Goal: Transaction & Acquisition: Purchase product/service

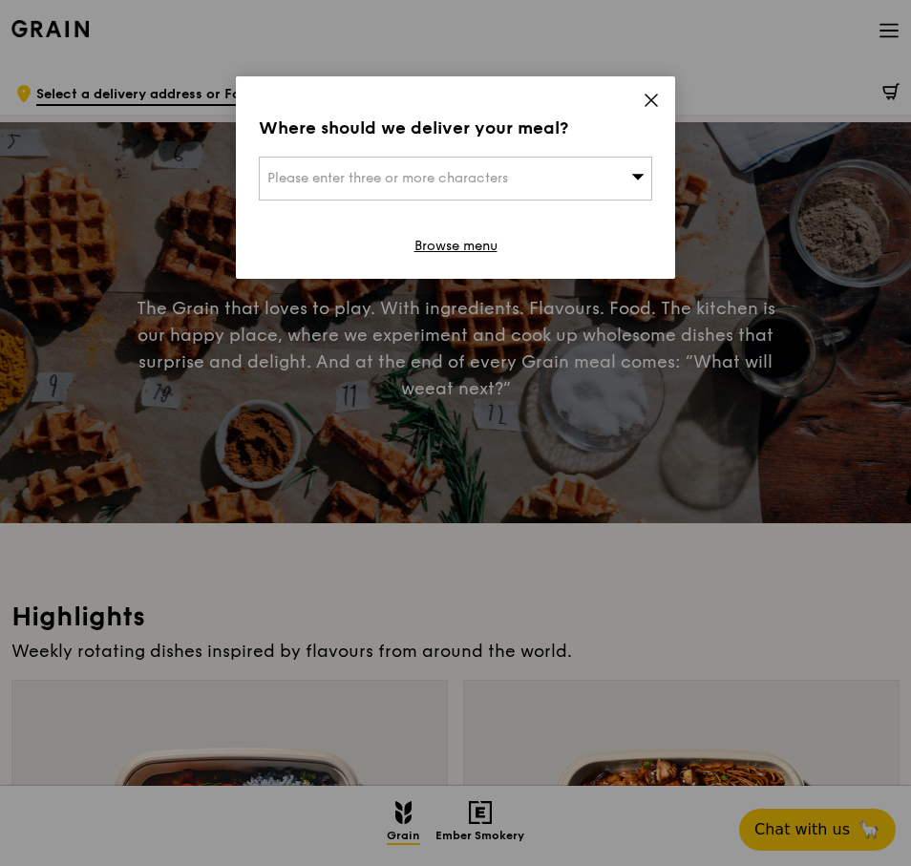
click at [643, 94] on icon at bounding box center [650, 100] width 17 height 17
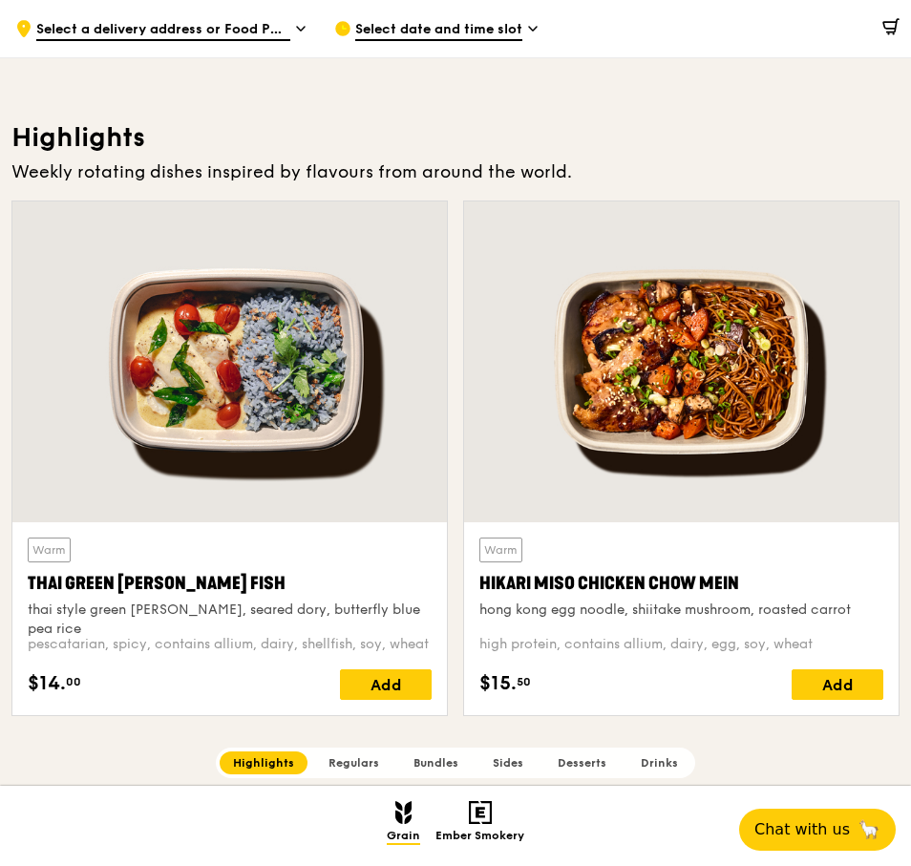
scroll to position [455, 0]
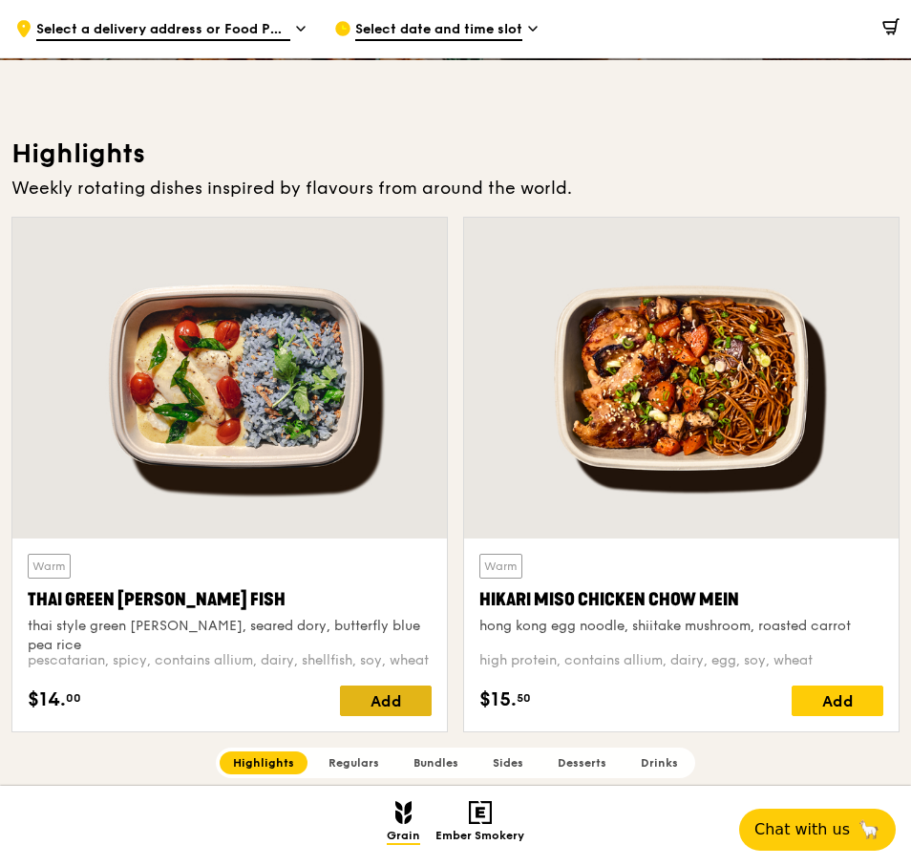
click at [399, 698] on div "Add" at bounding box center [386, 700] width 92 height 31
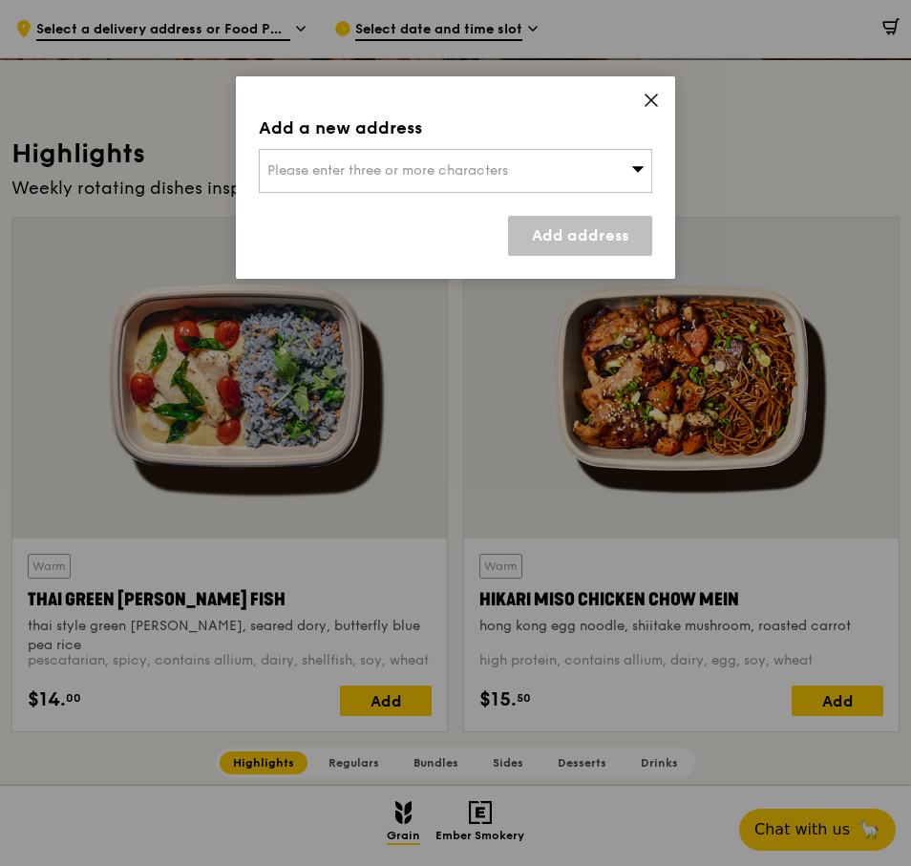
click at [618, 162] on div "Please enter three or more characters" at bounding box center [455, 171] width 393 height 44
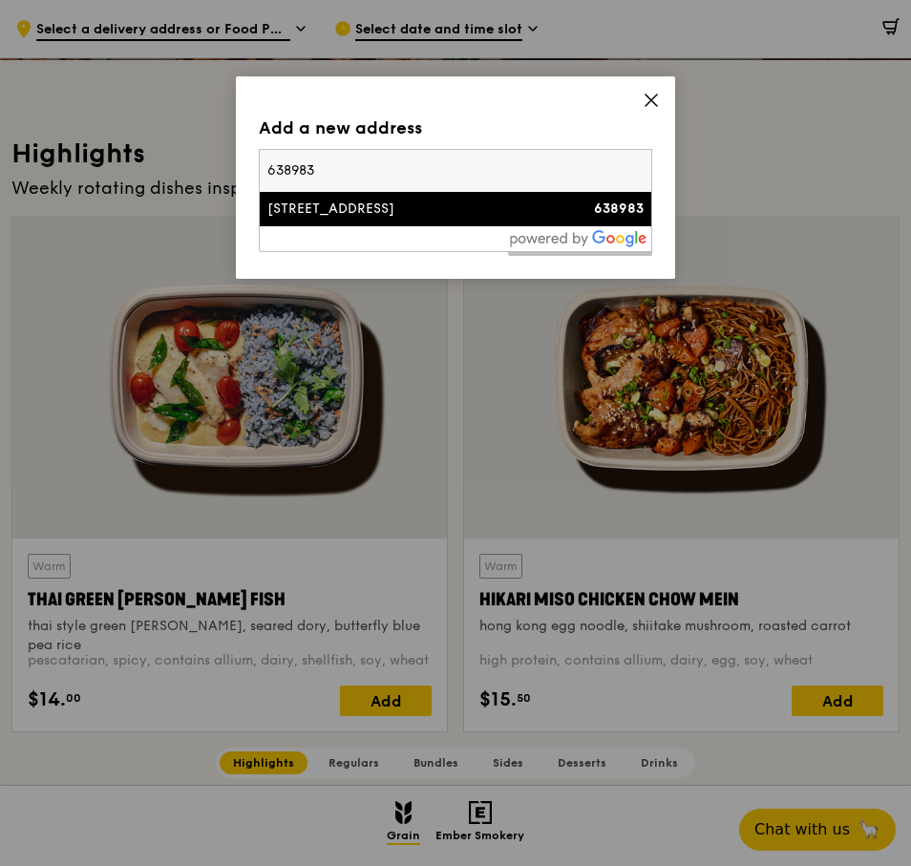
type input "638983"
click at [406, 202] on div "10 Tuas Avenue 13" at bounding box center [408, 208] width 283 height 19
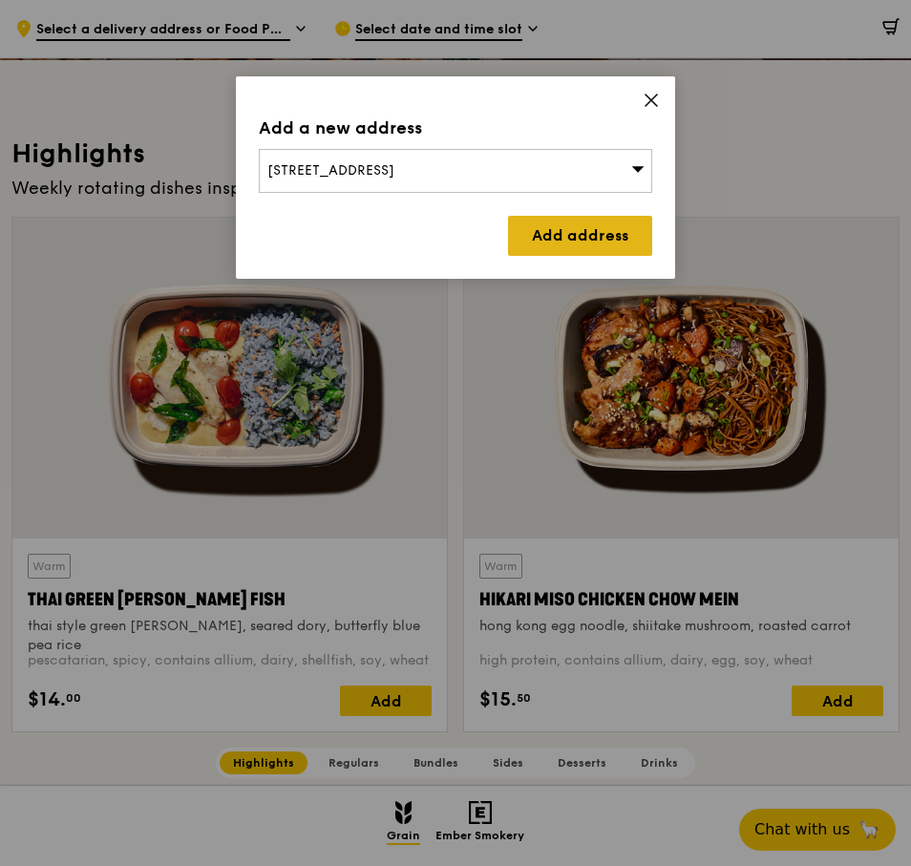
click at [552, 243] on link "Add address" at bounding box center [580, 236] width 144 height 40
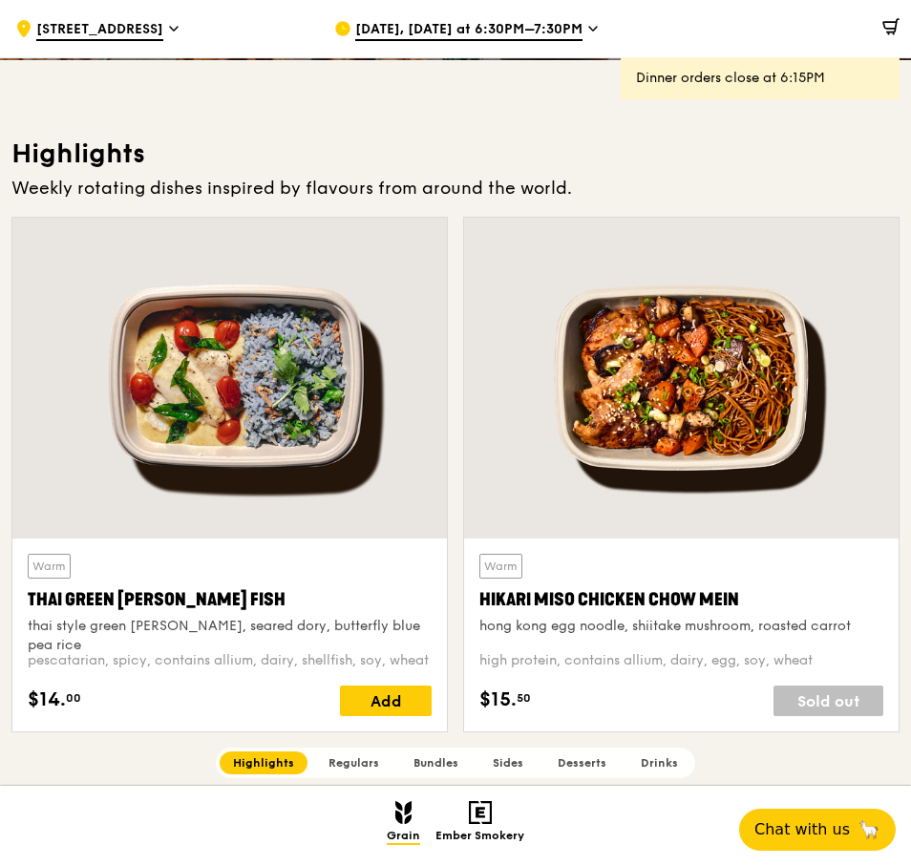
click at [502, 27] on span "Aug 11, Today at 6:30PM–7:30PM" at bounding box center [468, 30] width 227 height 21
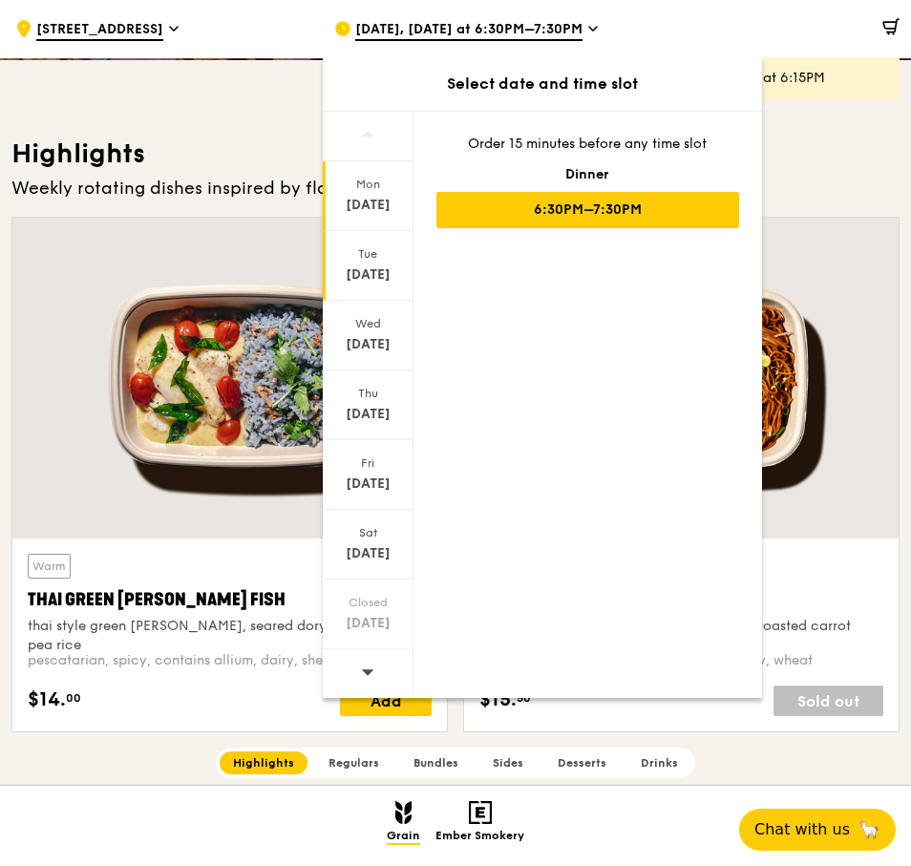
click at [352, 264] on div "Tue Aug 12" at bounding box center [368, 266] width 91 height 70
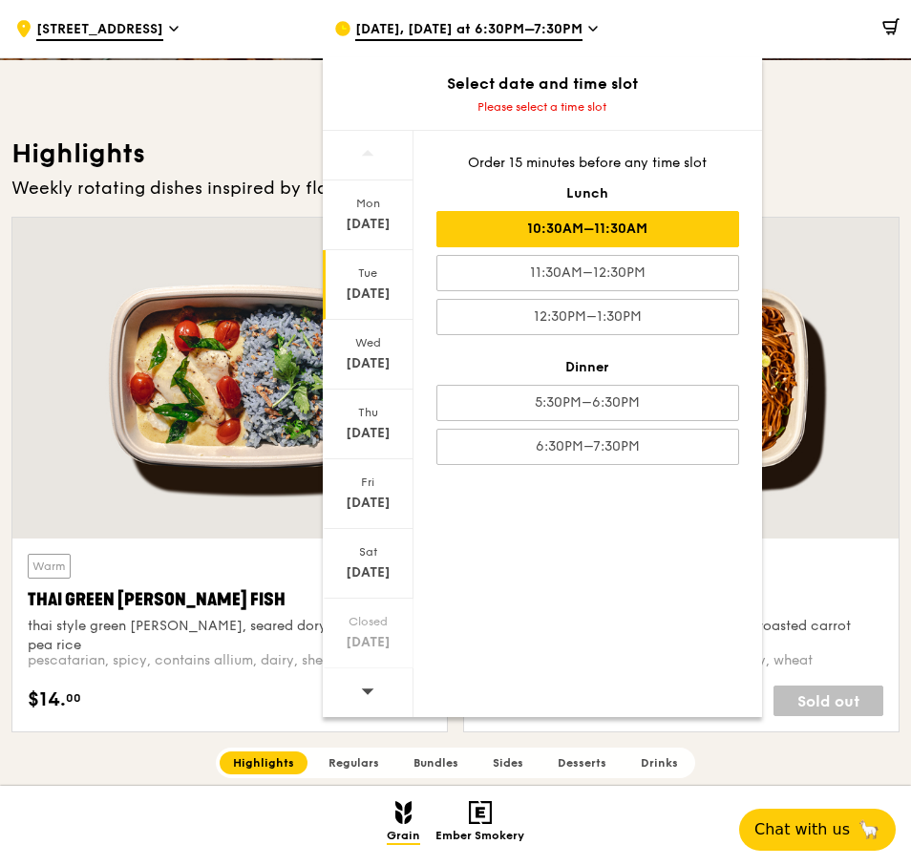
click at [614, 233] on div "10:30AM–11:30AM" at bounding box center [587, 229] width 303 height 36
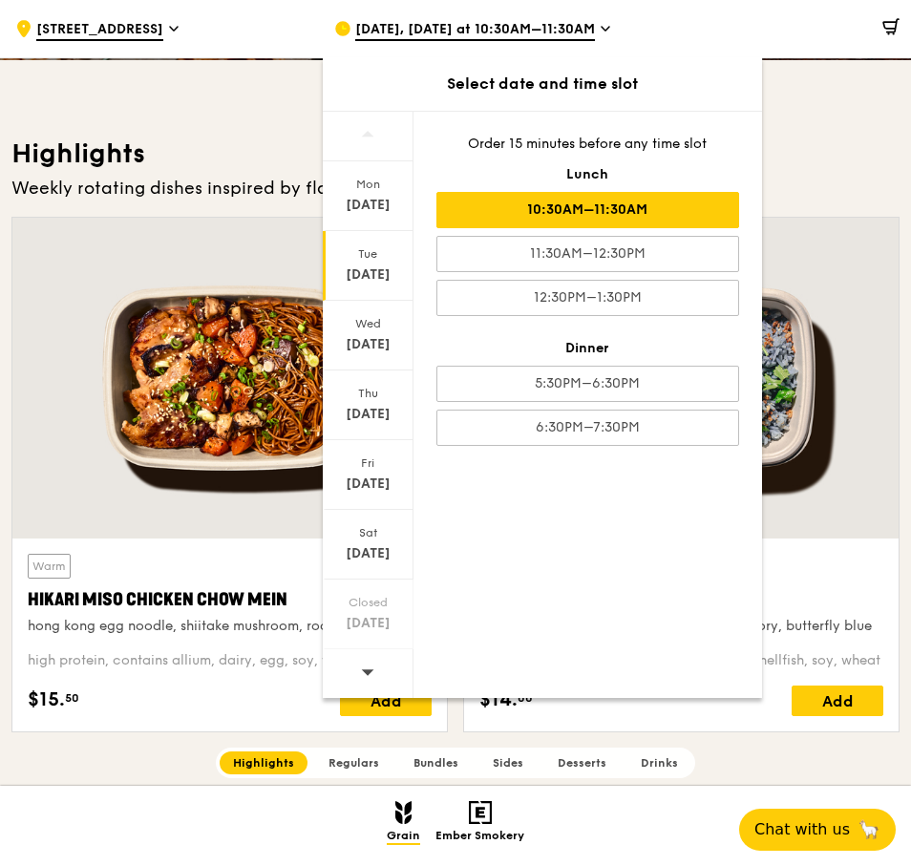
click at [826, 141] on h3 "Highlights" at bounding box center [455, 153] width 888 height 34
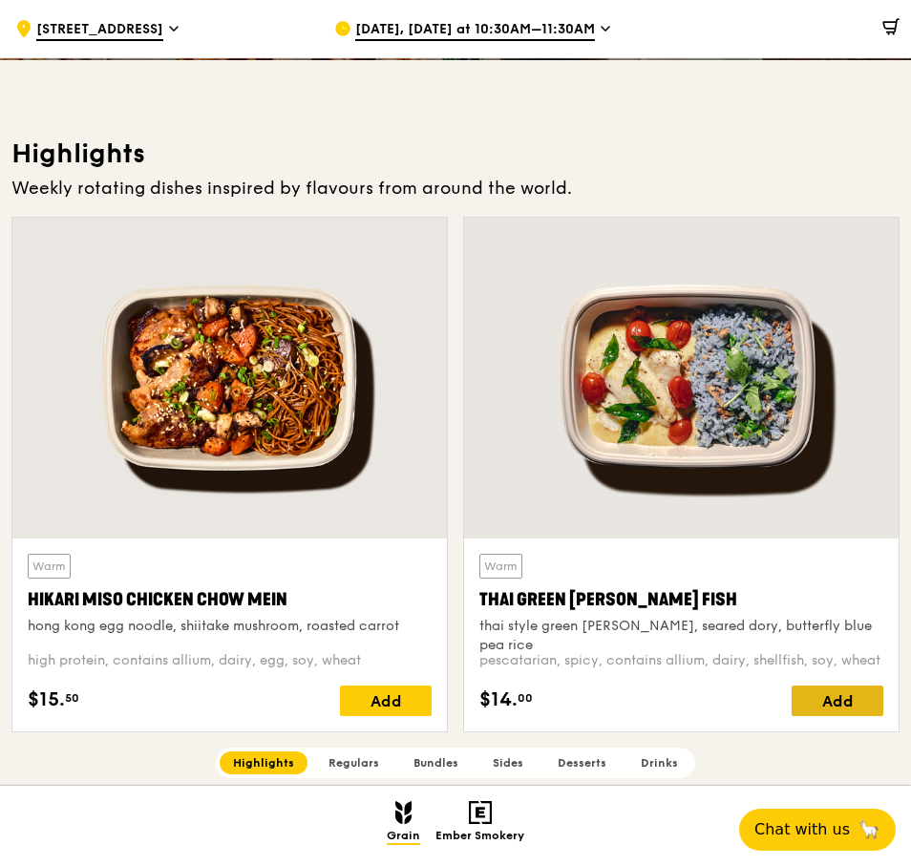
click at [839, 693] on div "Add" at bounding box center [837, 700] width 92 height 31
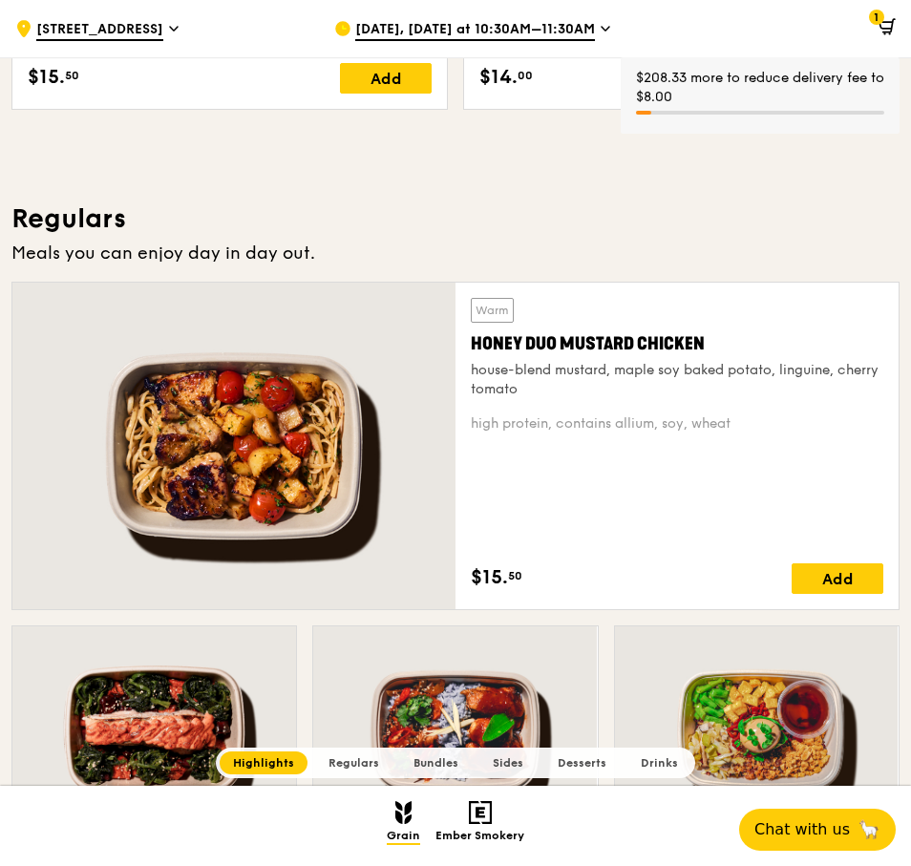
scroll to position [1028, 0]
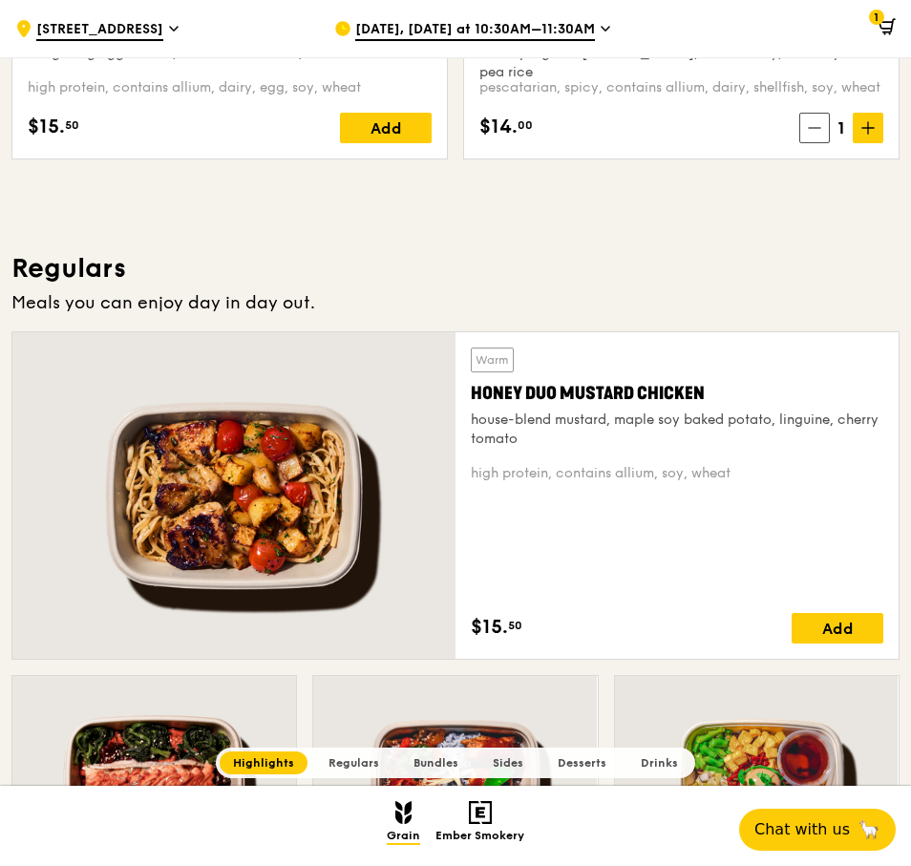
drag, startPoint x: 546, startPoint y: 413, endPoint x: 779, endPoint y: 261, distance: 278.5
click at [779, 261] on h3 "Regulars" at bounding box center [455, 268] width 888 height 34
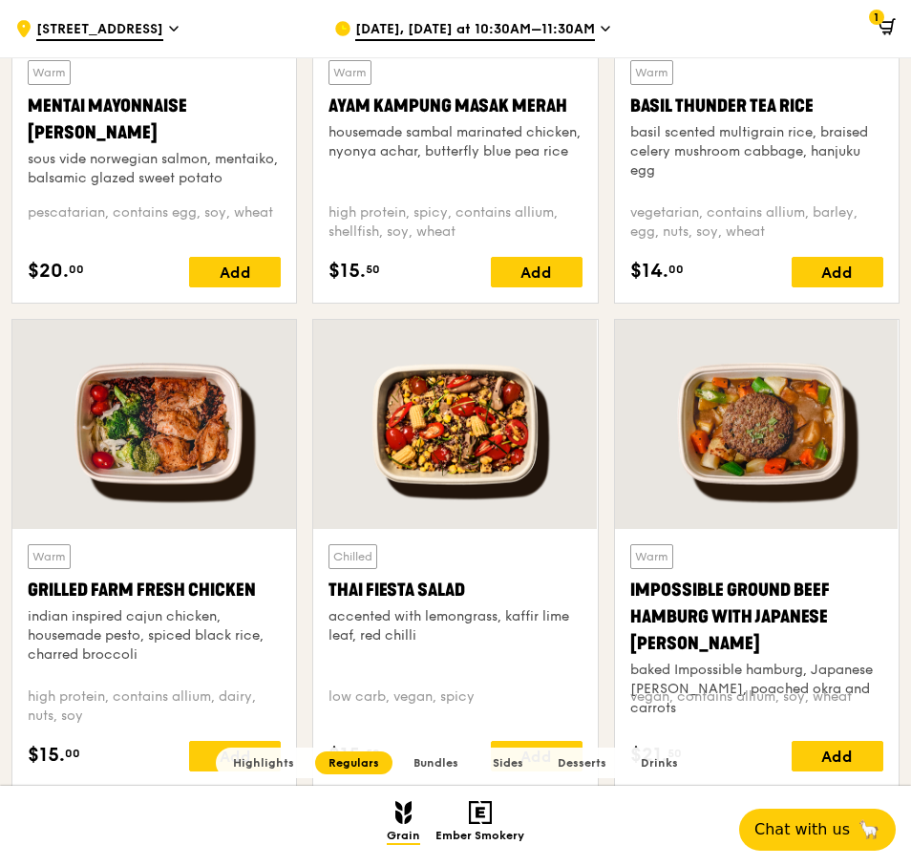
scroll to position [1887, 0]
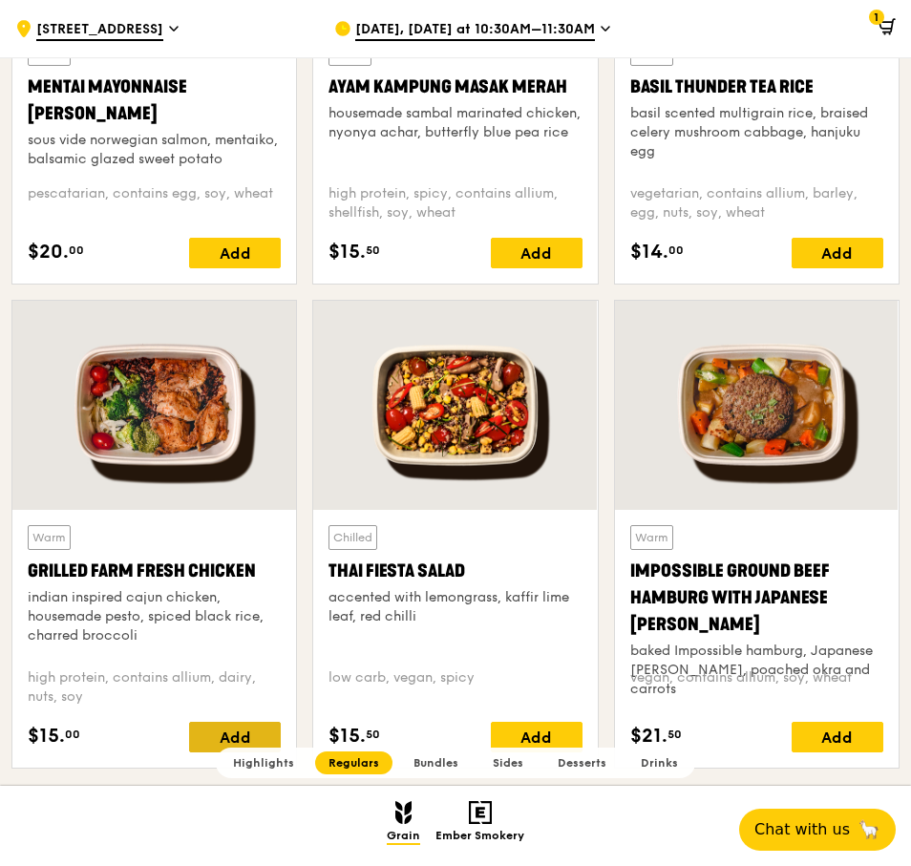
click at [231, 730] on div "Add" at bounding box center [235, 737] width 92 height 31
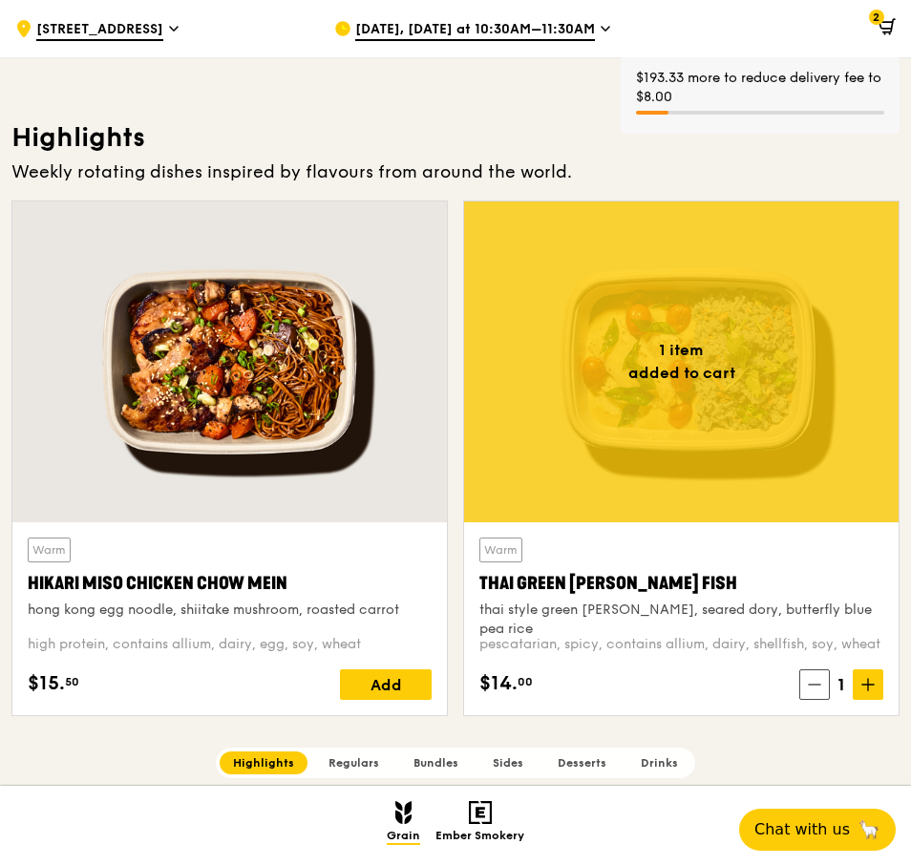
scroll to position [455, 0]
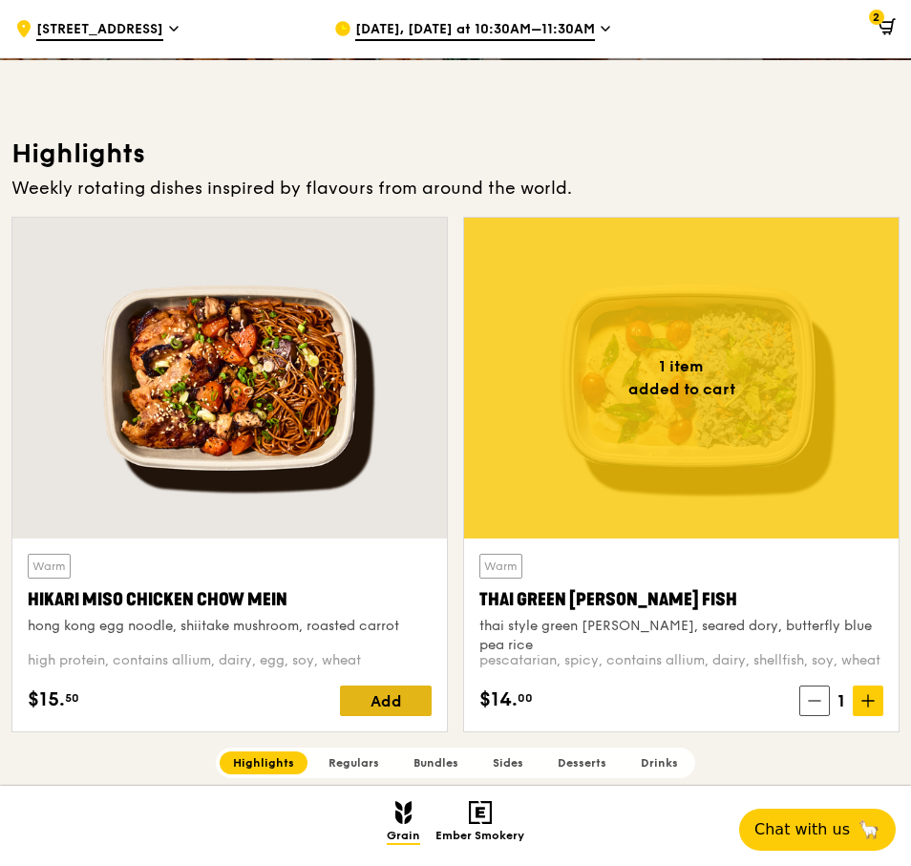
click at [410, 708] on div "Add" at bounding box center [386, 700] width 92 height 31
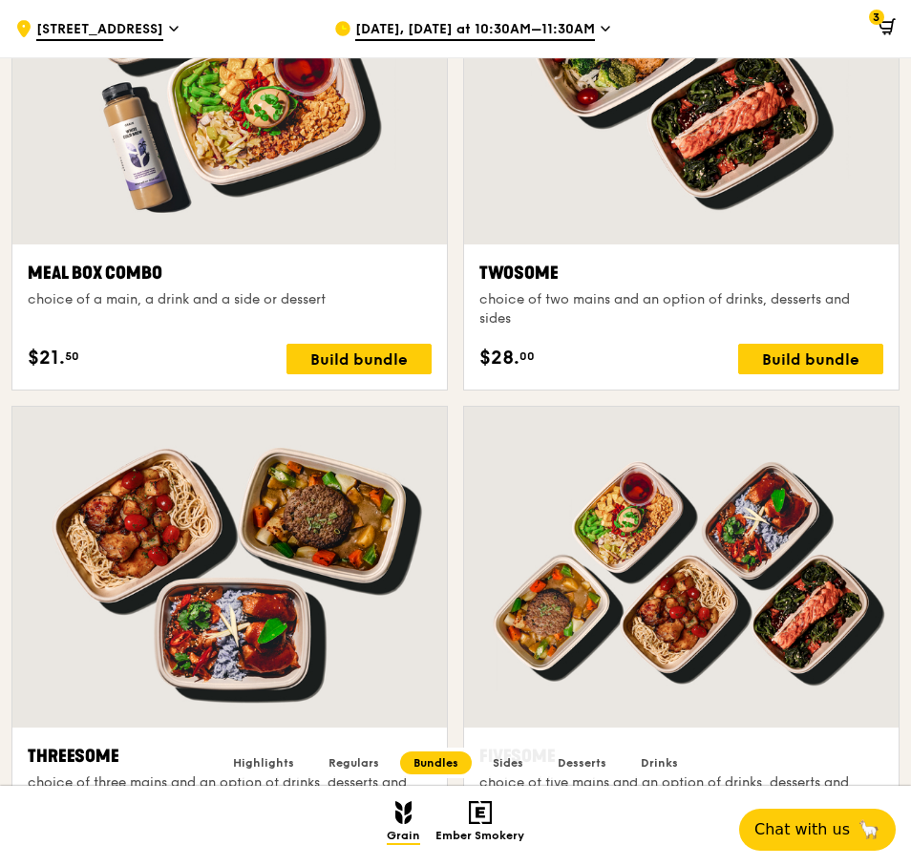
scroll to position [2746, 0]
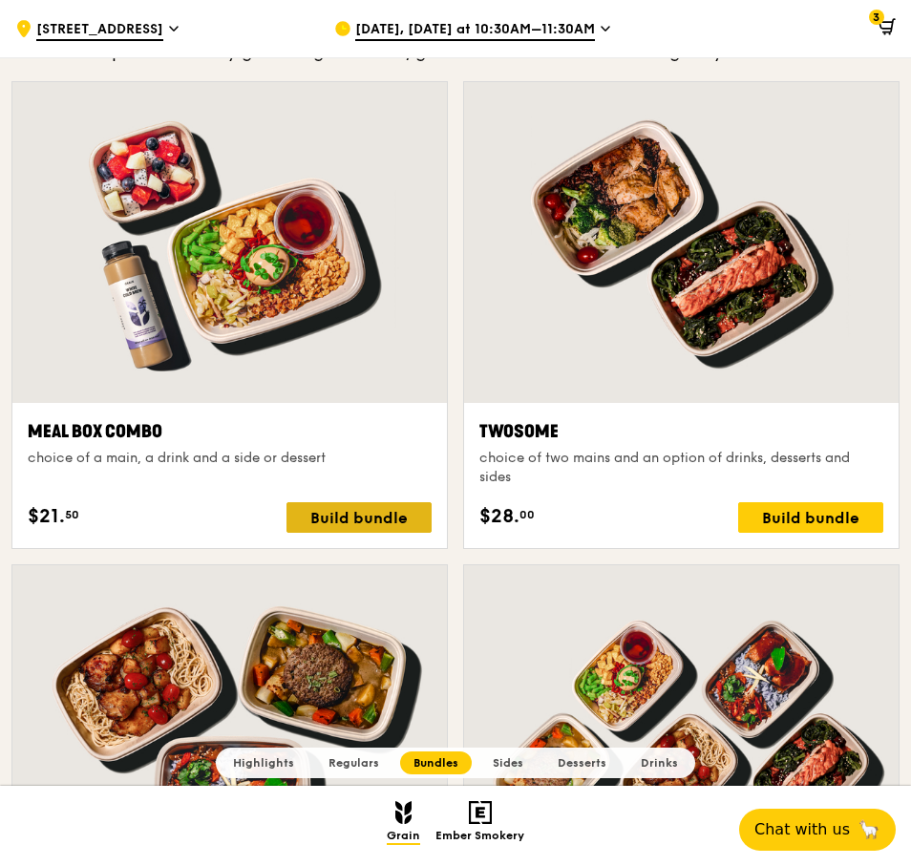
click at [388, 516] on div "Build bundle" at bounding box center [358, 517] width 145 height 31
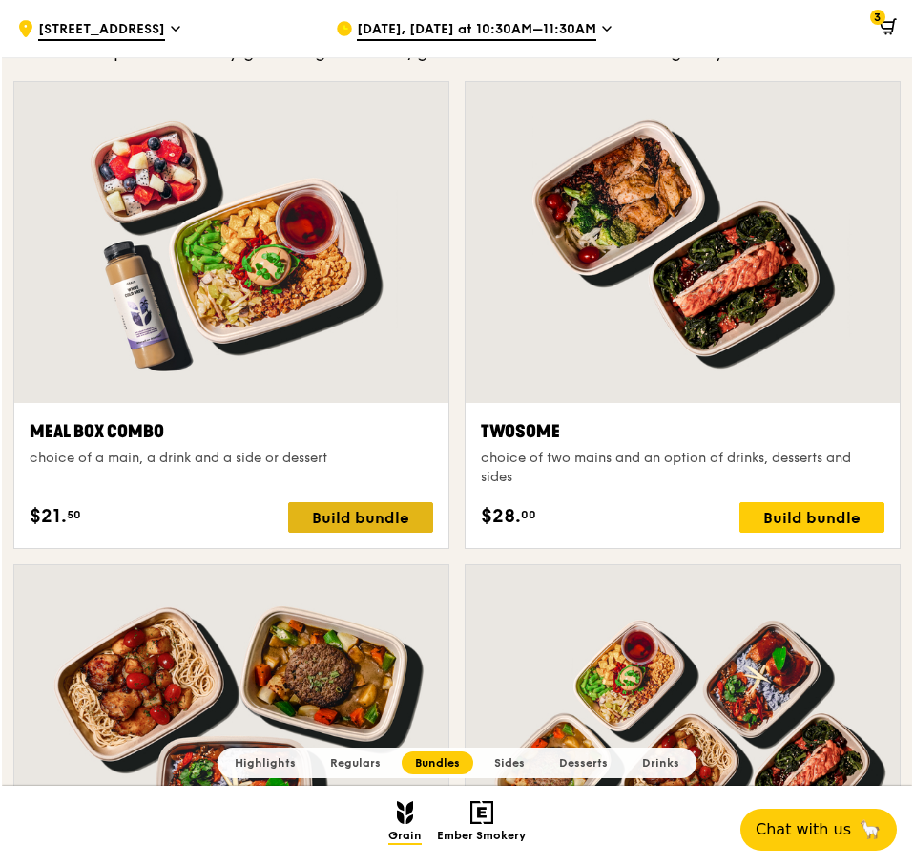
scroll to position [2748, 0]
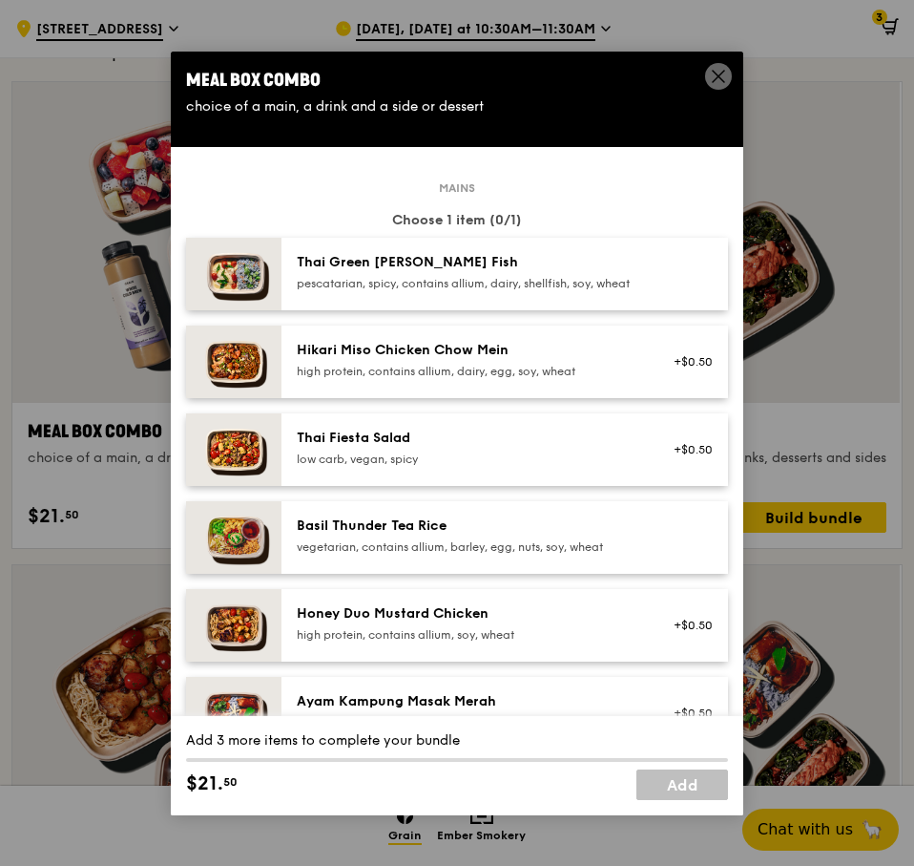
click at [357, 288] on div "pescatarian, spicy, contains allium, dairy, shellfish, soy, wheat" at bounding box center [468, 283] width 343 height 15
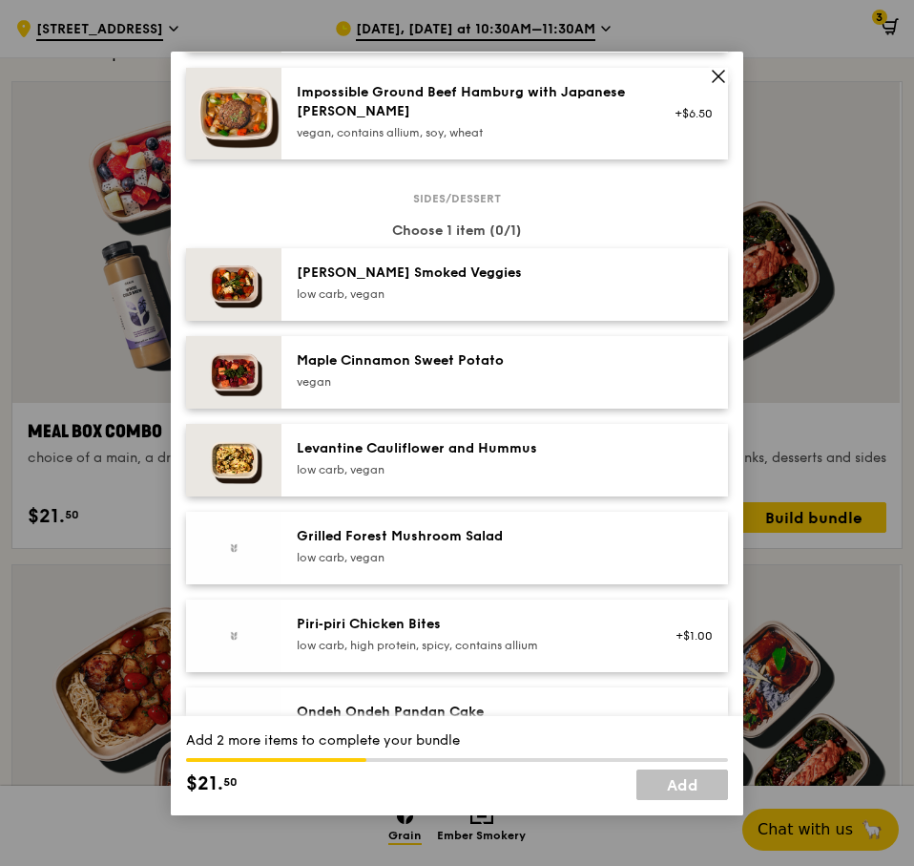
scroll to position [1145, 0]
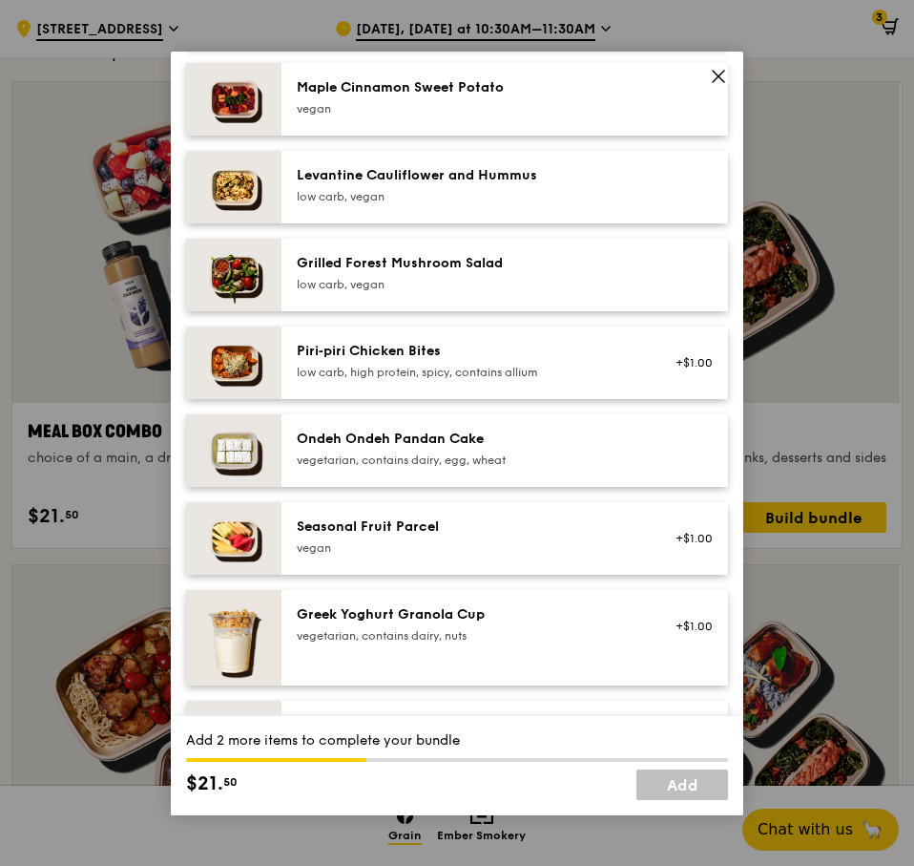
click at [490, 292] on div "low carb, vegan" at bounding box center [468, 284] width 343 height 15
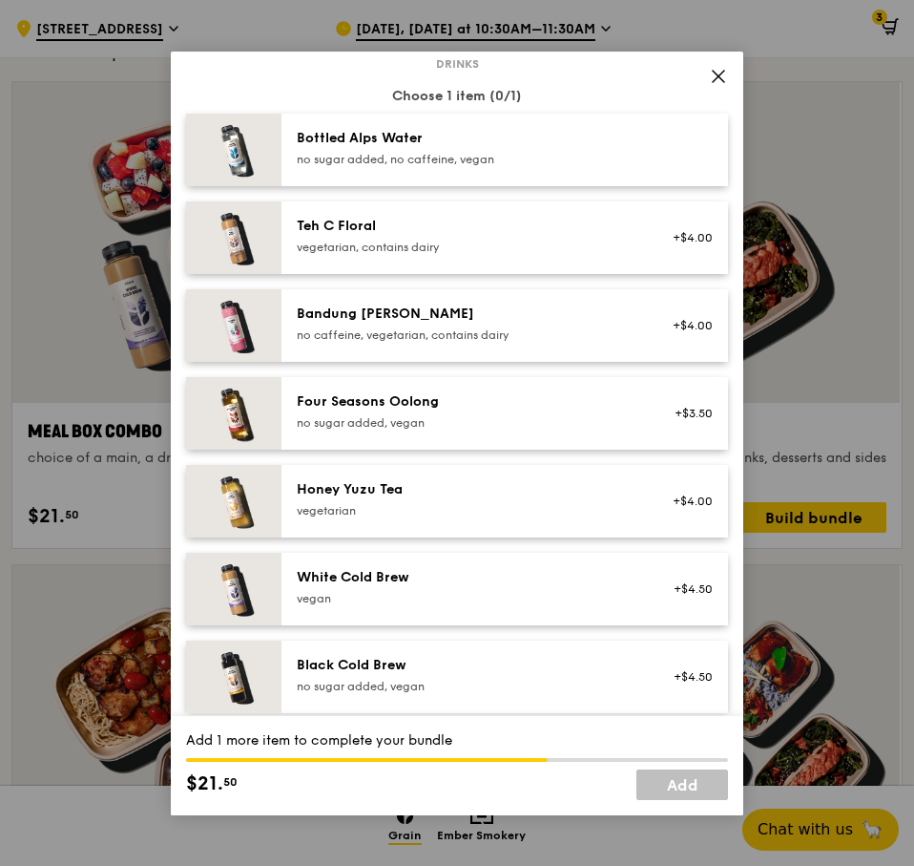
scroll to position [2004, 0]
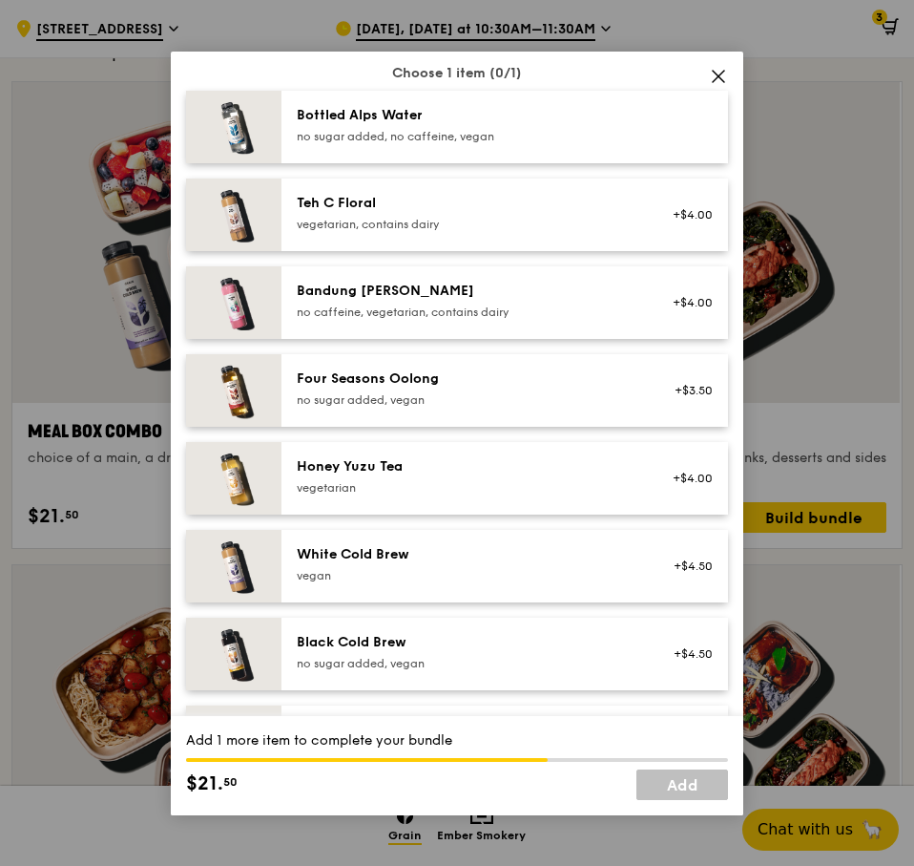
click at [523, 495] on div "vegetarian" at bounding box center [468, 487] width 343 height 15
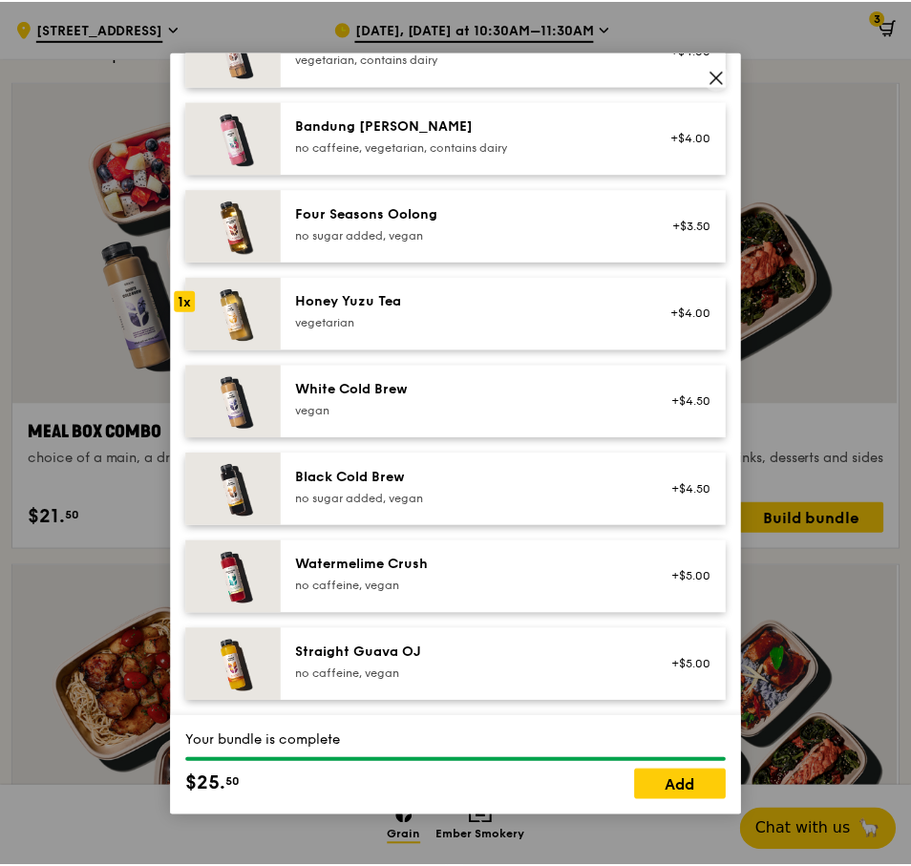
scroll to position [2185, 0]
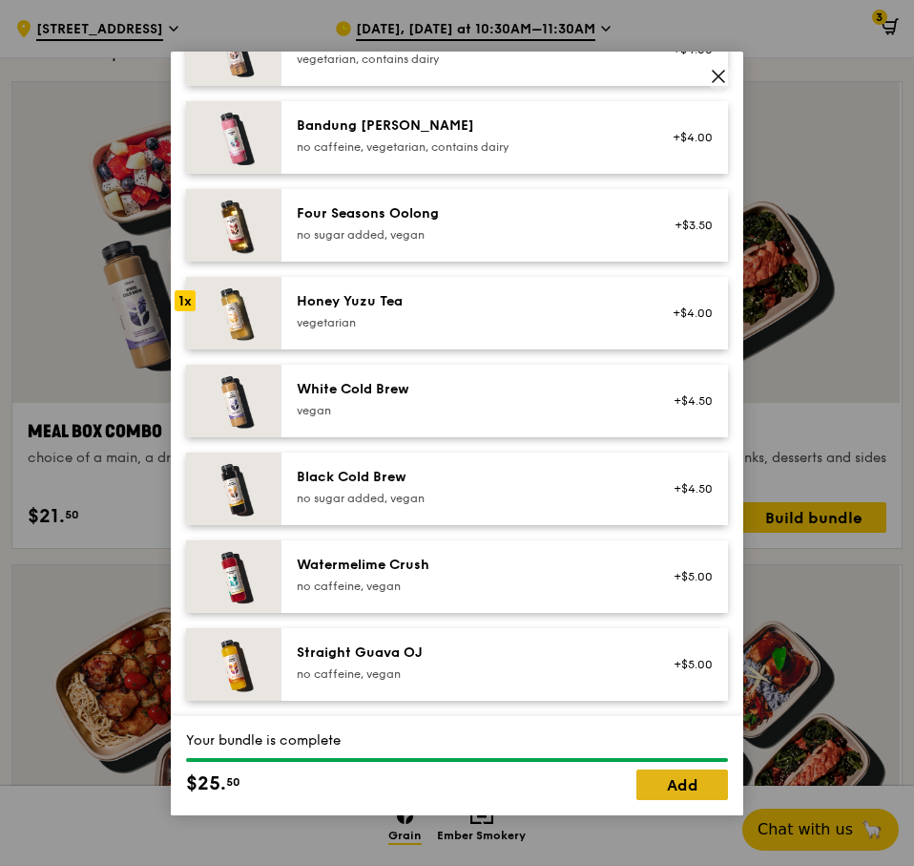
click at [683, 783] on link "Add" at bounding box center [683, 784] width 92 height 31
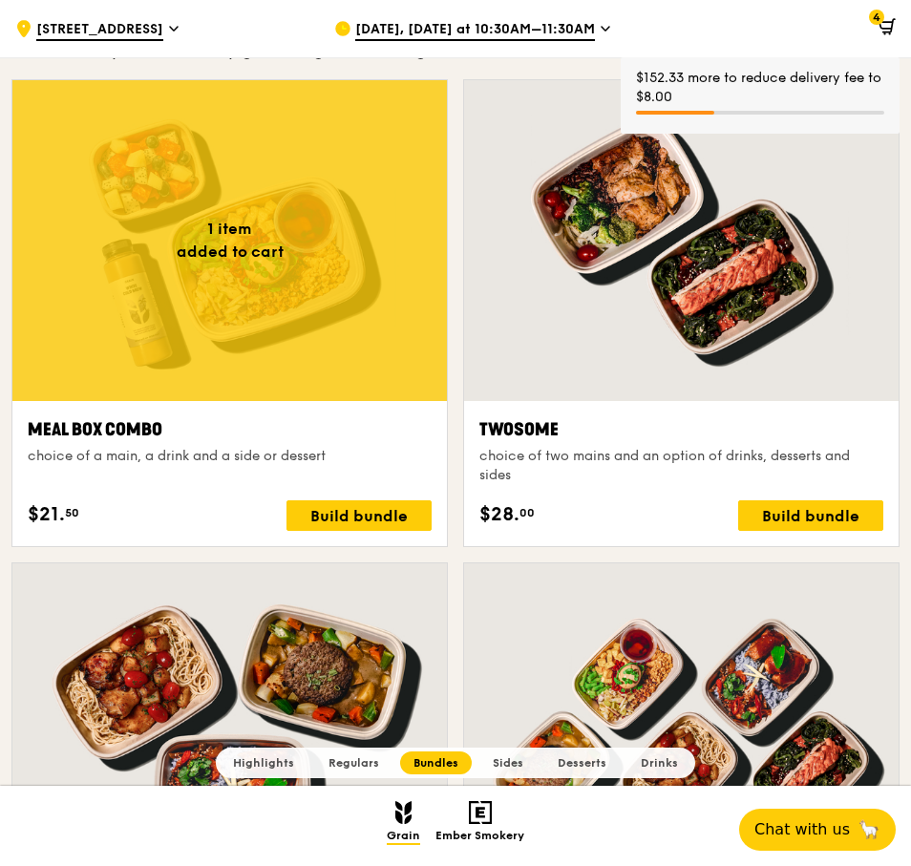
click at [890, 20] on icon at bounding box center [886, 26] width 17 height 17
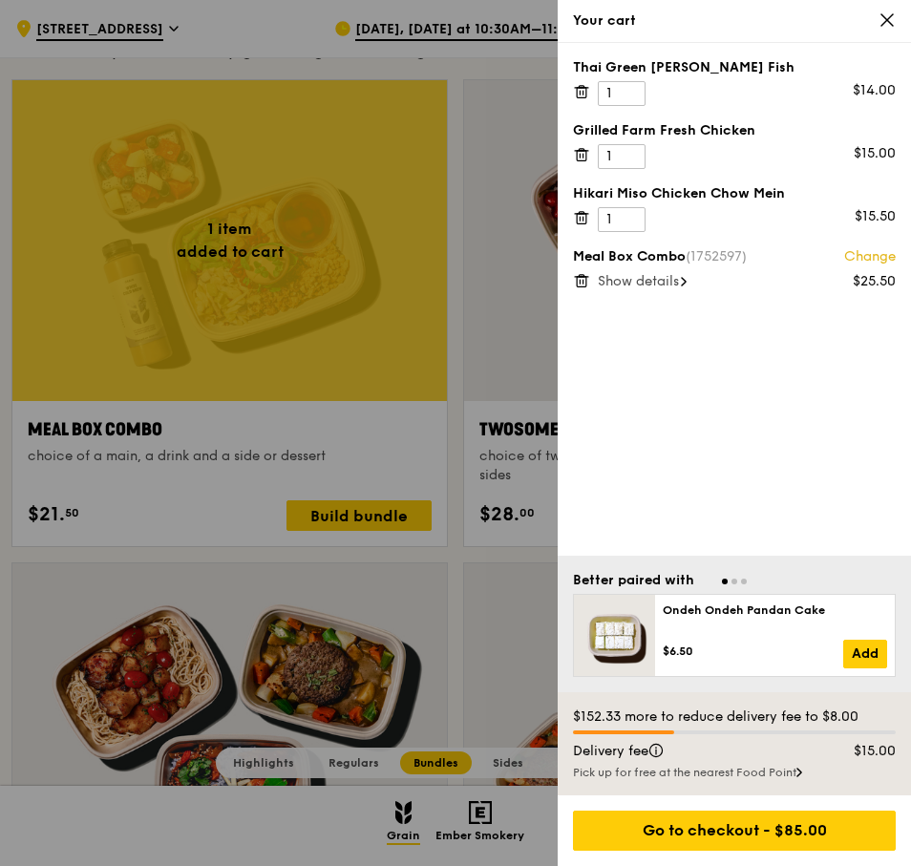
click at [890, 16] on icon at bounding box center [886, 19] width 11 height 11
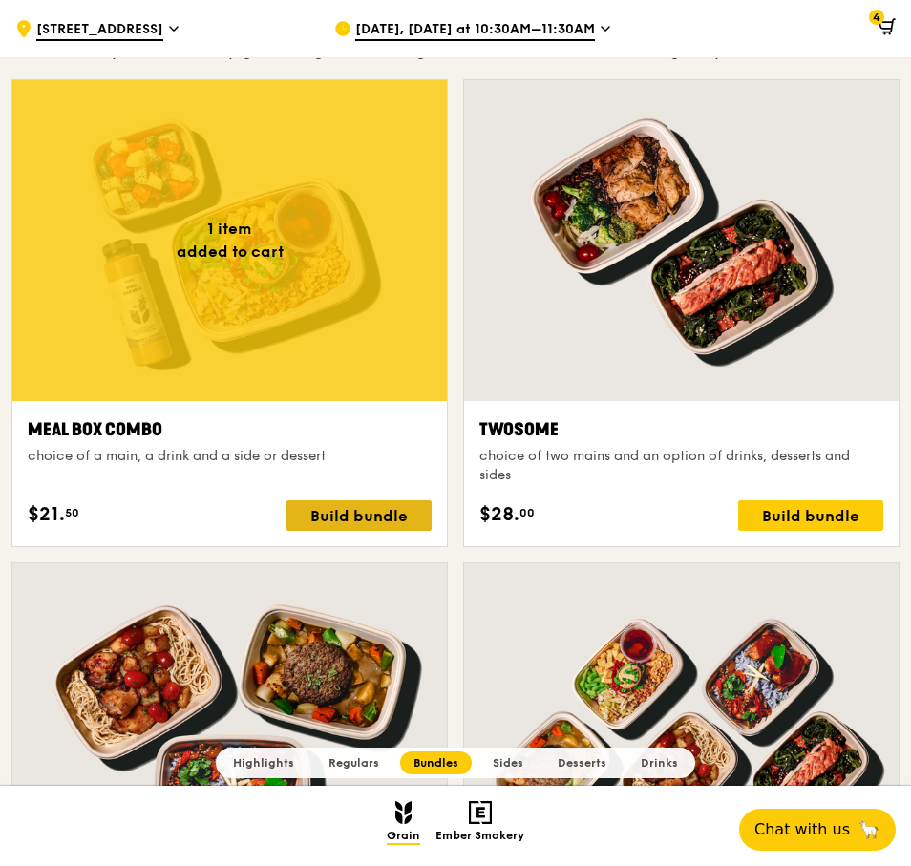
click at [388, 511] on div "Build bundle" at bounding box center [358, 515] width 145 height 31
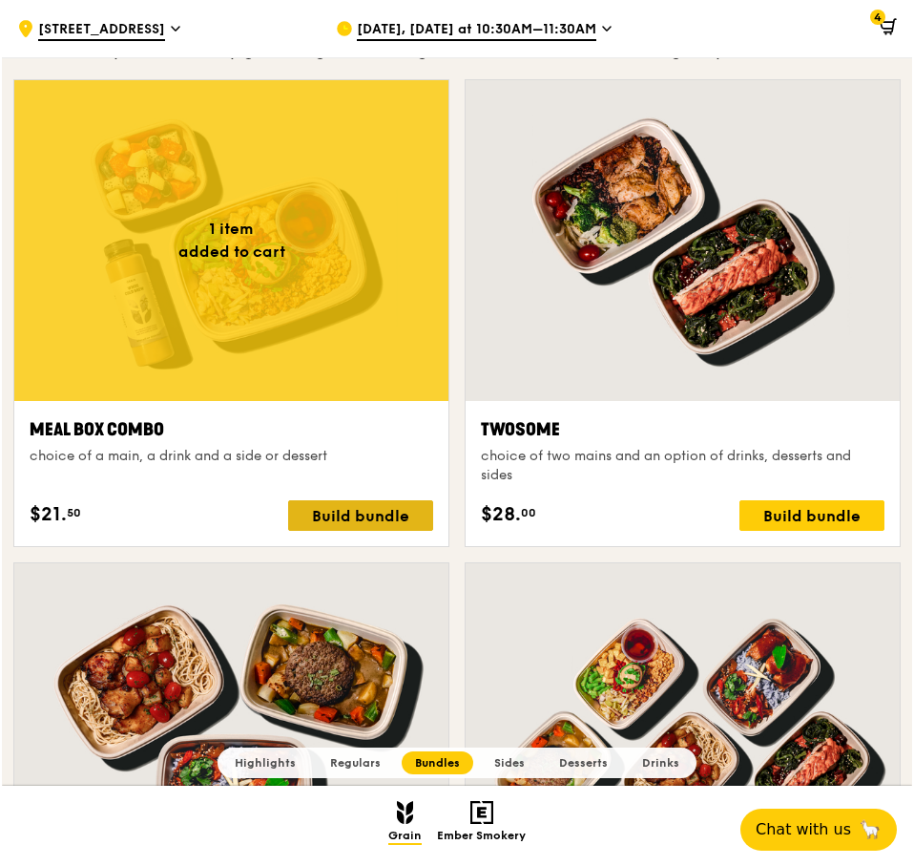
scroll to position [2750, 0]
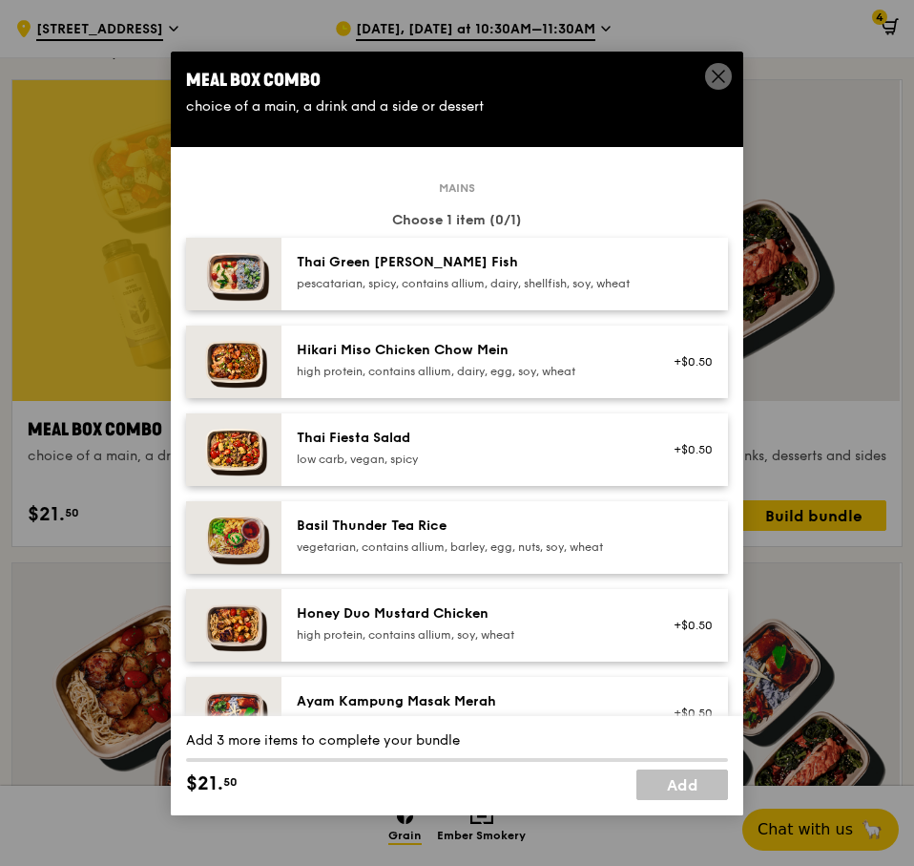
click at [623, 379] on div "high protein, contains allium, dairy, egg, soy, wheat" at bounding box center [468, 371] width 343 height 15
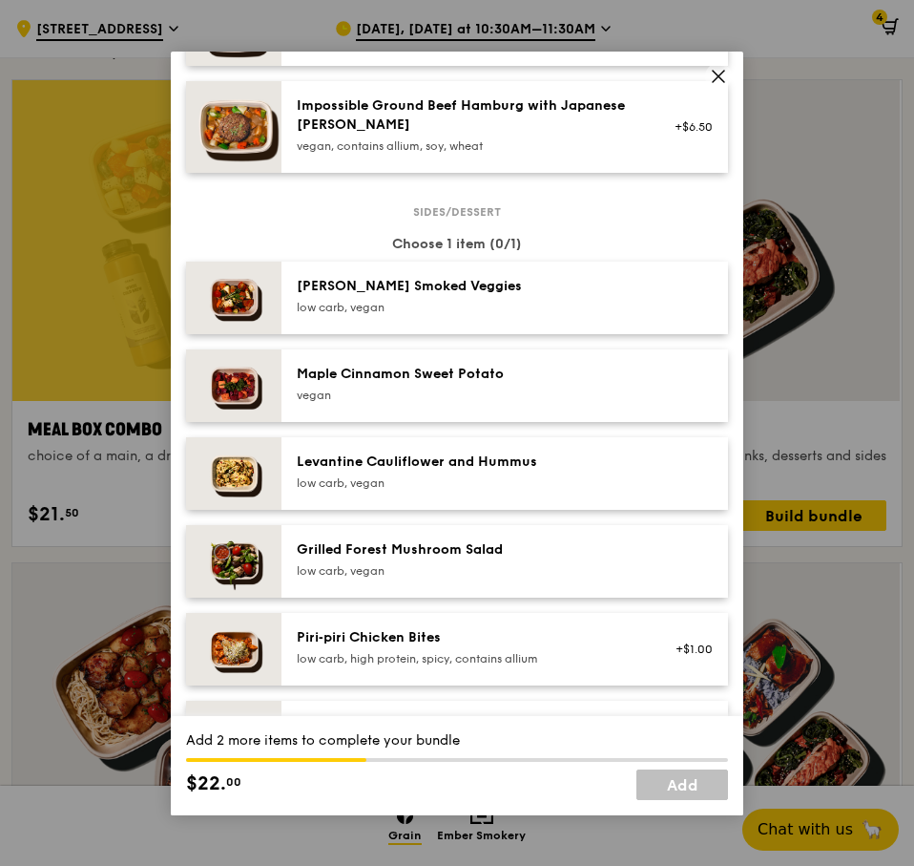
scroll to position [1145, 0]
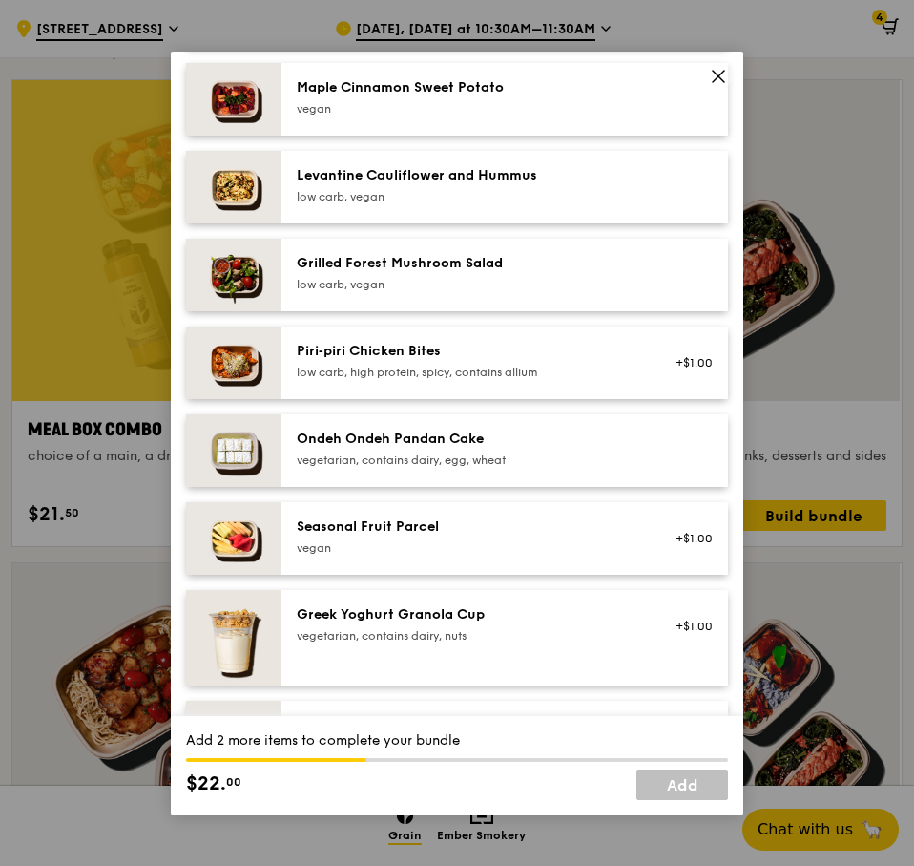
click at [519, 536] on div "Seasonal Fruit Parcel" at bounding box center [468, 526] width 343 height 19
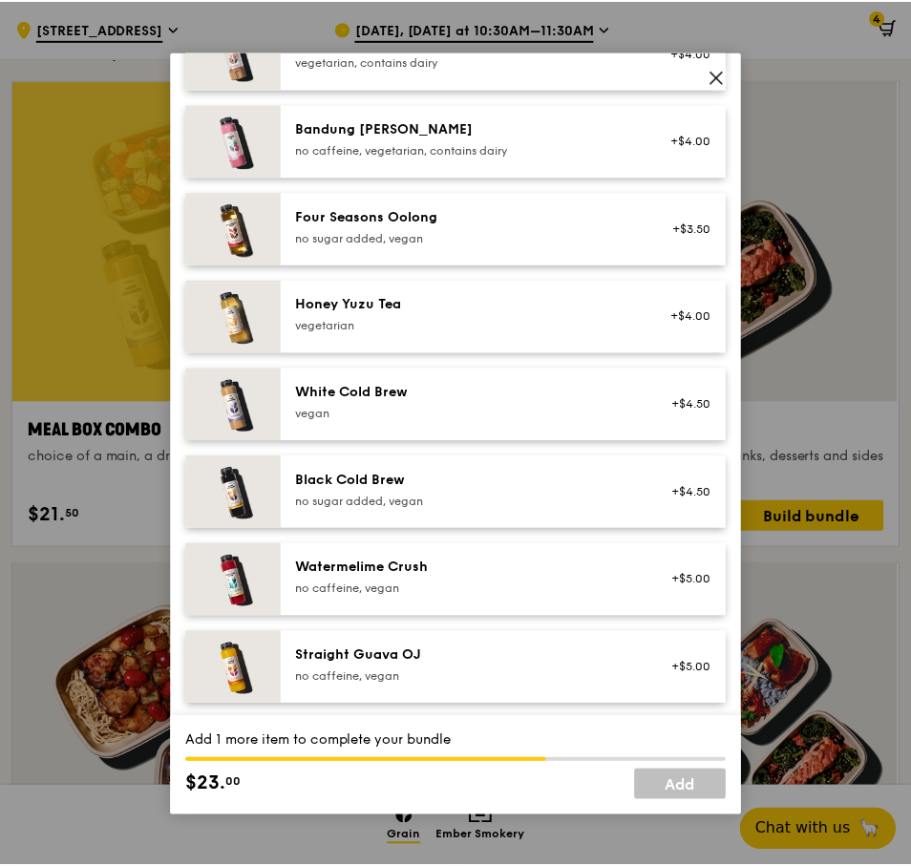
scroll to position [2185, 0]
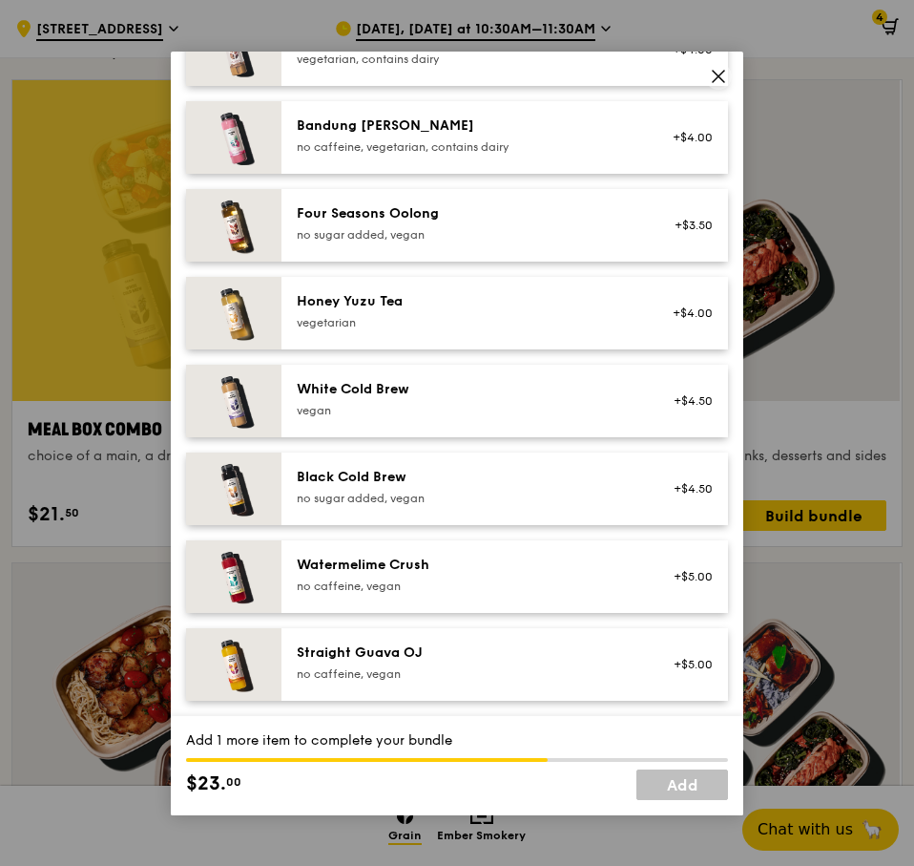
click at [493, 221] on div "Four Seasons Oolong" at bounding box center [468, 213] width 343 height 19
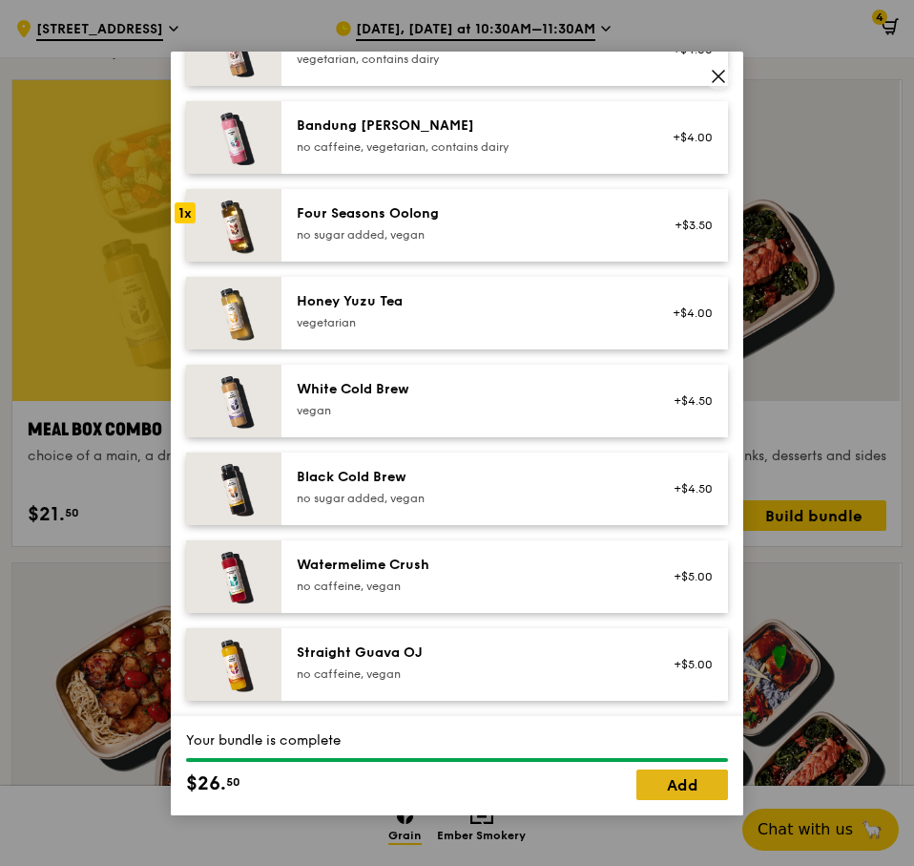
click at [675, 787] on link "Add" at bounding box center [683, 784] width 92 height 31
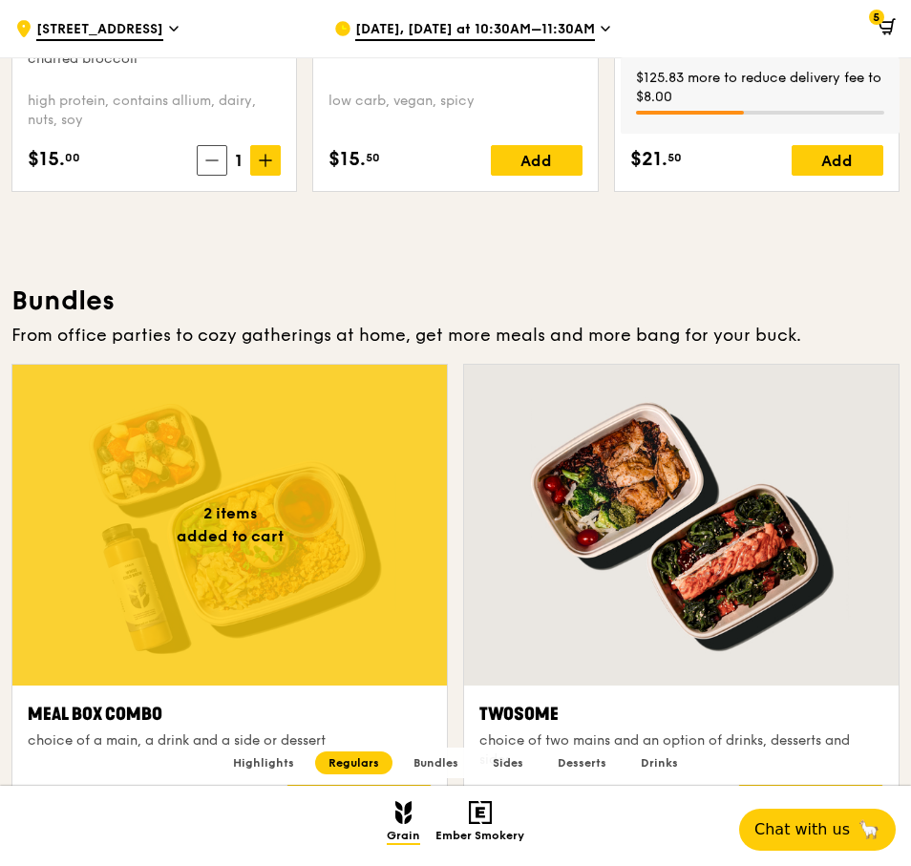
scroll to position [2750, 0]
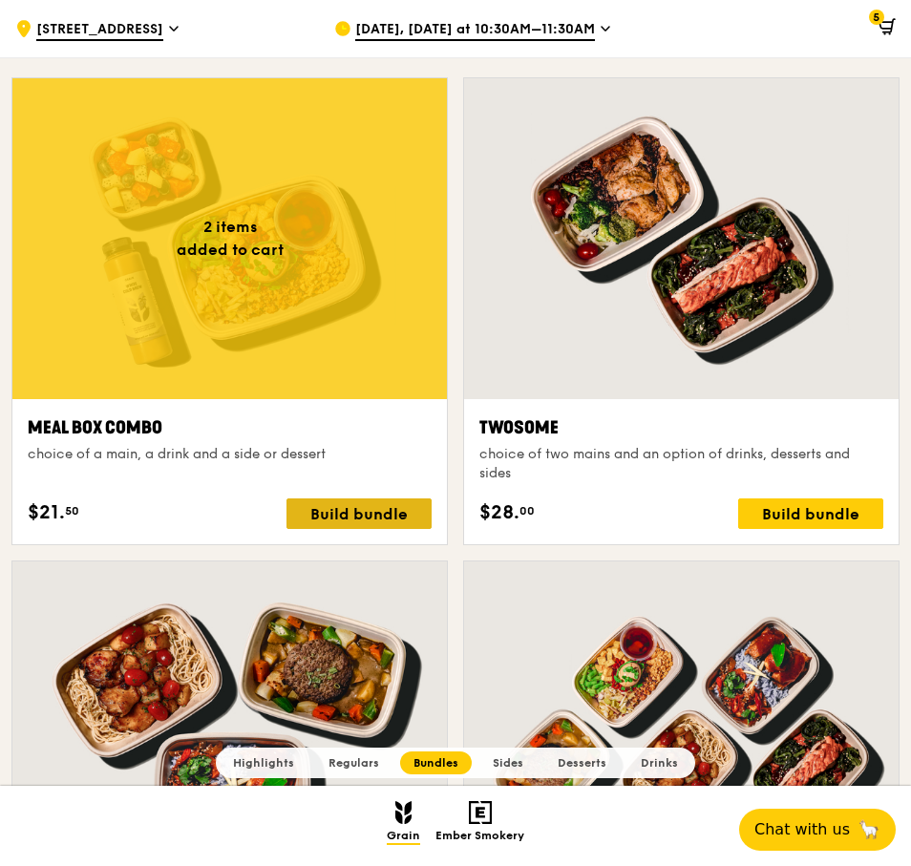
click at [374, 500] on div "Build bundle" at bounding box center [358, 513] width 145 height 31
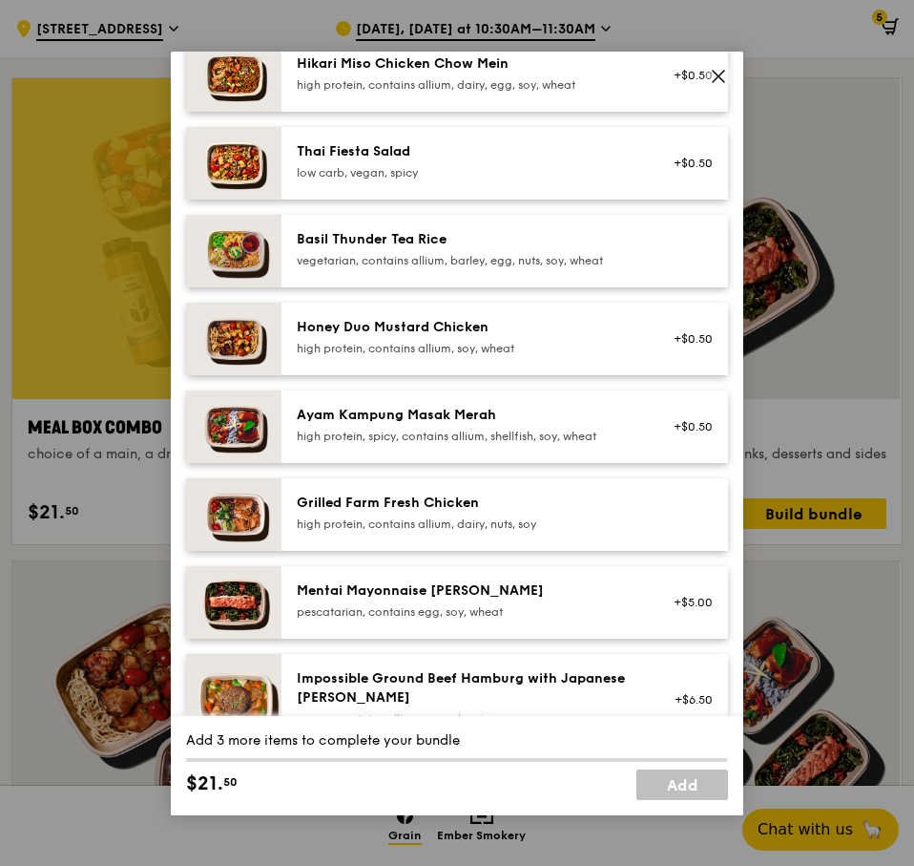
scroll to position [573, 0]
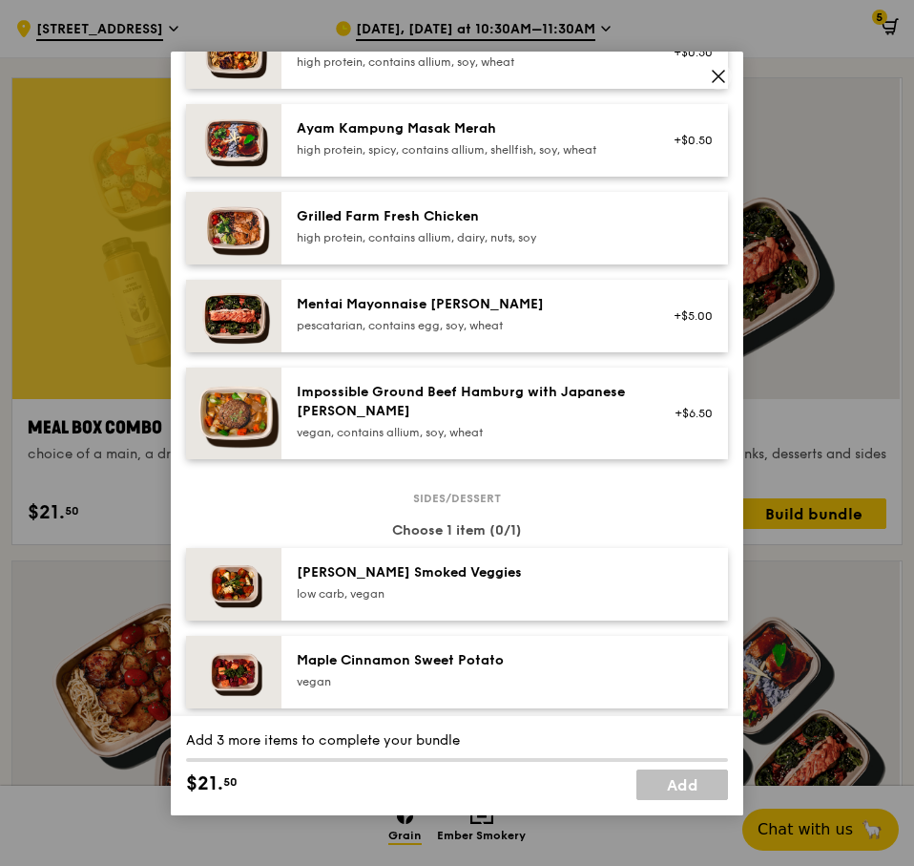
click at [599, 333] on div "pescatarian, contains egg, soy, wheat" at bounding box center [468, 325] width 343 height 15
click at [613, 245] on div "high protein, contains allium, dairy, nuts, soy" at bounding box center [468, 237] width 343 height 15
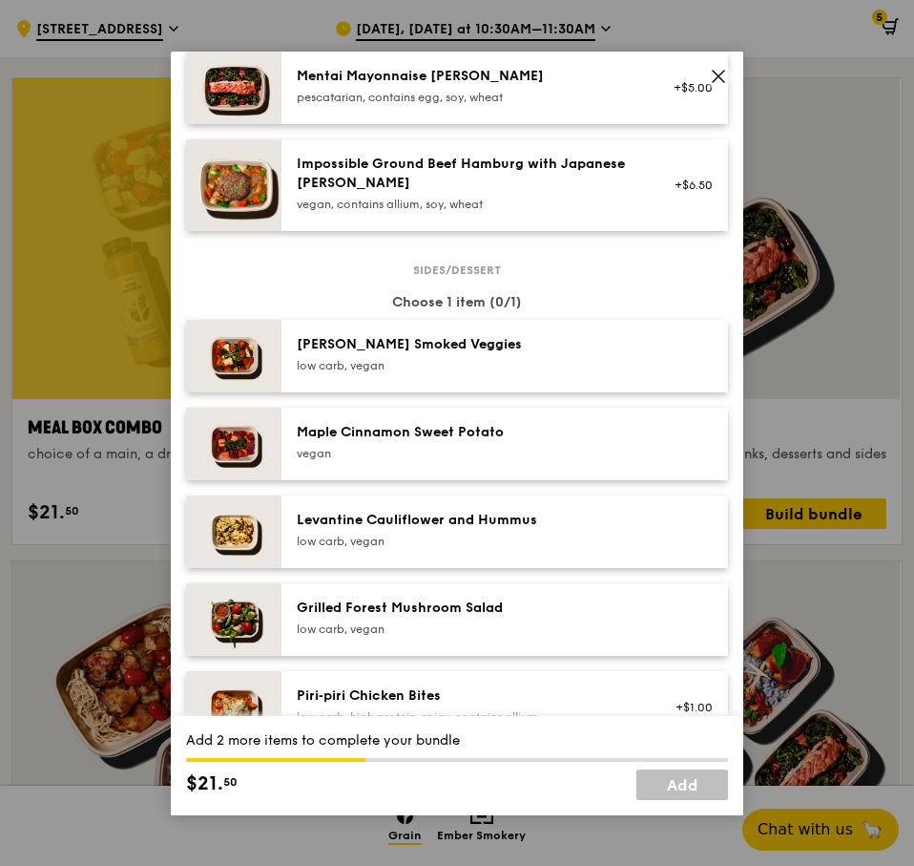
scroll to position [859, 0]
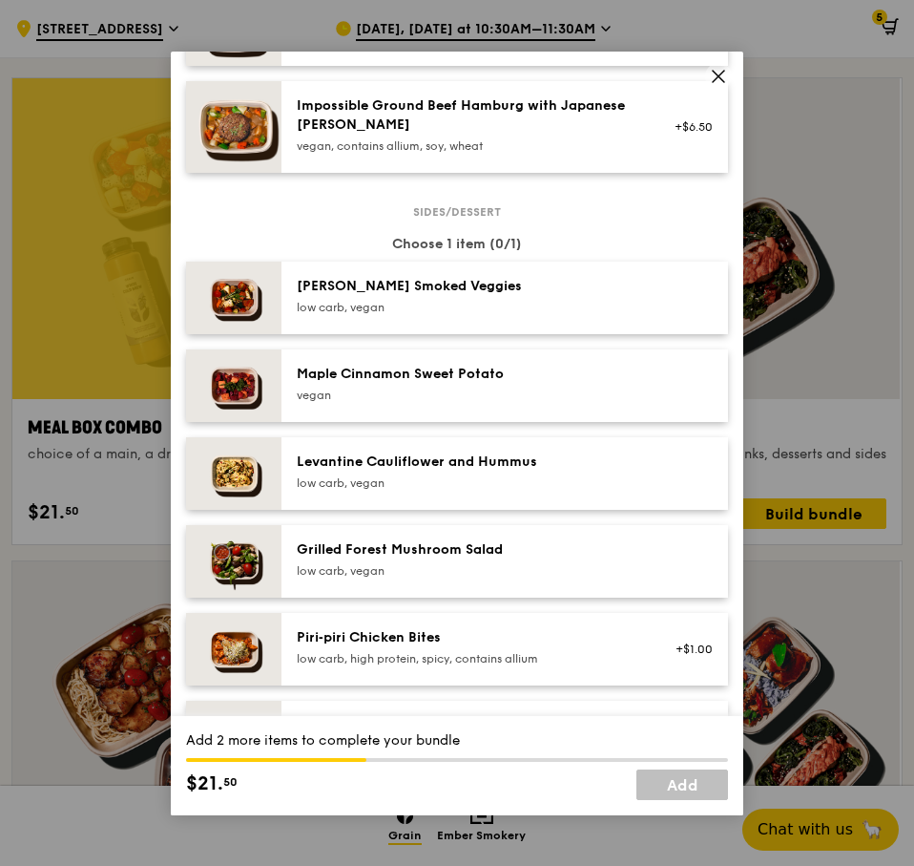
click at [532, 315] on div "low carb, vegan" at bounding box center [468, 307] width 343 height 15
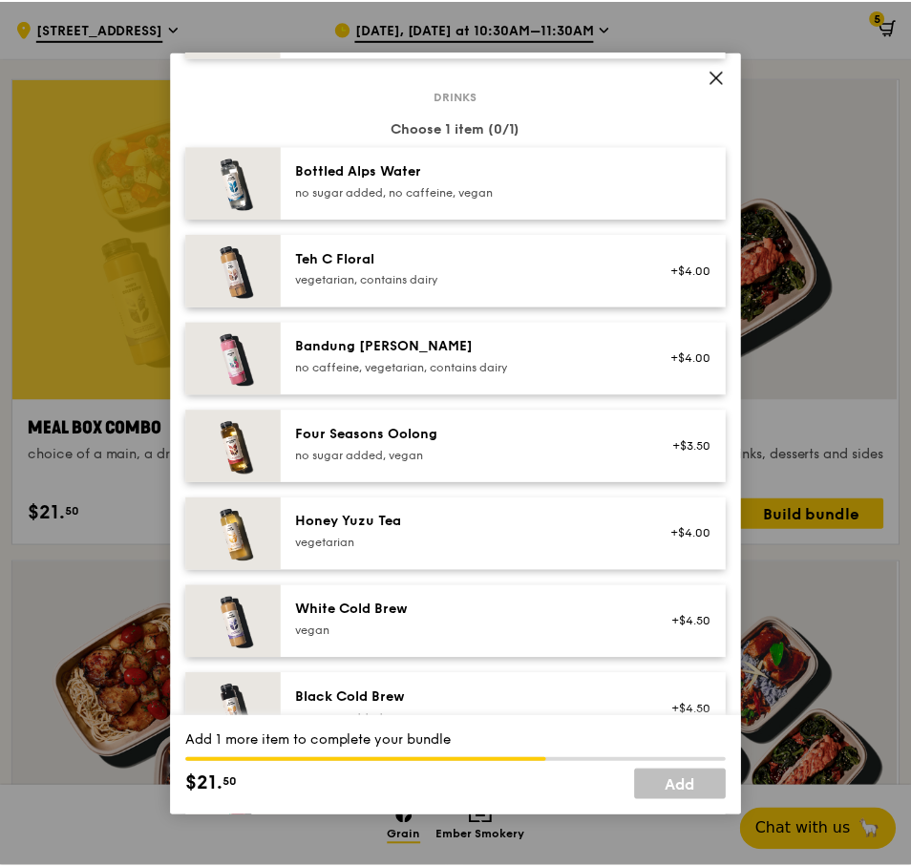
scroll to position [1898, 0]
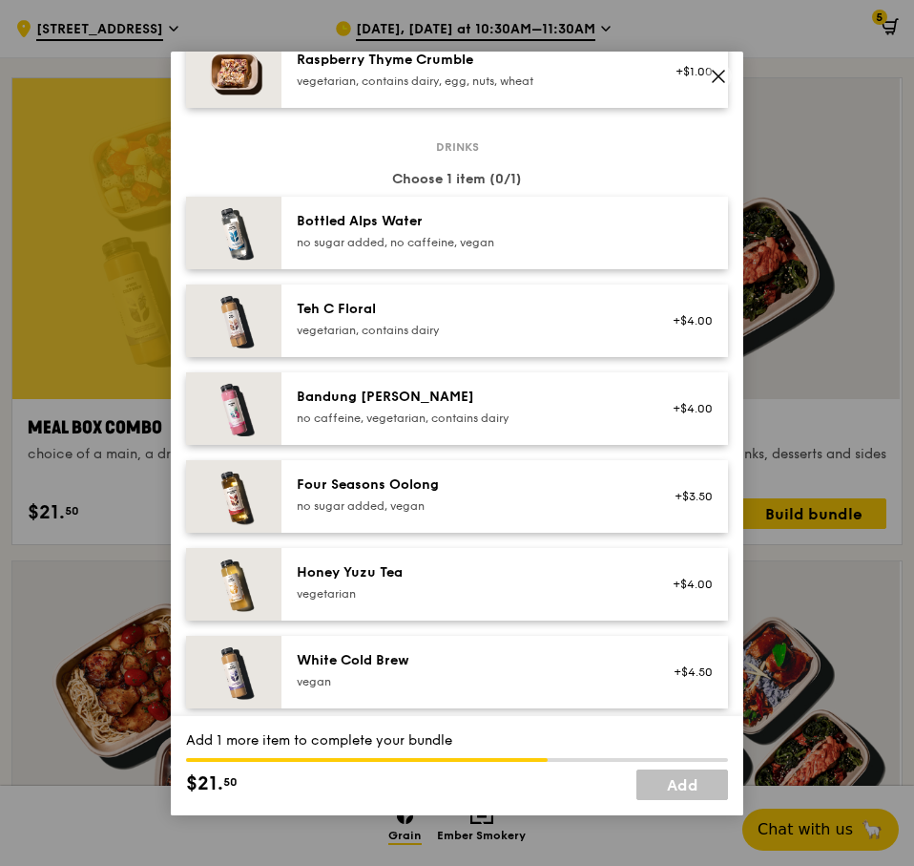
click at [553, 250] on div "no sugar added, no caffeine, vegan" at bounding box center [468, 242] width 343 height 15
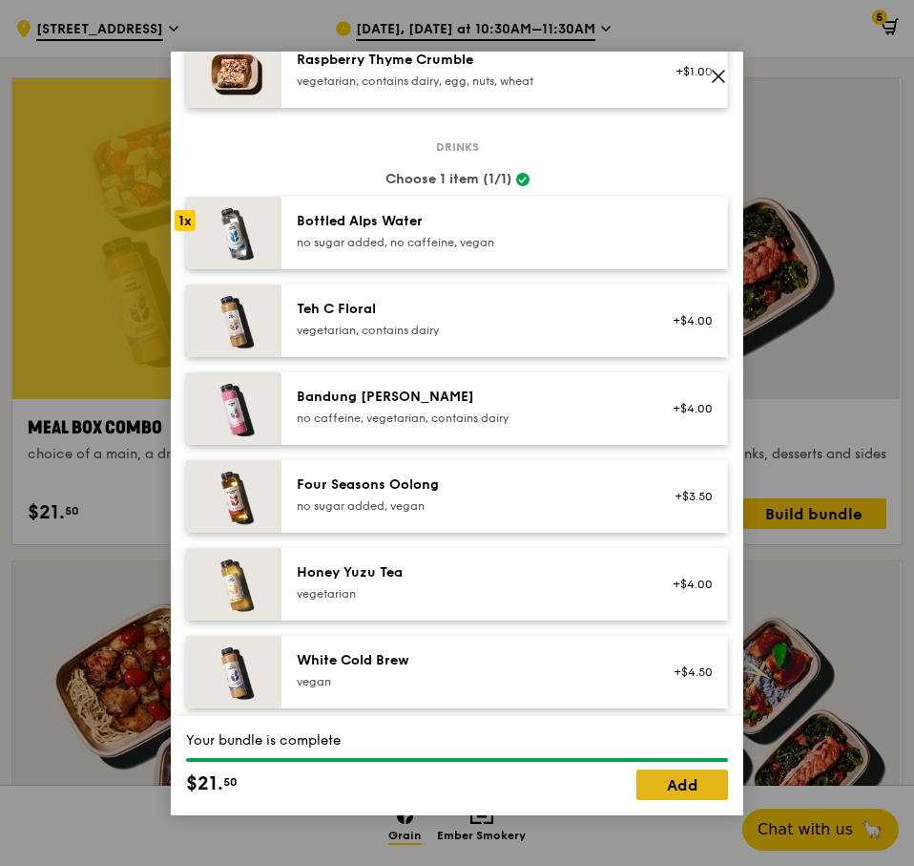
click at [682, 776] on link "Add" at bounding box center [683, 784] width 92 height 31
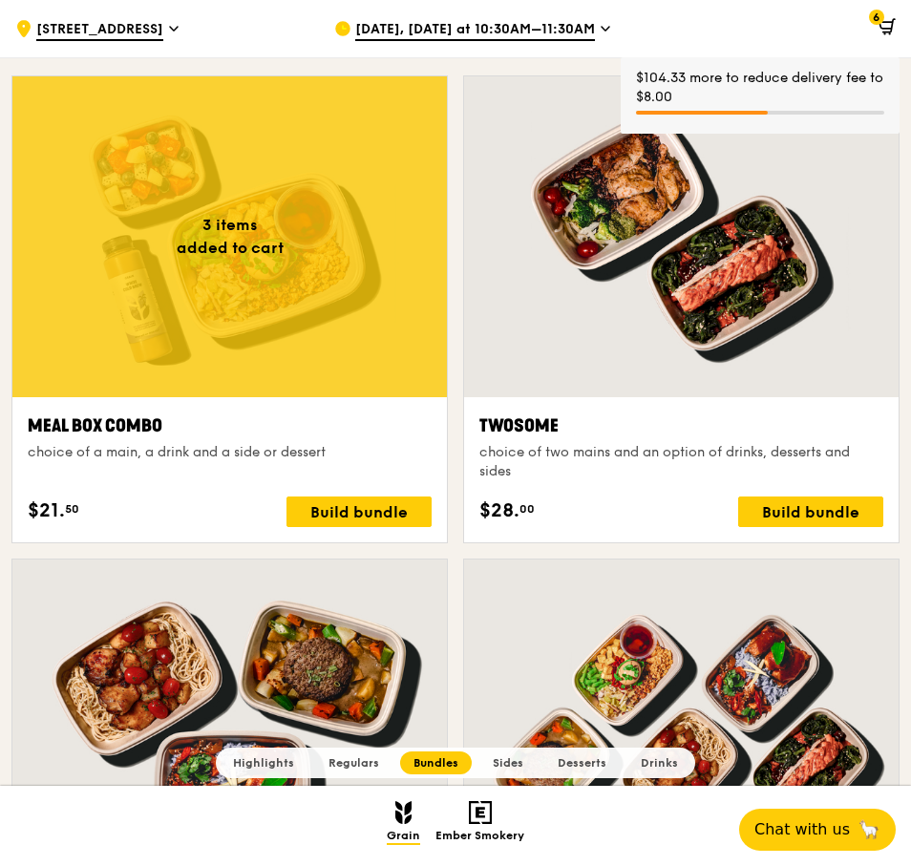
click at [881, 27] on icon at bounding box center [885, 25] width 12 height 7
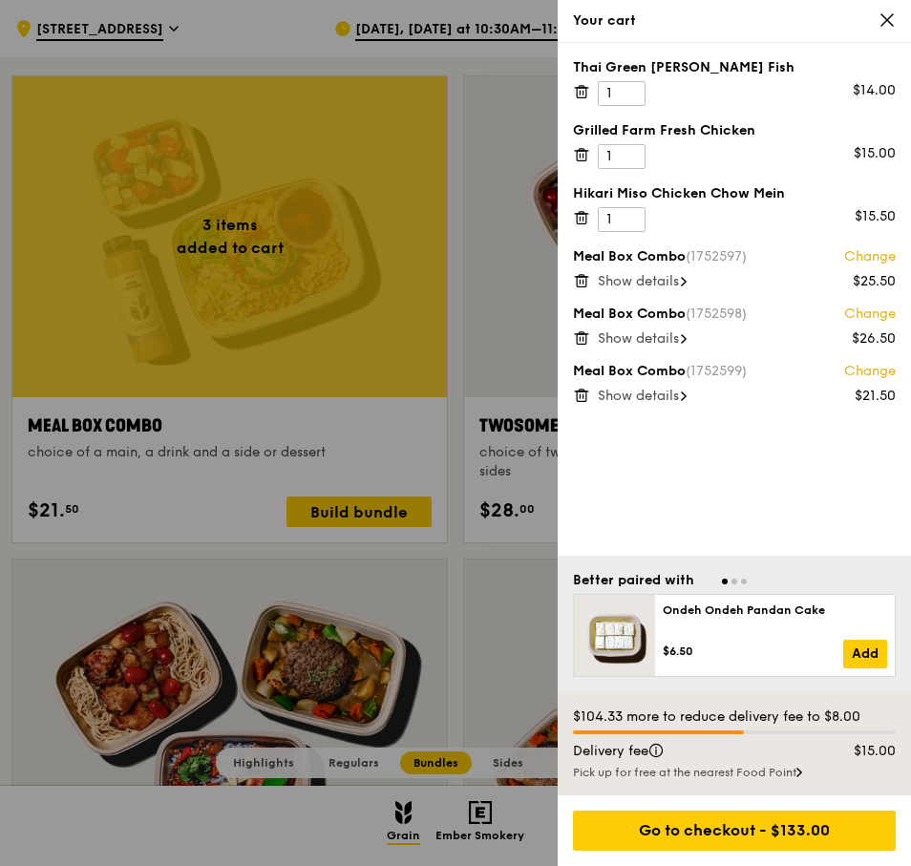
click at [576, 85] on icon at bounding box center [581, 91] width 17 height 17
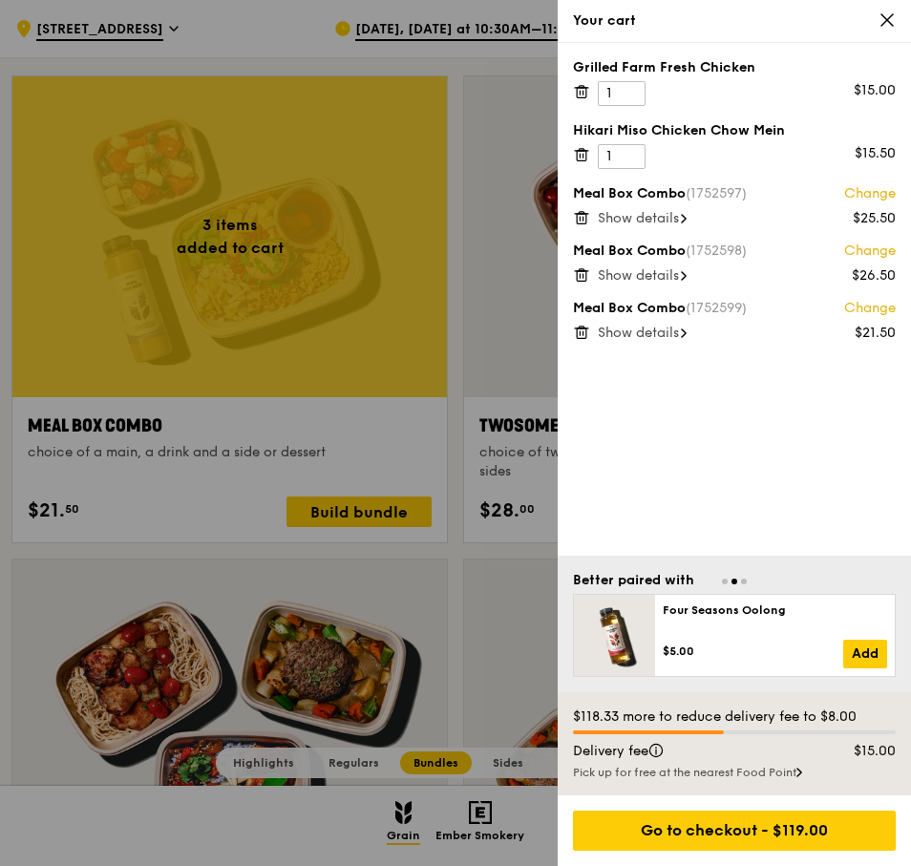
click at [579, 94] on icon at bounding box center [579, 93] width 0 height 4
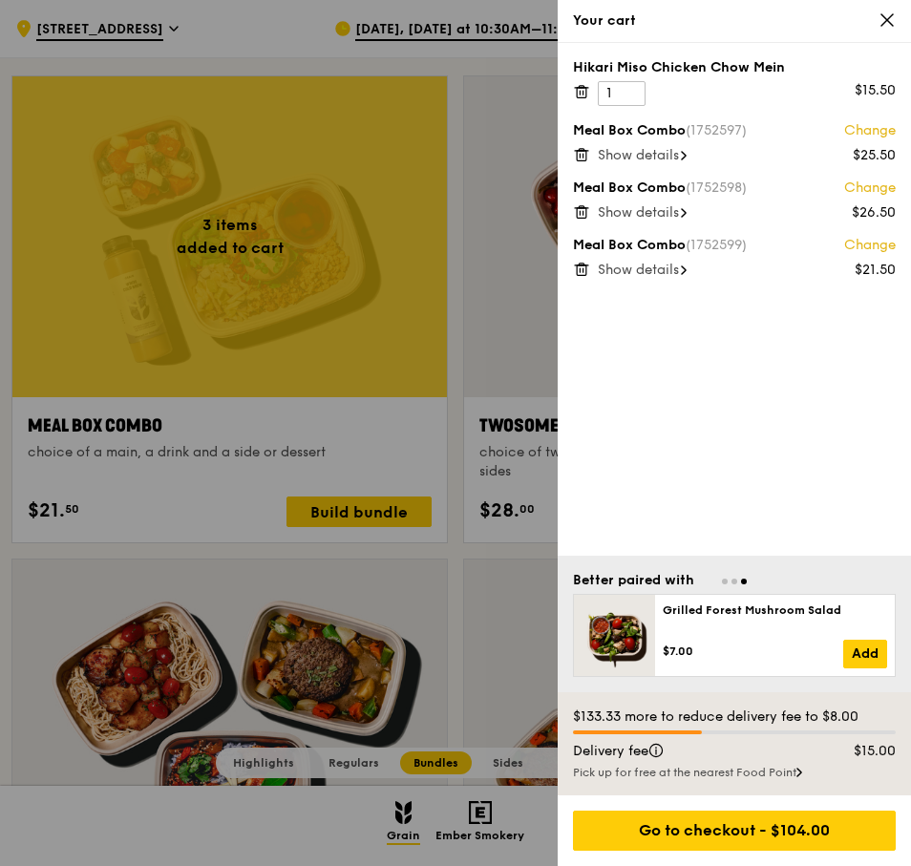
click at [579, 94] on icon at bounding box center [579, 93] width 0 height 4
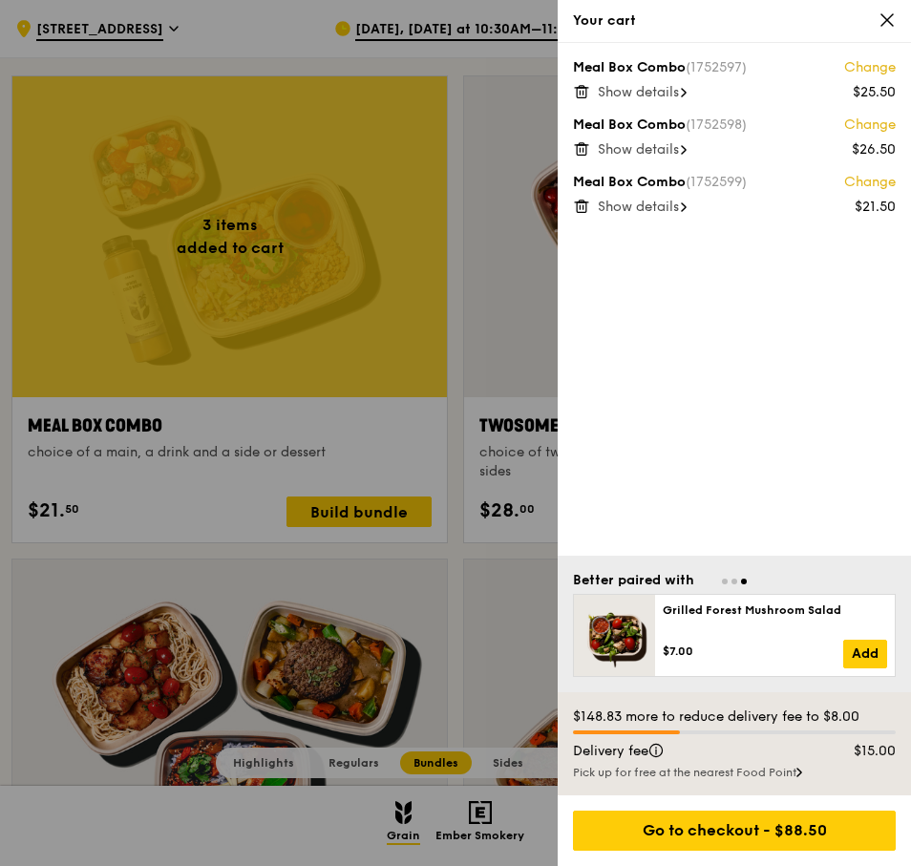
click at [654, 99] on span "Show details" at bounding box center [637, 92] width 81 height 16
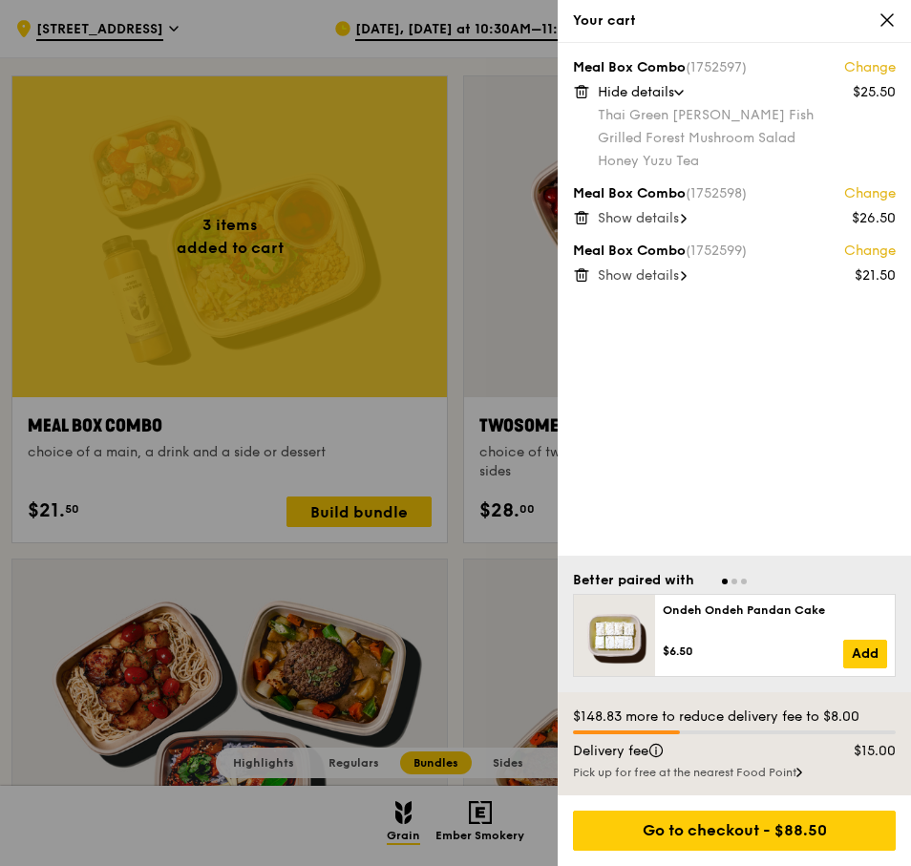
click at [657, 213] on span "Show details" at bounding box center [637, 218] width 81 height 16
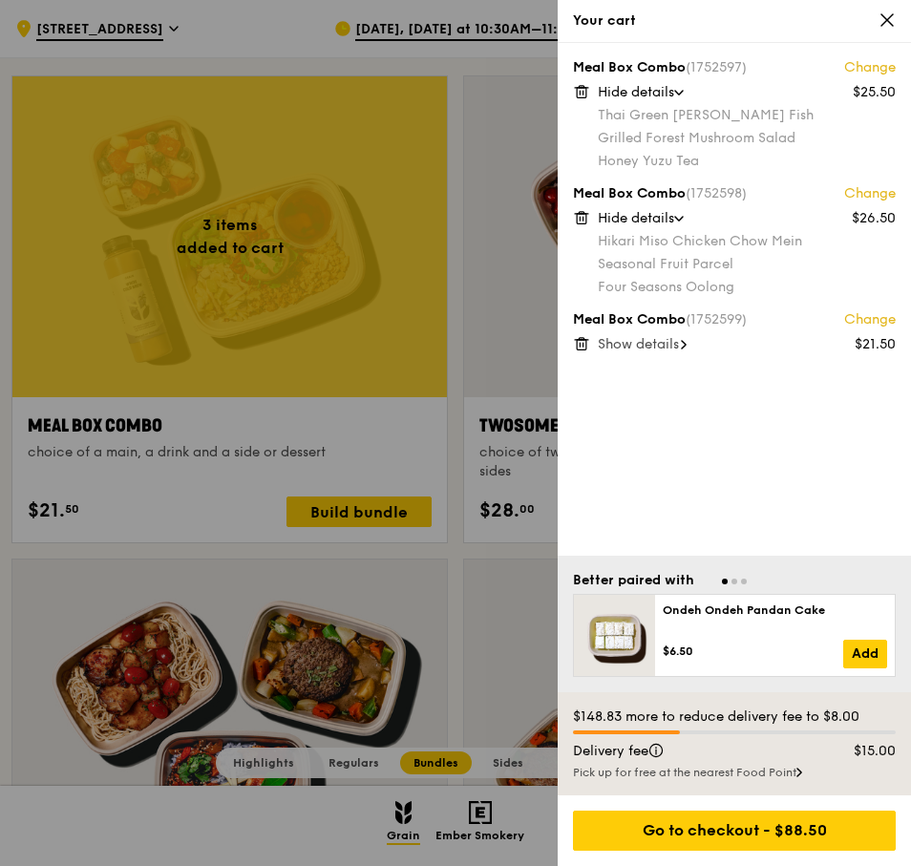
click at [645, 345] on span "Show details" at bounding box center [637, 344] width 81 height 16
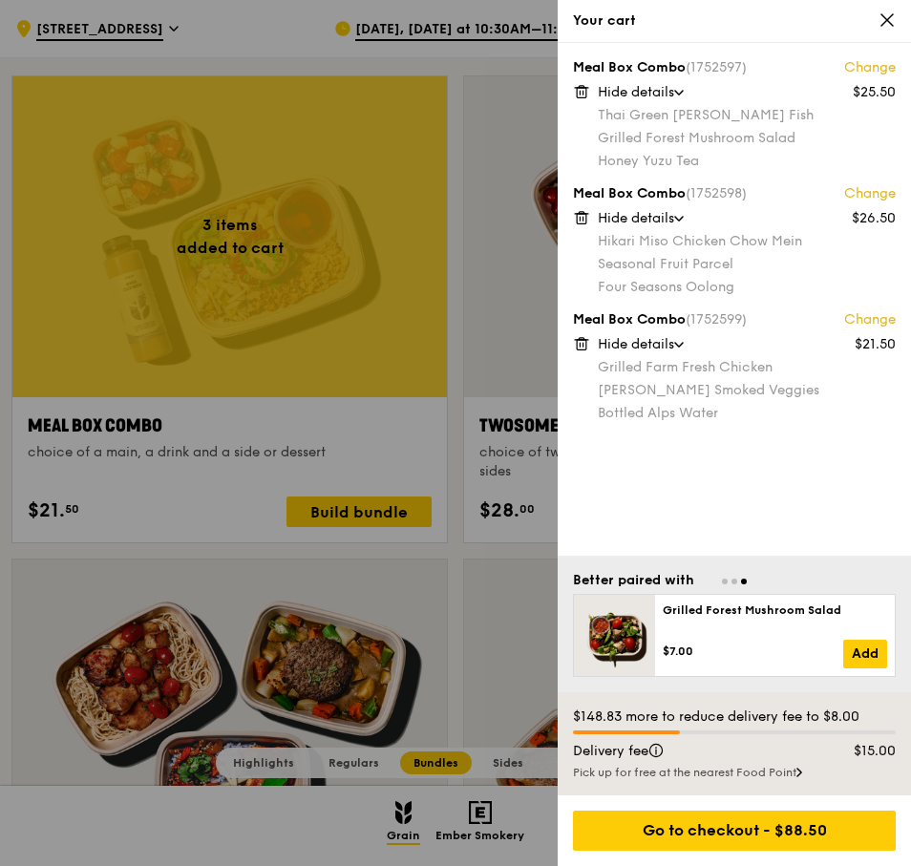
click at [581, 342] on icon at bounding box center [581, 343] width 17 height 17
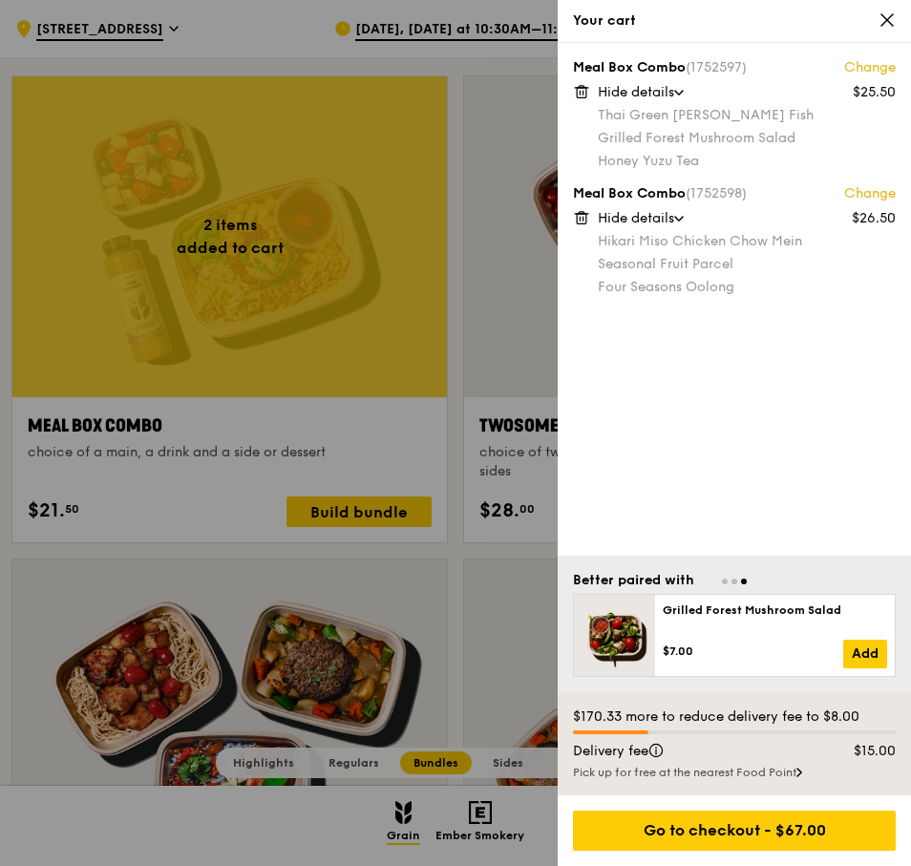
drag, startPoint x: 647, startPoint y: 214, endPoint x: 688, endPoint y: 212, distance: 41.1
click at [702, 212] on div "Hide details" at bounding box center [746, 218] width 298 height 19
click at [686, 212] on span at bounding box center [684, 218] width 6 height 19
drag, startPoint x: 475, startPoint y: 178, endPoint x: 412, endPoint y: 210, distance: 70.9
click at [412, 210] on div at bounding box center [455, 433] width 911 height 866
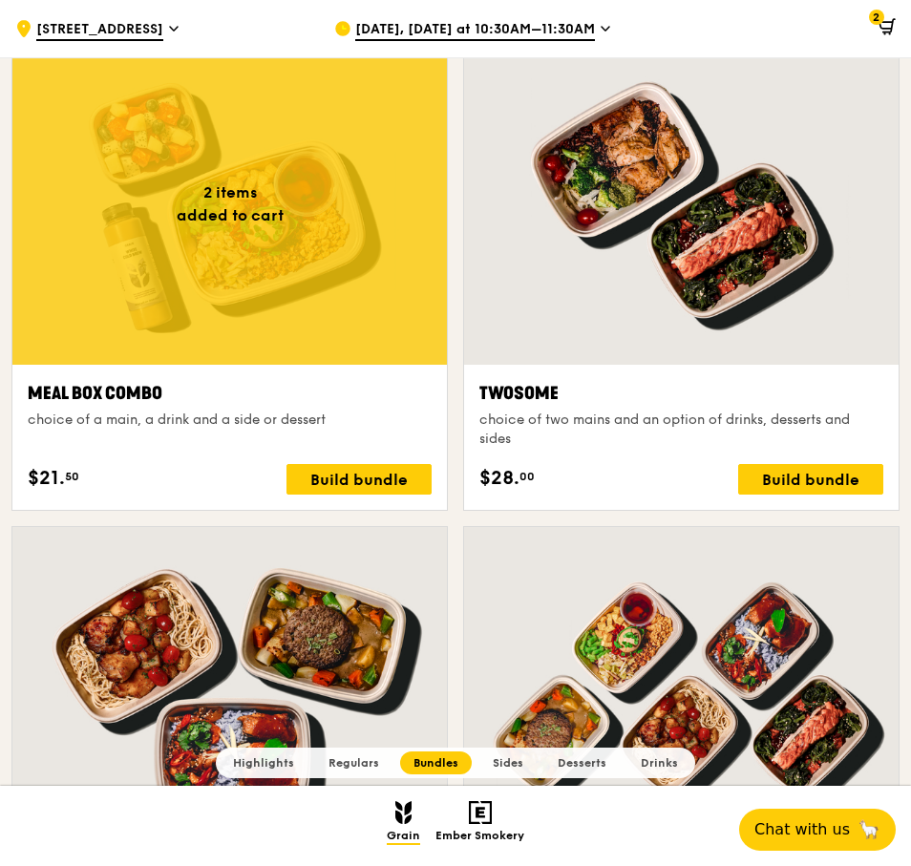
scroll to position [3038, 0]
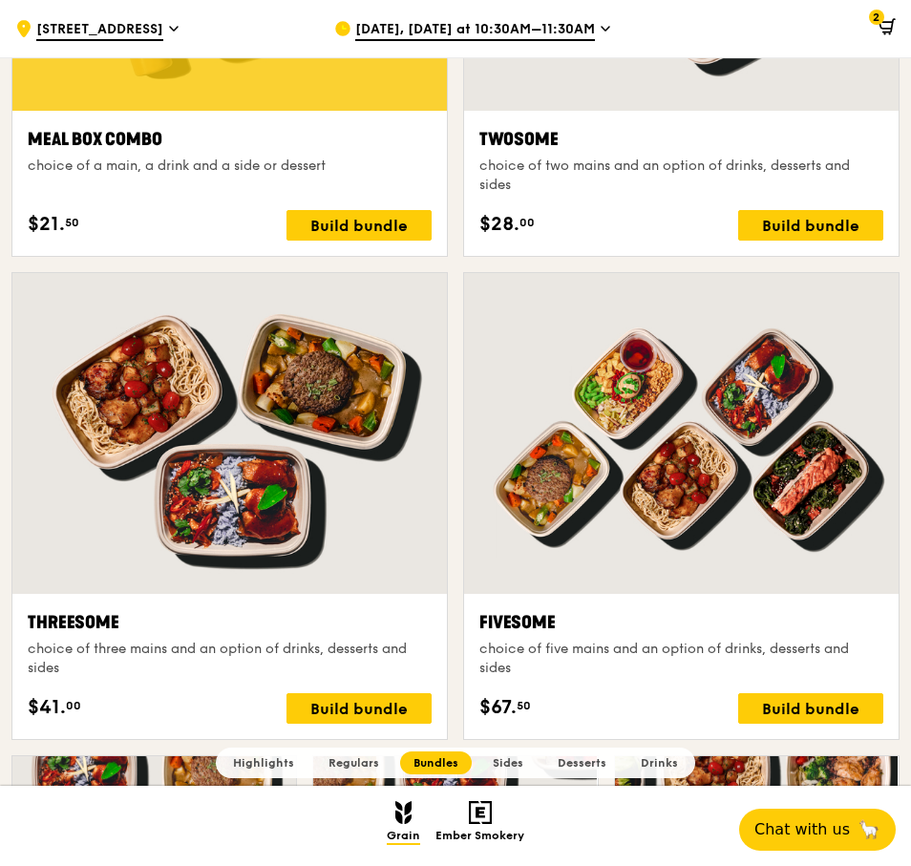
click at [370, 208] on div "Meal Box Combo choice of a main, a drink and a side or dessert $21. 50 Build bu…" at bounding box center [230, 183] width 404 height 115
click at [371, 215] on div "Build bundle" at bounding box center [358, 225] width 145 height 31
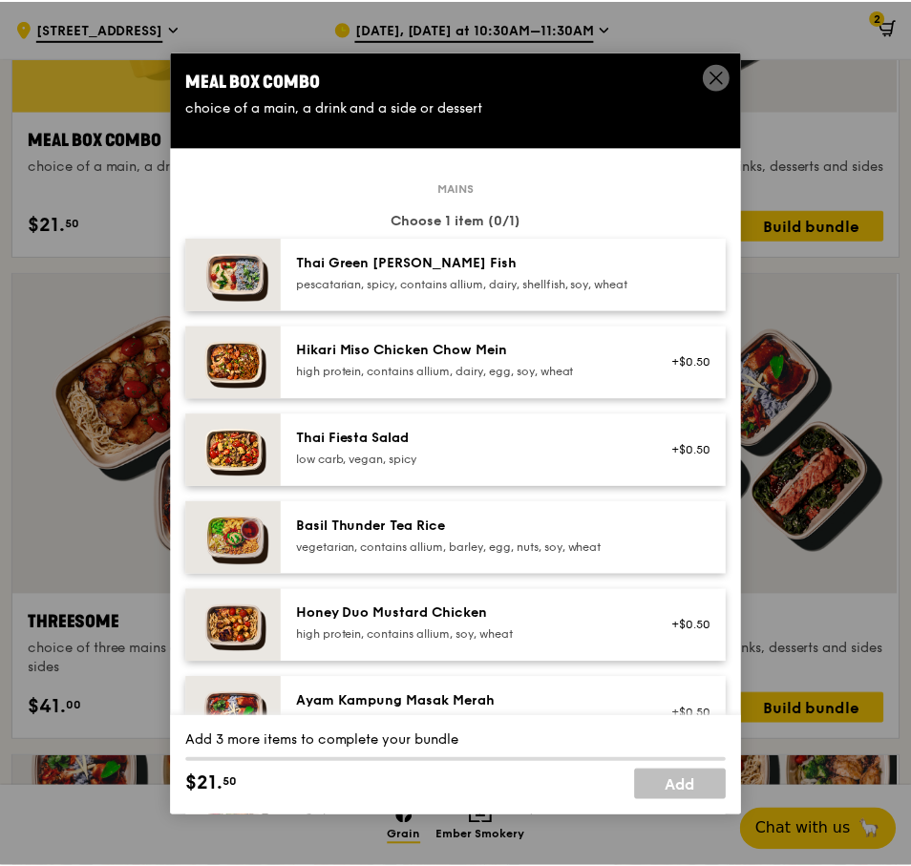
scroll to position [286, 0]
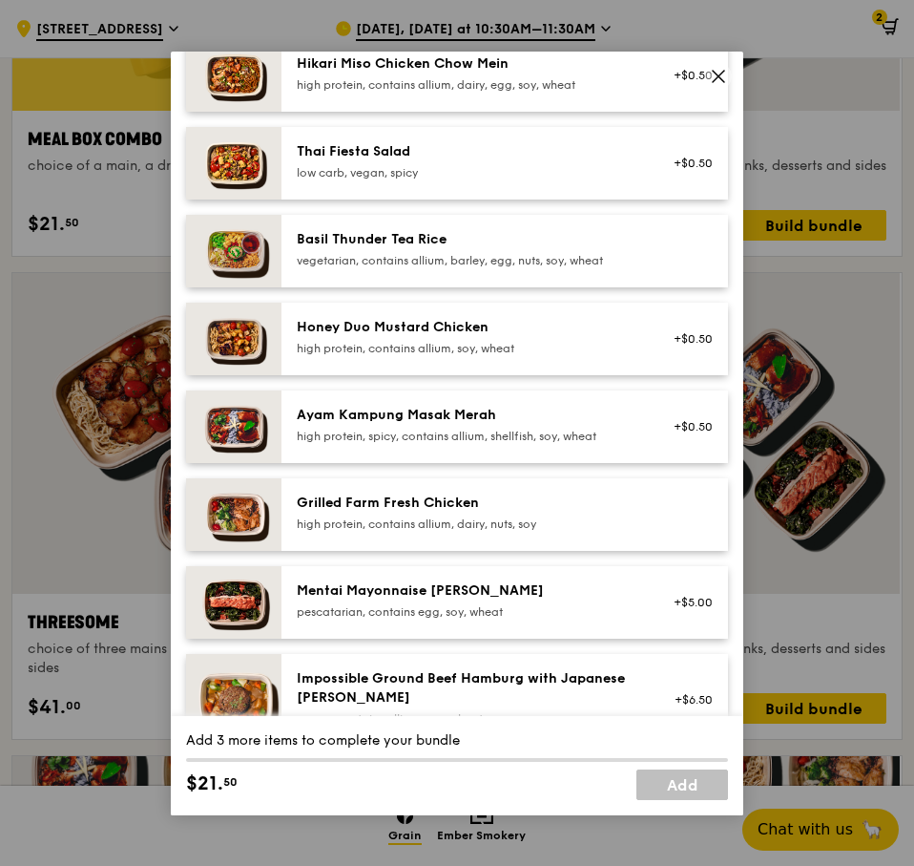
click at [718, 73] on icon at bounding box center [718, 76] width 17 height 17
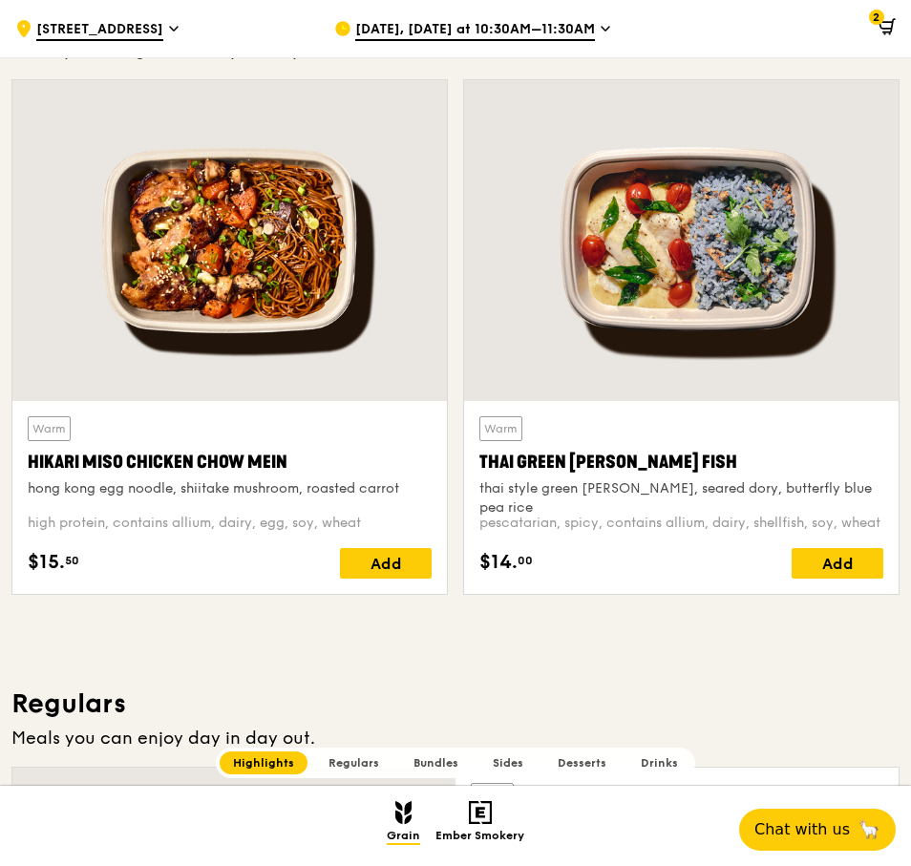
scroll to position [573, 0]
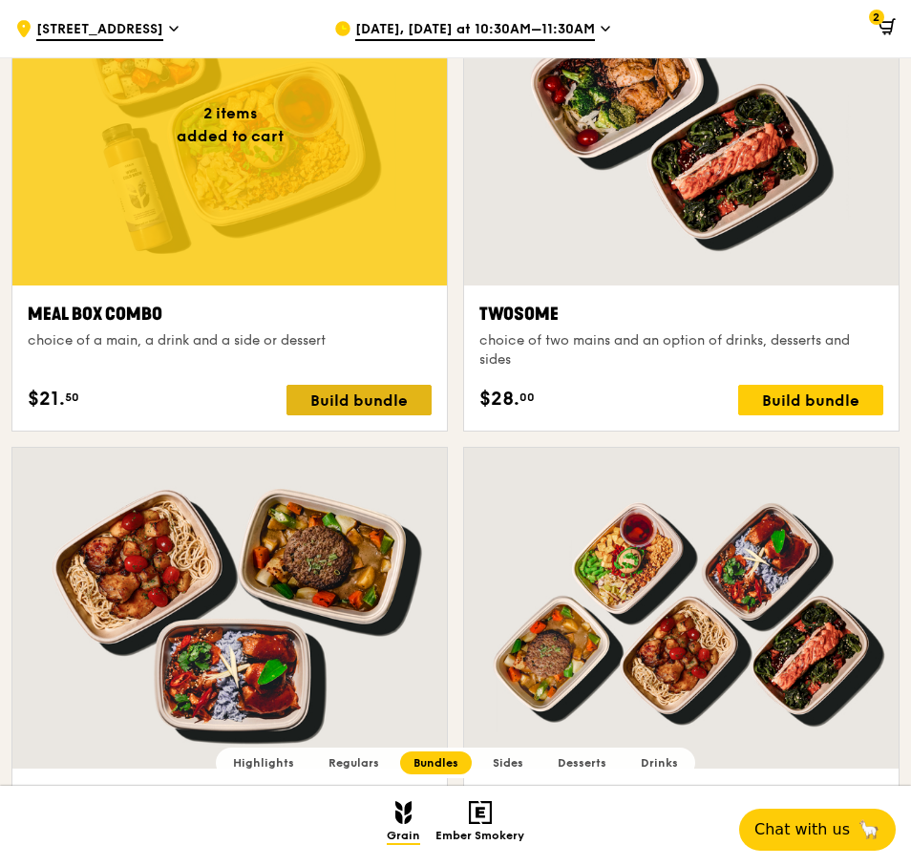
click at [367, 388] on div "Build bundle" at bounding box center [358, 400] width 145 height 31
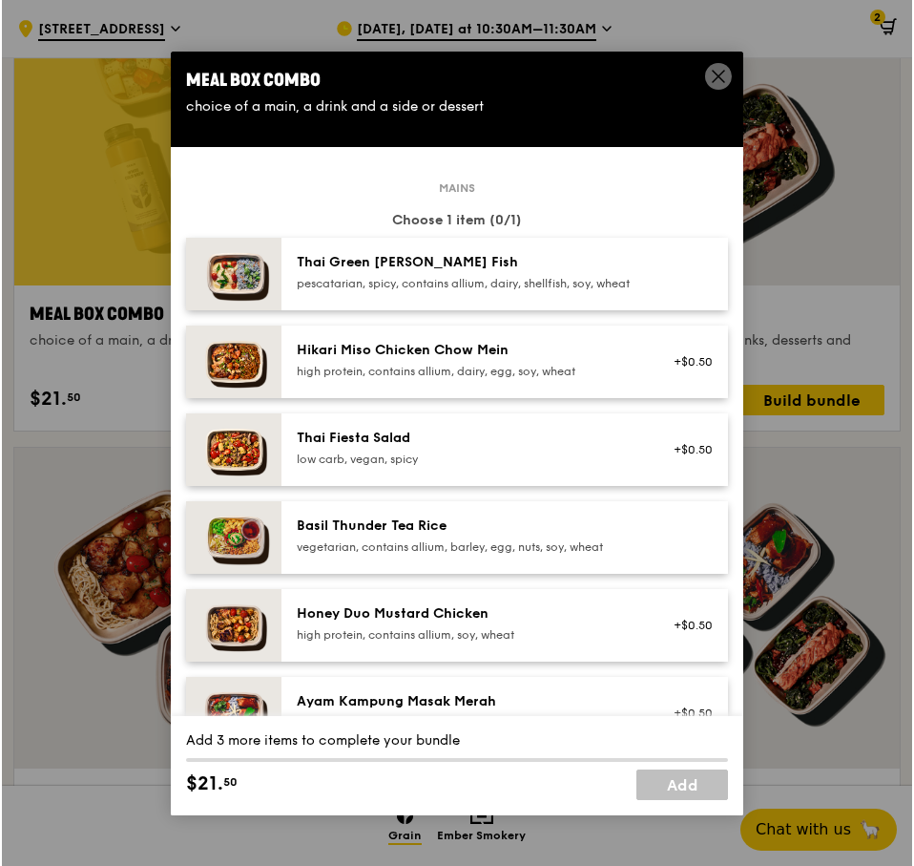
scroll to position [2865, 0]
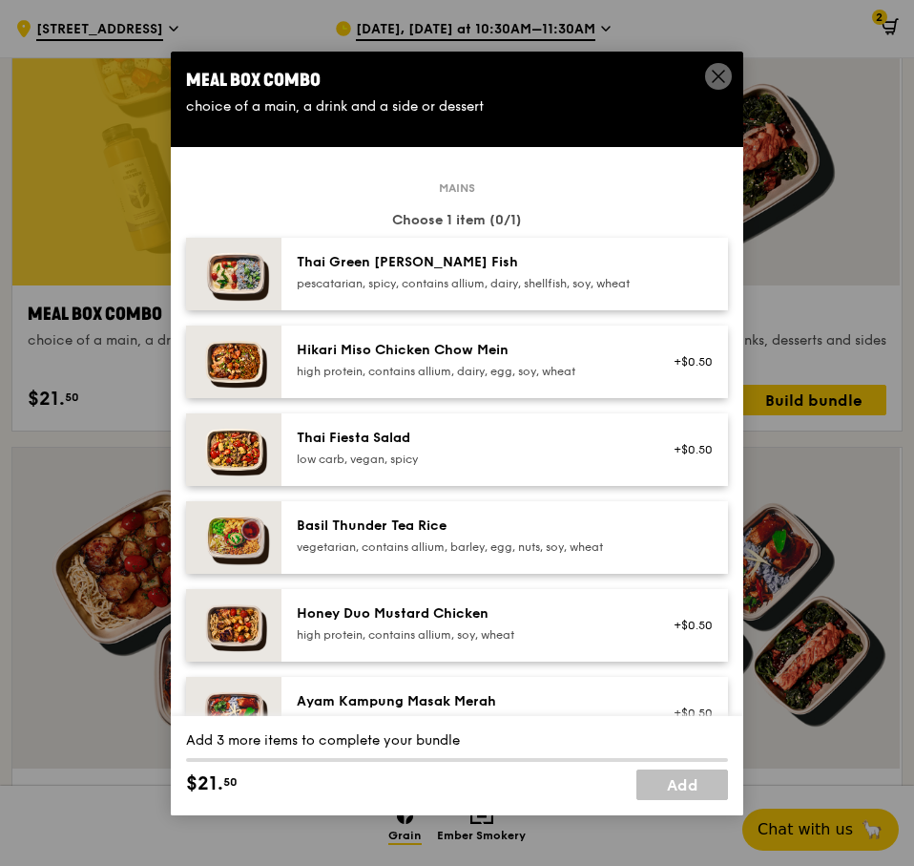
click at [603, 623] on div "Honey Duo Mustard Chicken" at bounding box center [468, 613] width 343 height 19
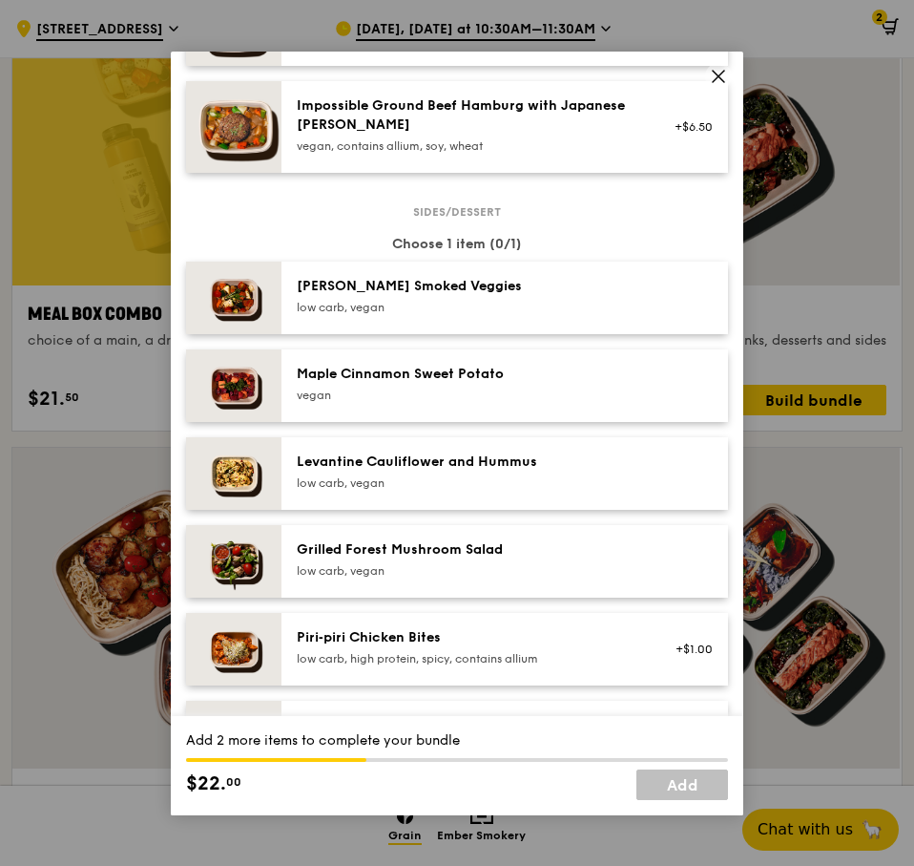
scroll to position [1145, 0]
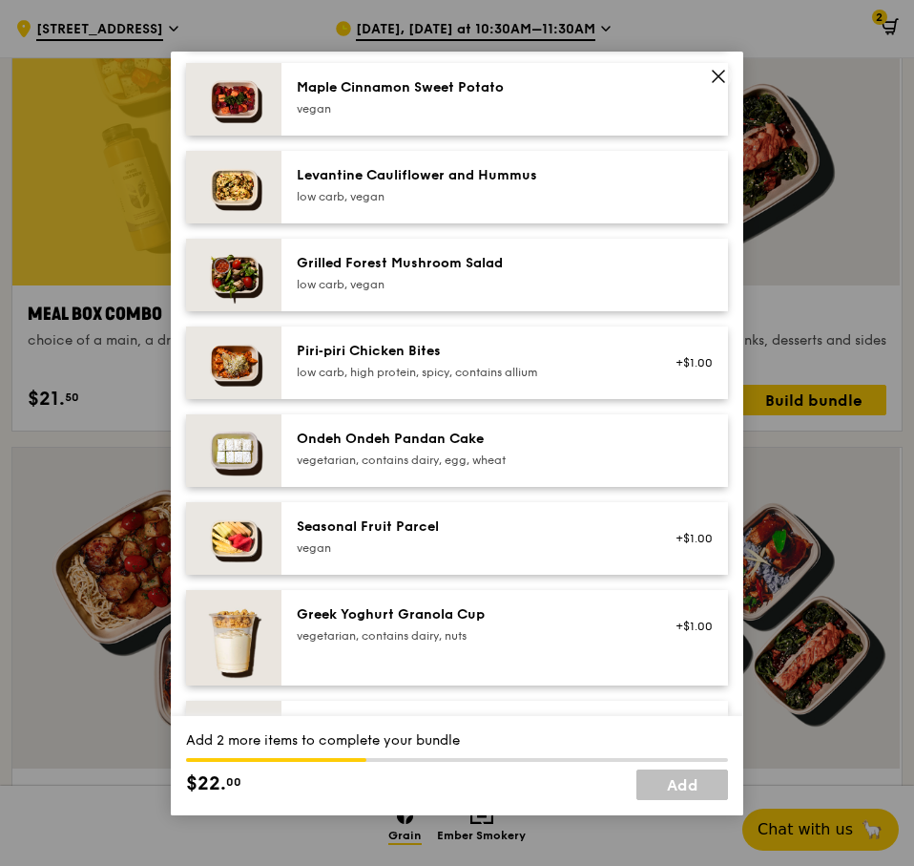
click at [448, 556] on div "vegan" at bounding box center [468, 547] width 343 height 15
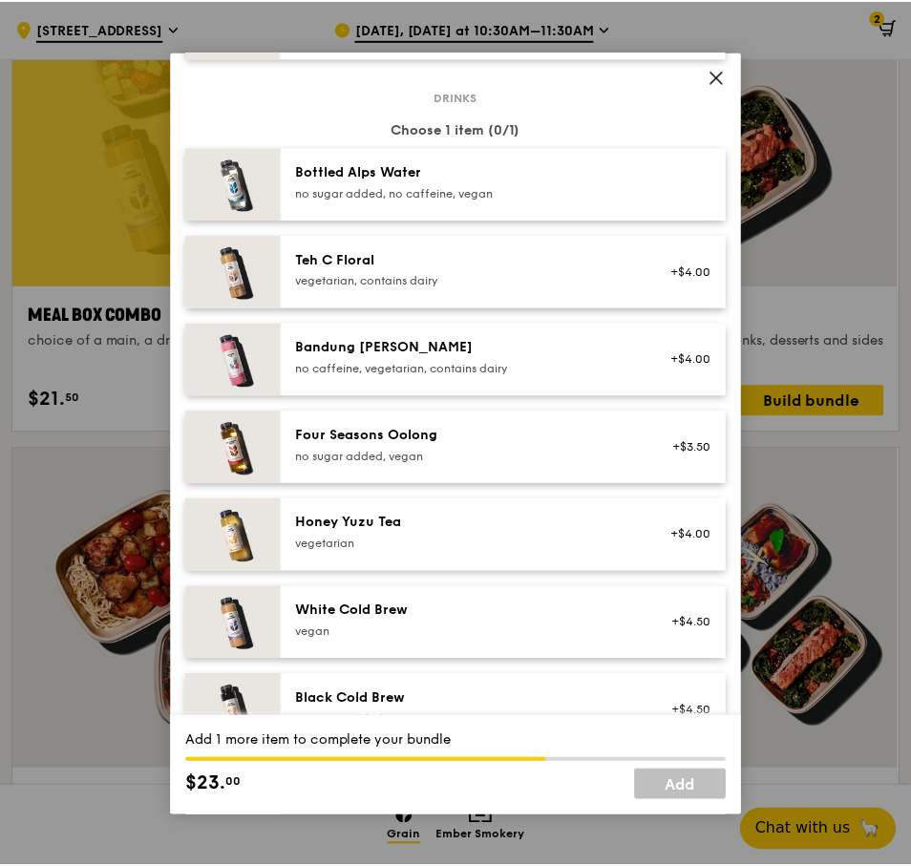
scroll to position [2004, 0]
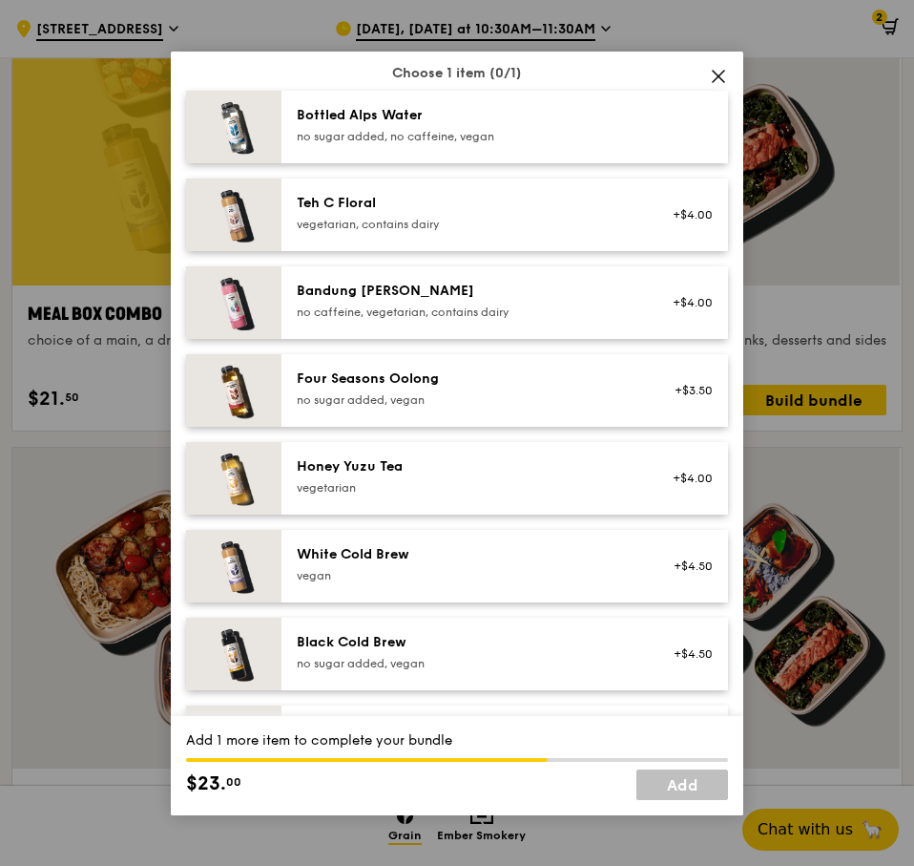
click at [534, 140] on div "Bottled Alps Water no sugar added, no caffeine, vegan" at bounding box center [468, 125] width 343 height 38
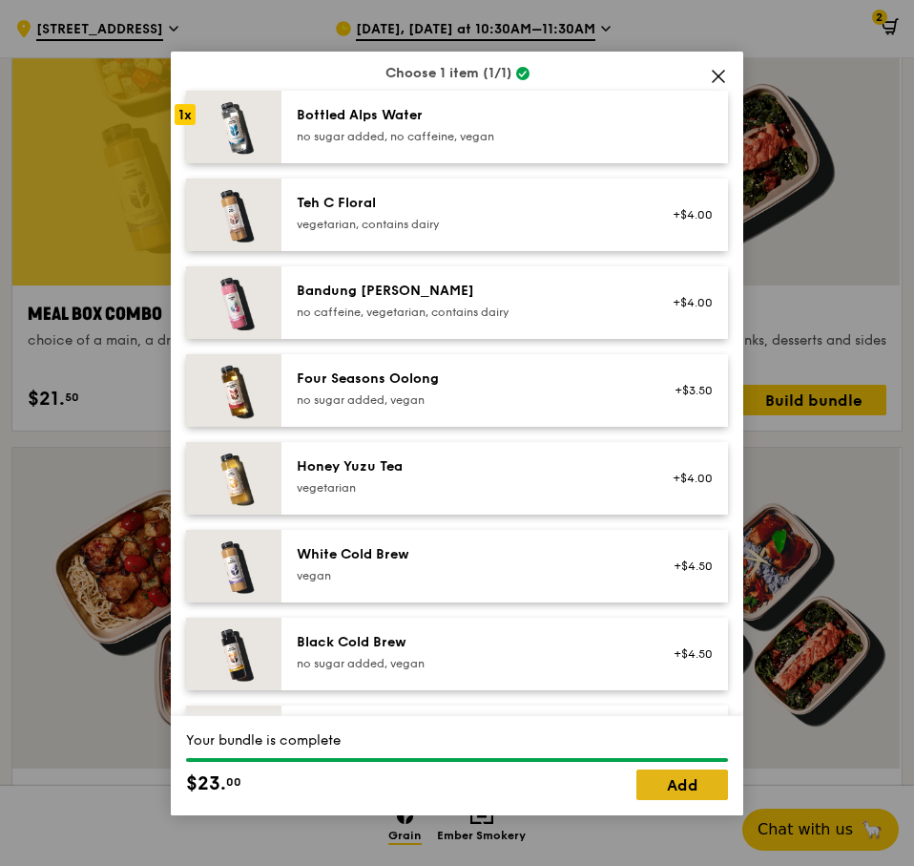
click at [692, 775] on link "Add" at bounding box center [683, 784] width 92 height 31
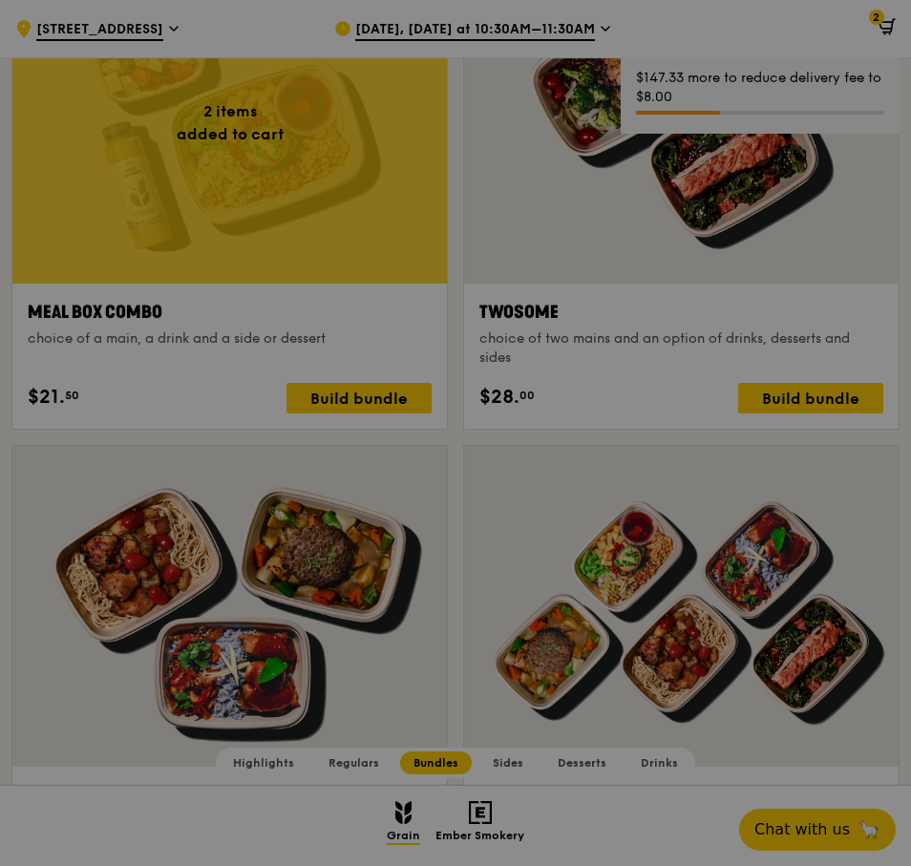
click at [886, 11] on div at bounding box center [455, 433] width 911 height 866
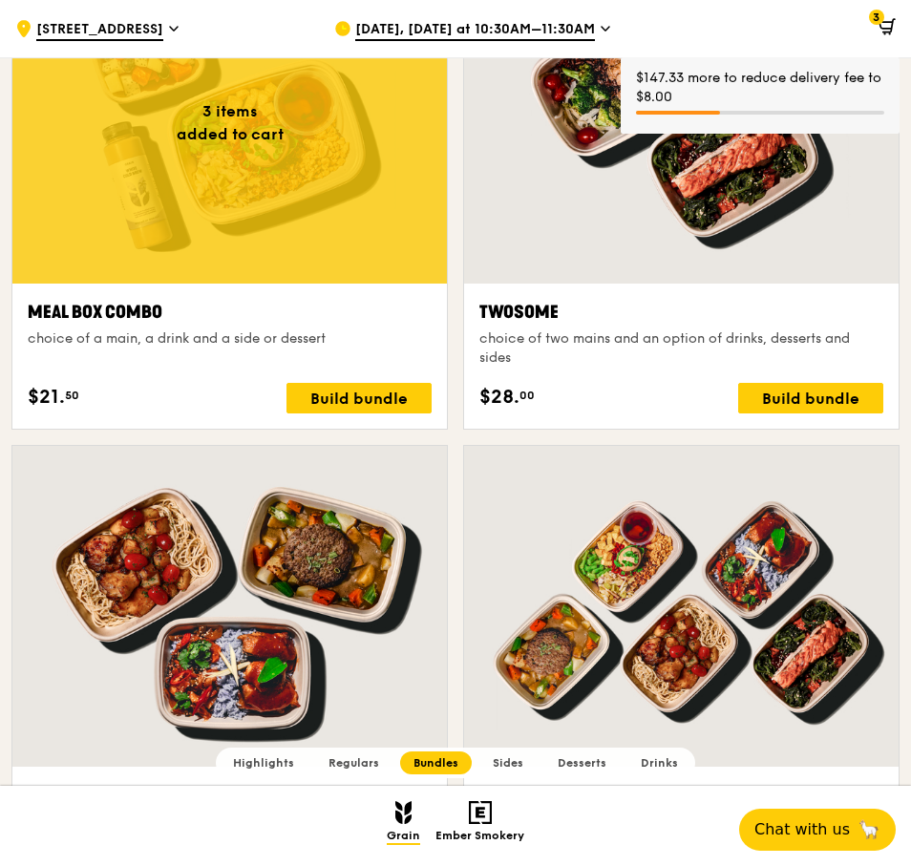
click at [879, 23] on span "3" at bounding box center [876, 17] width 15 height 15
click at [881, 26] on icon at bounding box center [886, 26] width 17 height 17
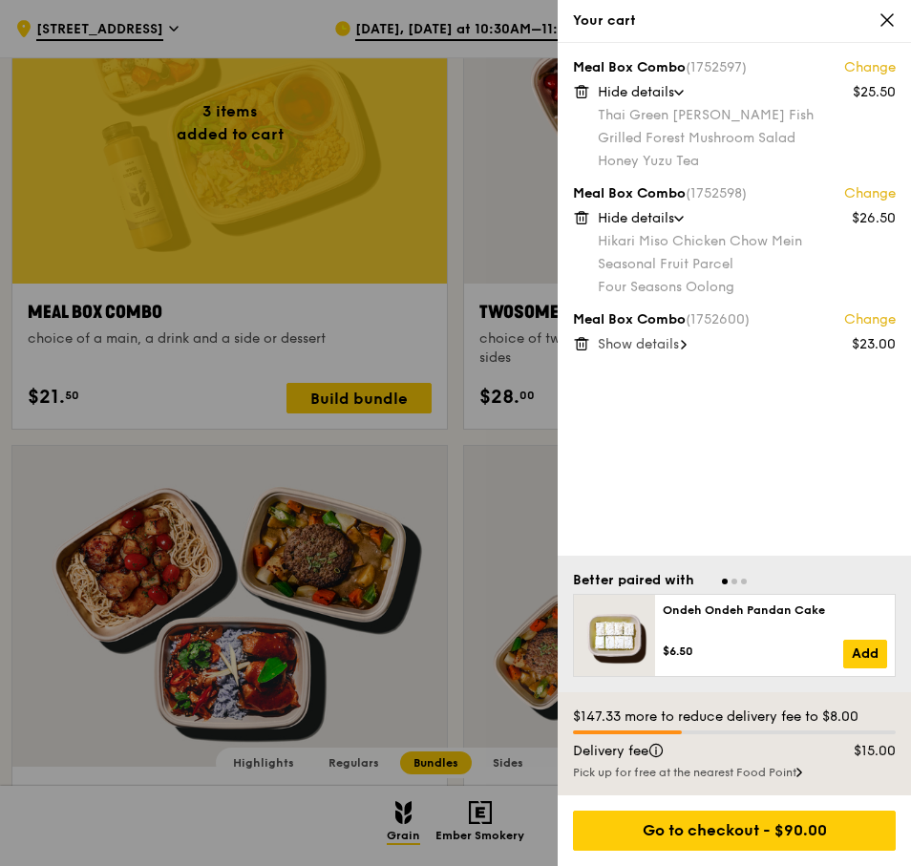
scroll to position [2866, 0]
click at [681, 352] on div "Show details" at bounding box center [746, 344] width 298 height 19
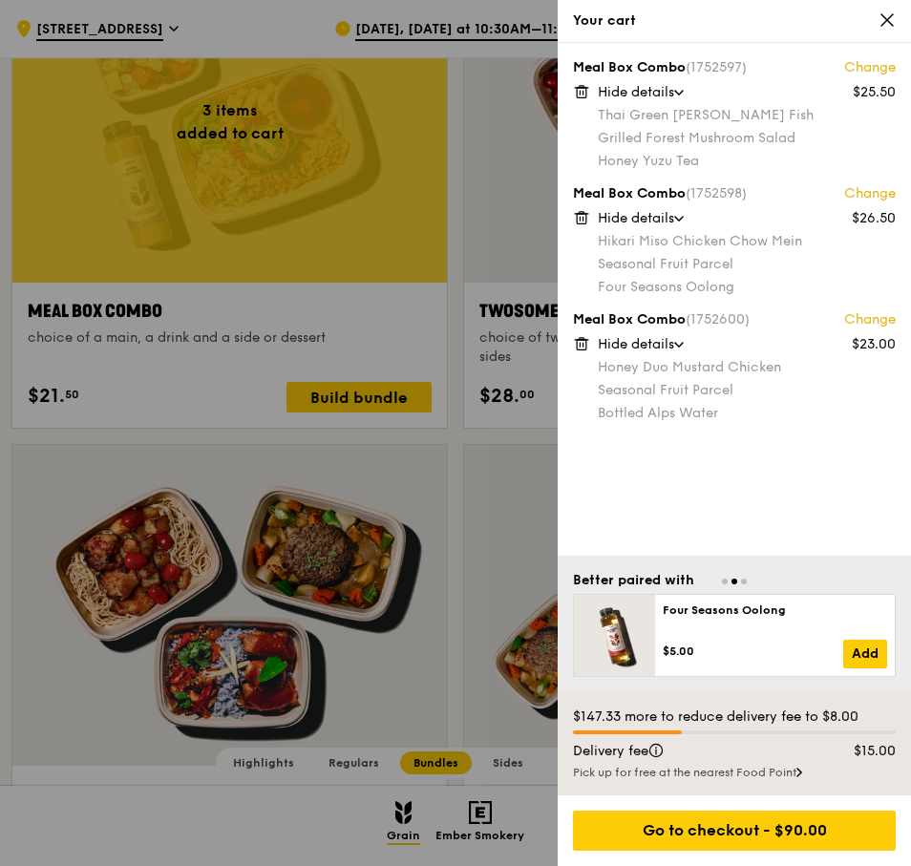
click at [597, 218] on div "Meal Box Combo (1752598) Change $26.50 Hide details Hikari Miso Chicken Chow Me…" at bounding box center [734, 239] width 323 height 111
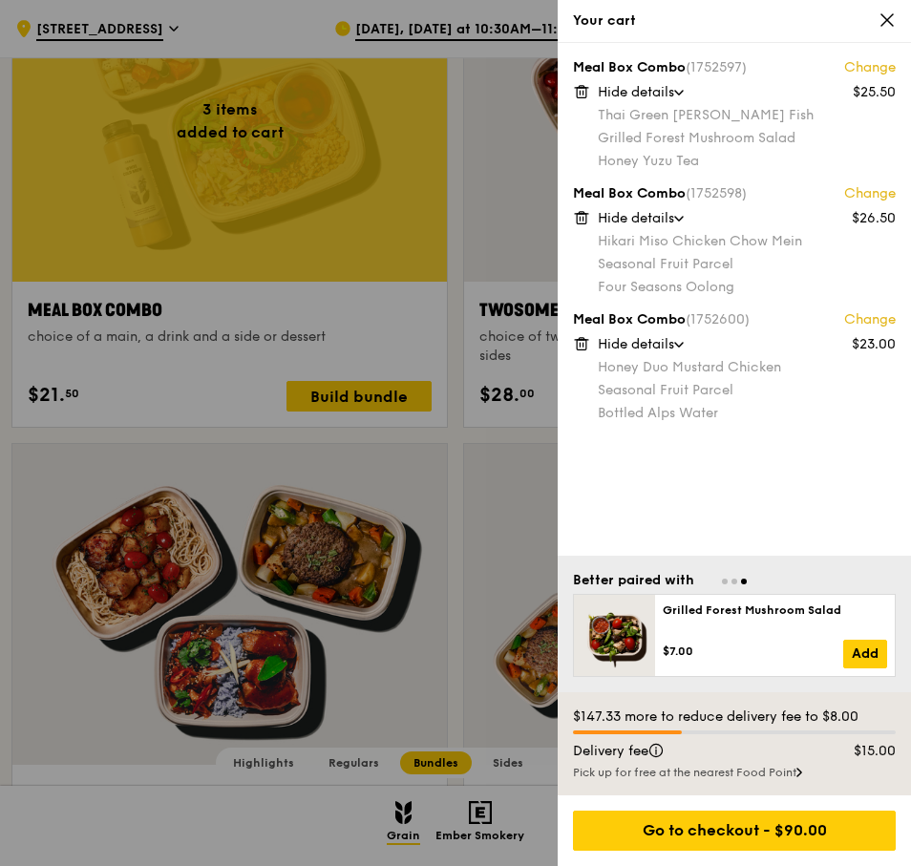
click at [586, 219] on icon at bounding box center [582, 219] width 10 height 10
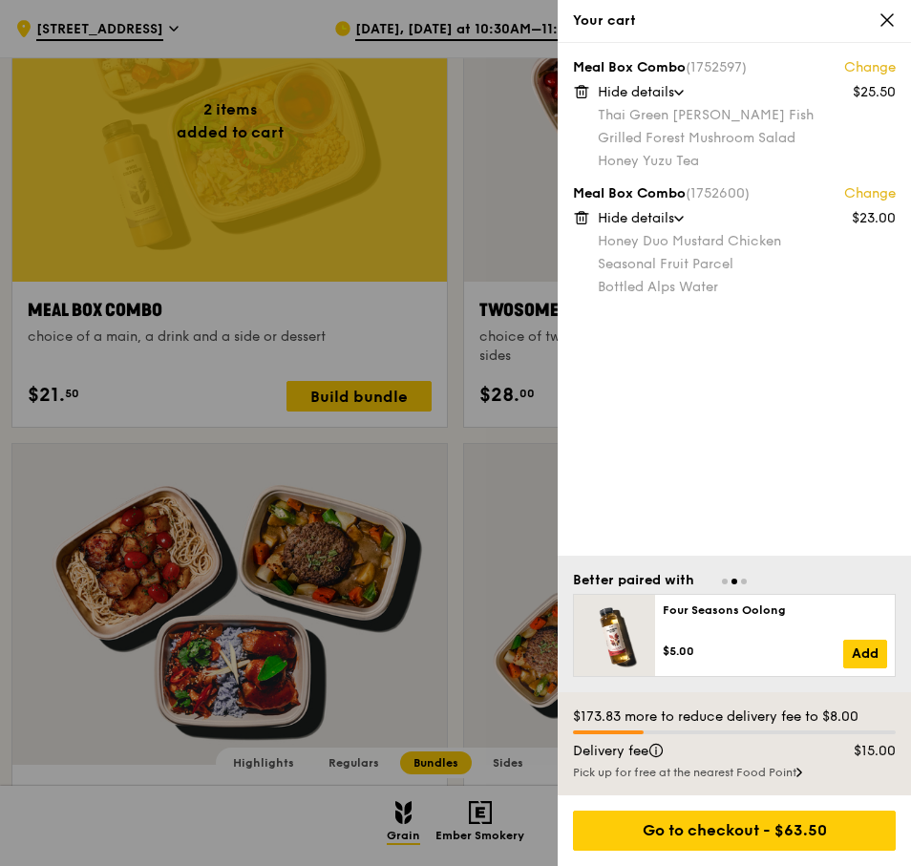
click at [801, 772] on icon at bounding box center [799, 772] width 4 height 8
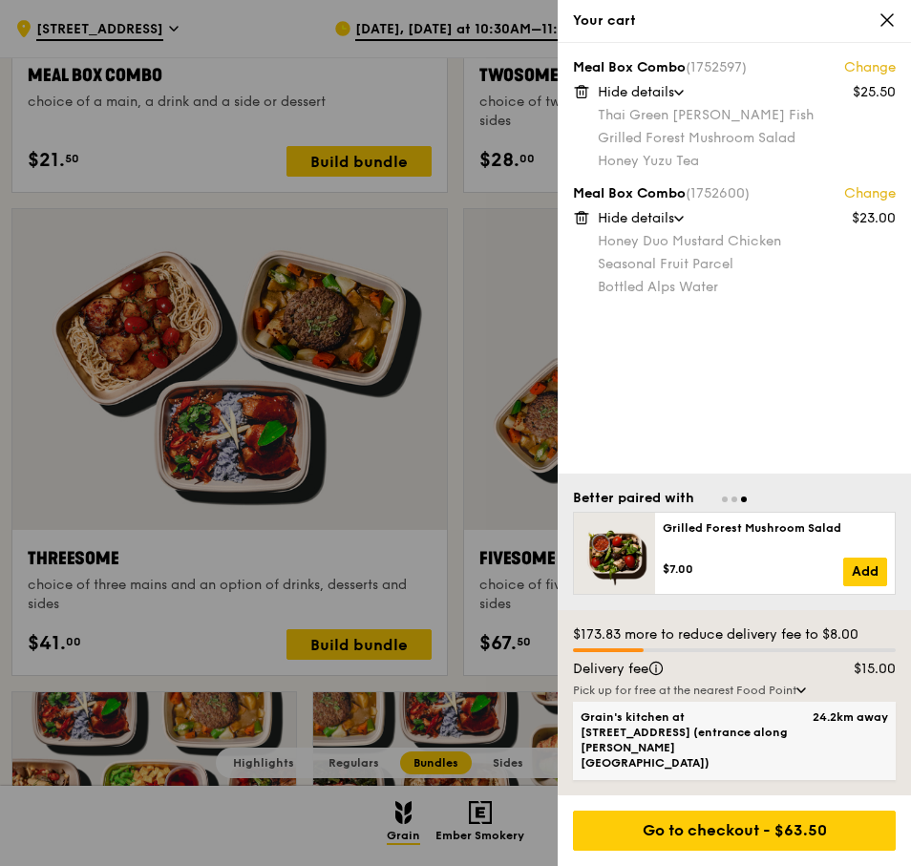
scroll to position [3154, 0]
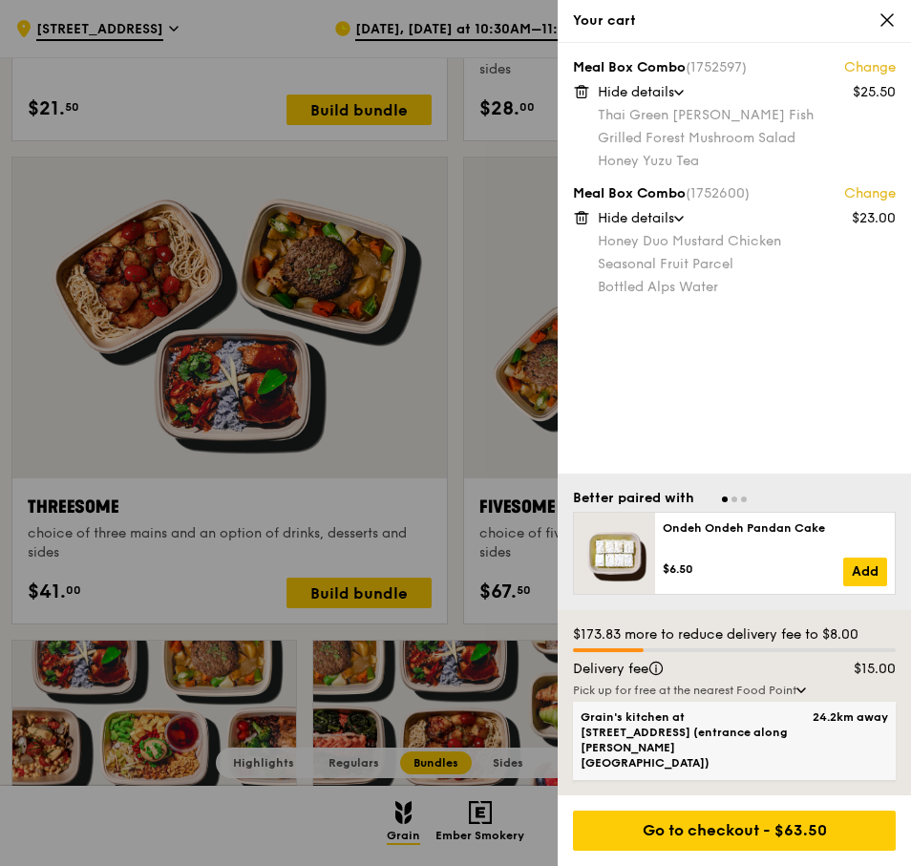
click at [801, 762] on span "Grain's kitchen at [STREET_ADDRESS] (entrance along [PERSON_NAME][GEOGRAPHIC_DA…" at bounding box center [695, 739] width 231 height 61
click at [0, 0] on input "Grain's kitchen at 5 Burn Road #05-01 (entrance along Harrison Road) 24.2km away" at bounding box center [0, 0] width 0 height 0
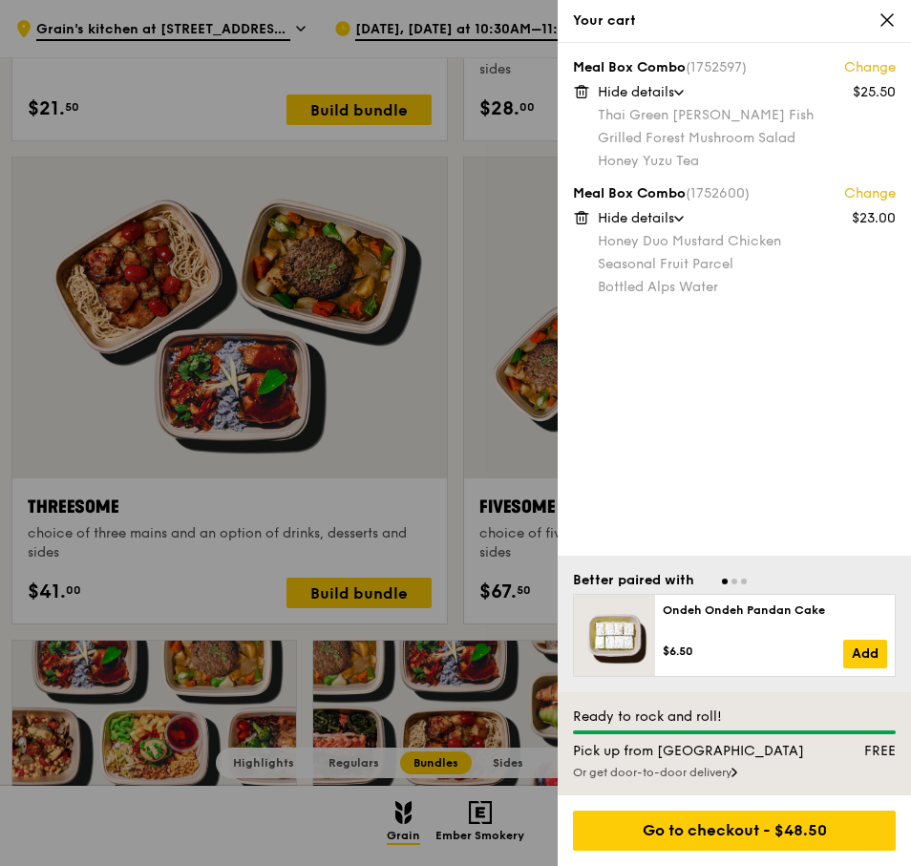
click at [772, 371] on div "Meal Box Combo (1752597) Change $25.50 Hide details Thai Green Curry Fish Grill…" at bounding box center [733, 299] width 353 height 513
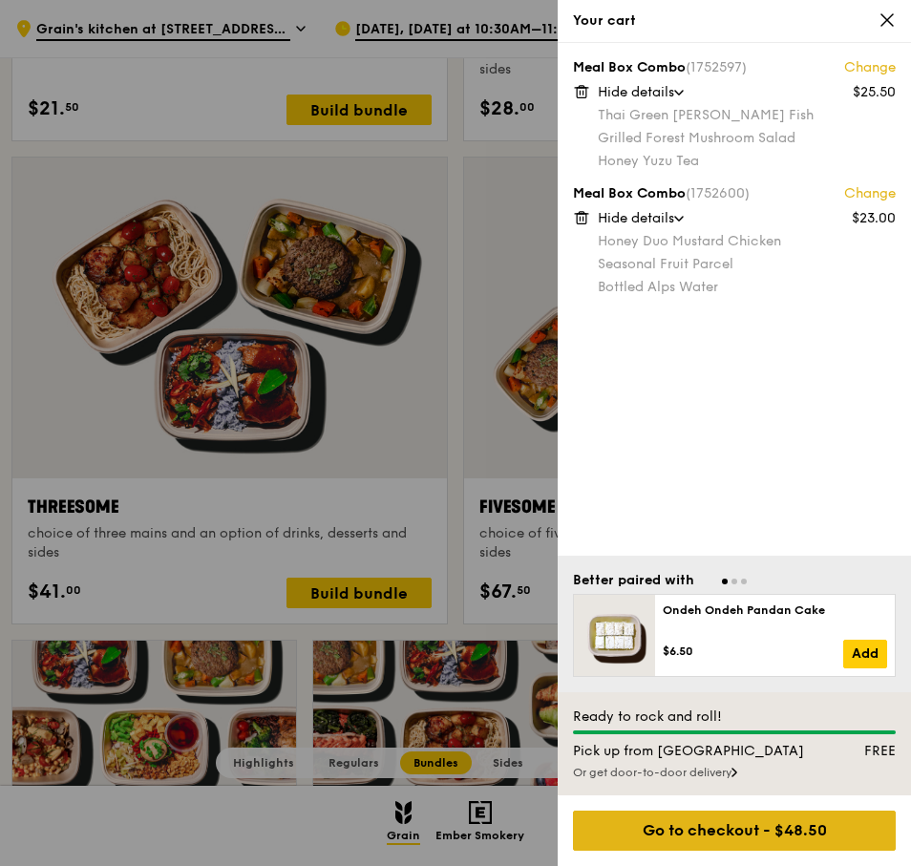
drag, startPoint x: 732, startPoint y: 770, endPoint x: 785, endPoint y: 814, distance: 68.4
click at [782, 804] on div "Your cart Meal Box Combo (1752597) Change $25.50 Hide details Thai Green Curry …" at bounding box center [733, 433] width 353 height 866
click at [787, 829] on div "Go to checkout - $48.50" at bounding box center [734, 830] width 323 height 40
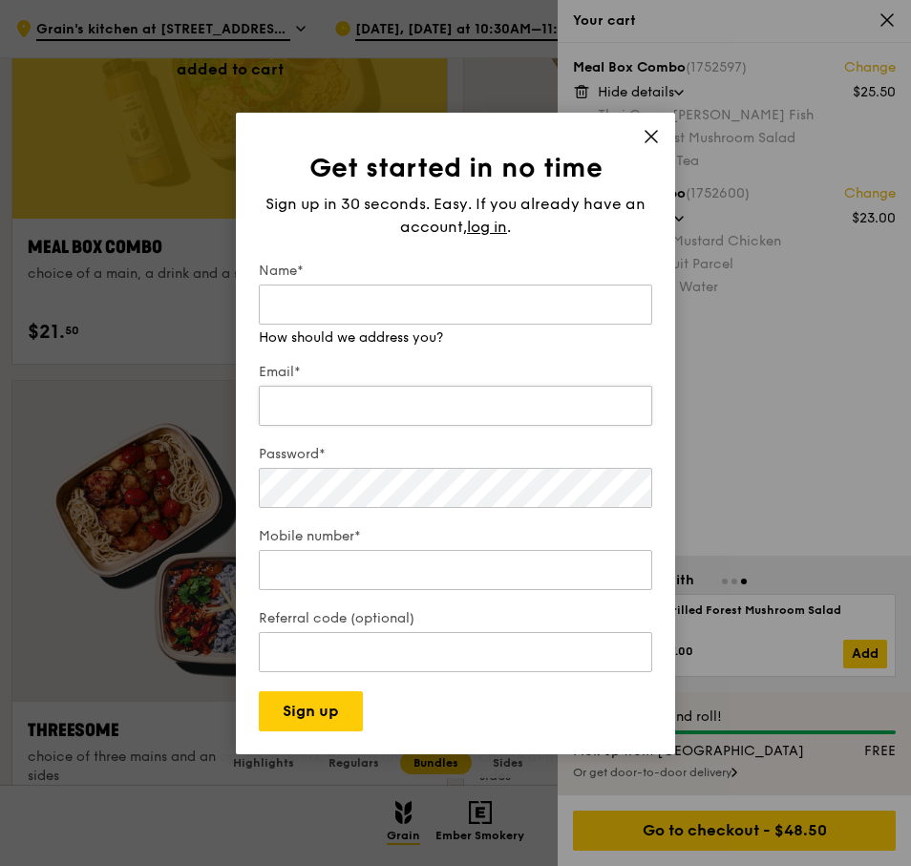
scroll to position [2867, 0]
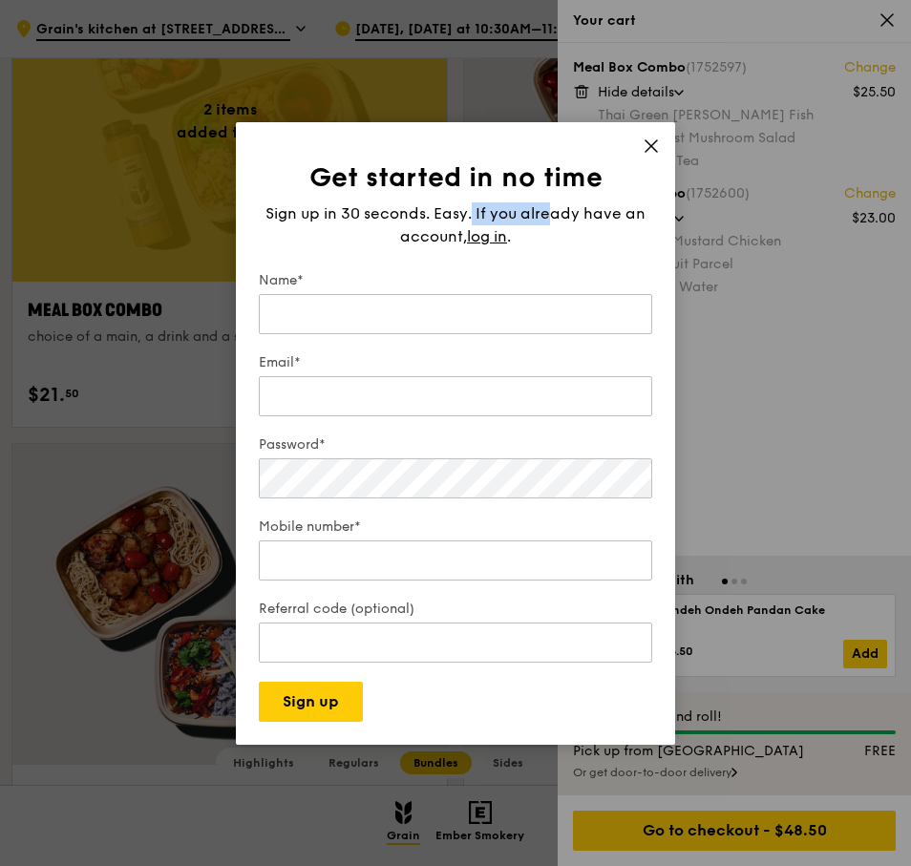
drag, startPoint x: 520, startPoint y: 204, endPoint x: 550, endPoint y: 213, distance: 30.8
click at [553, 204] on span "Sign up in 30 seconds. Easy. If you already have an account," at bounding box center [455, 224] width 380 height 41
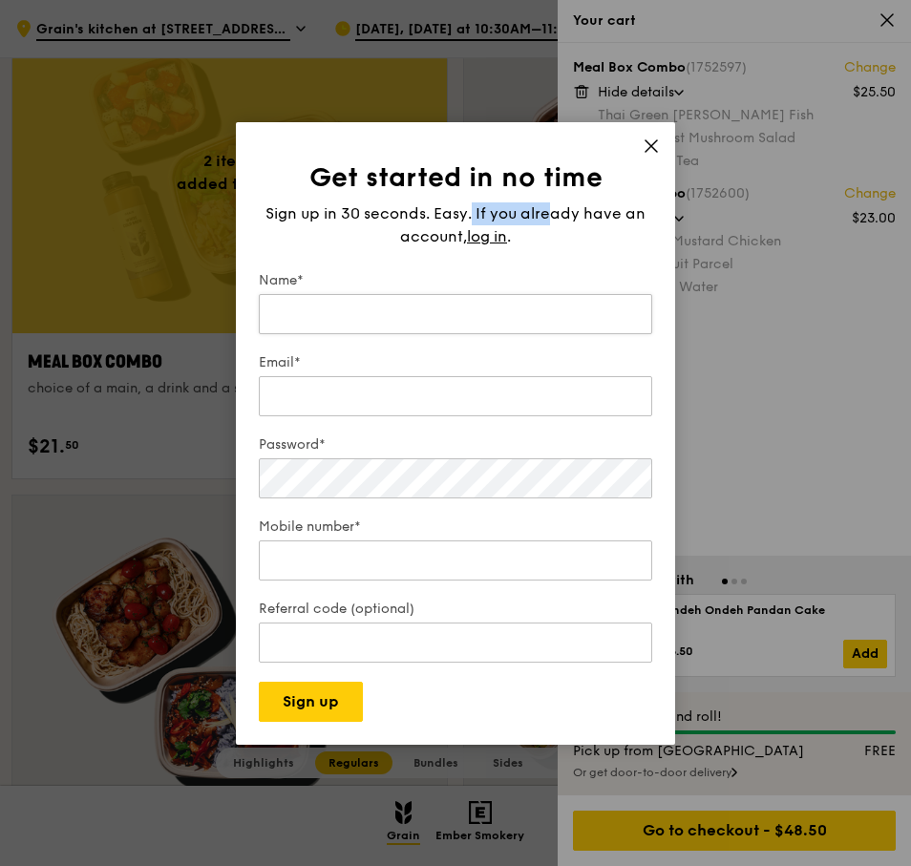
scroll to position [2295, 0]
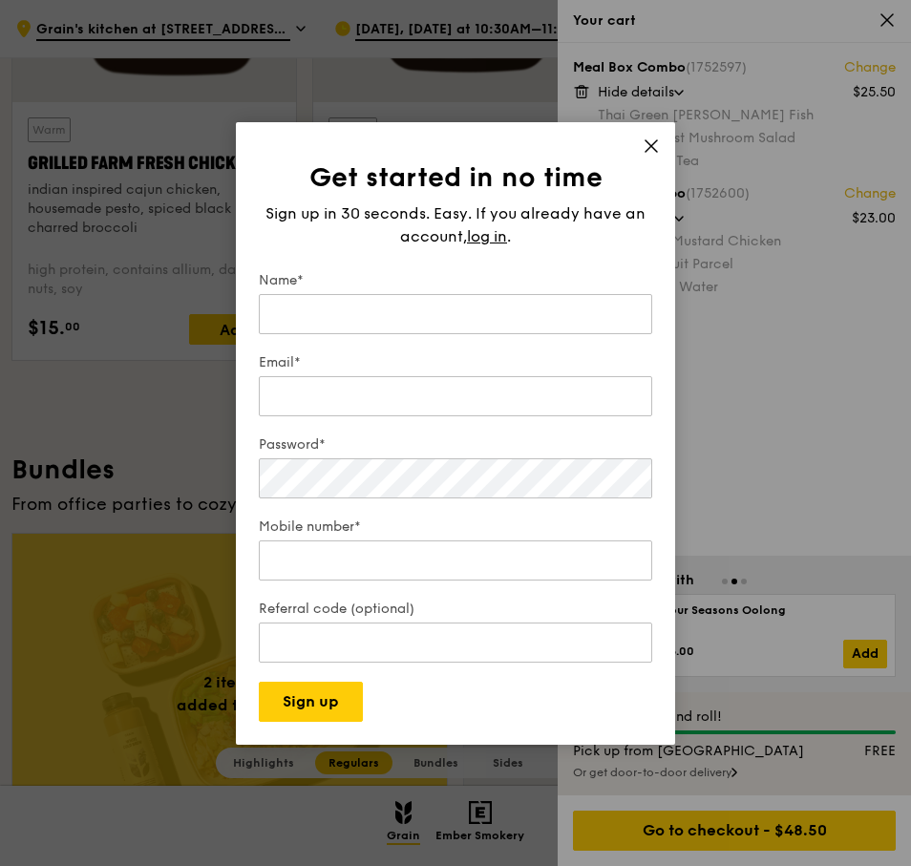
click at [655, 143] on icon at bounding box center [650, 145] width 17 height 17
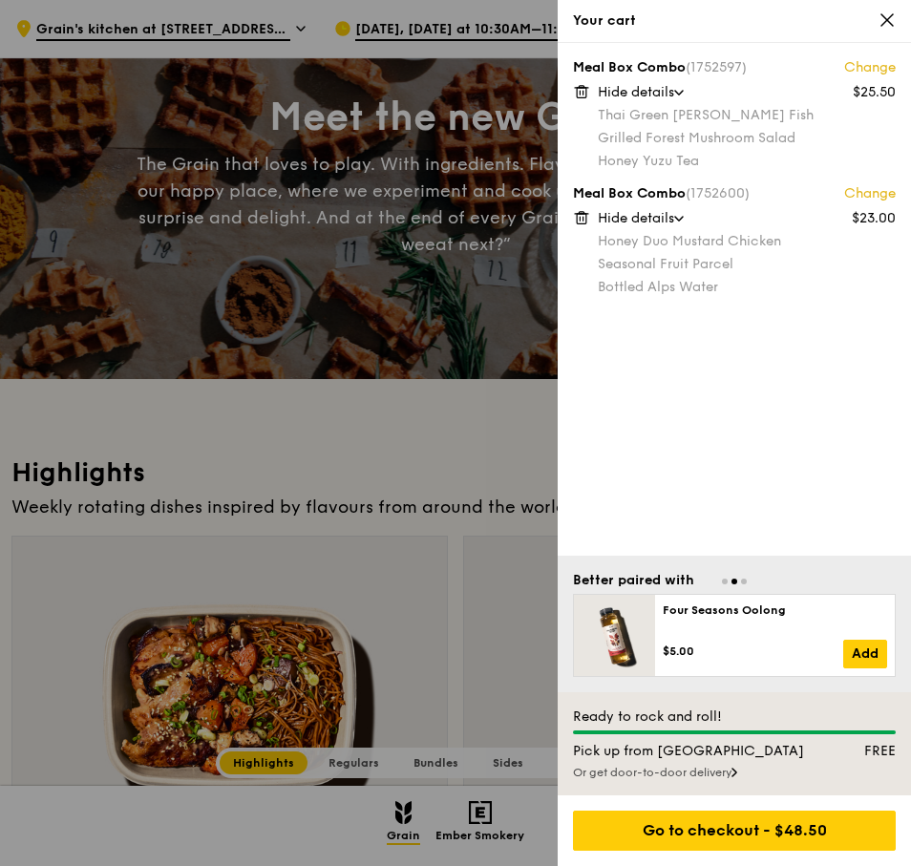
scroll to position [4, 0]
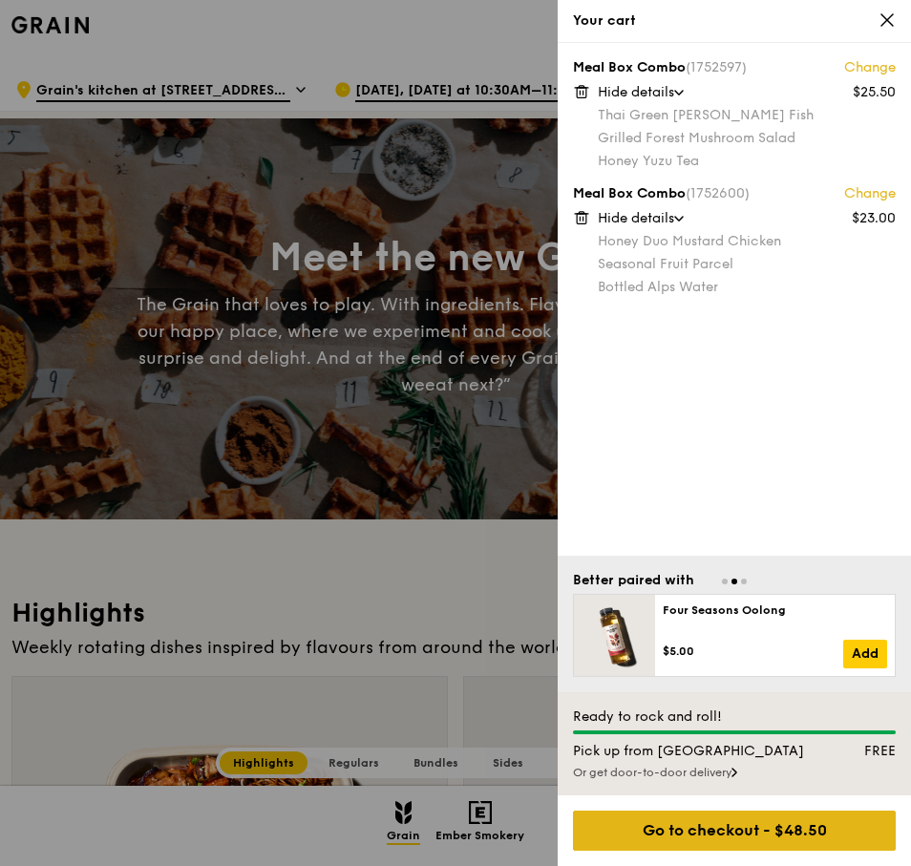
click at [653, 812] on div "Go to checkout - $48.50" at bounding box center [734, 830] width 323 height 40
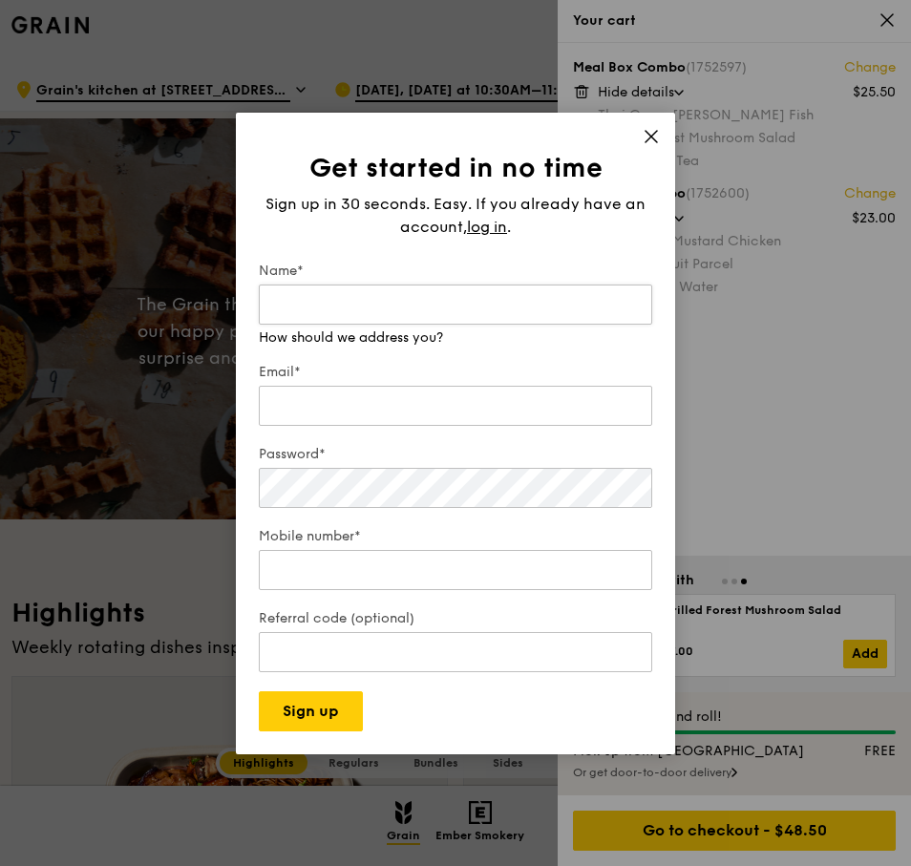
scroll to position [0, 0]
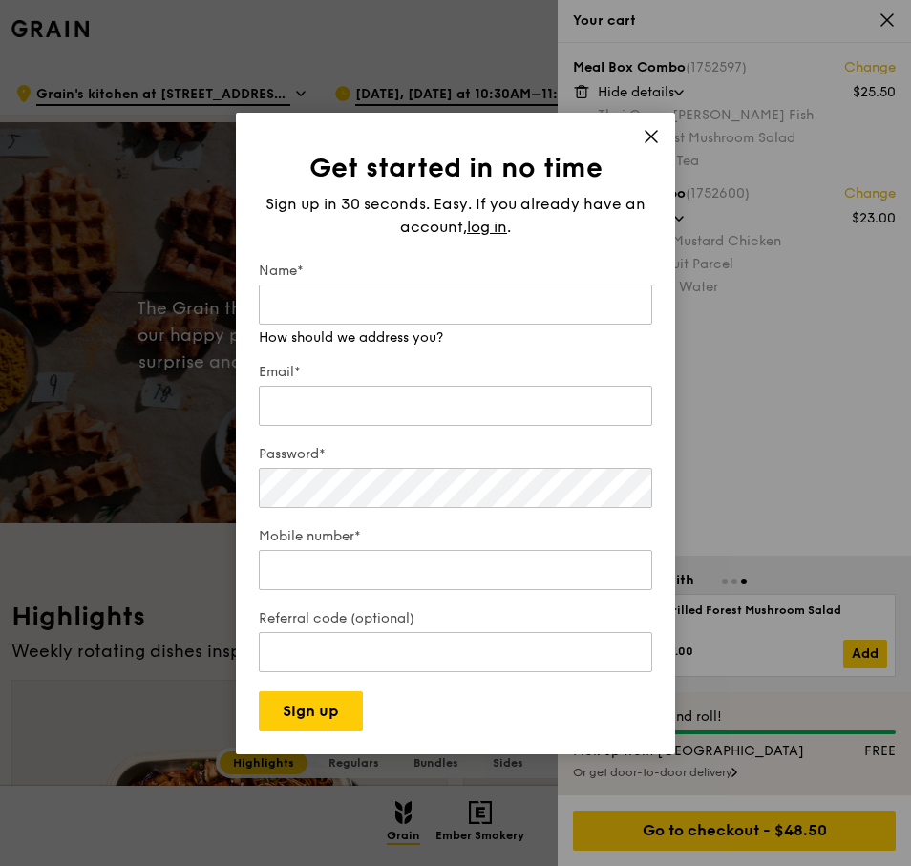
click at [652, 135] on div "Get started in no time Sign up in 30 seconds. Easy. If you already have an acco…" at bounding box center [455, 433] width 439 height 641
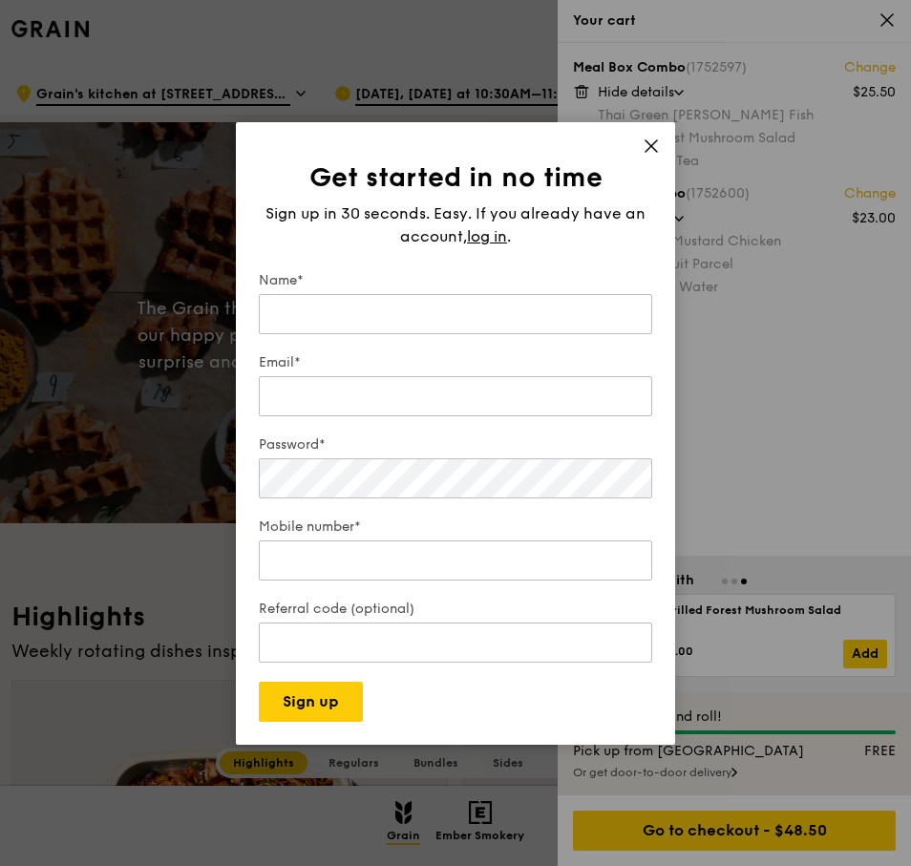
click at [664, 142] on div "Get started in no time Sign up in 30 seconds. Easy. If you already have an acco…" at bounding box center [455, 433] width 439 height 622
click at [646, 138] on icon at bounding box center [650, 145] width 17 height 17
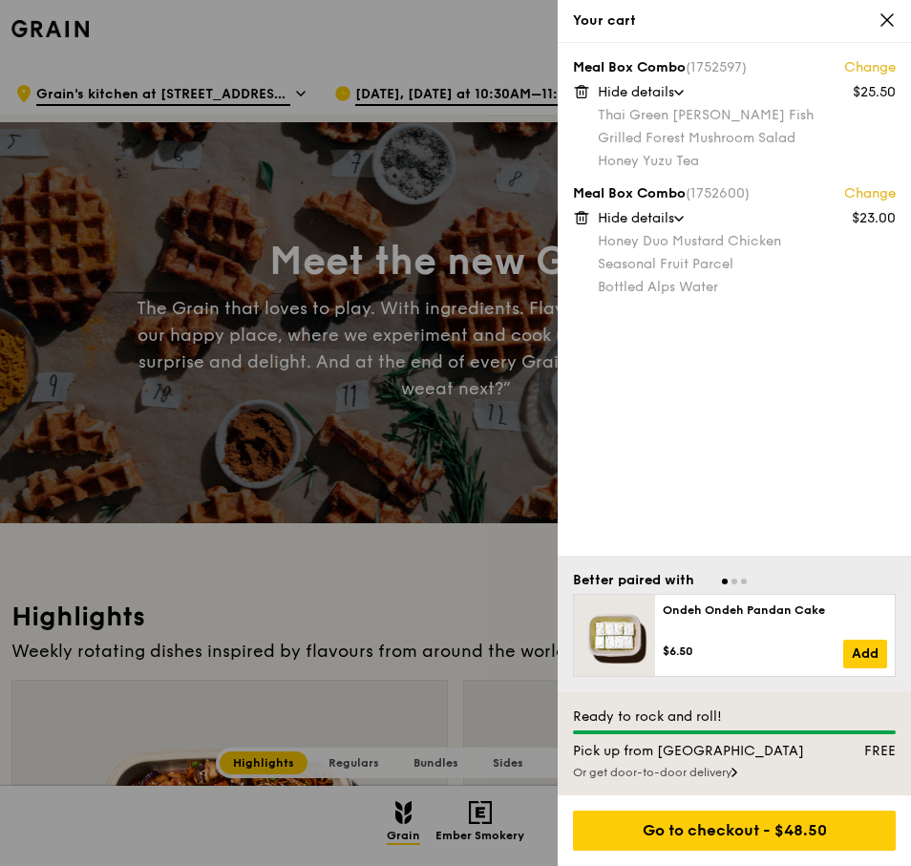
click at [730, 772] on div "Or get door-to-door delivery" at bounding box center [734, 772] width 323 height 15
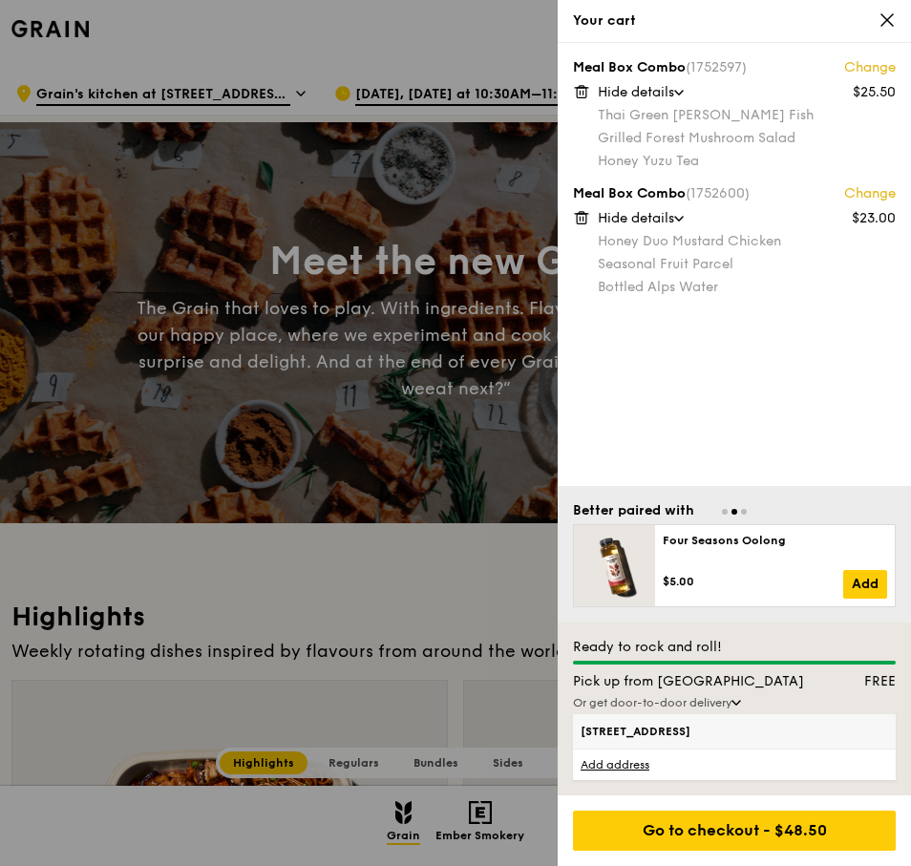
click at [664, 741] on div "10 Tuas Avenue 13, 638983" at bounding box center [734, 731] width 323 height 34
click at [673, 729] on span "10 Tuas Avenue 13, 638983" at bounding box center [695, 730] width 231 height 15
click at [0, 0] on input "10 Tuas Avenue 13, 638983" at bounding box center [0, 0] width 0 height 0
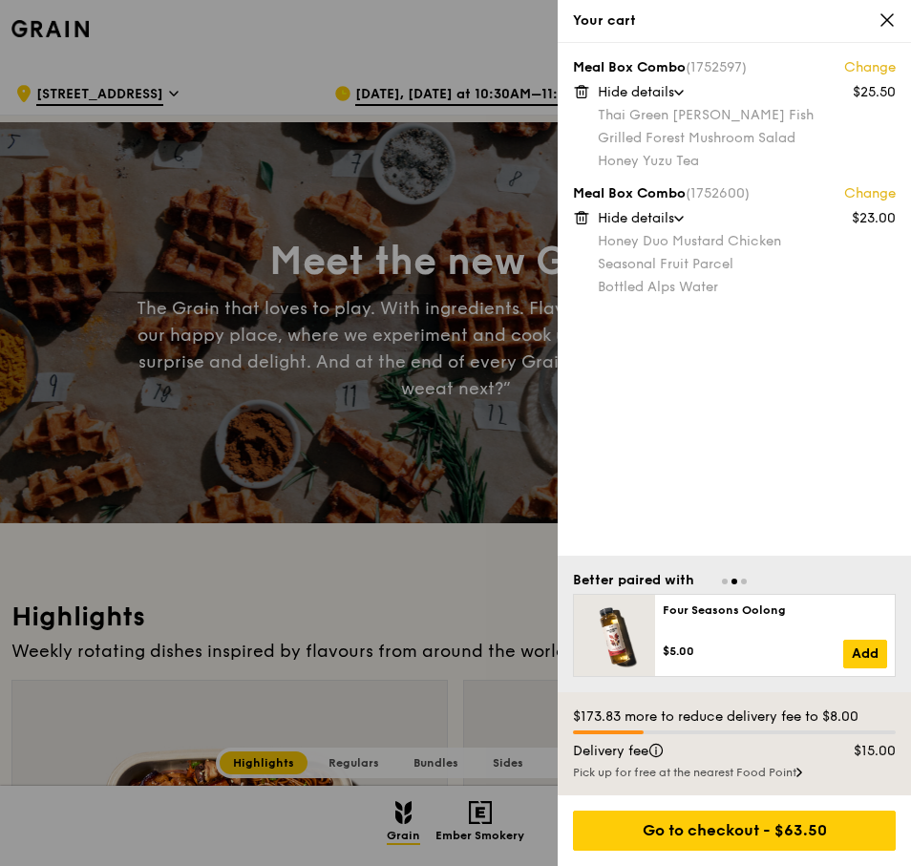
click at [767, 772] on div "Pick up for free at the nearest Food Point" at bounding box center [734, 772] width 323 height 15
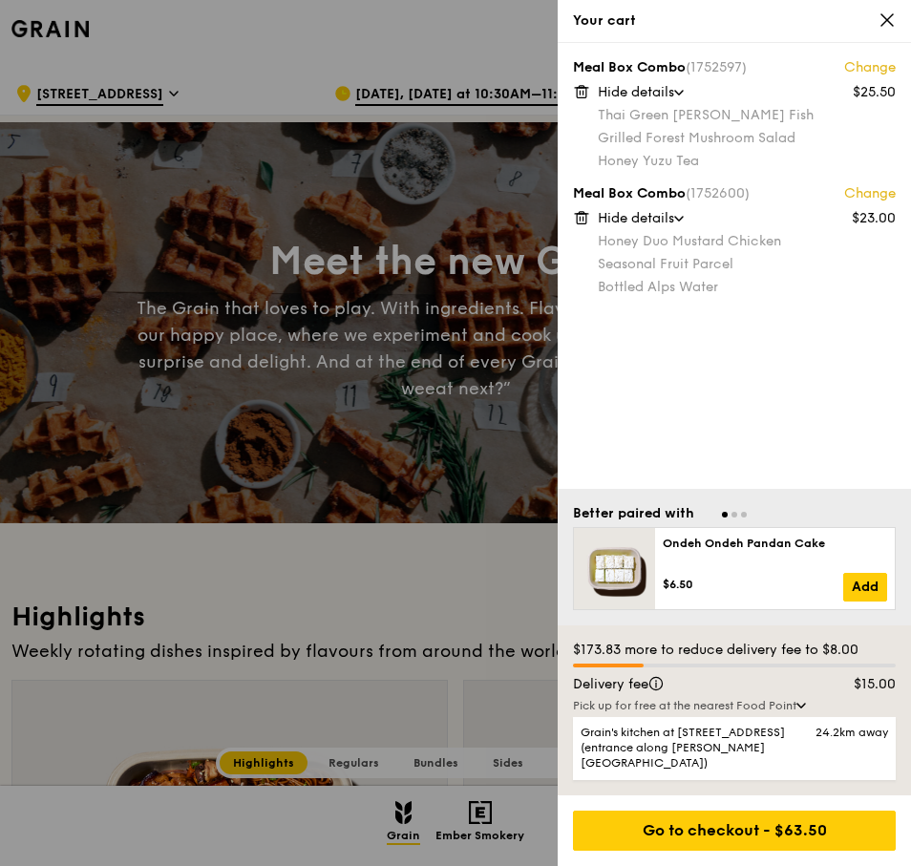
click at [804, 698] on div "Delivery fee $15.00" at bounding box center [734, 686] width 346 height 23
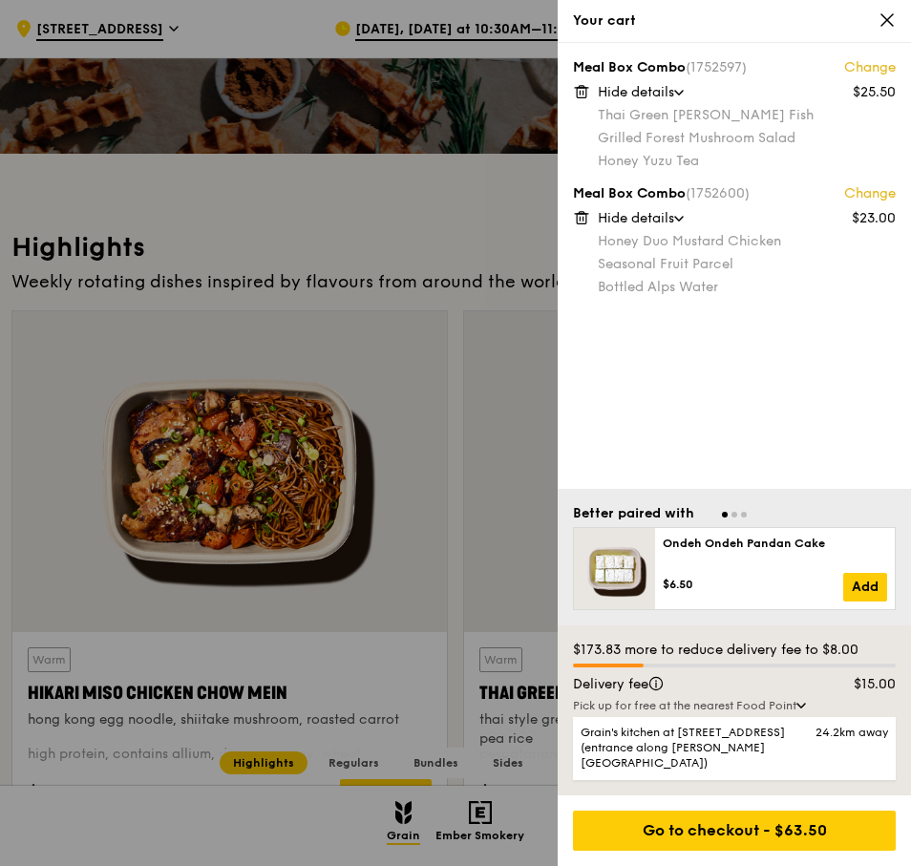
scroll to position [573, 0]
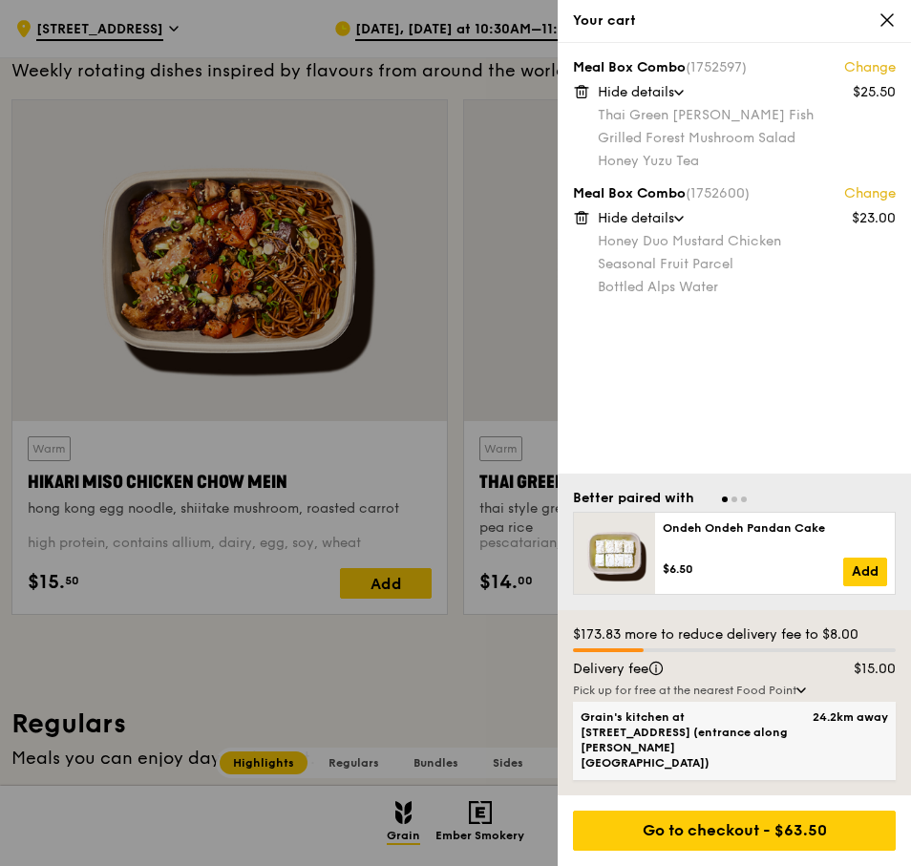
click at [796, 750] on span "Grain's kitchen at [STREET_ADDRESS] (entrance along [PERSON_NAME][GEOGRAPHIC_DA…" at bounding box center [695, 739] width 231 height 61
click at [0, 0] on input "Grain's kitchen at 5 Burn Road #05-01 (entrance along Harrison Road) 24.2km away" at bounding box center [0, 0] width 0 height 0
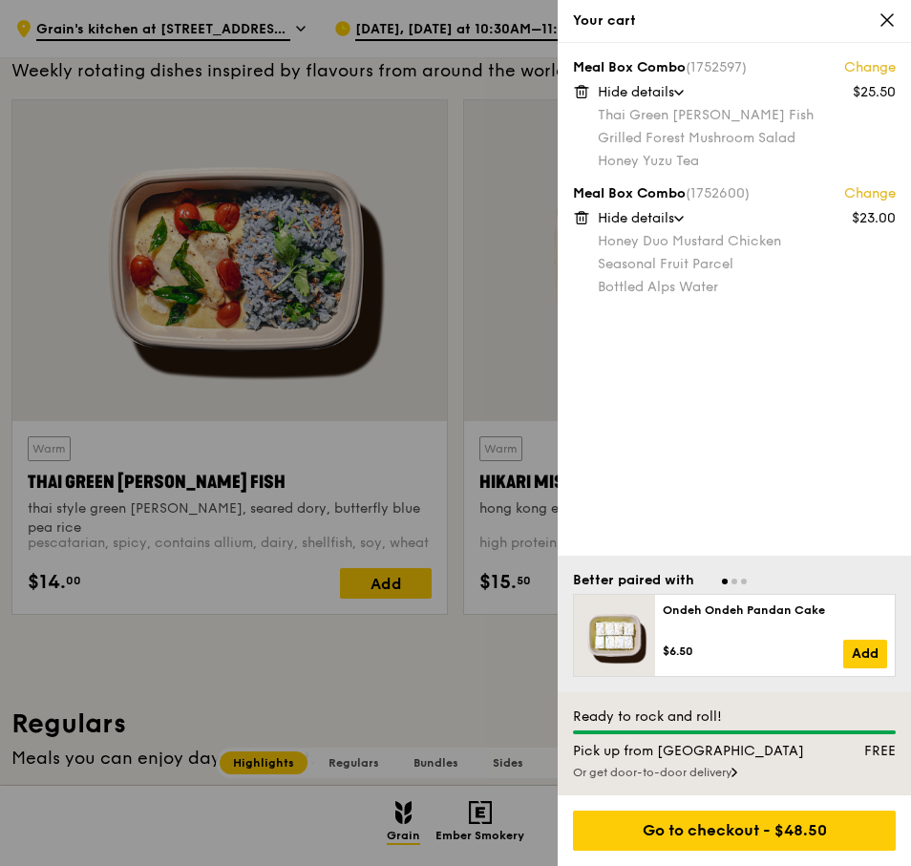
click at [733, 779] on div "Or get door-to-door delivery" at bounding box center [734, 772] width 323 height 15
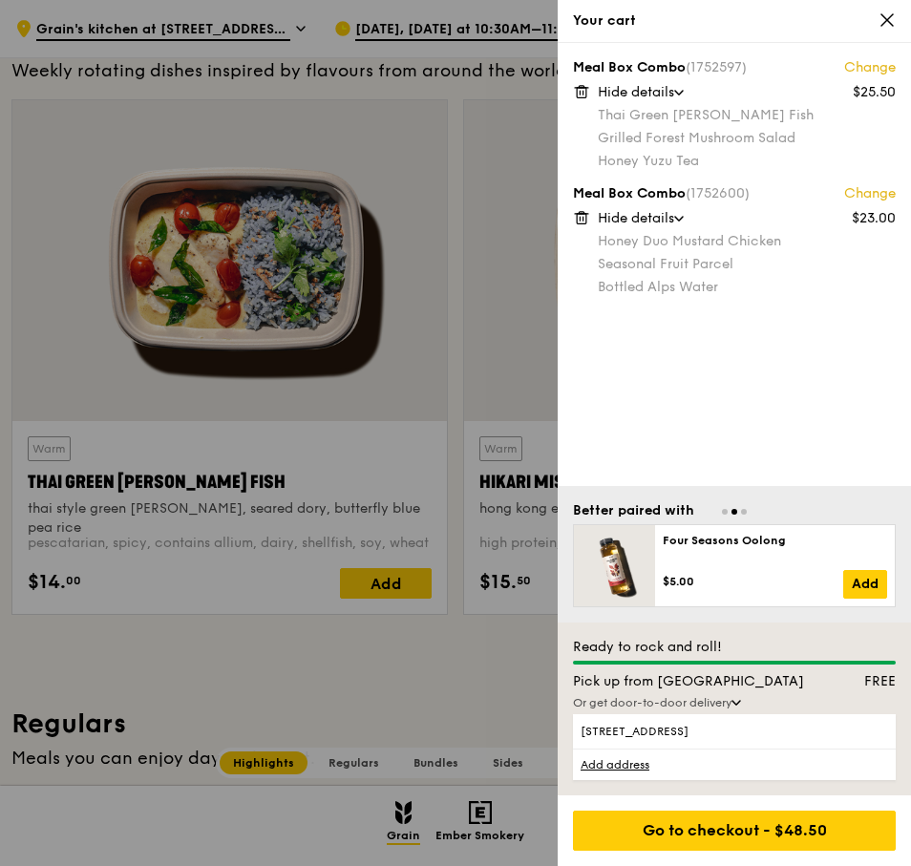
click at [723, 775] on link "Add address" at bounding box center [734, 763] width 323 height 31
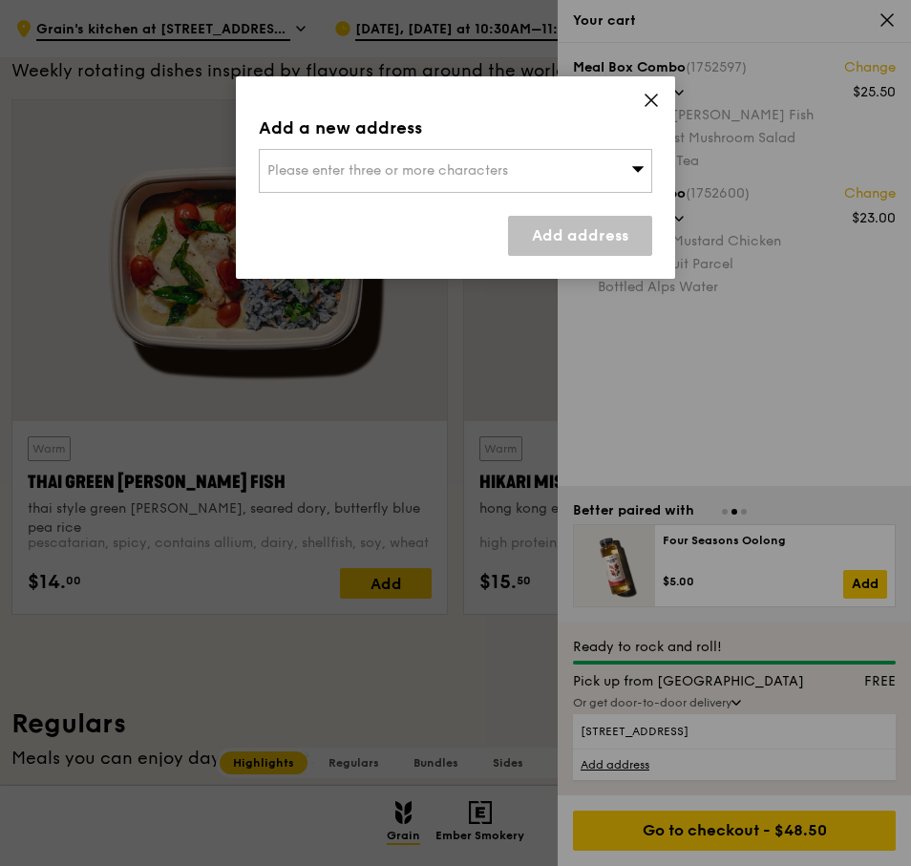
click at [426, 167] on span "Please enter three or more characters" at bounding box center [387, 170] width 241 height 16
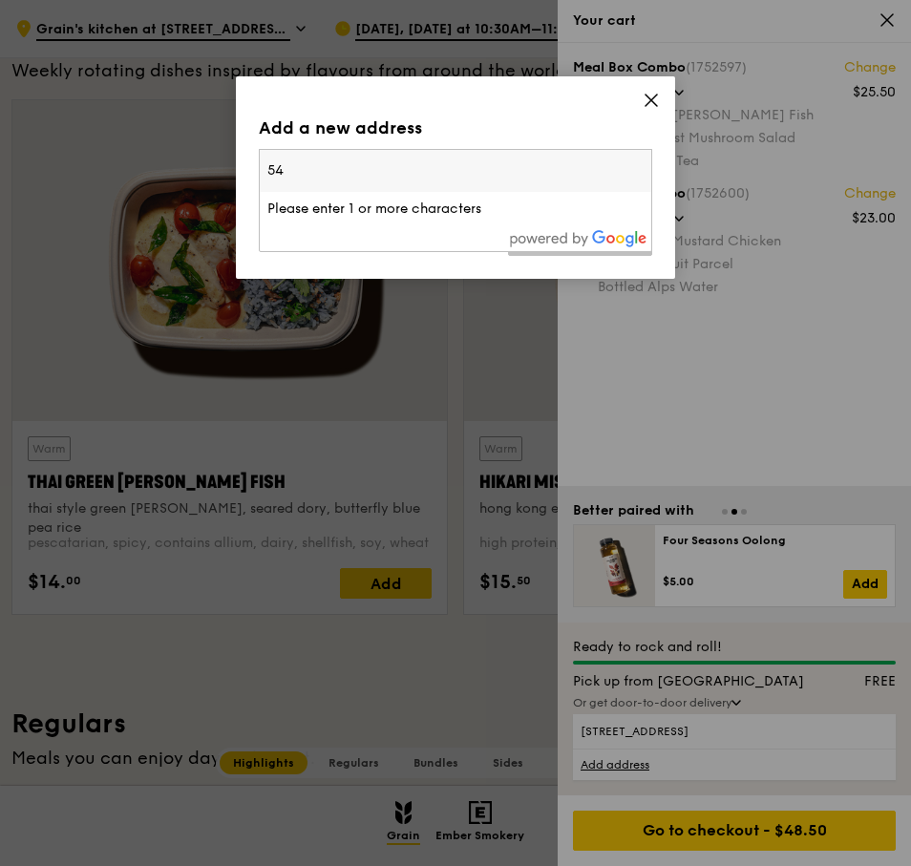
type input "5"
type input "418494"
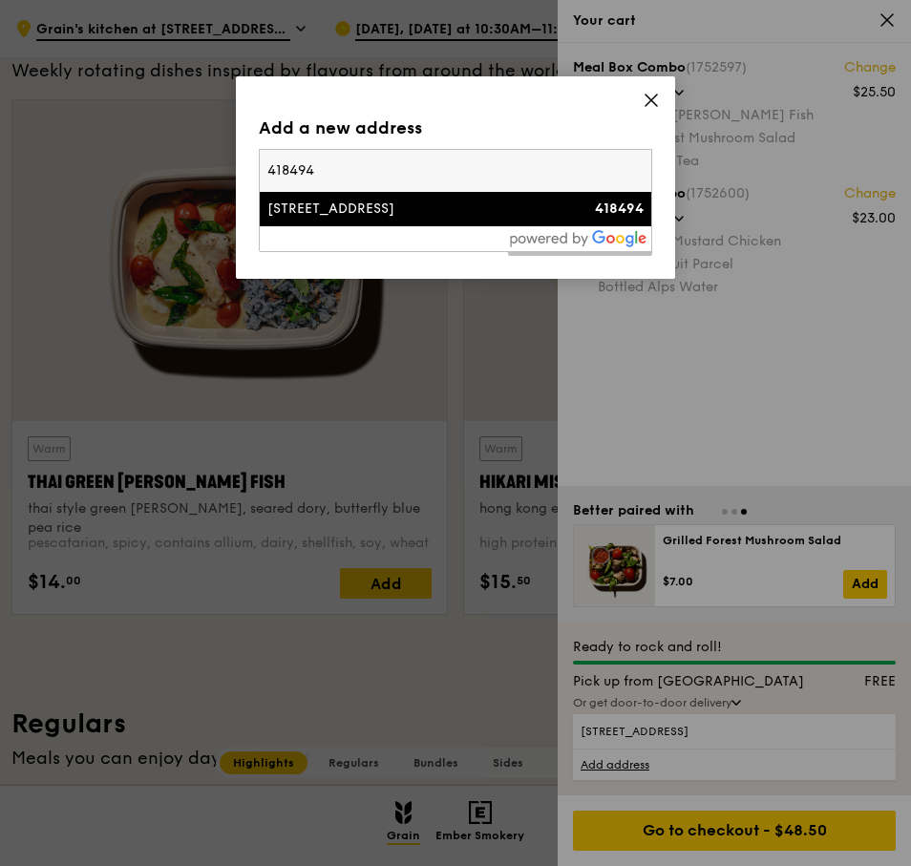
click at [425, 215] on div "97 Jalan Senang" at bounding box center [408, 208] width 283 height 19
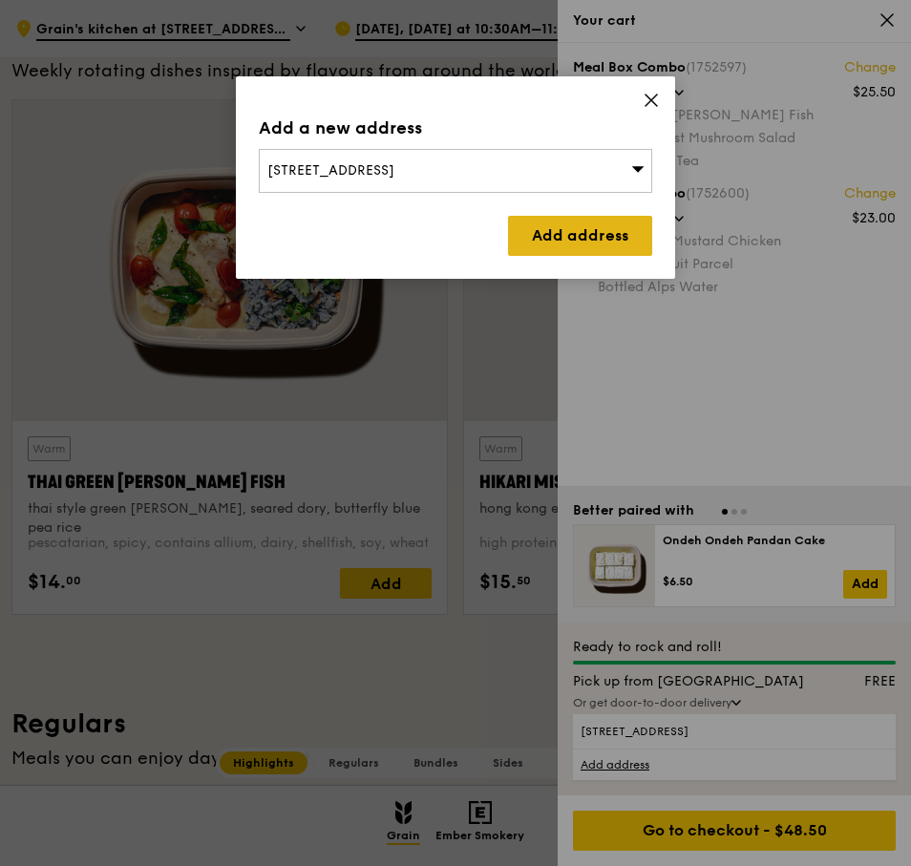
click at [584, 247] on link "Add address" at bounding box center [580, 236] width 144 height 40
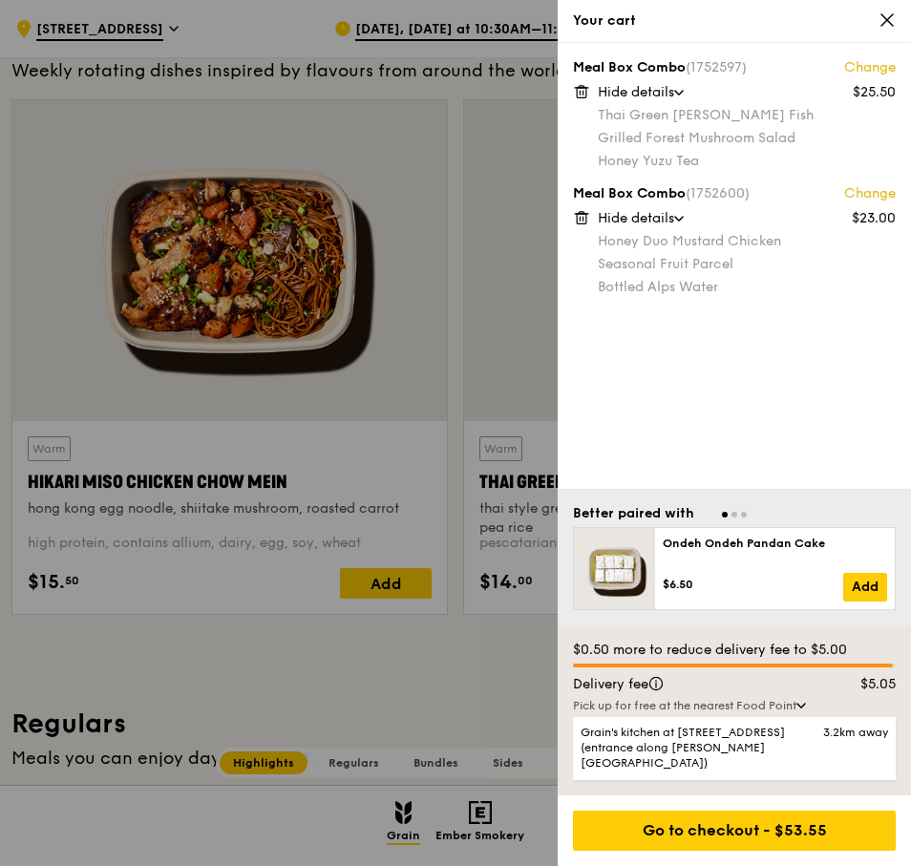
click at [450, 448] on div at bounding box center [455, 433] width 911 height 866
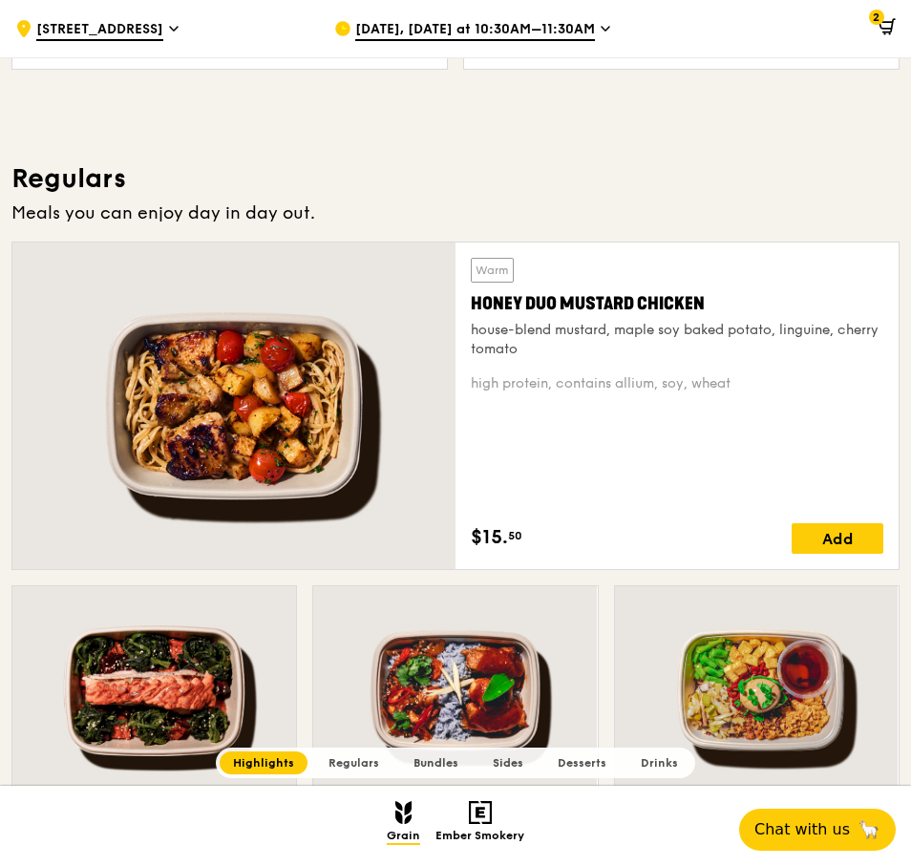
scroll to position [1145, 0]
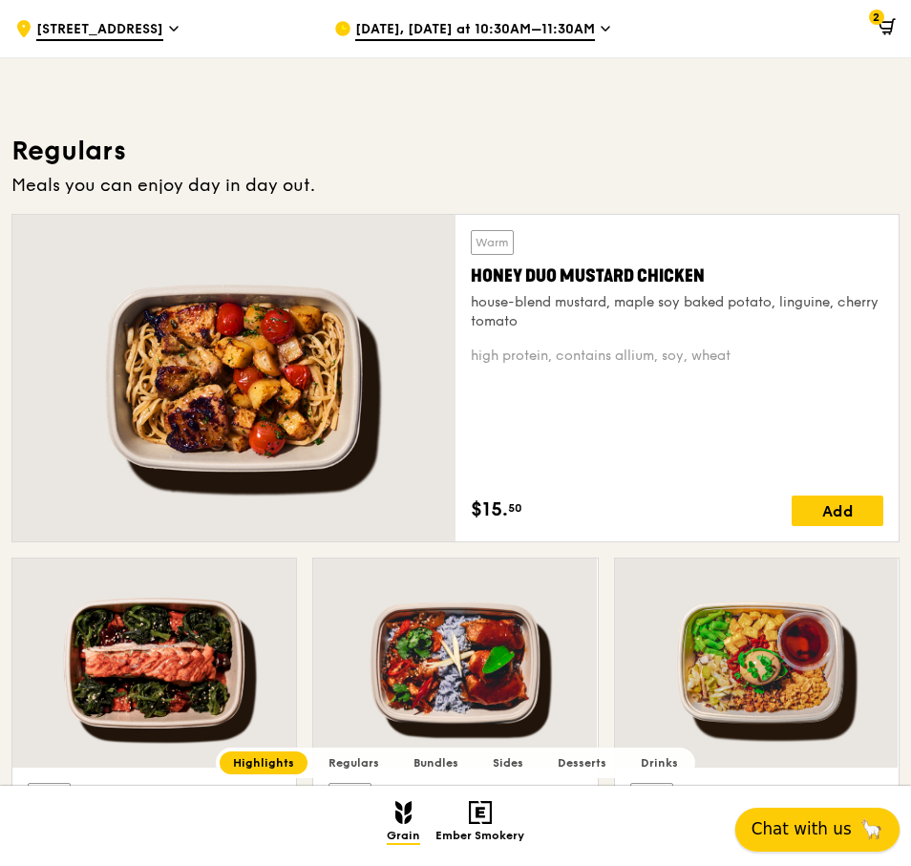
click at [840, 837] on span "Chat with us" at bounding box center [801, 829] width 100 height 24
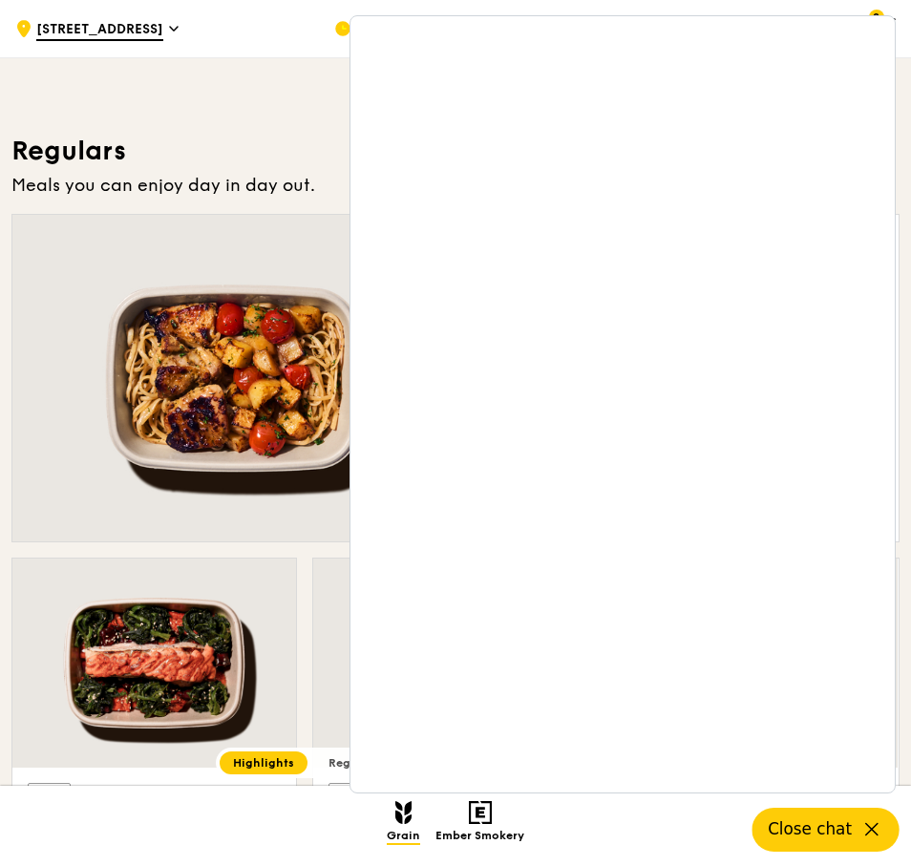
click at [870, 819] on icon at bounding box center [871, 829] width 23 height 23
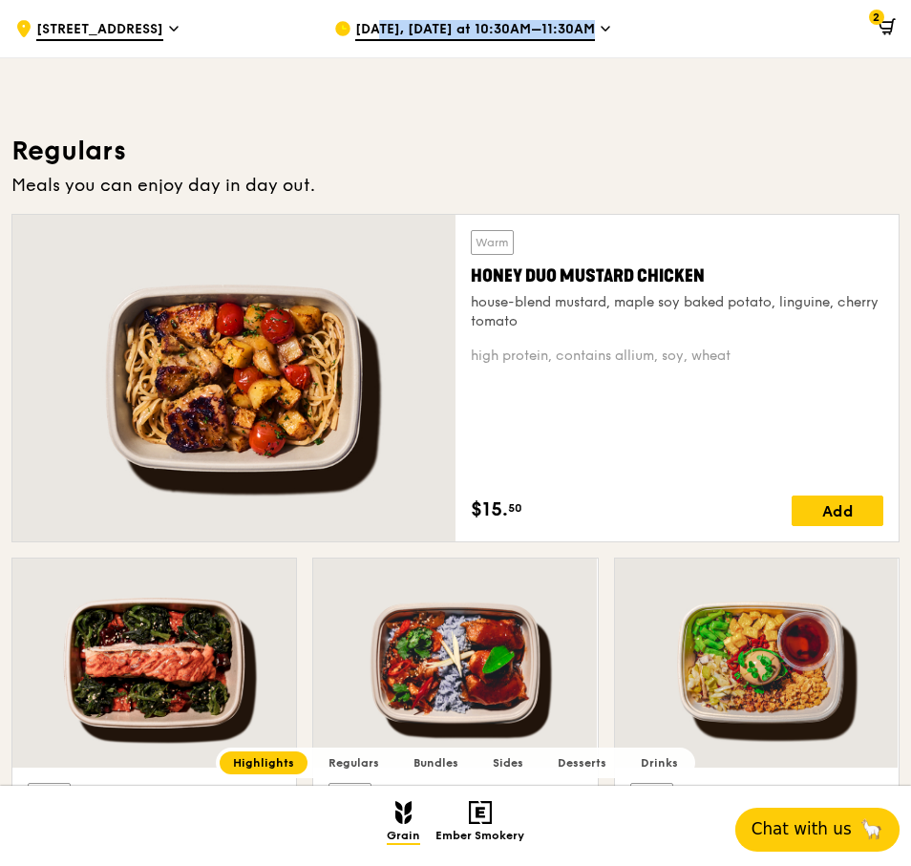
click at [573, 20] on div "[DATE], [DATE] at 10:30AM–11:30AM" at bounding box center [478, 28] width 288 height 57
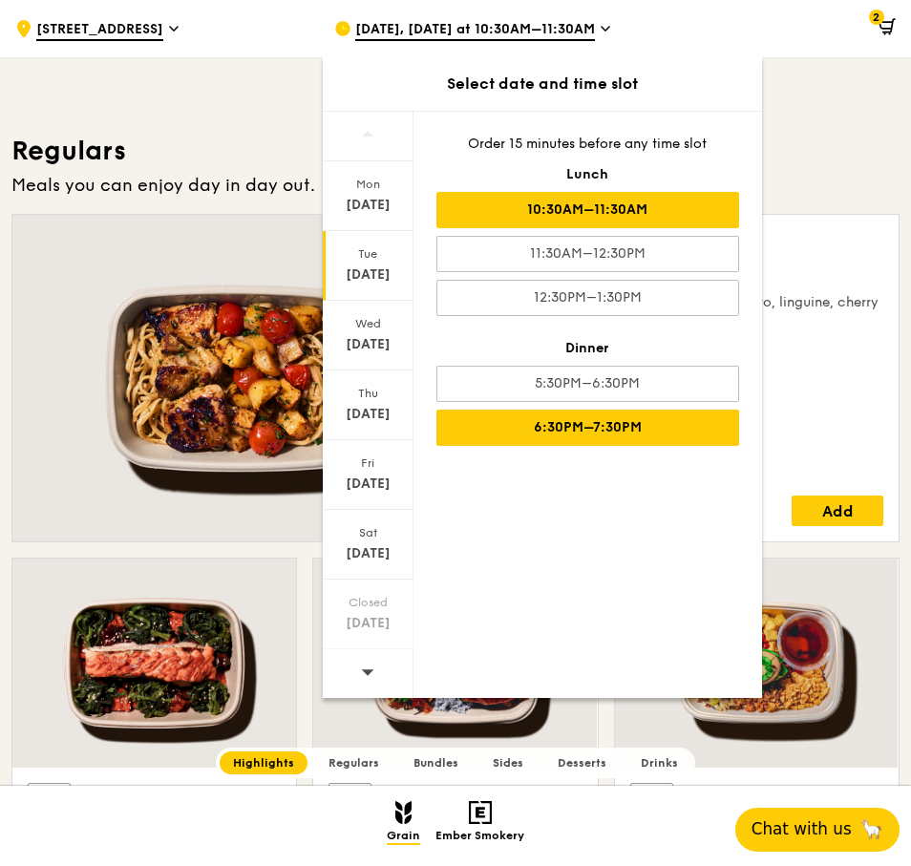
click at [621, 430] on div "6:30PM–7:30PM" at bounding box center [587, 427] width 303 height 36
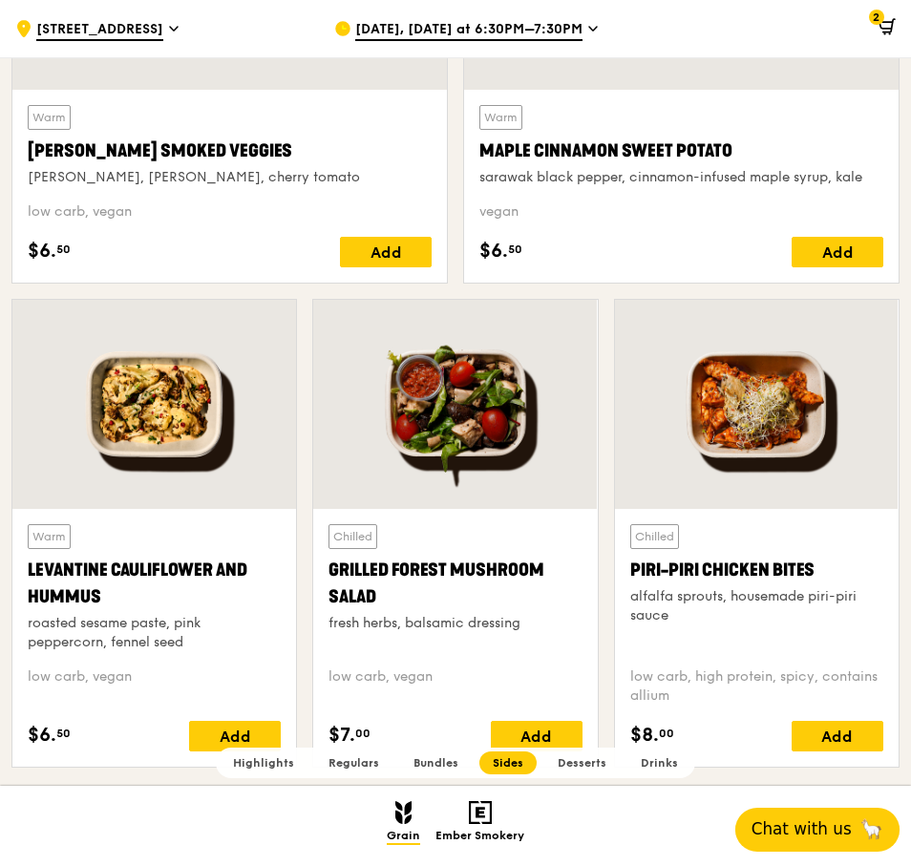
scroll to position [4581, 0]
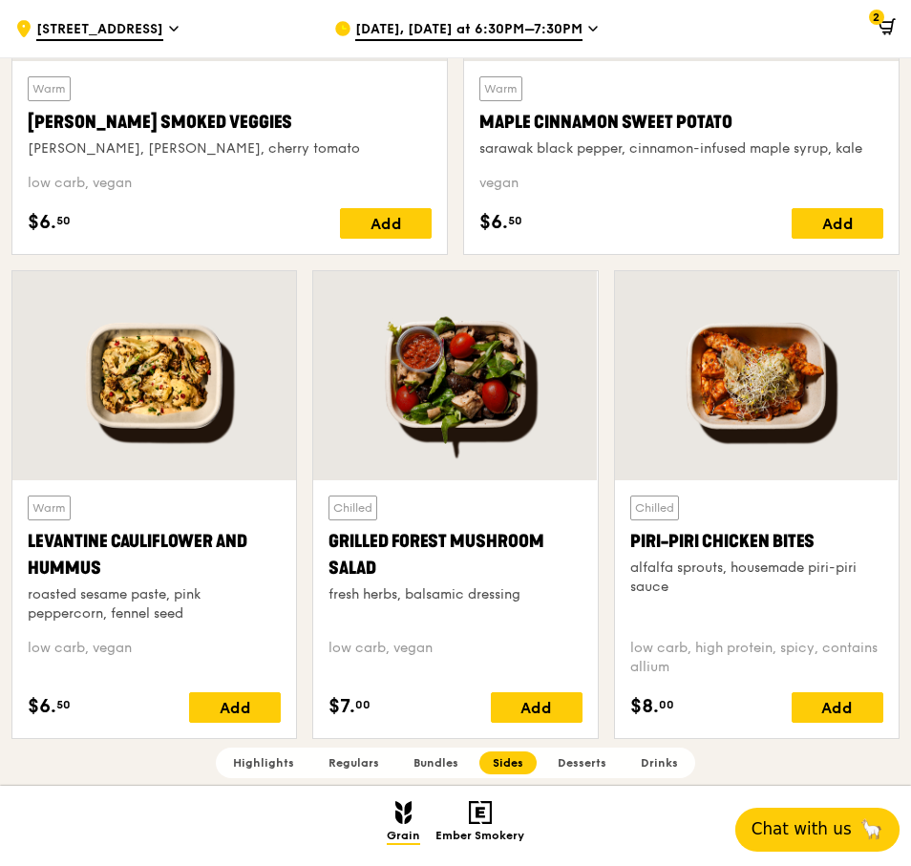
click at [478, 421] on div at bounding box center [454, 375] width 283 height 209
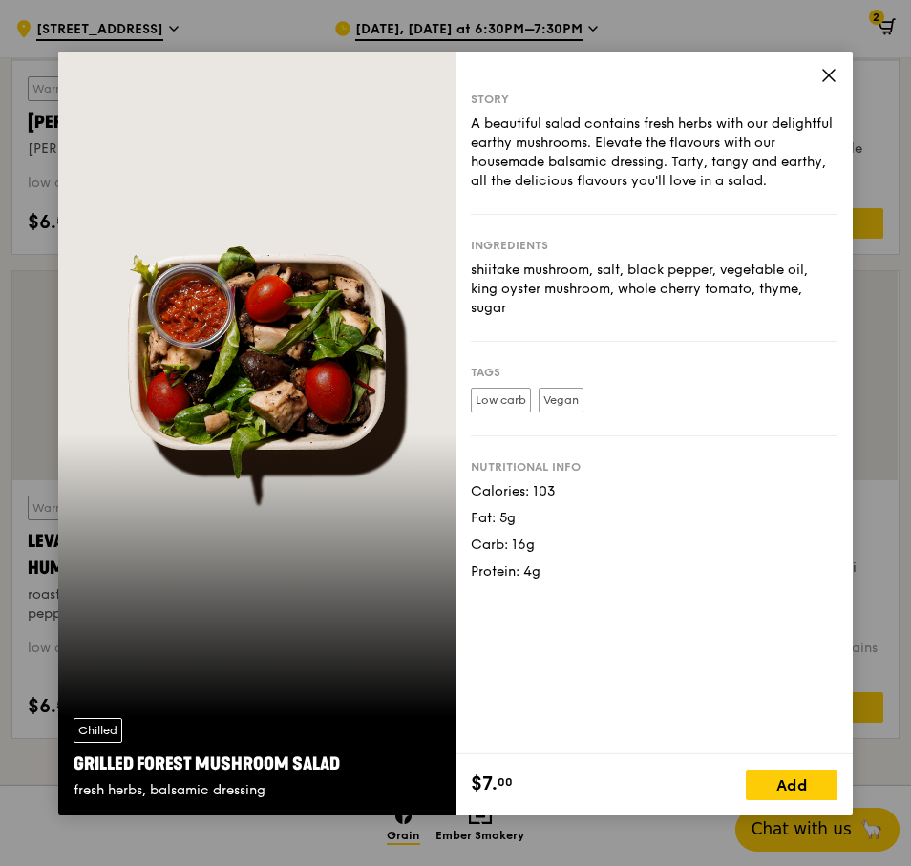
drag, startPoint x: 544, startPoint y: 262, endPoint x: 542, endPoint y: 325, distance: 64.0
click at [542, 325] on div "Ingredients shiitake mushroom, salt, black pepper, vegetable oil, king oyster m…" at bounding box center [654, 278] width 367 height 127
click at [825, 72] on icon at bounding box center [828, 75] width 11 height 11
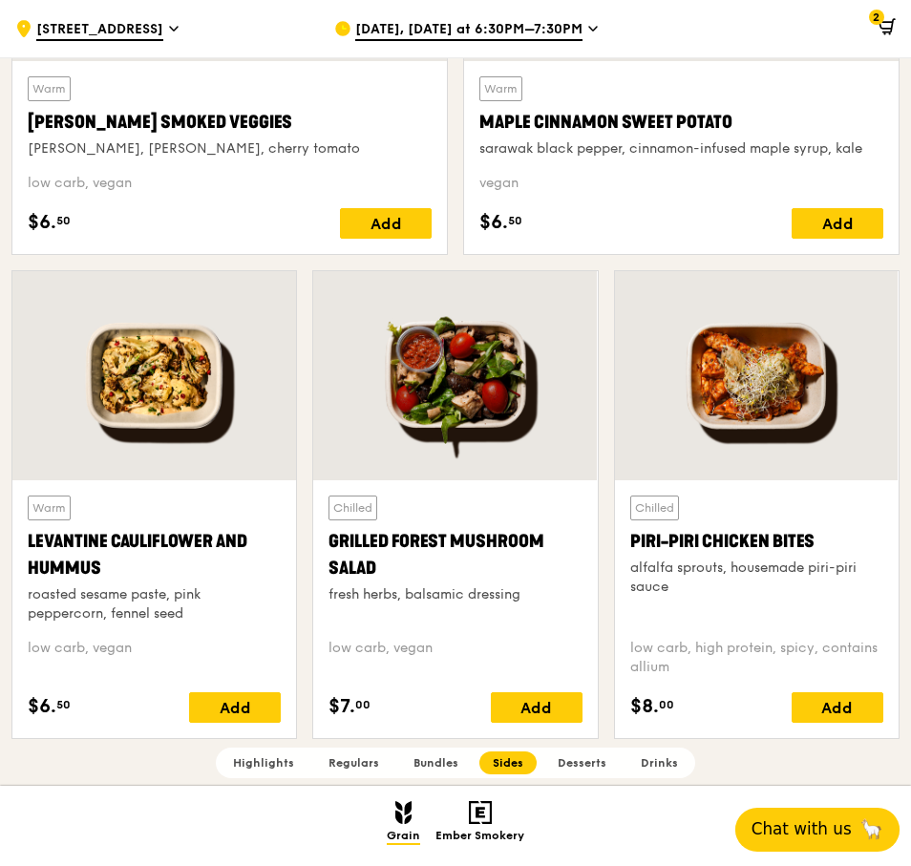
drag, startPoint x: 668, startPoint y: 542, endPoint x: 782, endPoint y: 594, distance: 124.7
click at [782, 594] on div "Chilled Piri-piri Chicken Bites alfalfa sprouts, housemade piri-piri sauce" at bounding box center [756, 559] width 253 height 128
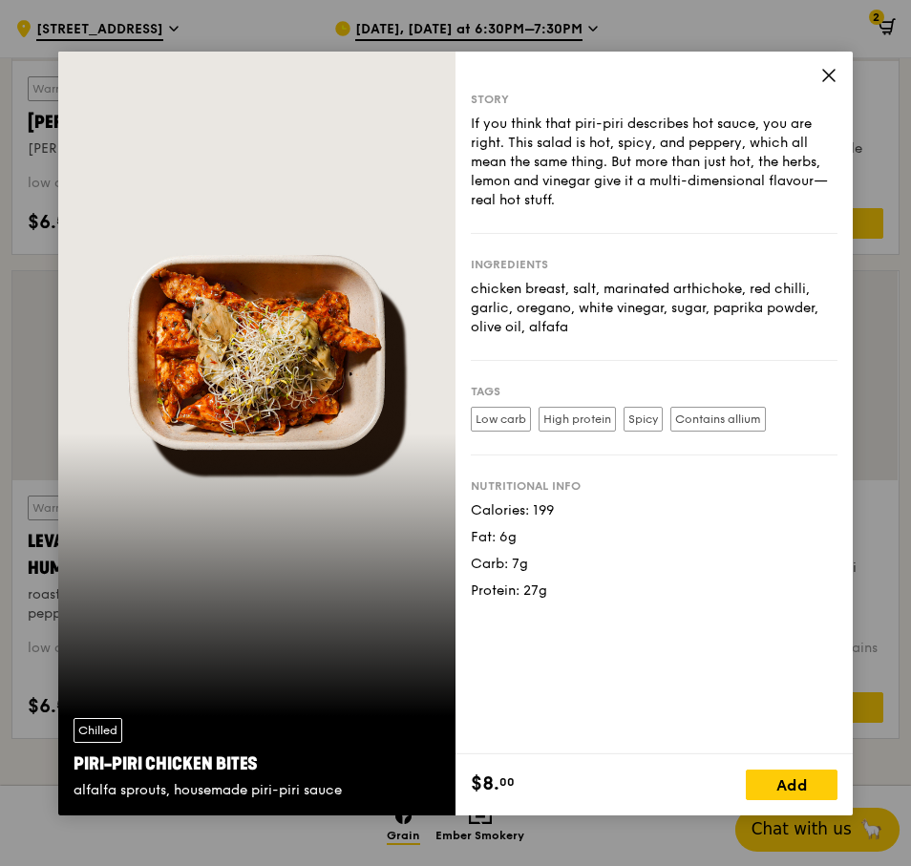
click at [822, 75] on icon at bounding box center [828, 75] width 17 height 17
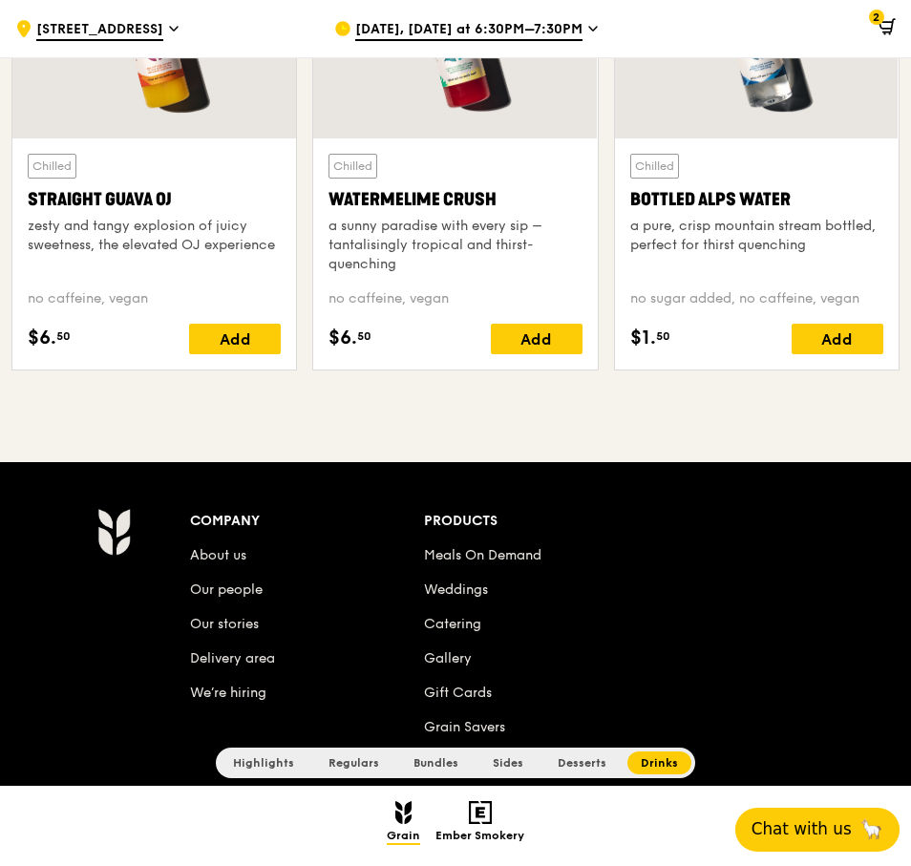
scroll to position [7900, 0]
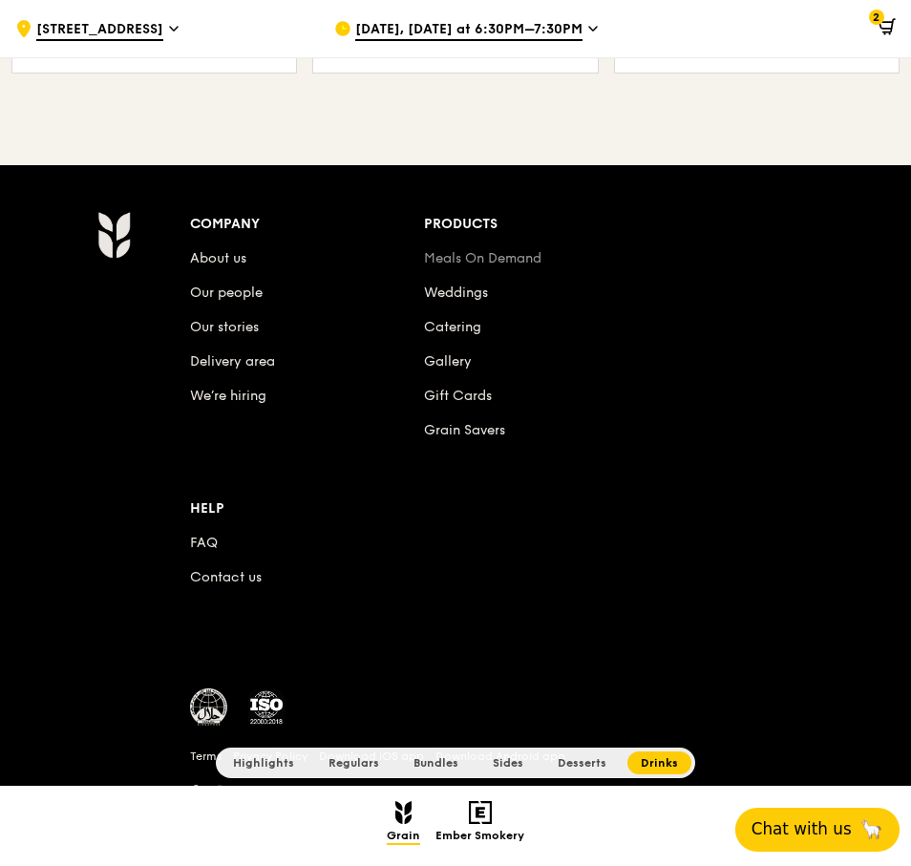
click at [495, 257] on link "Meals On Demand" at bounding box center [482, 258] width 117 height 16
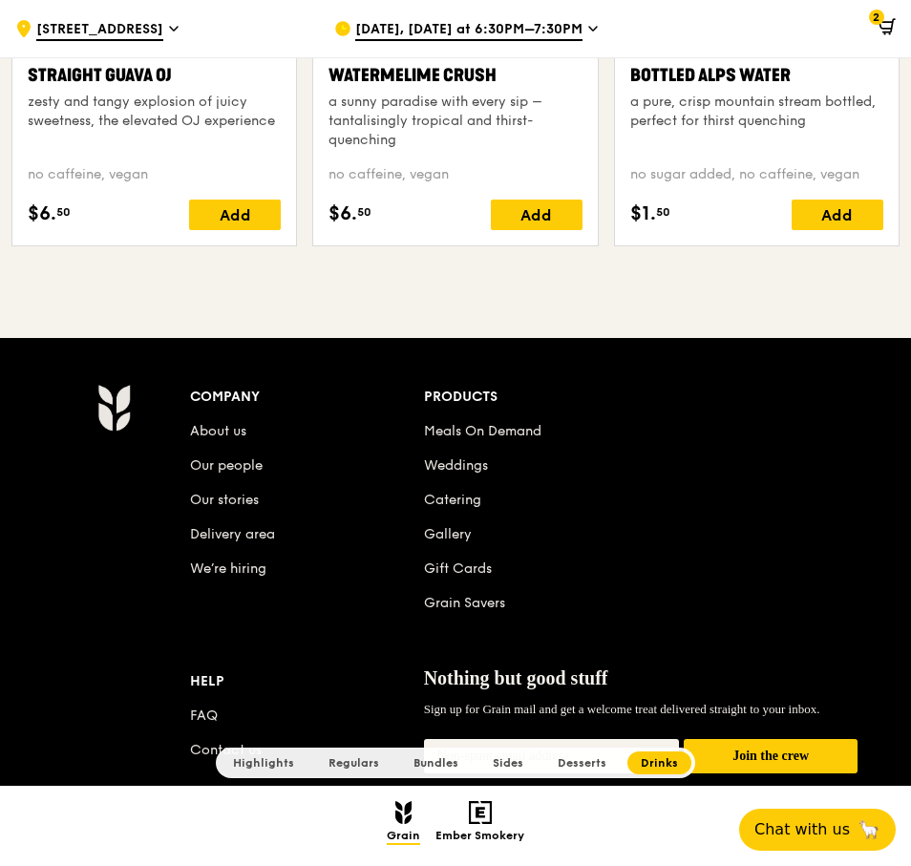
scroll to position [7914, 0]
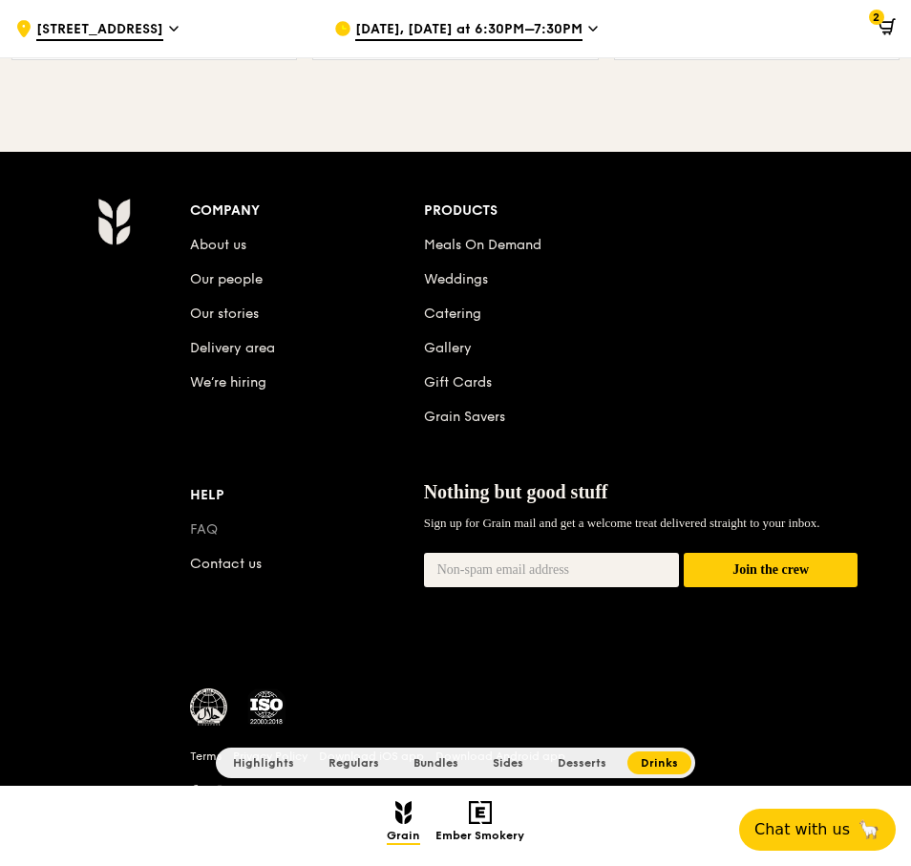
click at [202, 535] on link "FAQ" at bounding box center [204, 529] width 28 height 16
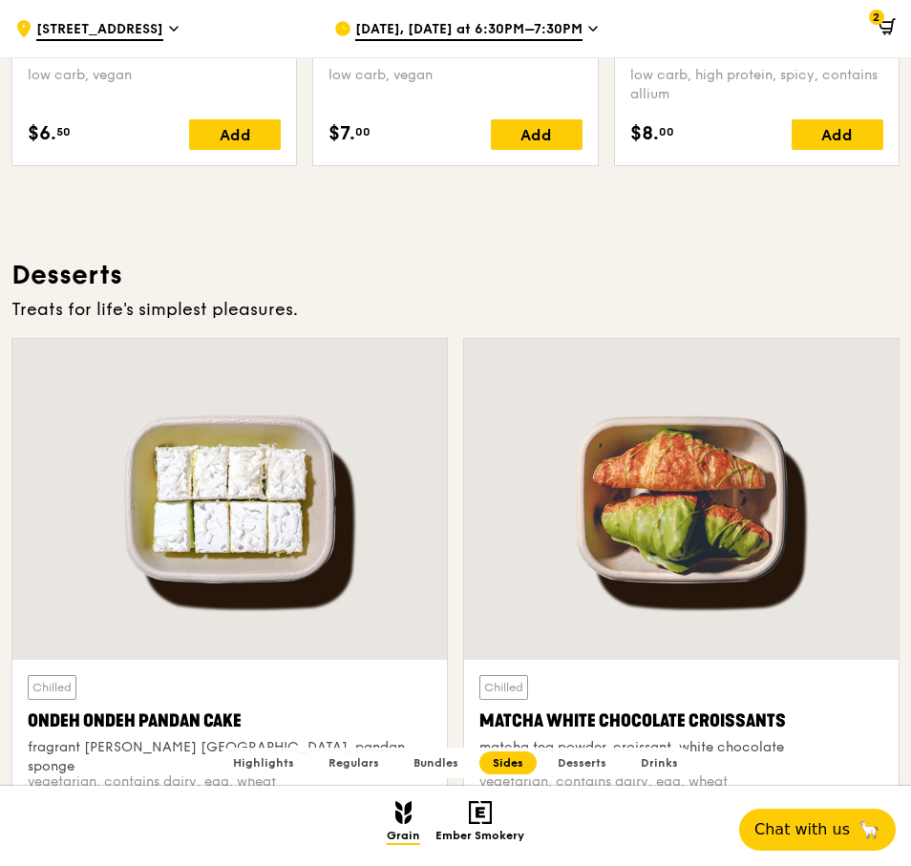
scroll to position [5727, 0]
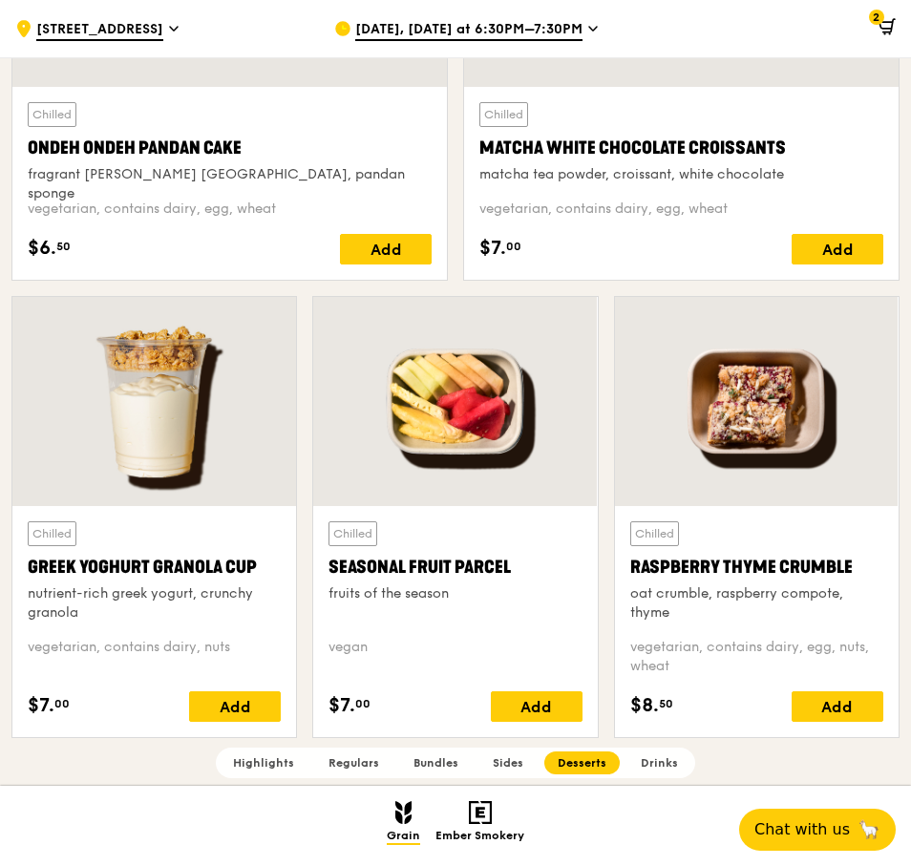
click at [823, 448] on div at bounding box center [756, 401] width 283 height 209
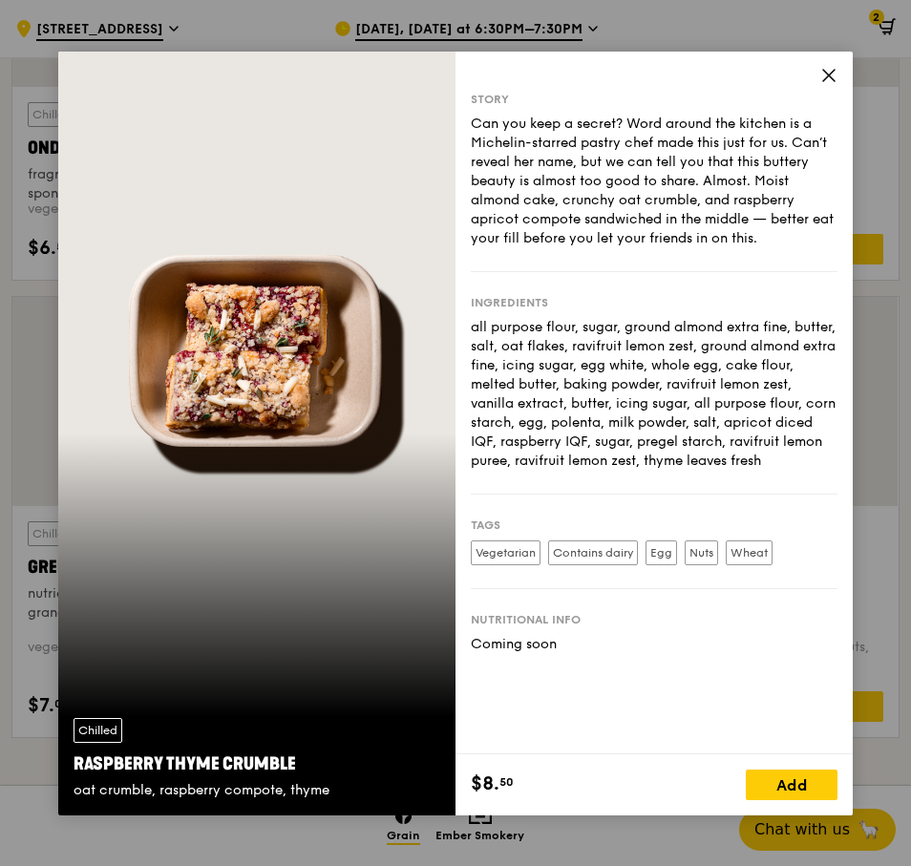
drag, startPoint x: 581, startPoint y: 111, endPoint x: 758, endPoint y: 248, distance: 223.8
click at [758, 248] on div "Story Can you keep a secret? Word around the kitchen is a Michelin-starred past…" at bounding box center [654, 182] width 367 height 180
click at [828, 68] on icon at bounding box center [828, 75] width 17 height 17
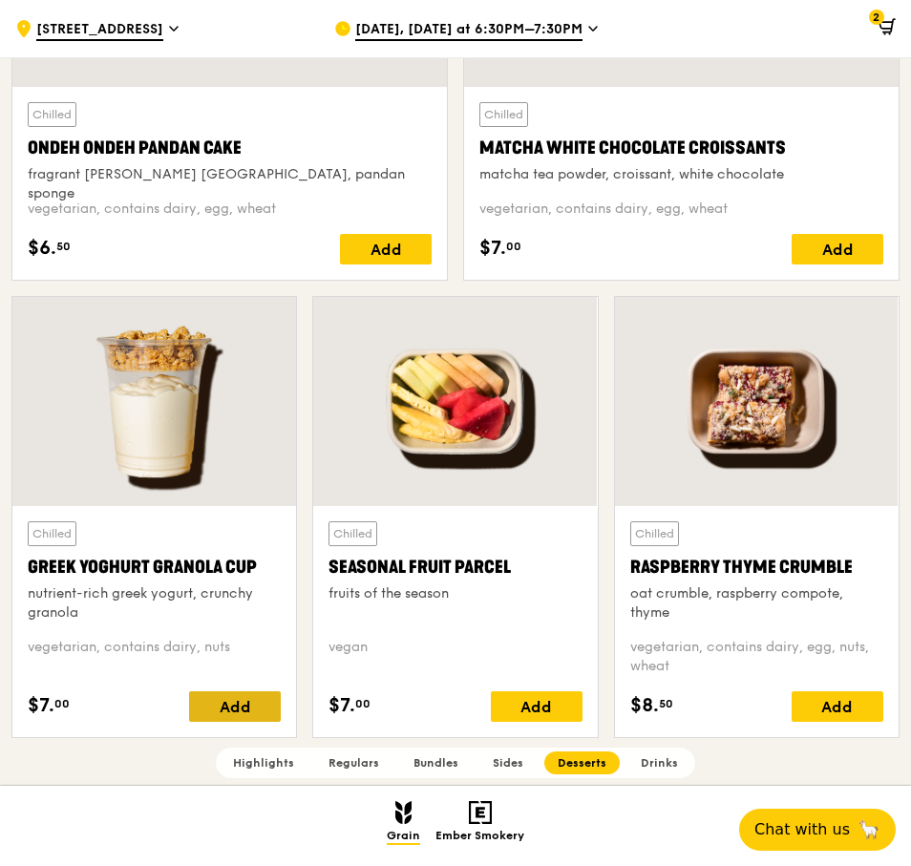
click at [238, 703] on div "Add" at bounding box center [235, 706] width 92 height 31
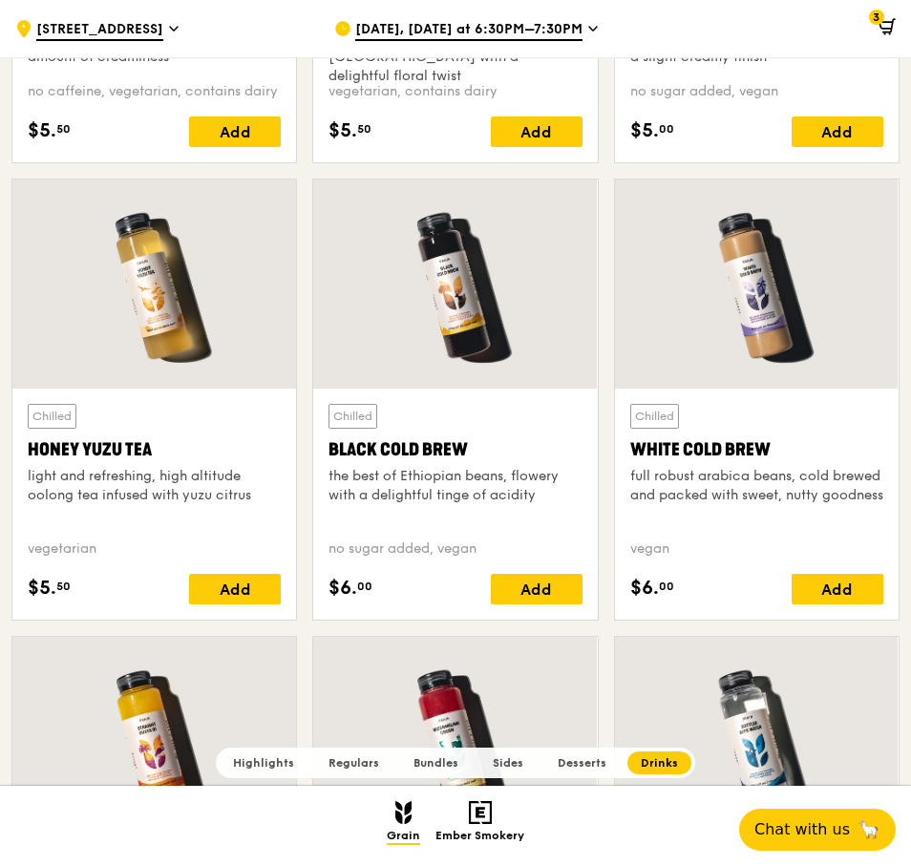
scroll to position [6872, 0]
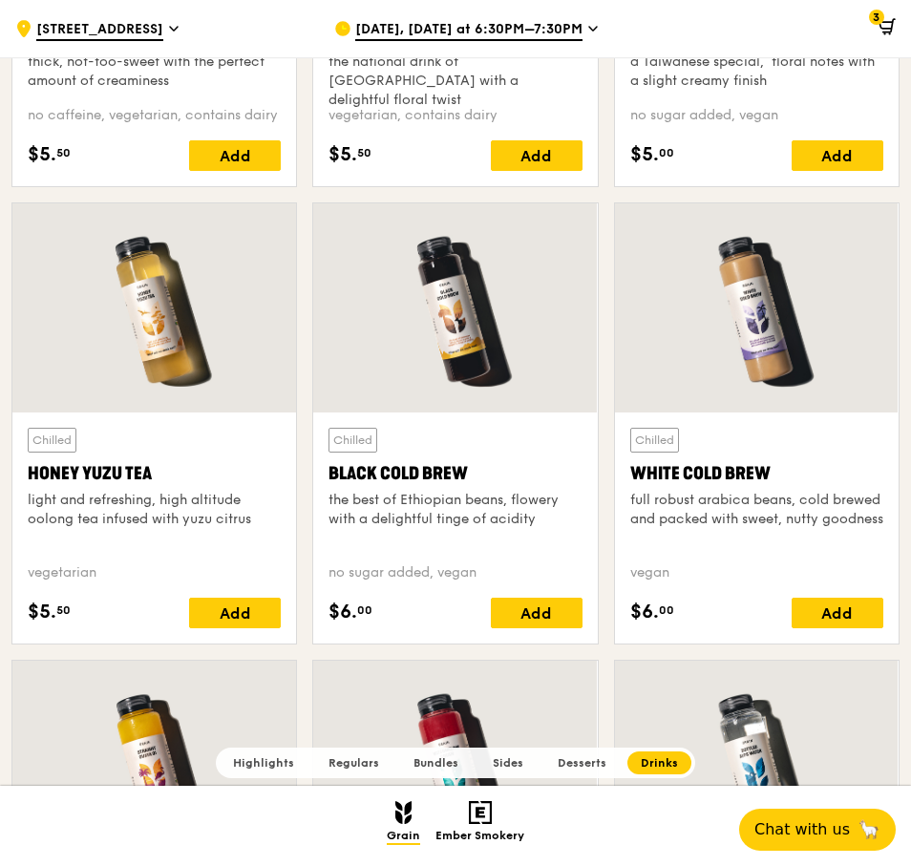
click at [143, 321] on div at bounding box center [153, 307] width 283 height 209
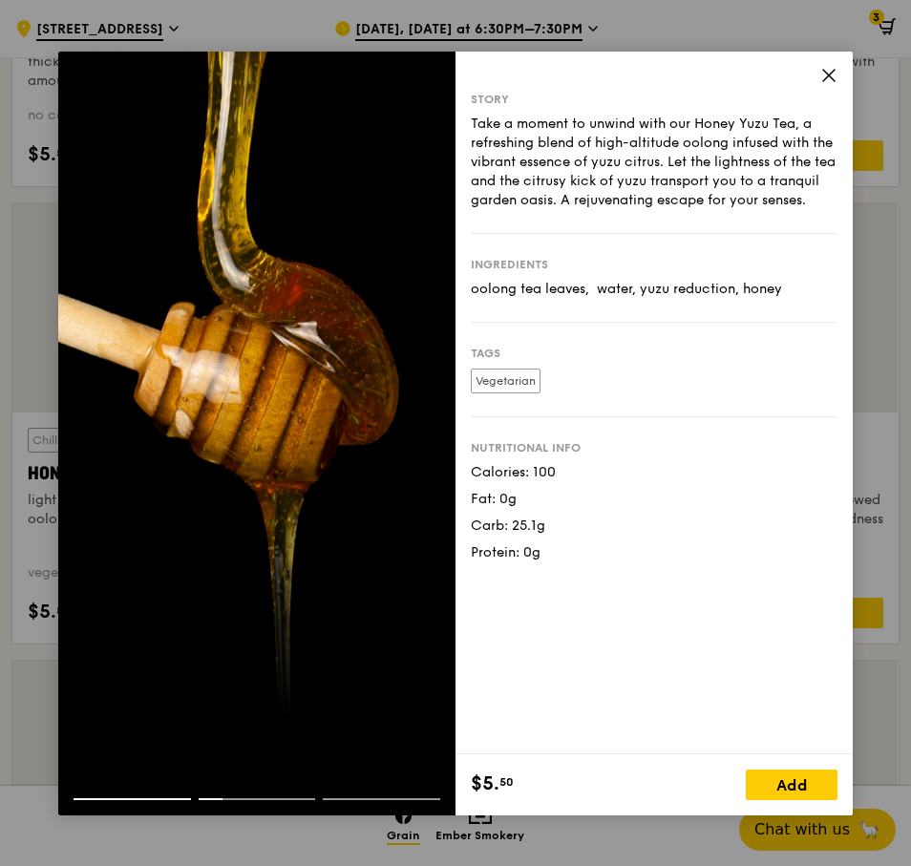
drag, startPoint x: 669, startPoint y: 115, endPoint x: 714, endPoint y: 172, distance: 72.0
click at [668, 209] on div "Take a moment to unwind with our Honey Yuzu Tea, a refreshing blend of high-alt…" at bounding box center [654, 162] width 367 height 95
click at [763, 778] on div "Add" at bounding box center [791, 784] width 92 height 31
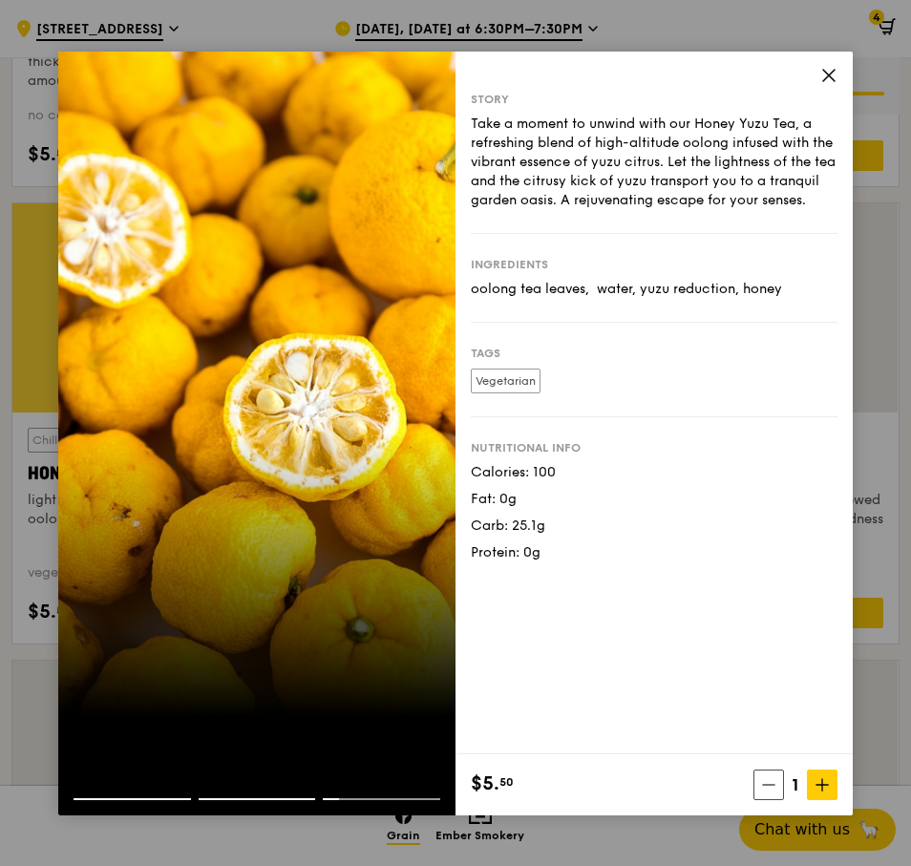
click at [830, 72] on icon at bounding box center [828, 75] width 17 height 17
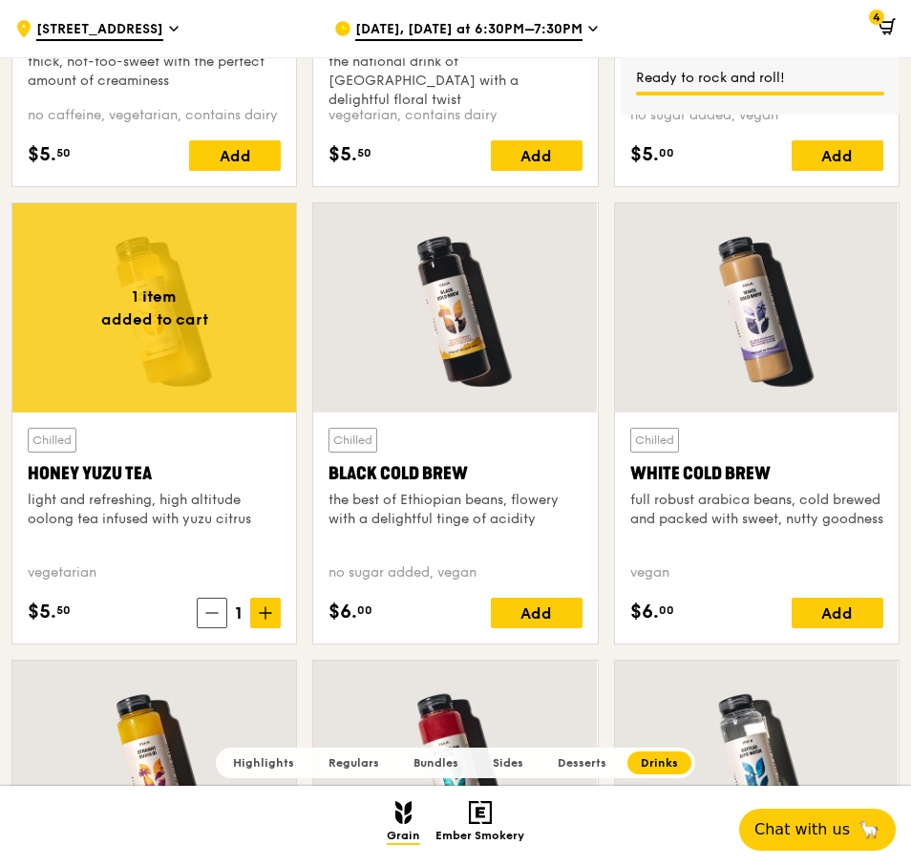
click at [881, 19] on span "4" at bounding box center [876, 17] width 15 height 15
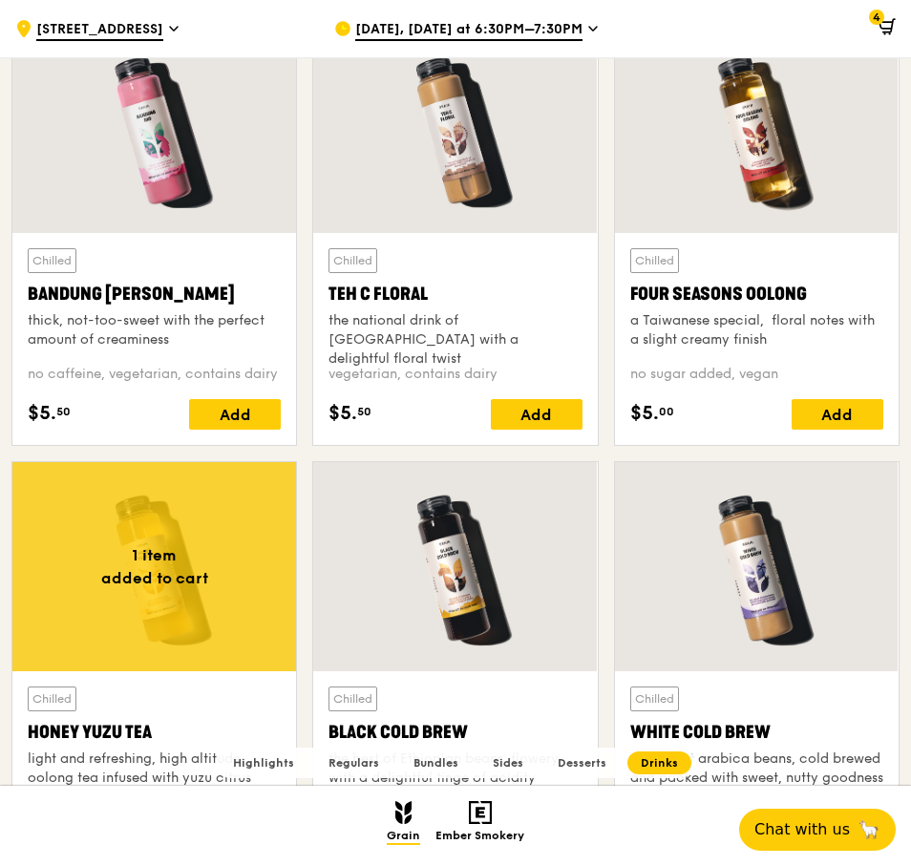
scroll to position [6586, 0]
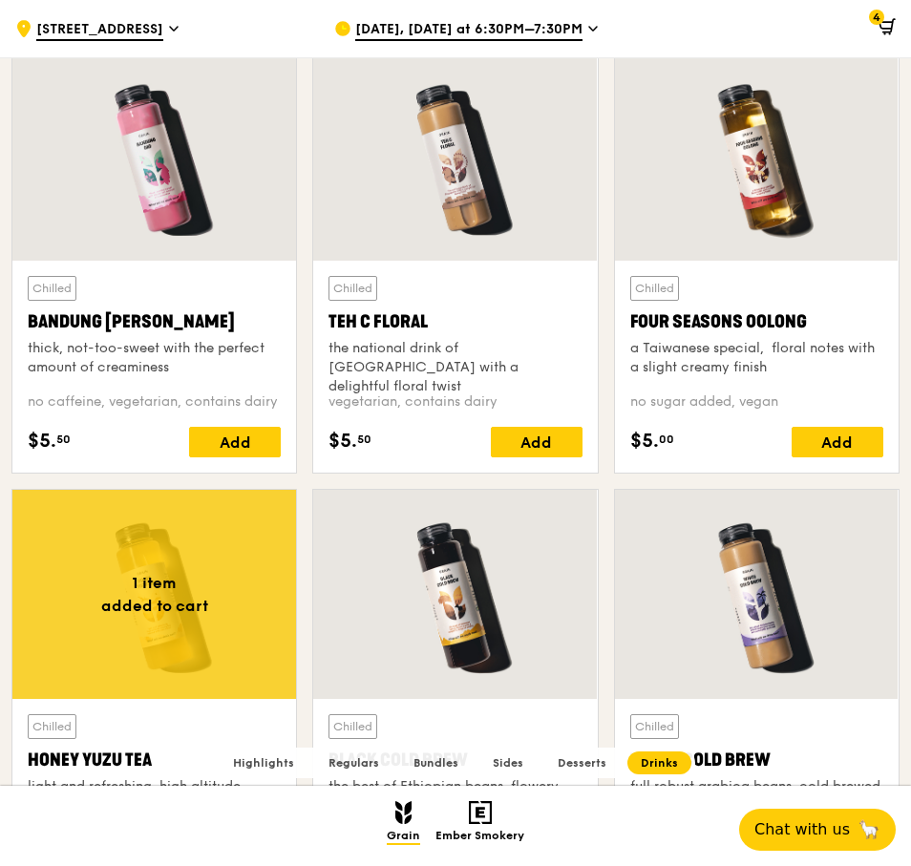
click at [886, 20] on icon at bounding box center [886, 26] width 17 height 17
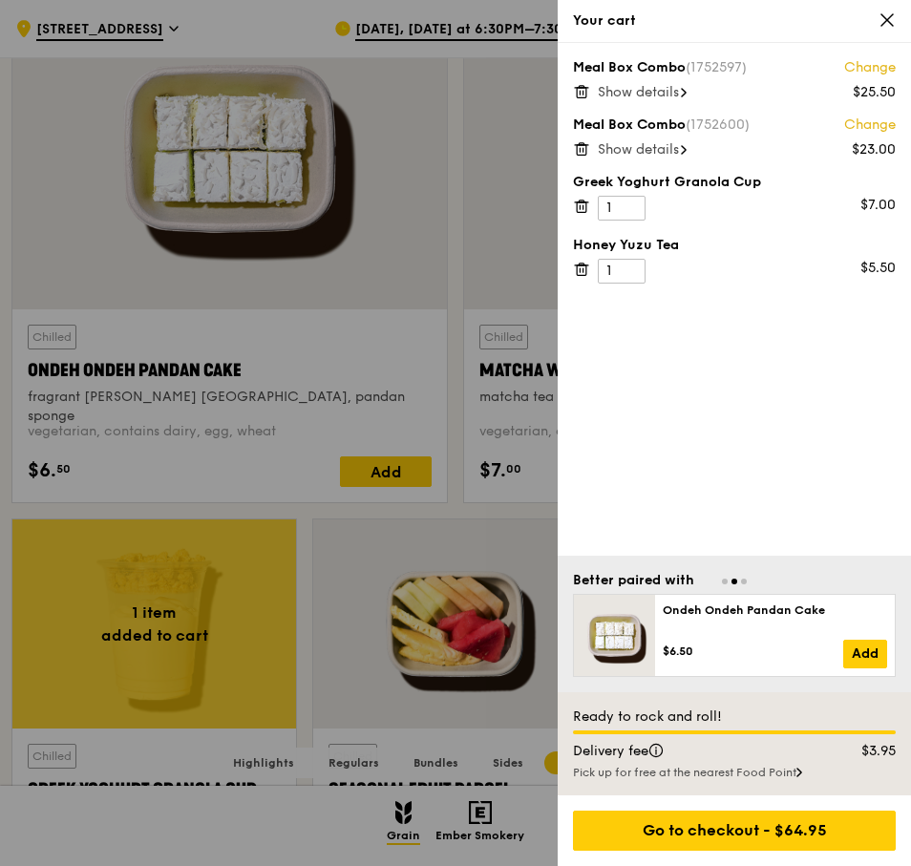
scroll to position [5440, 0]
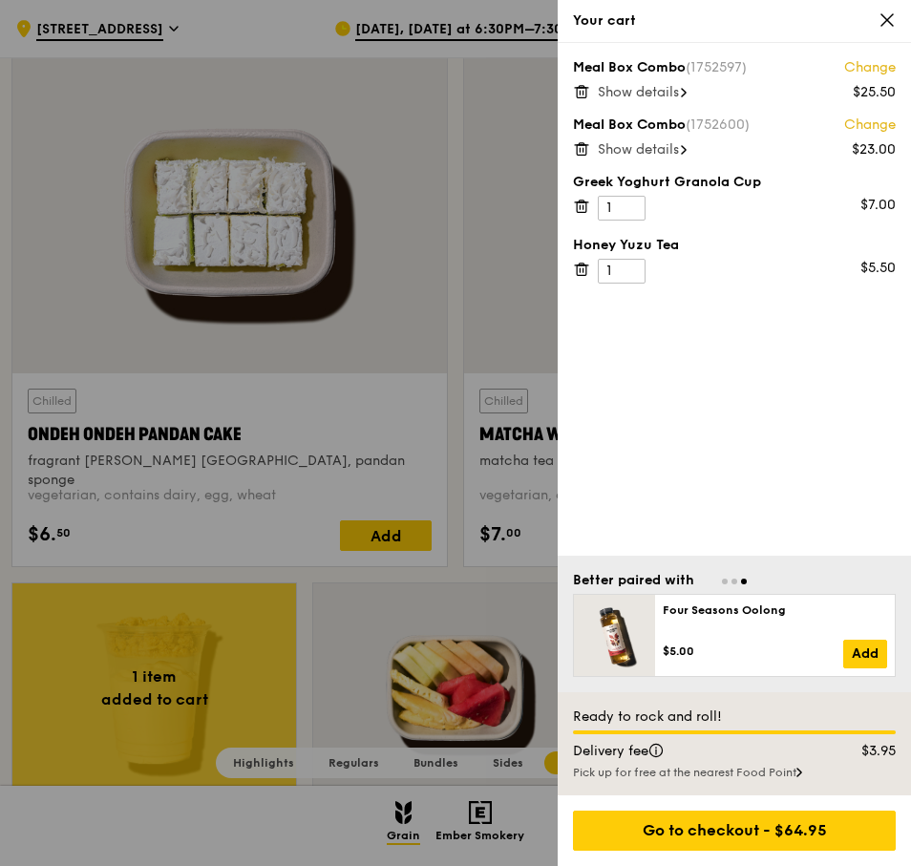
click at [443, 450] on div at bounding box center [455, 433] width 911 height 866
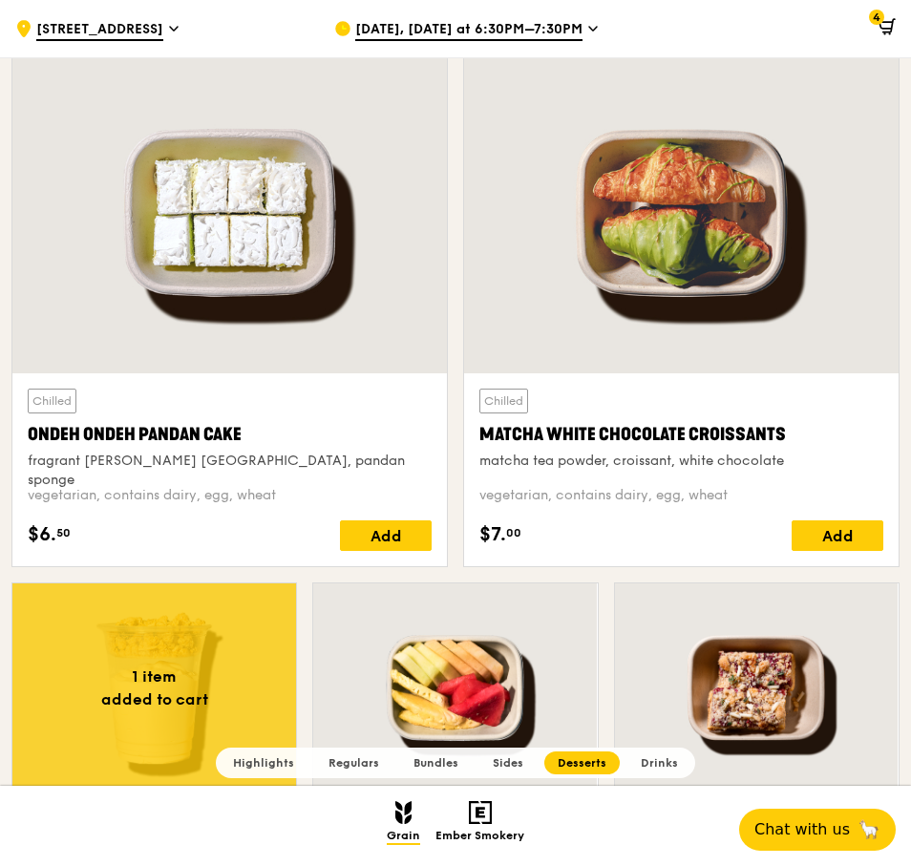
drag, startPoint x: 659, startPoint y: 460, endPoint x: 761, endPoint y: 466, distance: 102.3
click at [761, 466] on div "matcha tea powder, croissant, white chocolate" at bounding box center [681, 460] width 404 height 19
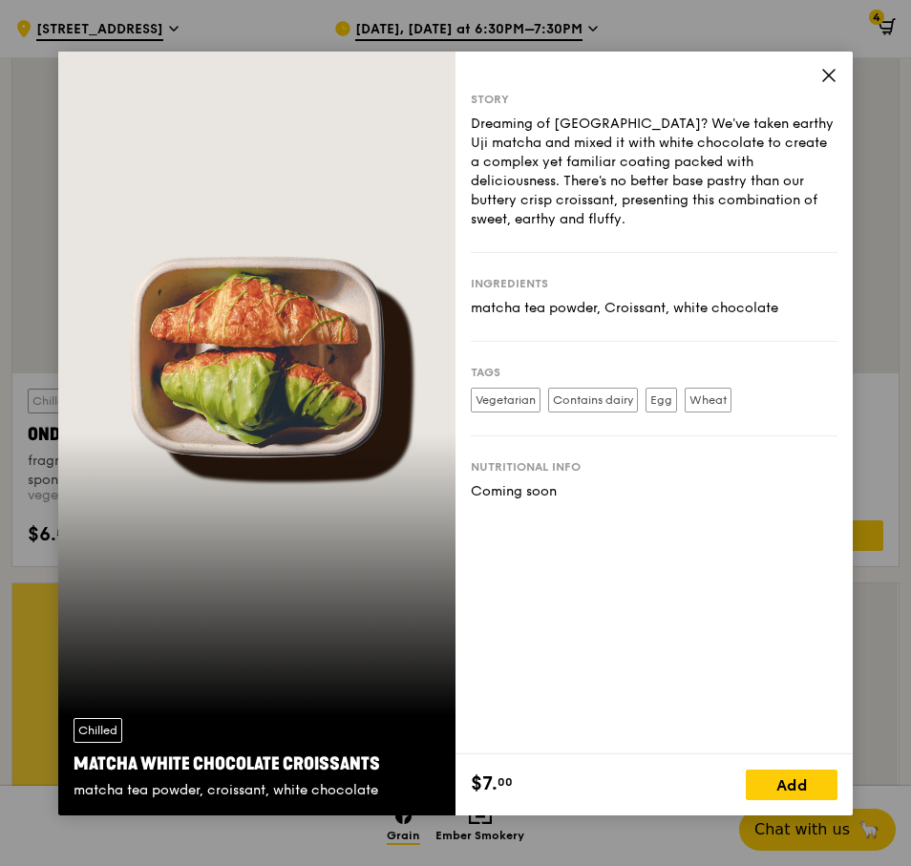
click at [826, 67] on icon at bounding box center [828, 75] width 17 height 17
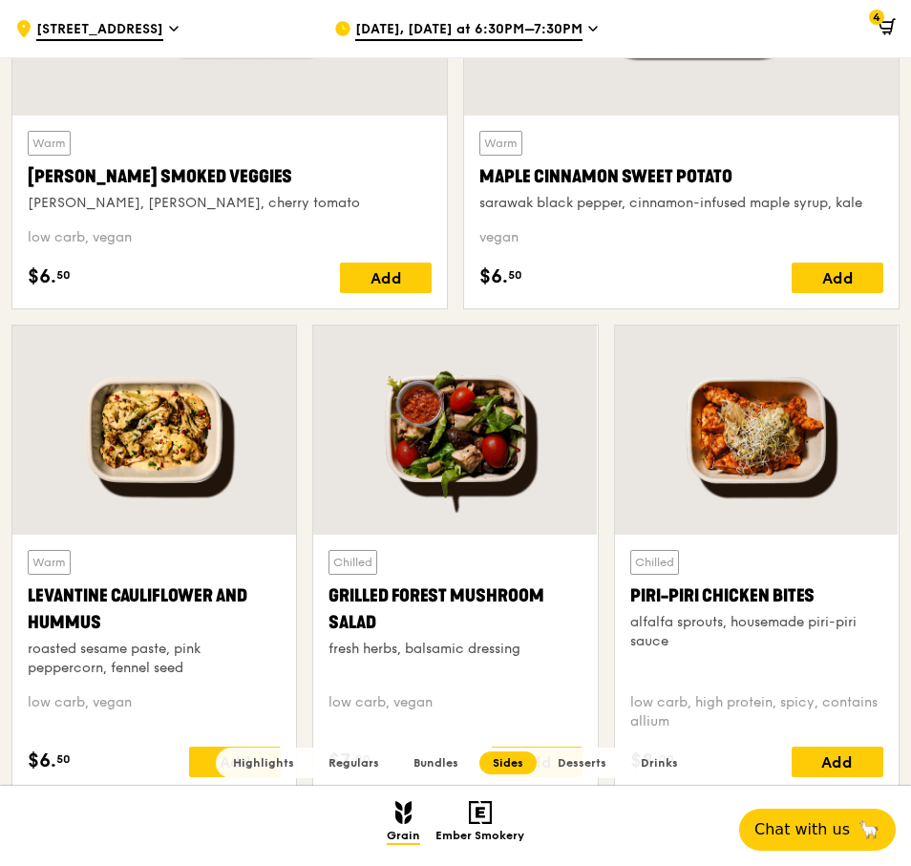
scroll to position [4581, 0]
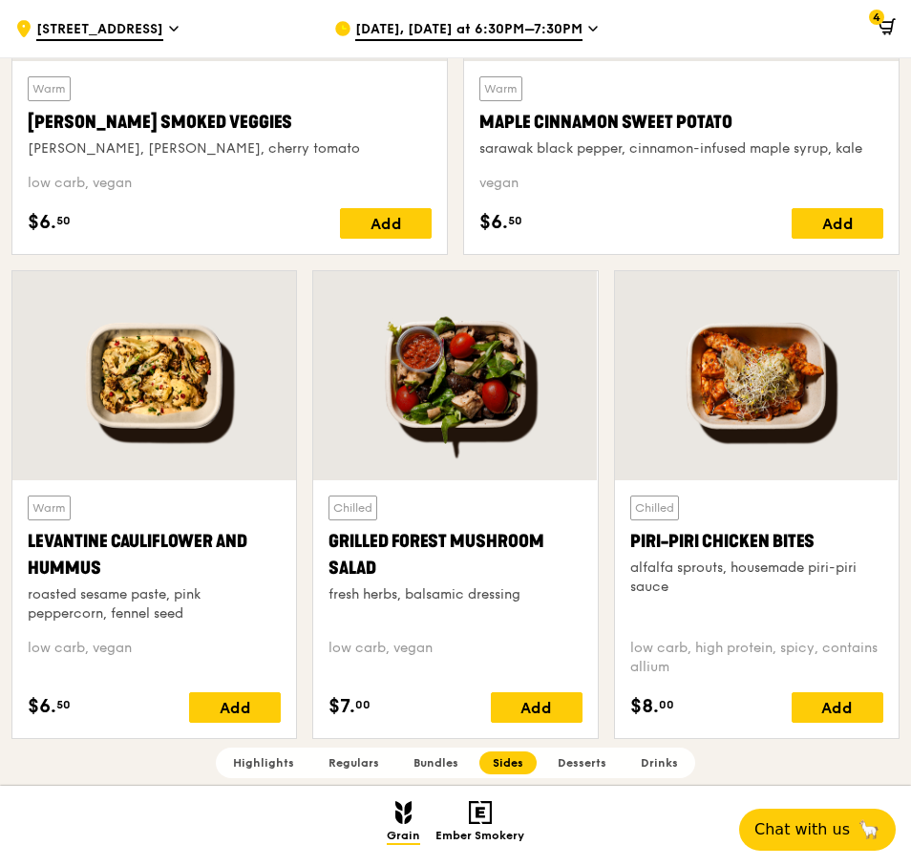
click at [767, 569] on div "alfalfa sprouts, housemade piri-piri sauce" at bounding box center [756, 577] width 253 height 38
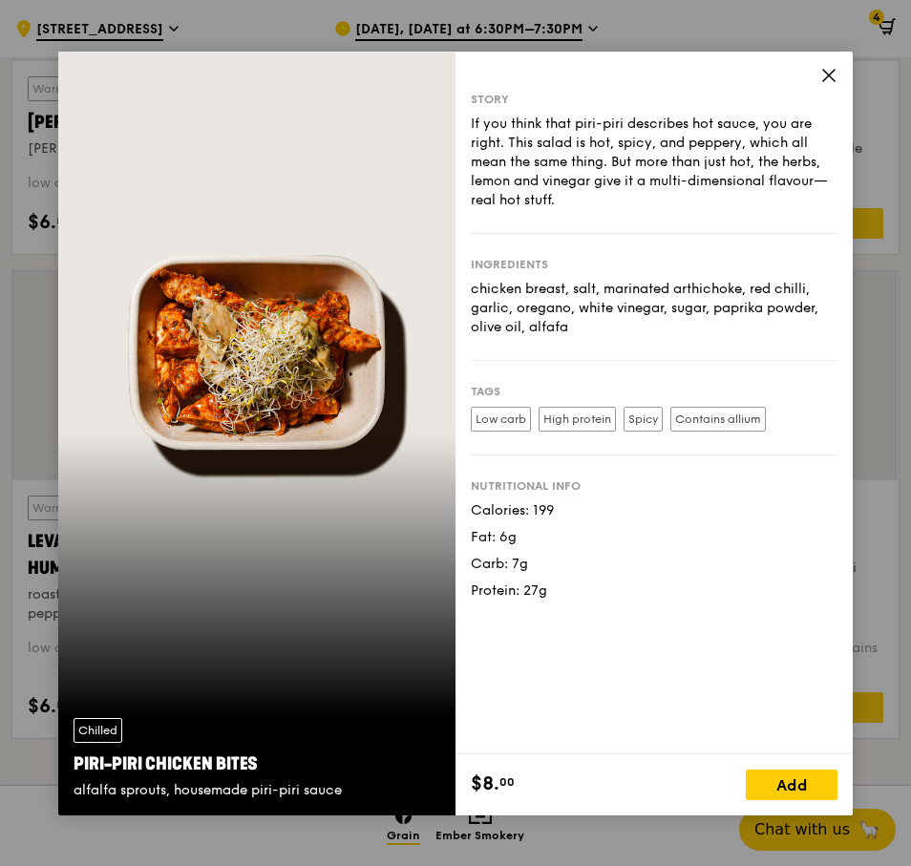
drag, startPoint x: 547, startPoint y: 276, endPoint x: 588, endPoint y: 330, distance: 68.1
click at [588, 330] on div "Ingredients chicken breast, salt, marinated arthichoke, red chilli, garlic, ore…" at bounding box center [654, 297] width 367 height 127
click at [799, 786] on div "Add" at bounding box center [791, 784] width 92 height 31
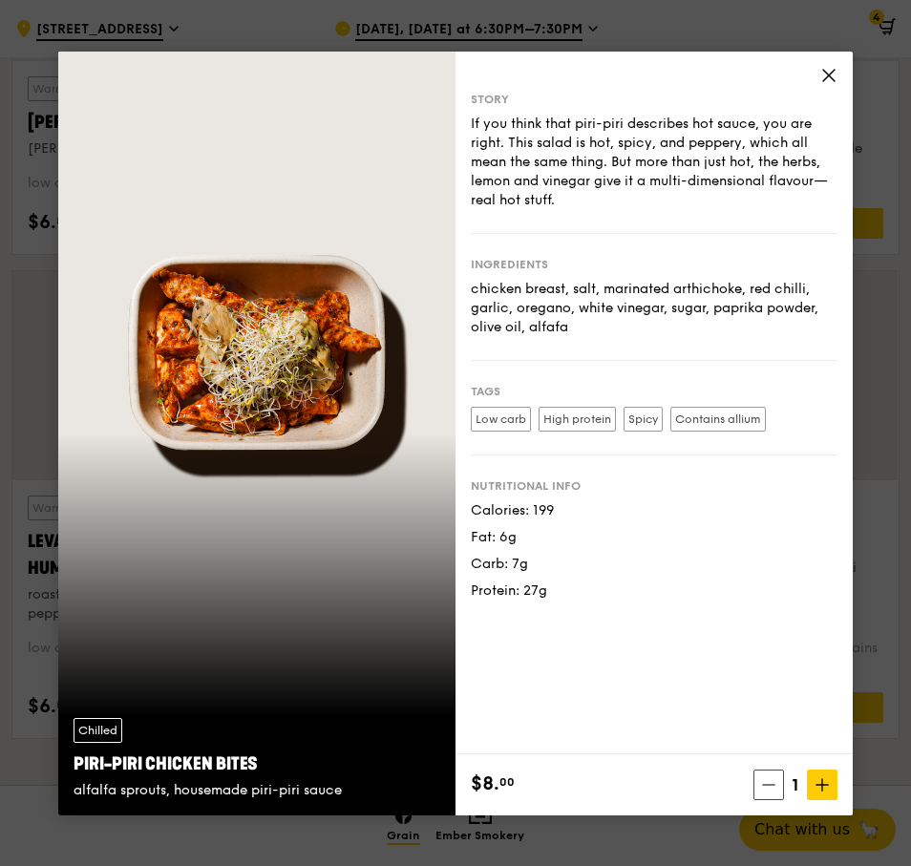
click at [827, 74] on icon at bounding box center [828, 75] width 17 height 17
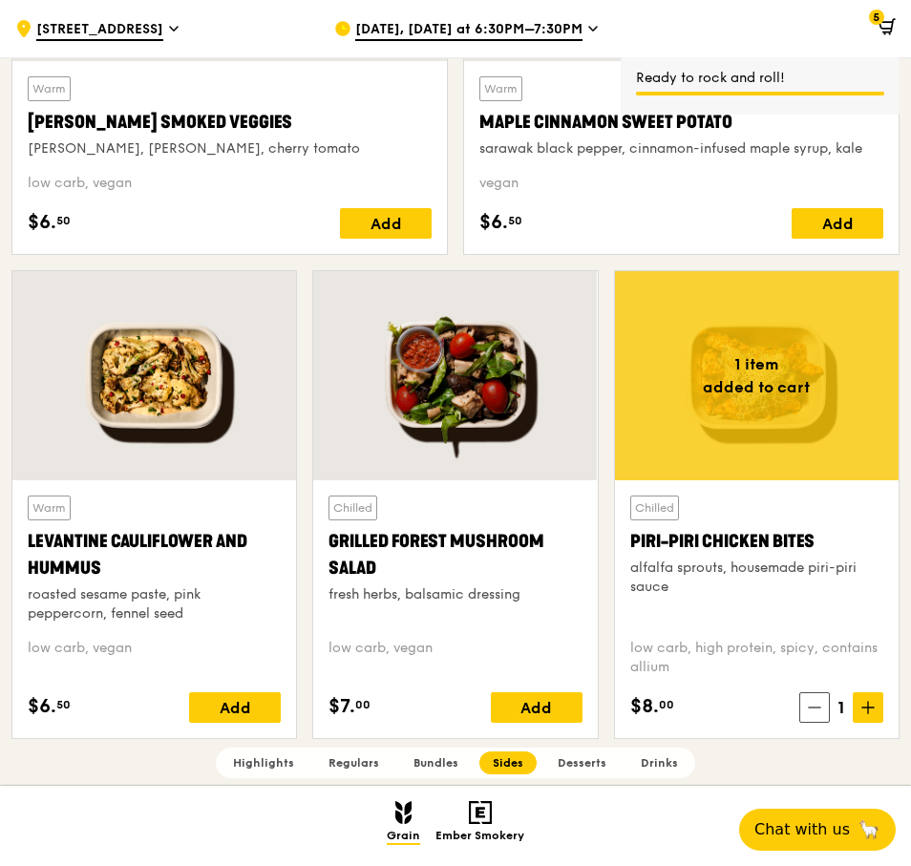
click at [891, 26] on icon at bounding box center [886, 26] width 17 height 17
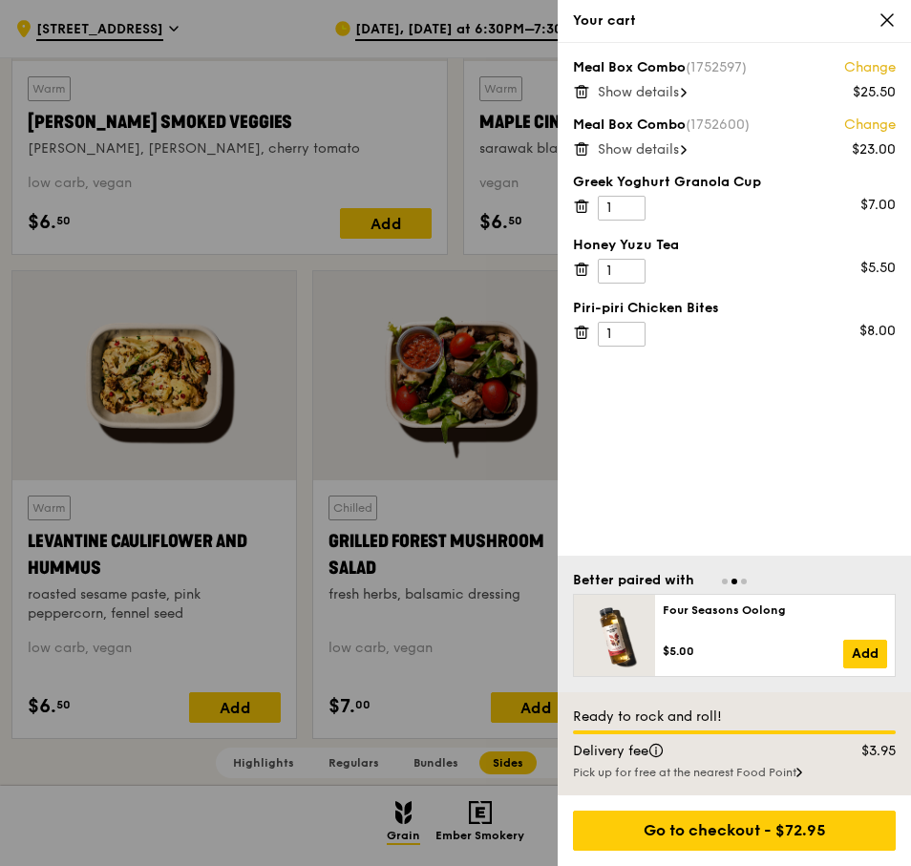
scroll to position [4582, 0]
click at [674, 95] on span "Show details" at bounding box center [637, 92] width 81 height 16
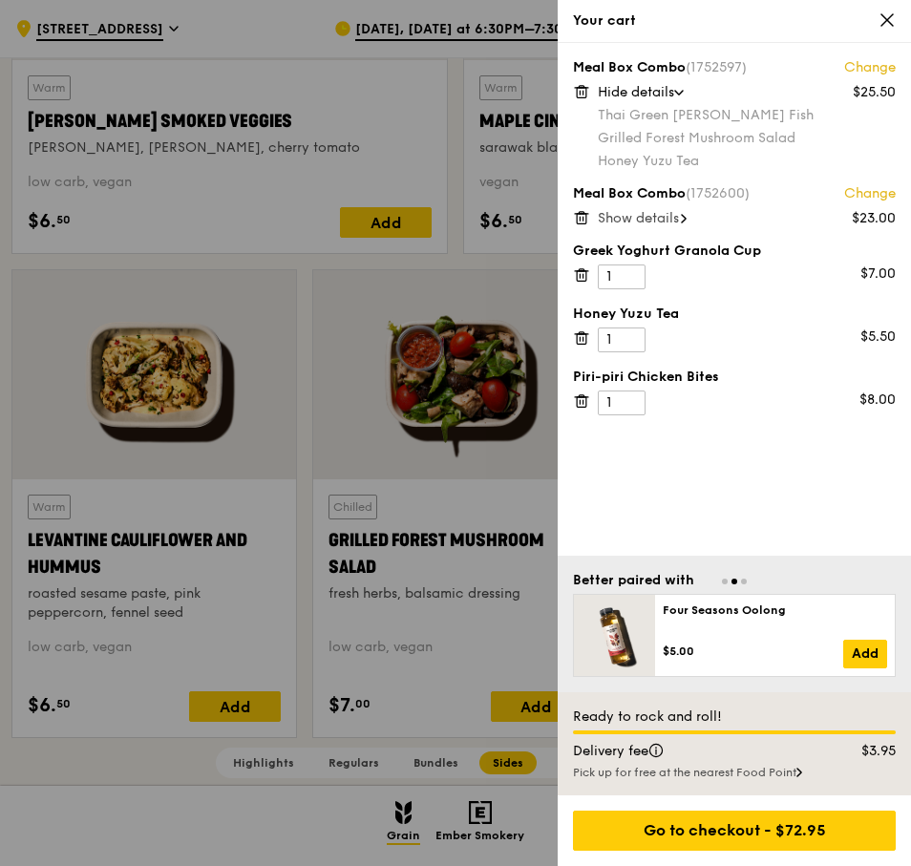
click at [662, 220] on span "Show details" at bounding box center [637, 218] width 81 height 16
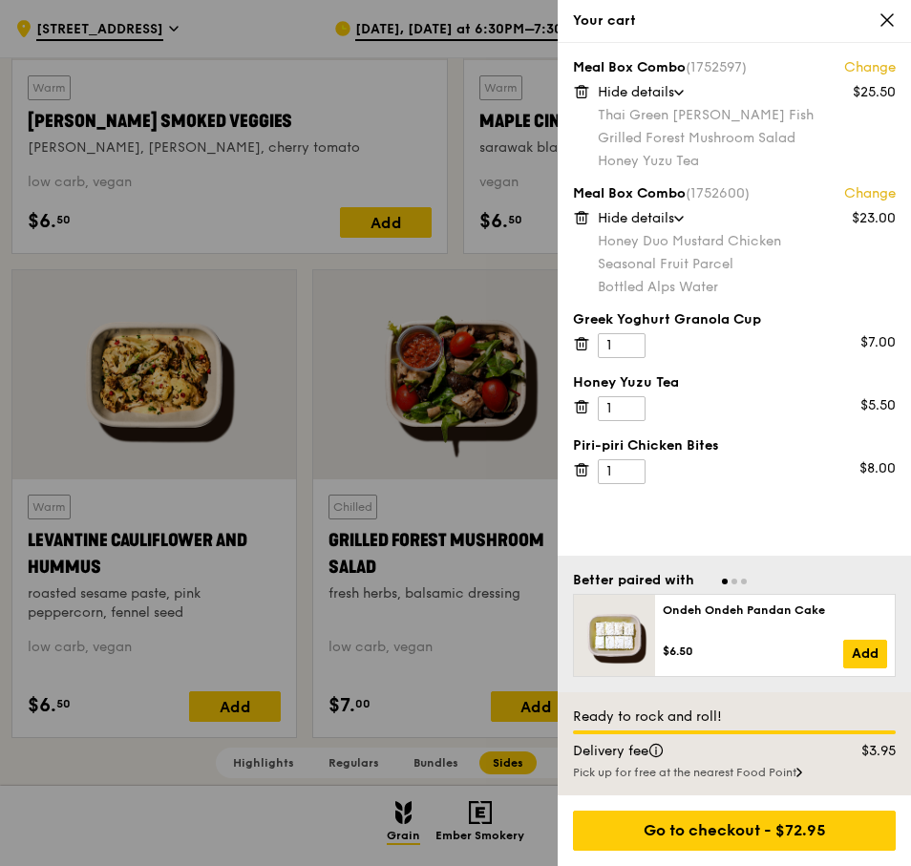
click at [849, 183] on div "Meal Box Combo (1752597) Change $25.50 Hide details Thai Green Curry Fish Grill…" at bounding box center [733, 299] width 353 height 513
click at [851, 188] on link "Change" at bounding box center [870, 193] width 52 height 19
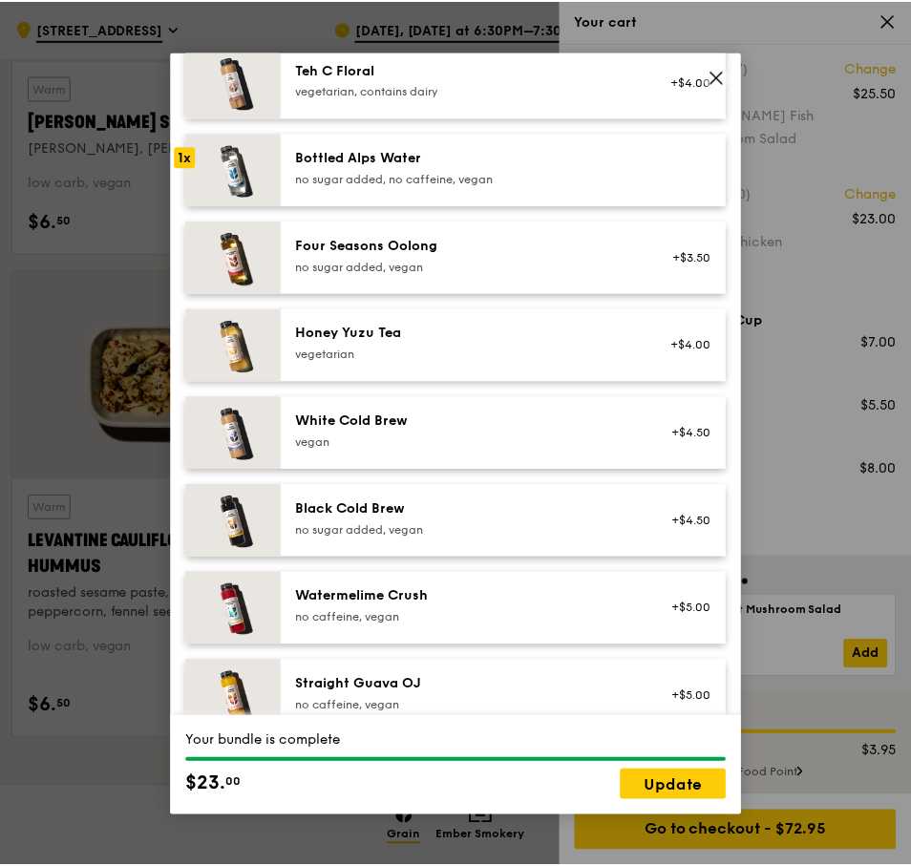
scroll to position [2185, 0]
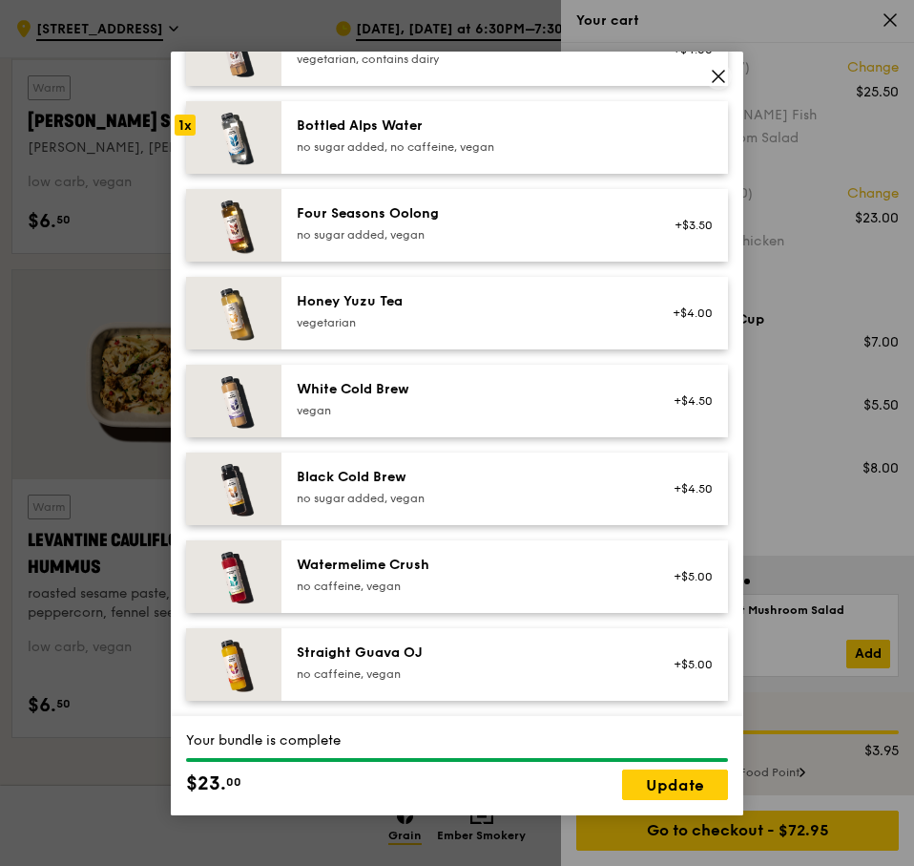
click at [517, 321] on div "vegetarian" at bounding box center [468, 322] width 343 height 15
click at [666, 776] on link "Update" at bounding box center [675, 784] width 106 height 31
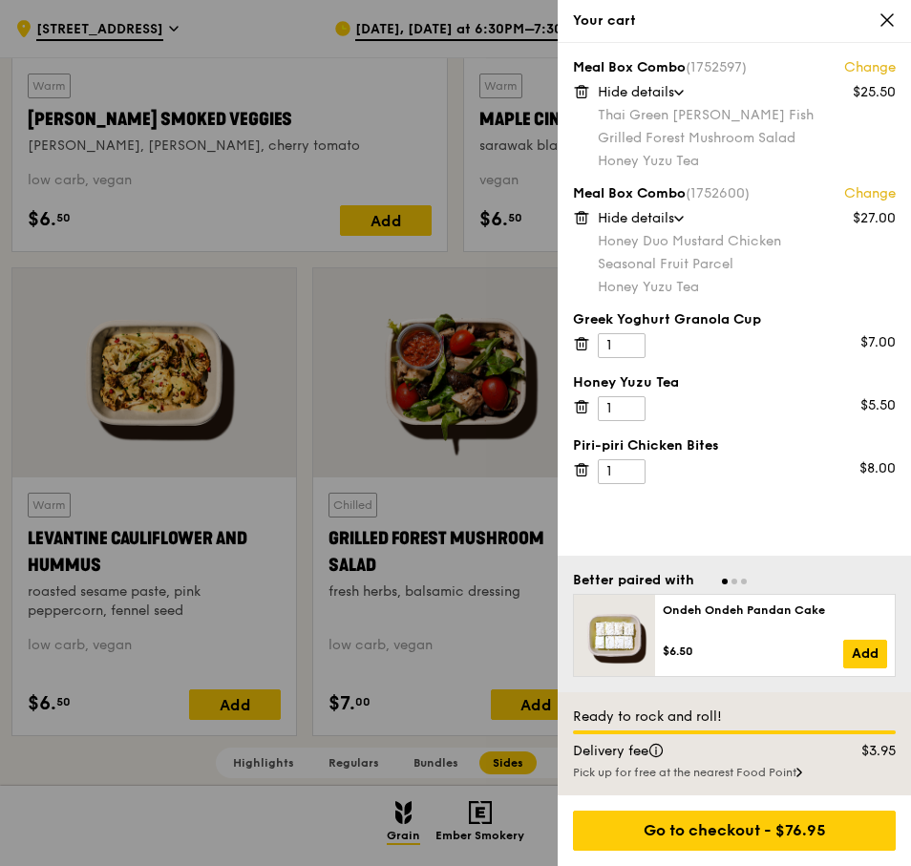
click at [583, 403] on icon at bounding box center [580, 402] width 5 height 2
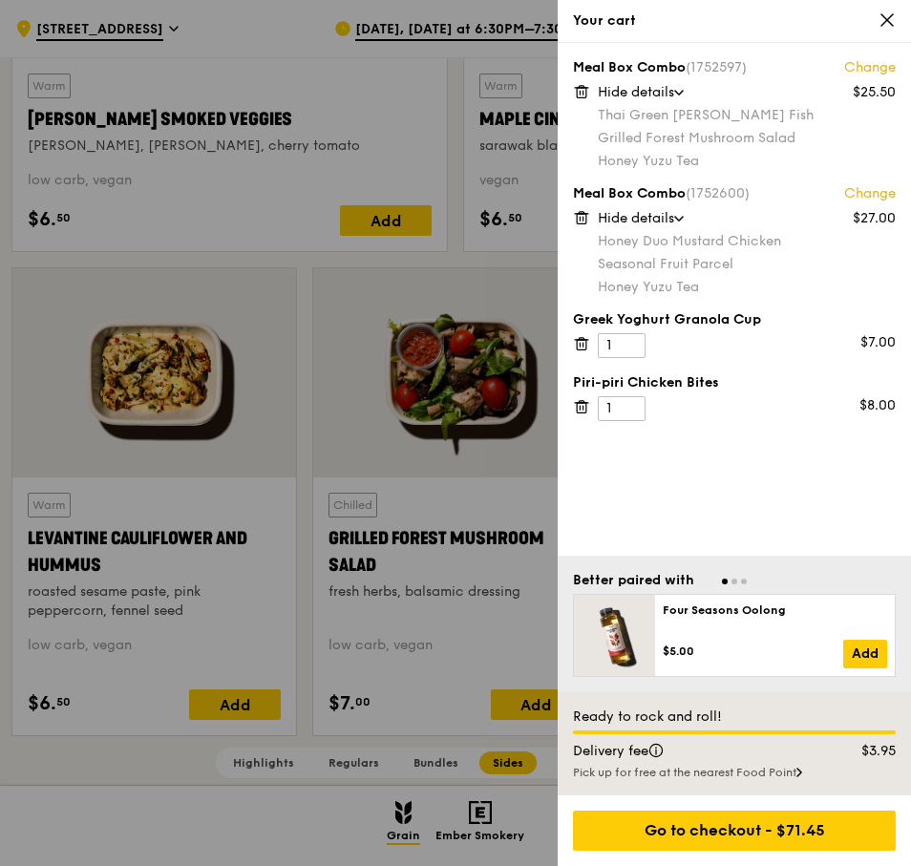
click at [584, 404] on icon at bounding box center [581, 406] width 17 height 17
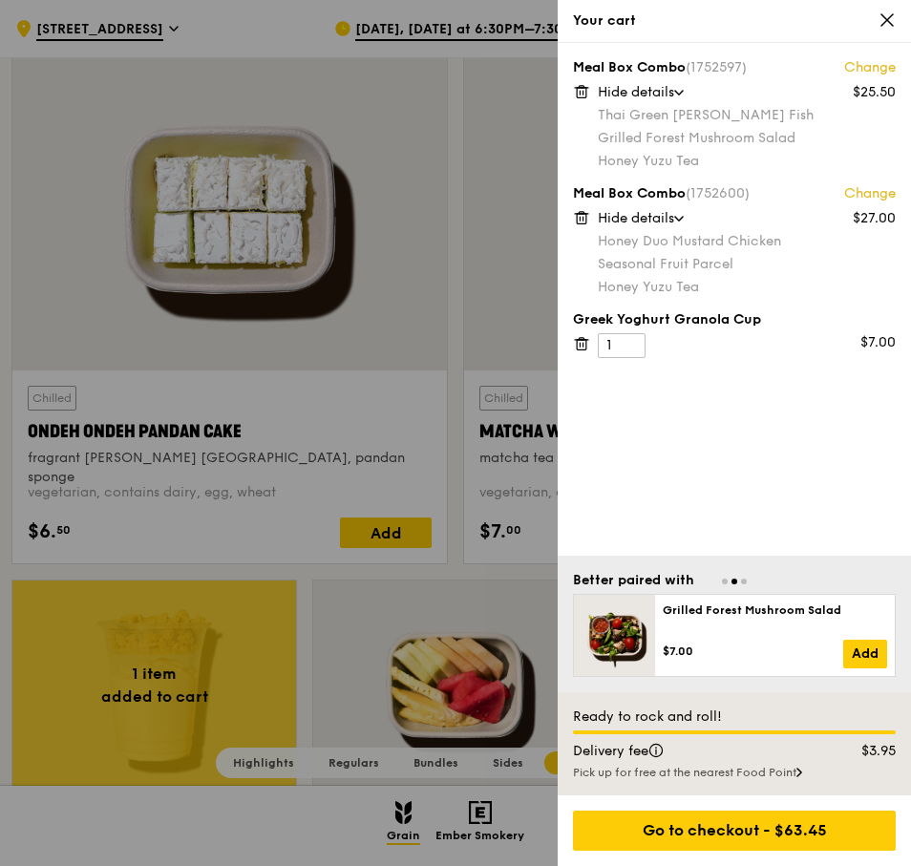
scroll to position [6016, 0]
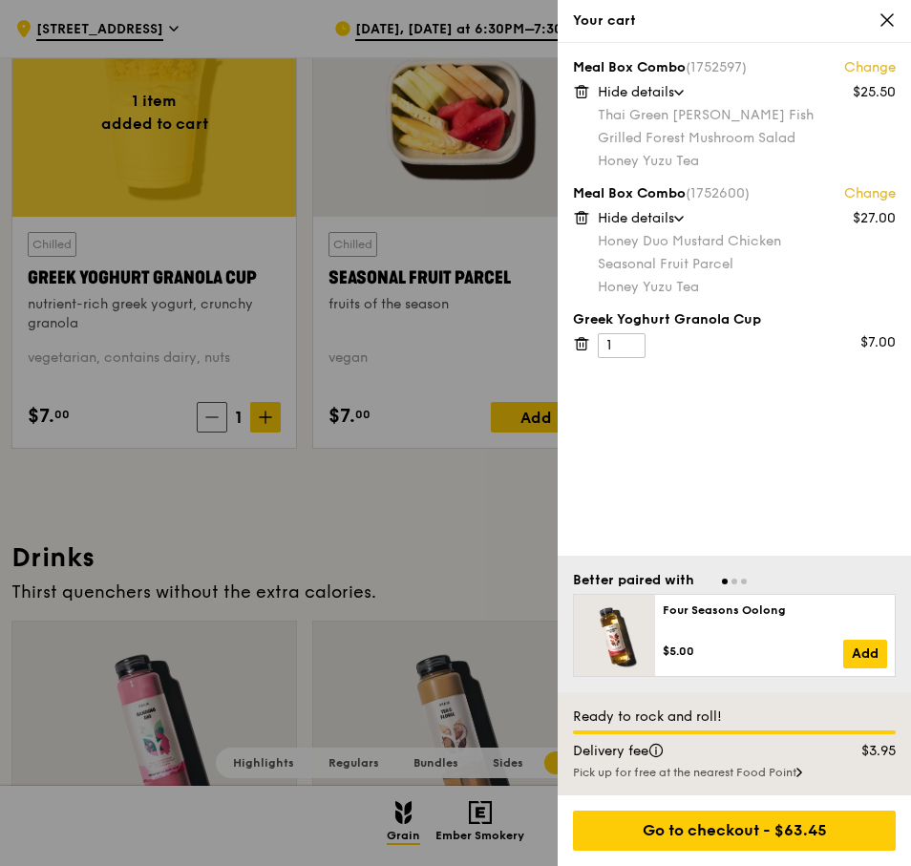
click at [775, 773] on div "Pick up for free at the nearest Food Point" at bounding box center [734, 772] width 323 height 15
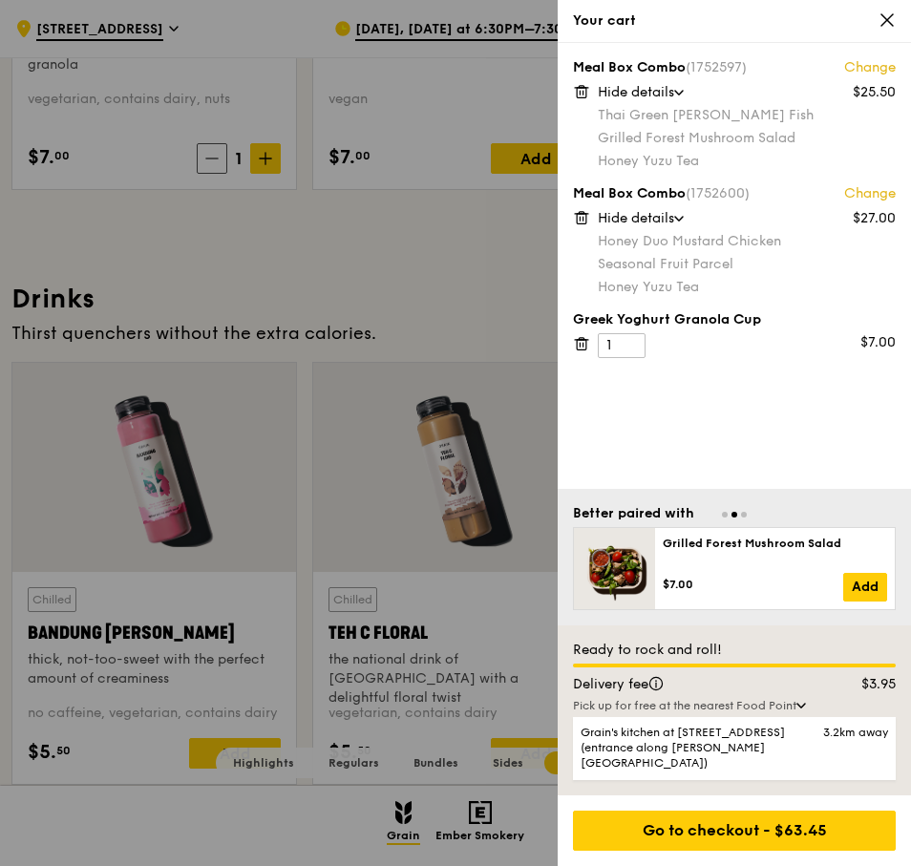
scroll to position [6302, 0]
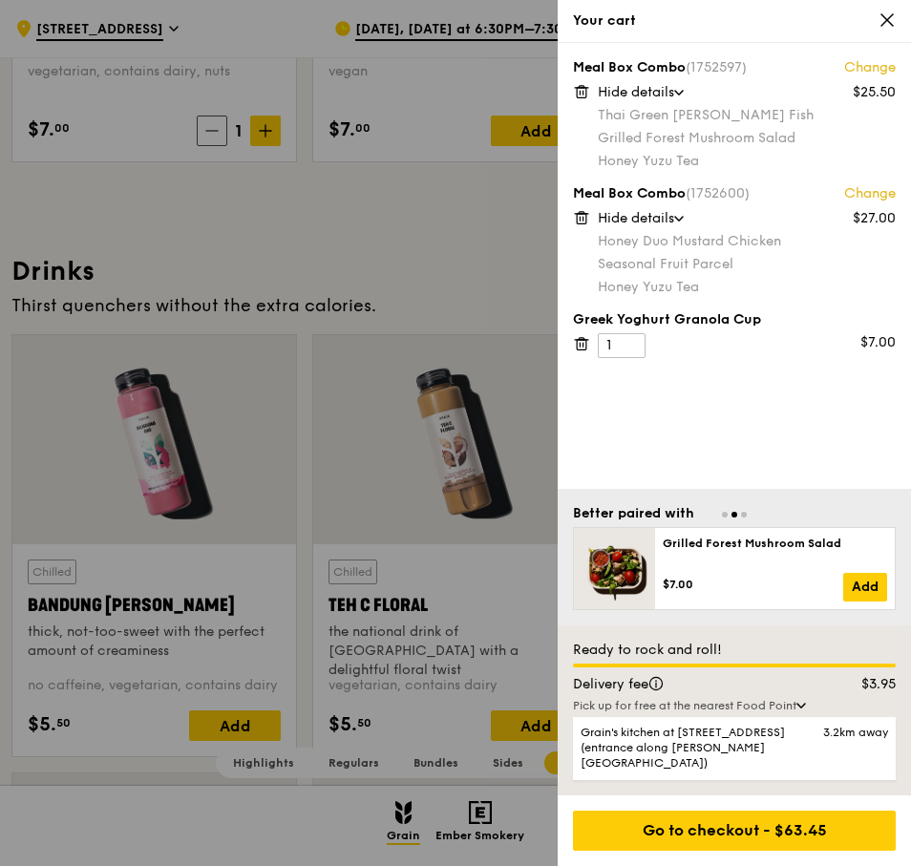
click at [803, 713] on div "Pick up for free at the nearest Food Point" at bounding box center [734, 705] width 323 height 15
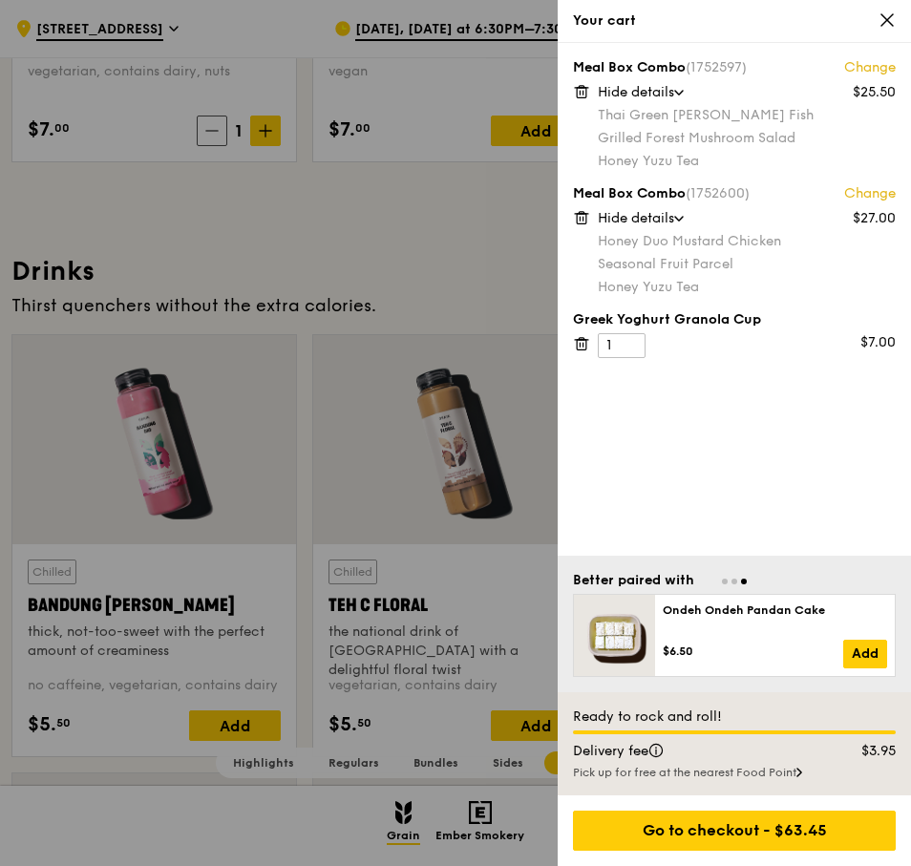
click at [795, 772] on div "Pick up for free at the nearest Food Point" at bounding box center [734, 772] width 323 height 15
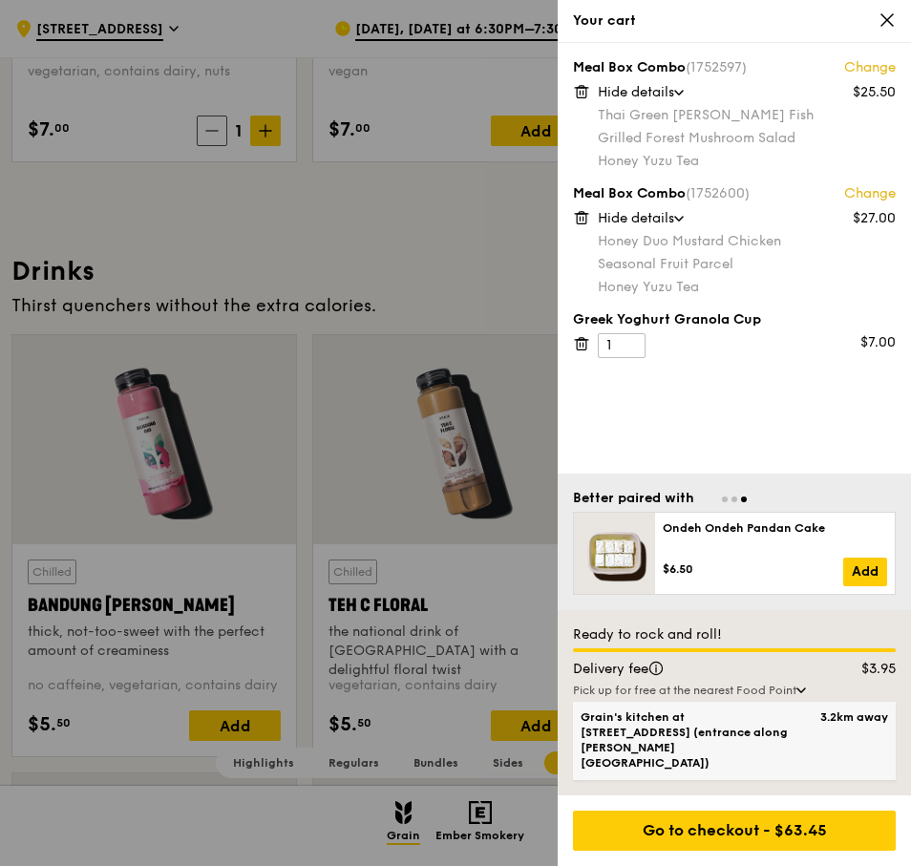
click at [809, 765] on span "Grain's kitchen at [STREET_ADDRESS] (entrance along [PERSON_NAME][GEOGRAPHIC_DA…" at bounding box center [695, 739] width 231 height 61
click at [0, 0] on input "Grain's kitchen at 5 Burn Road #05-01 (entrance along Harrison Road) 3.2km away" at bounding box center [0, 0] width 0 height 0
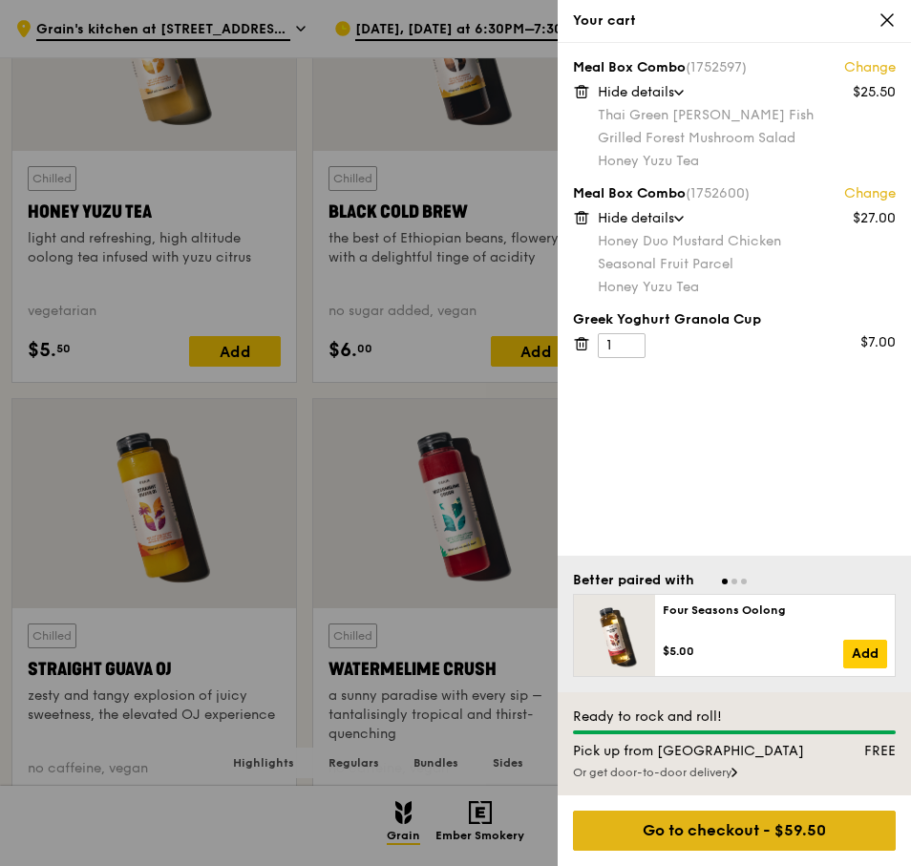
scroll to position [7161, 0]
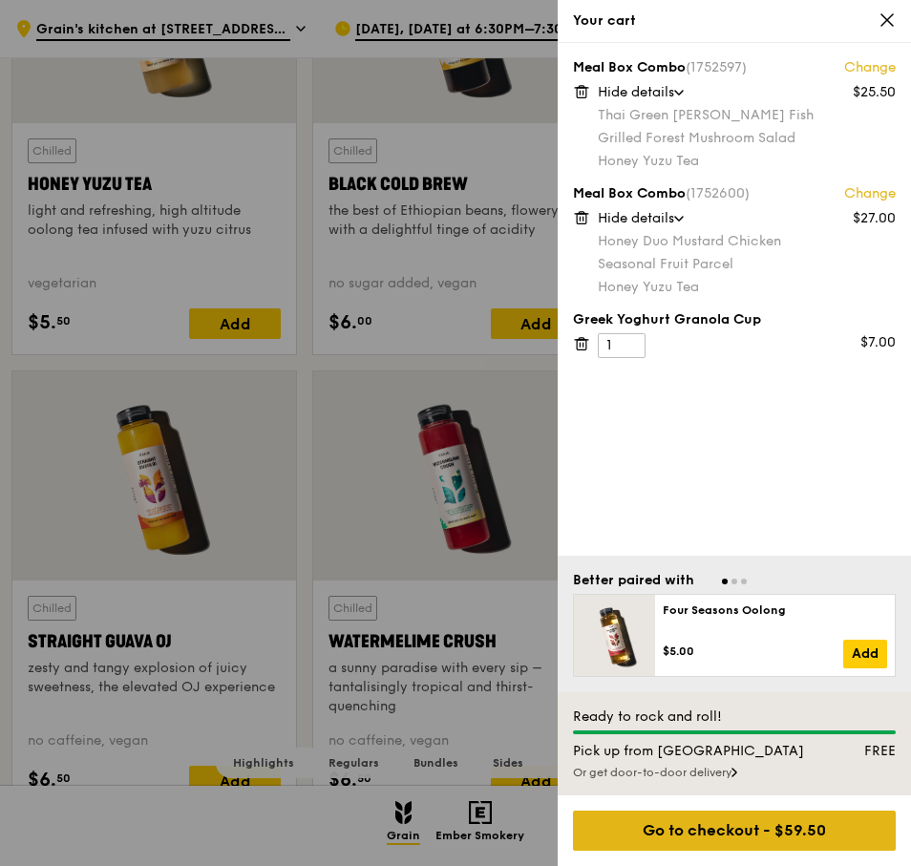
click at [755, 830] on div "Go to checkout - $59.50" at bounding box center [734, 830] width 323 height 40
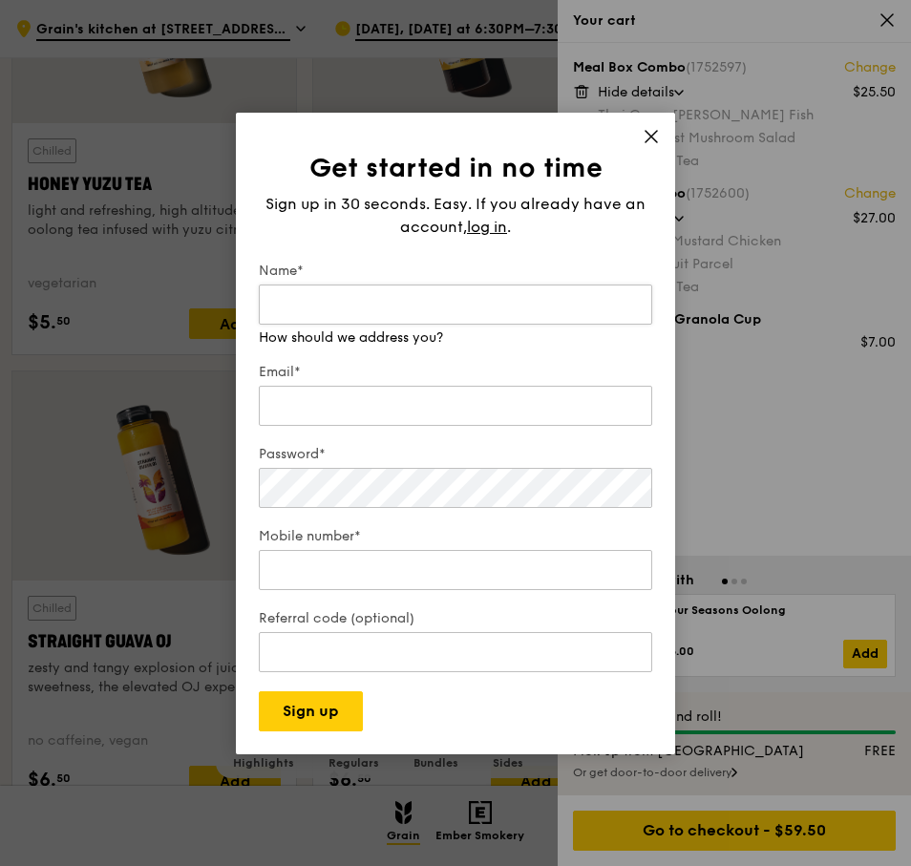
click at [346, 298] on input "Name*" at bounding box center [455, 304] width 393 height 40
click at [653, 132] on div "Get started in no time Sign up in 30 seconds. Easy. If you already have an acco…" at bounding box center [455, 433] width 439 height 641
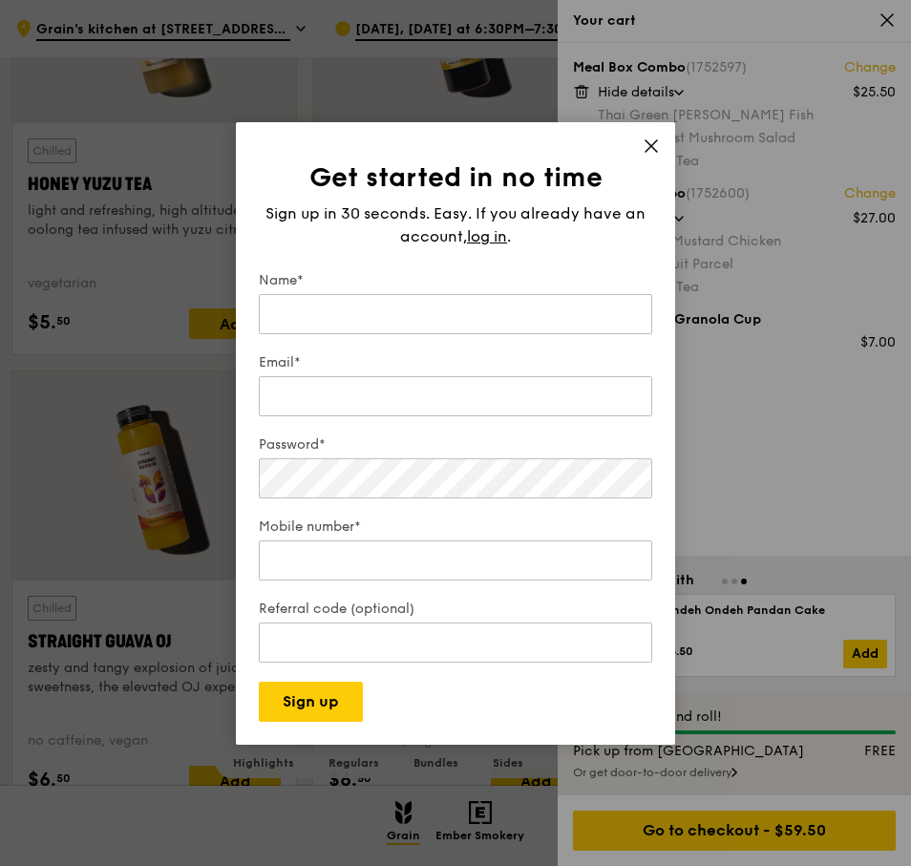
click at [654, 149] on icon at bounding box center [650, 145] width 11 height 11
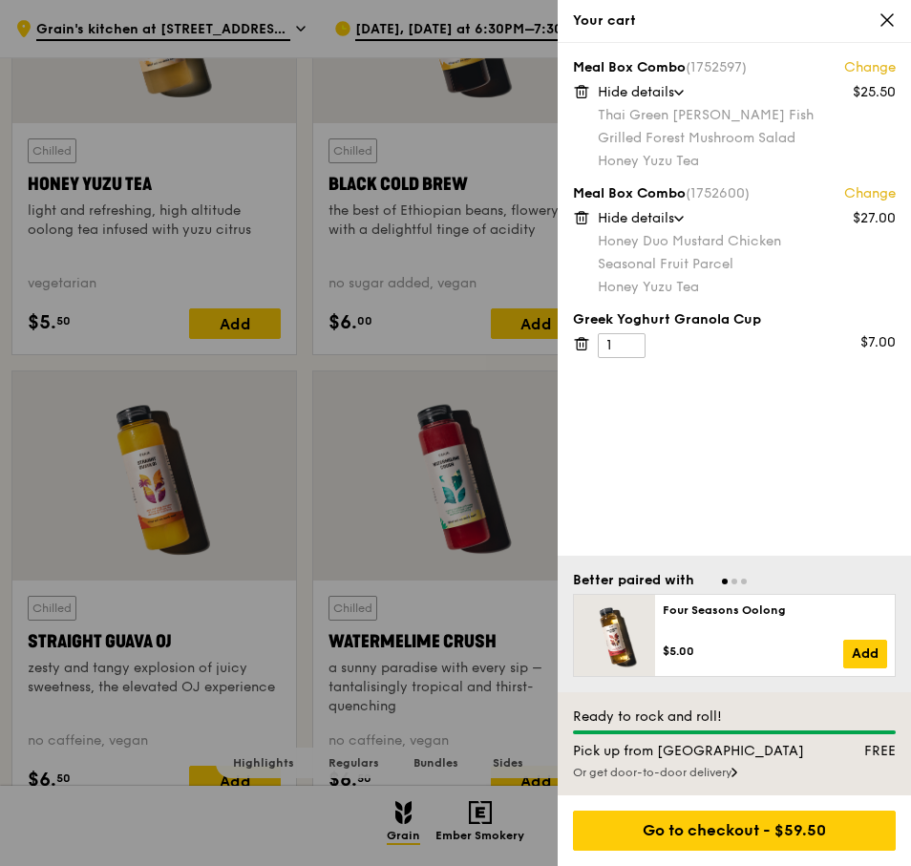
click at [850, 197] on link "Change" at bounding box center [870, 193] width 52 height 19
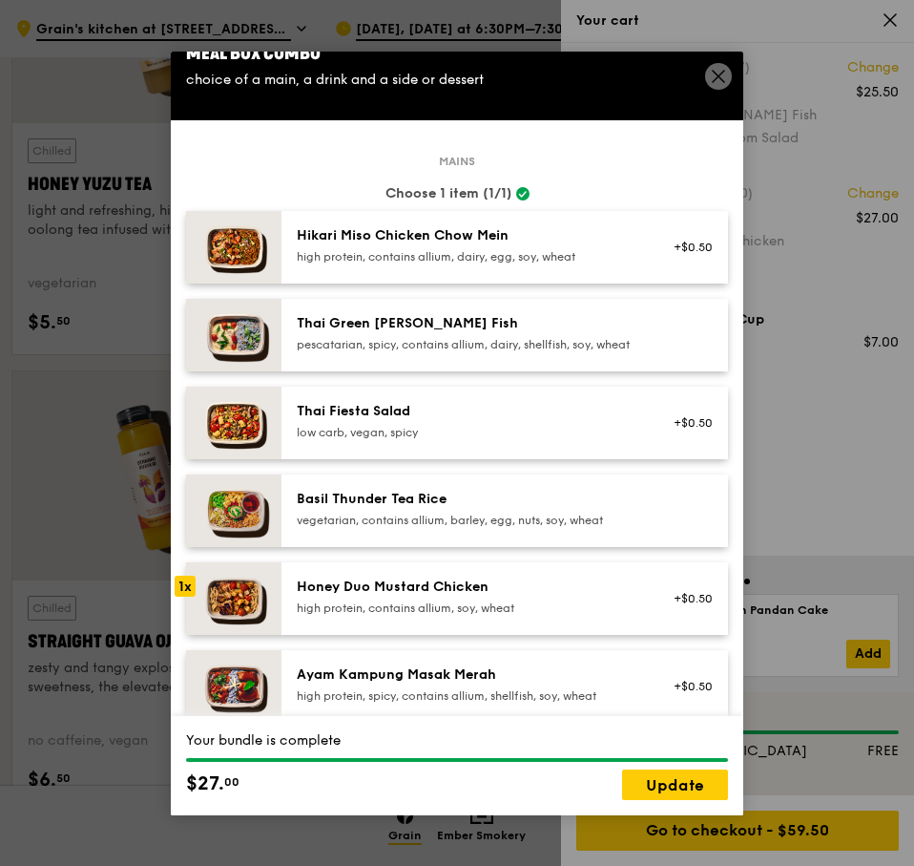
scroll to position [0, 0]
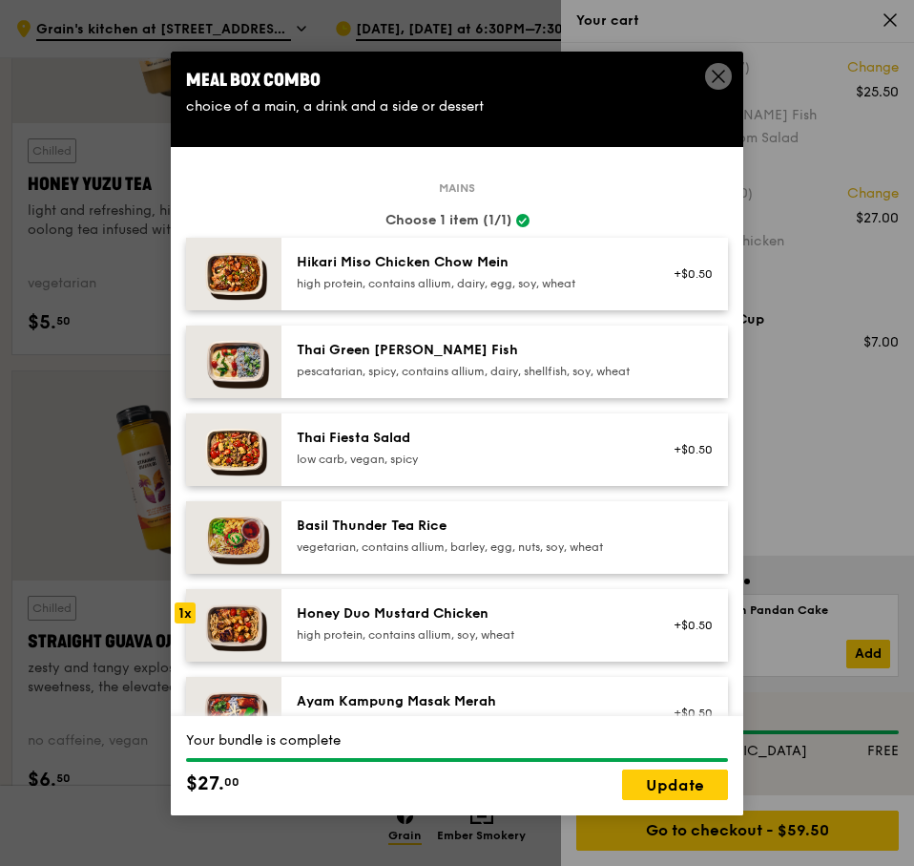
click at [493, 269] on div "Hikari Miso Chicken Chow Mein" at bounding box center [468, 262] width 343 height 19
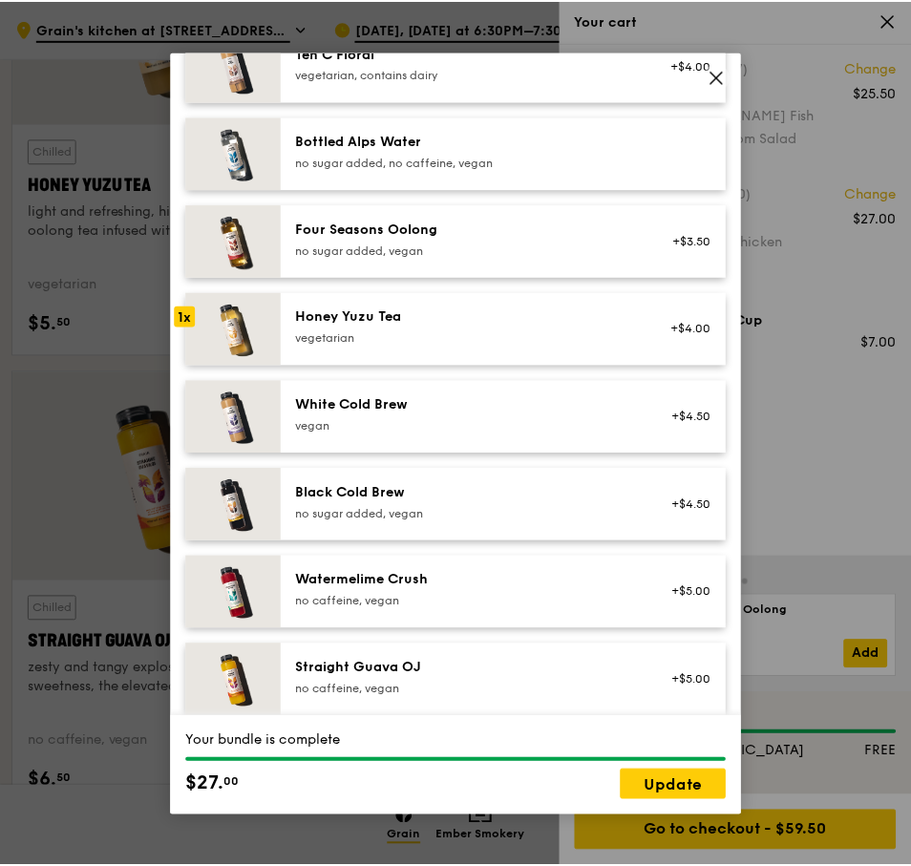
scroll to position [2185, 0]
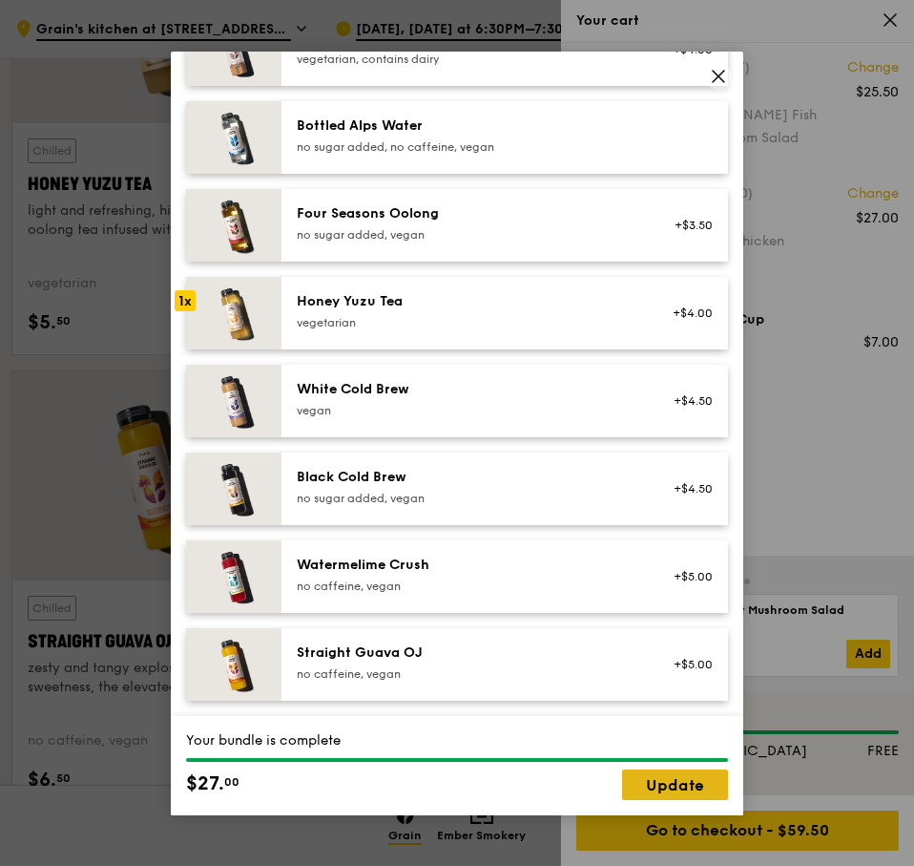
click at [696, 782] on link "Update" at bounding box center [675, 784] width 106 height 31
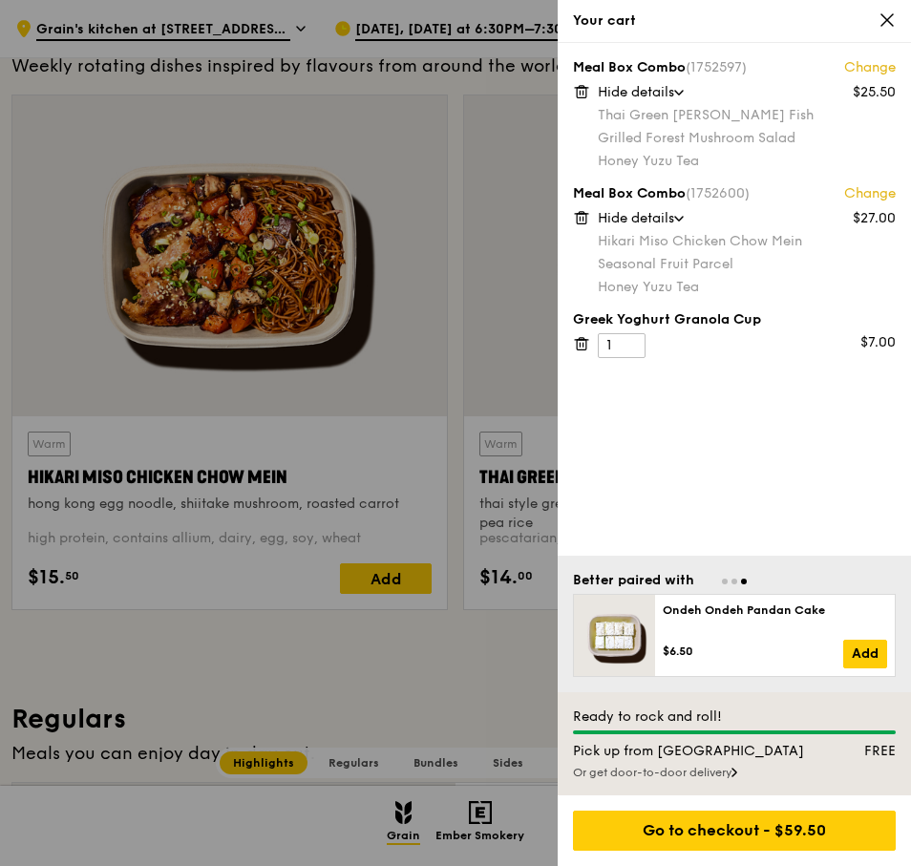
scroll to position [0, 0]
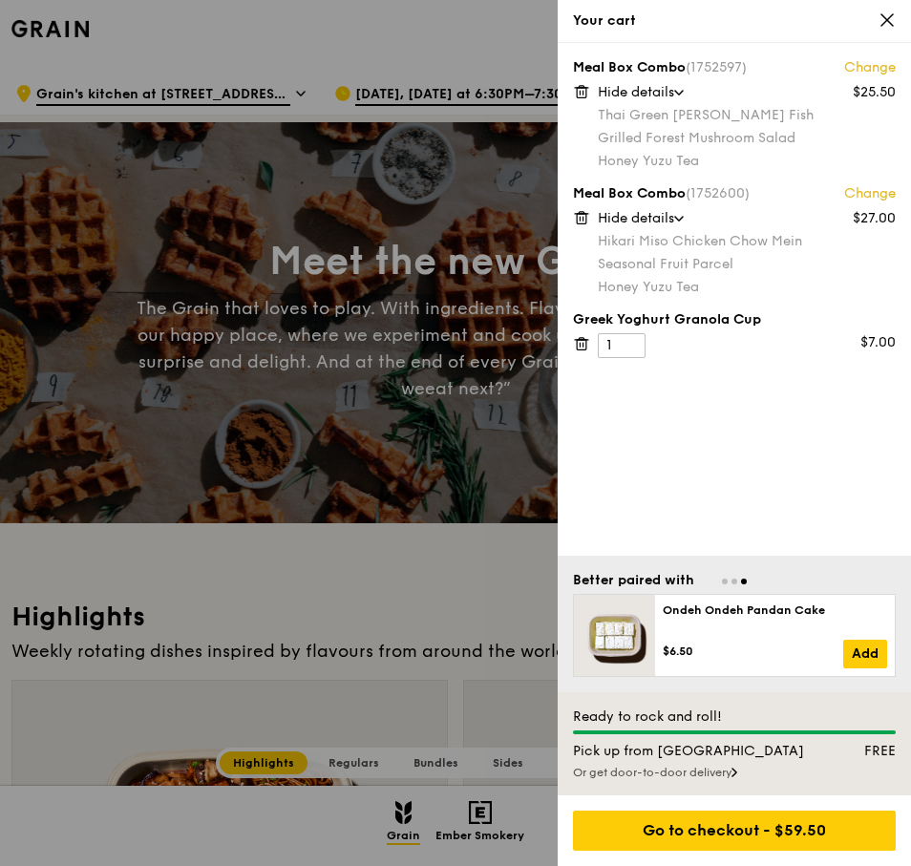
click at [396, 587] on div at bounding box center [455, 433] width 911 height 866
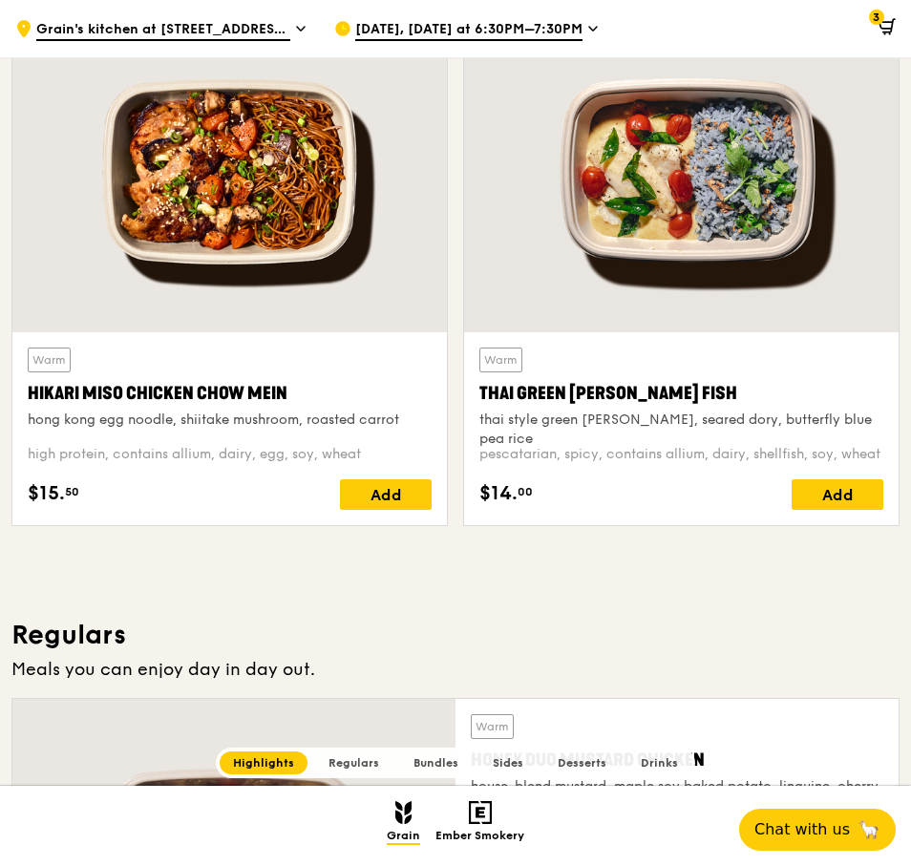
scroll to position [573, 0]
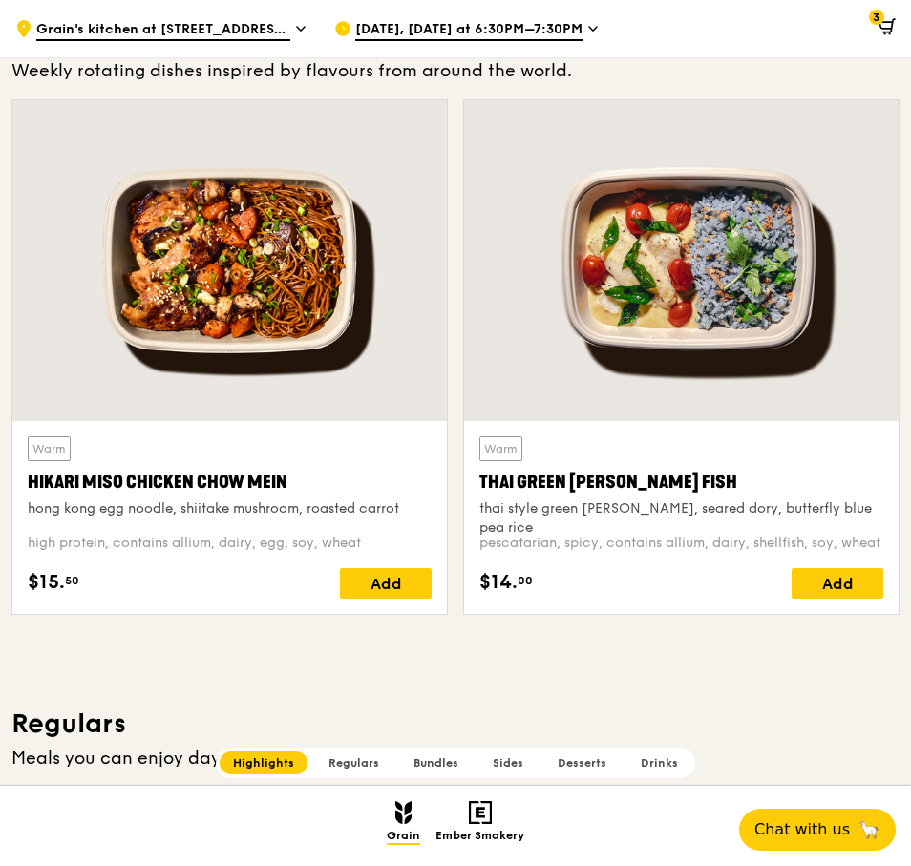
click at [191, 248] on div at bounding box center [229, 260] width 434 height 321
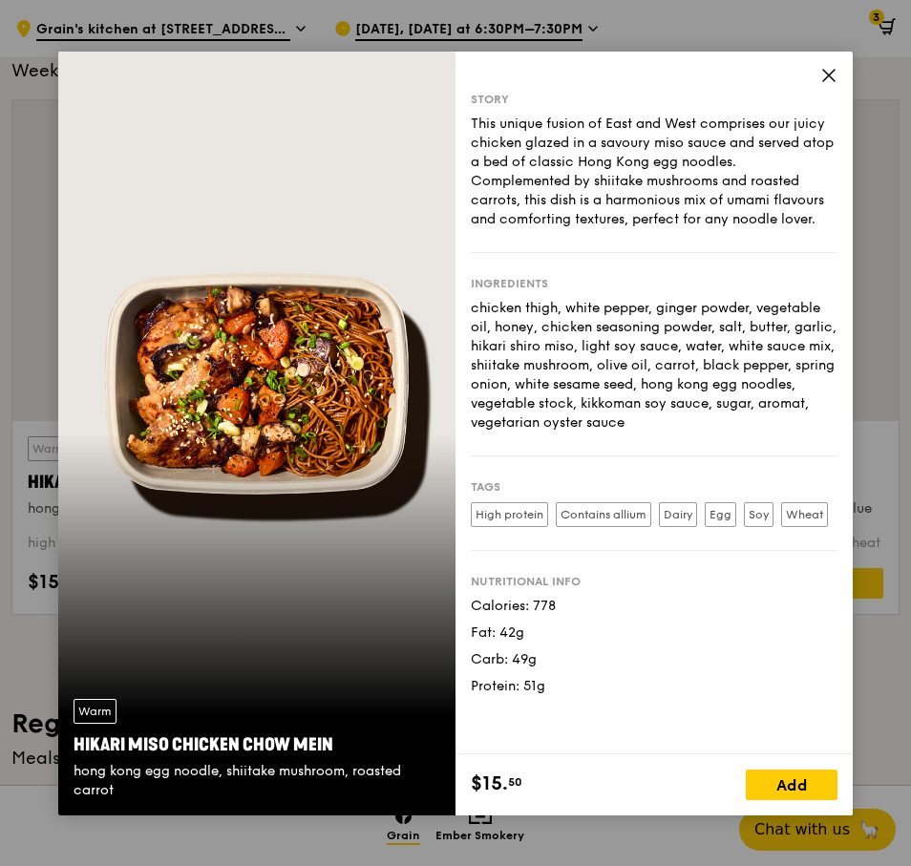
drag, startPoint x: 563, startPoint y: 295, endPoint x: 752, endPoint y: 411, distance: 222.0
click at [751, 431] on div "Ingredients chicken thigh, white pepper, ginger powder, vegetable oil, honey, c…" at bounding box center [654, 354] width 367 height 203
click at [822, 63] on div "Story This unique fusion of East and West comprises our juicy chicken glazed in…" at bounding box center [653, 403] width 397 height 702
click at [828, 77] on icon at bounding box center [828, 75] width 17 height 17
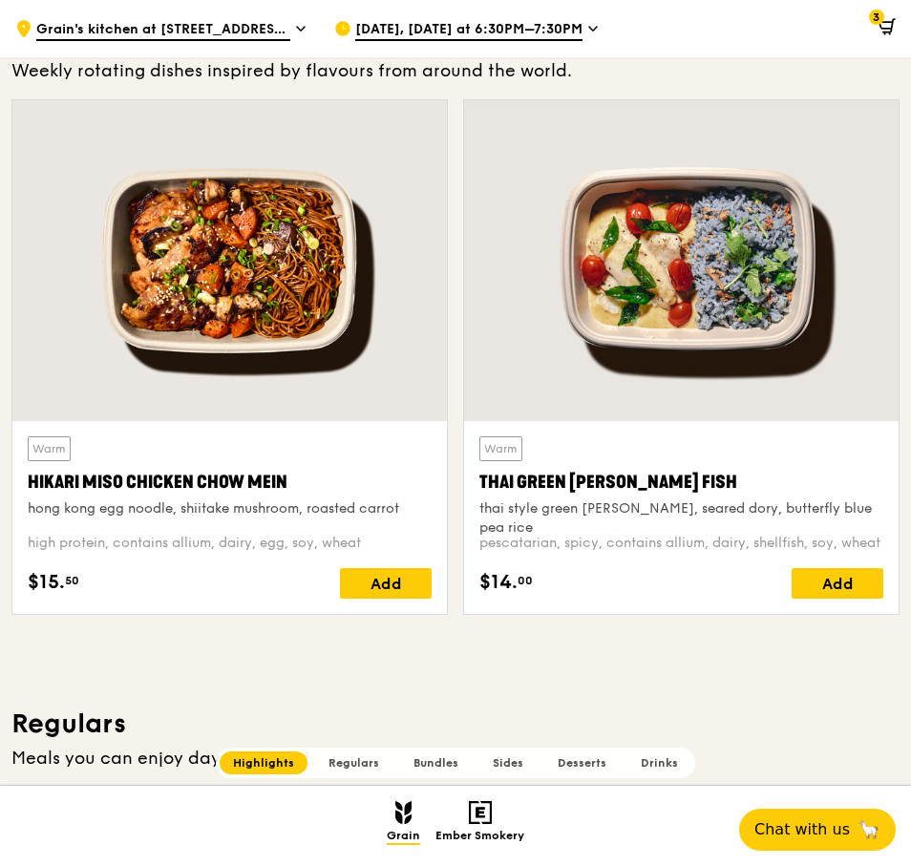
click at [675, 325] on div at bounding box center [681, 260] width 434 height 321
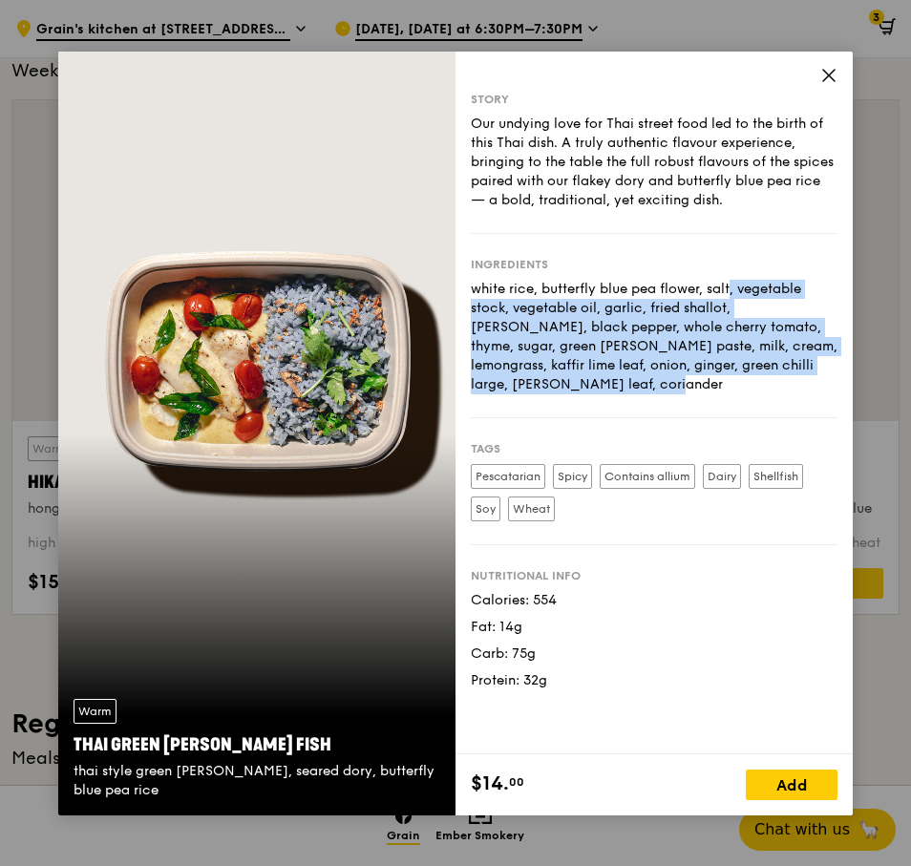
drag, startPoint x: 639, startPoint y: 283, endPoint x: 775, endPoint y: 365, distance: 159.3
click at [773, 382] on div "Ingredients white rice, butterfly blue pea flower, salt, vegetable stock, veget…" at bounding box center [654, 326] width 367 height 184
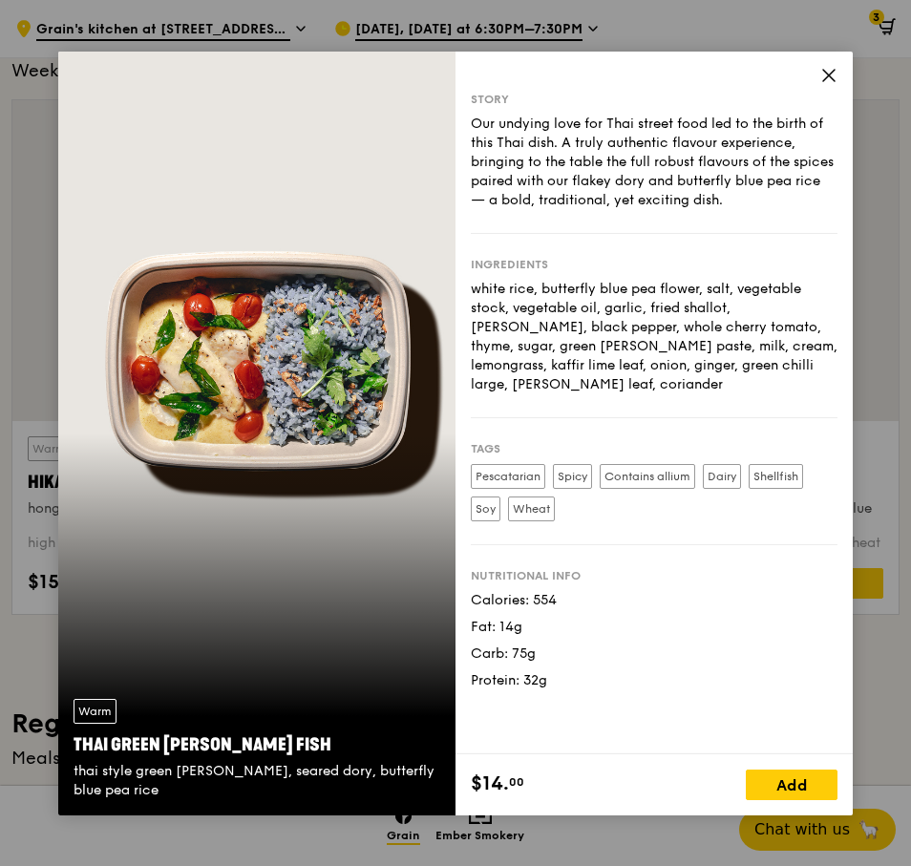
click at [829, 70] on icon at bounding box center [828, 75] width 17 height 17
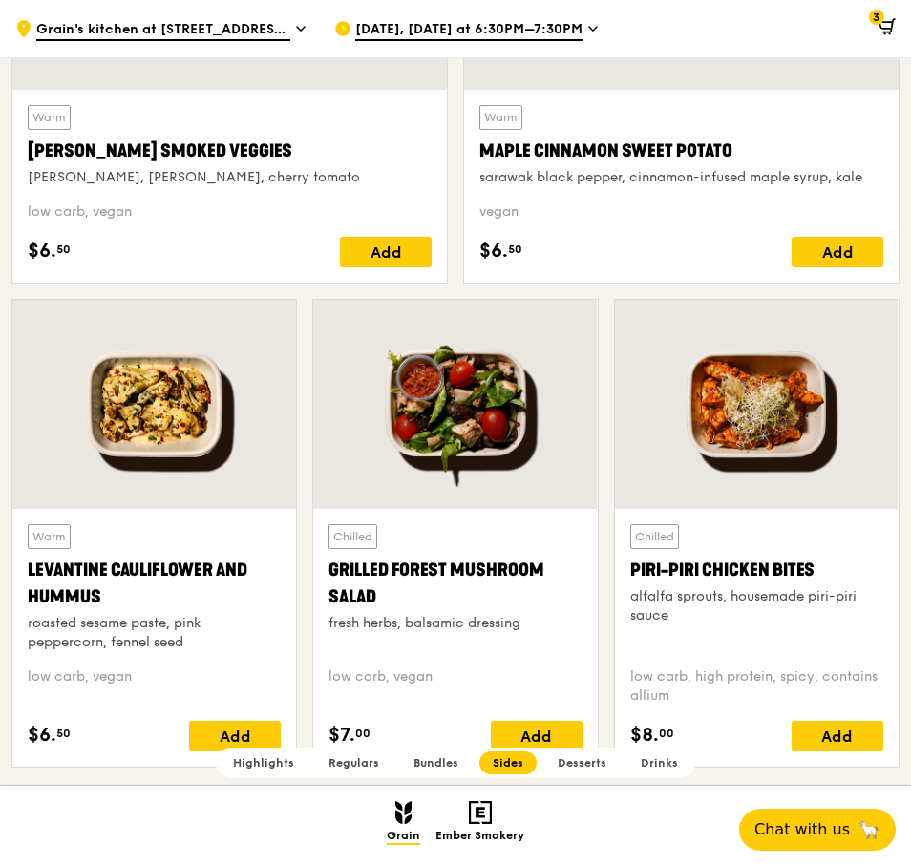
scroll to position [4581, 0]
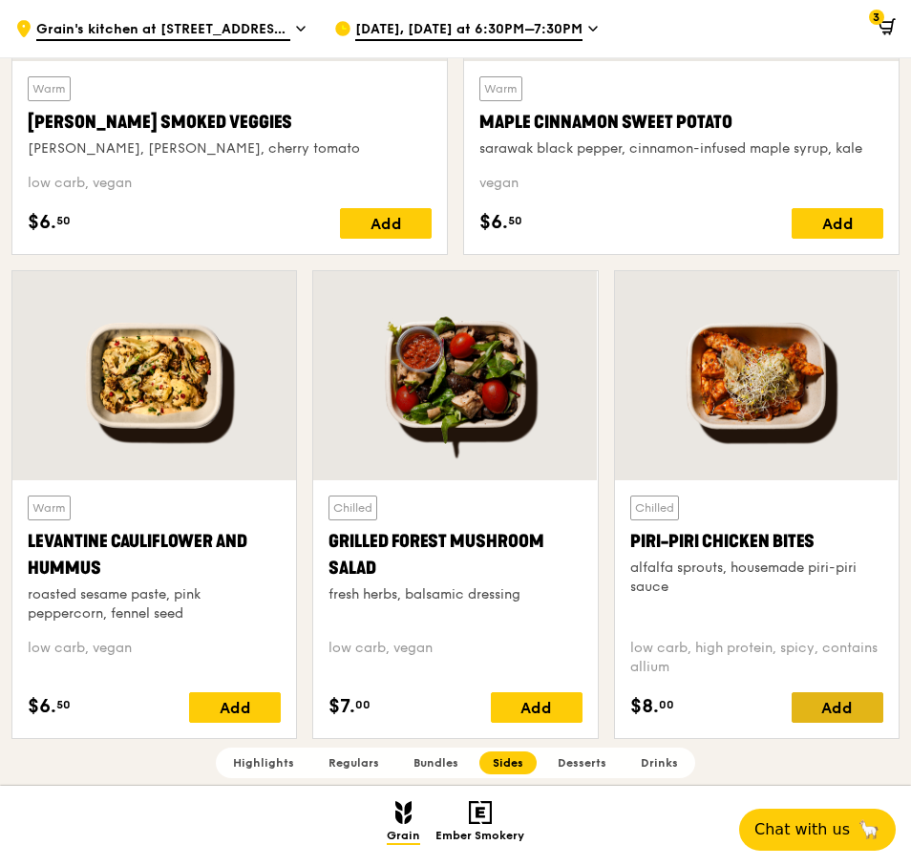
click at [847, 702] on div "Add" at bounding box center [837, 707] width 92 height 31
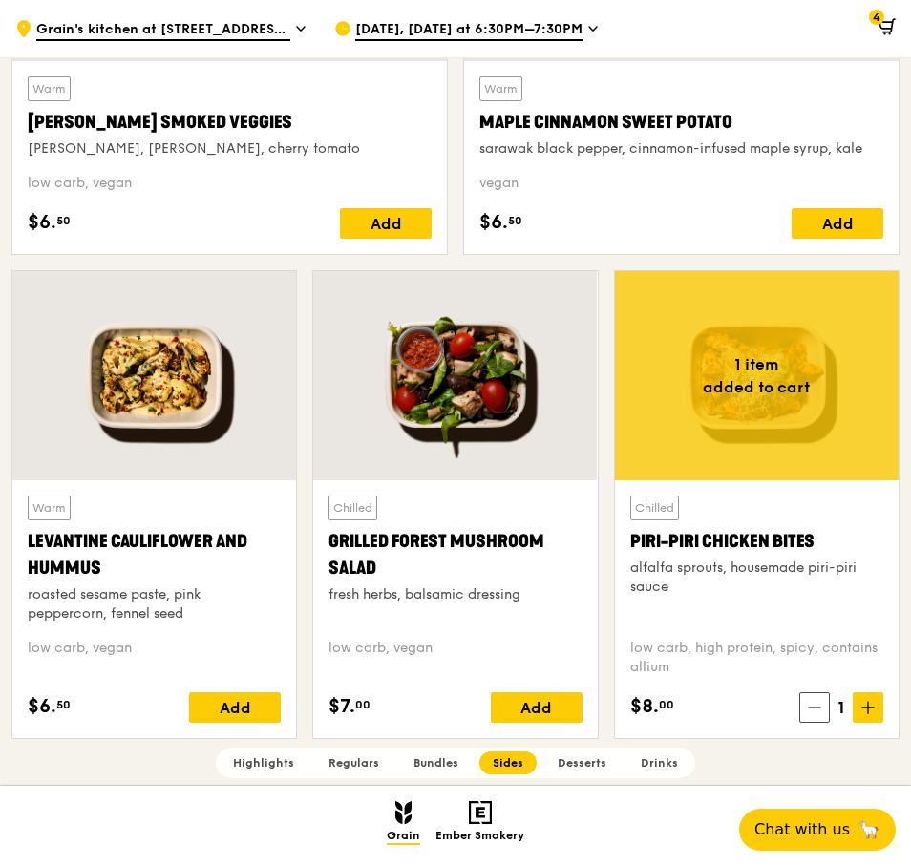
click at [518, 427] on div at bounding box center [454, 375] width 283 height 209
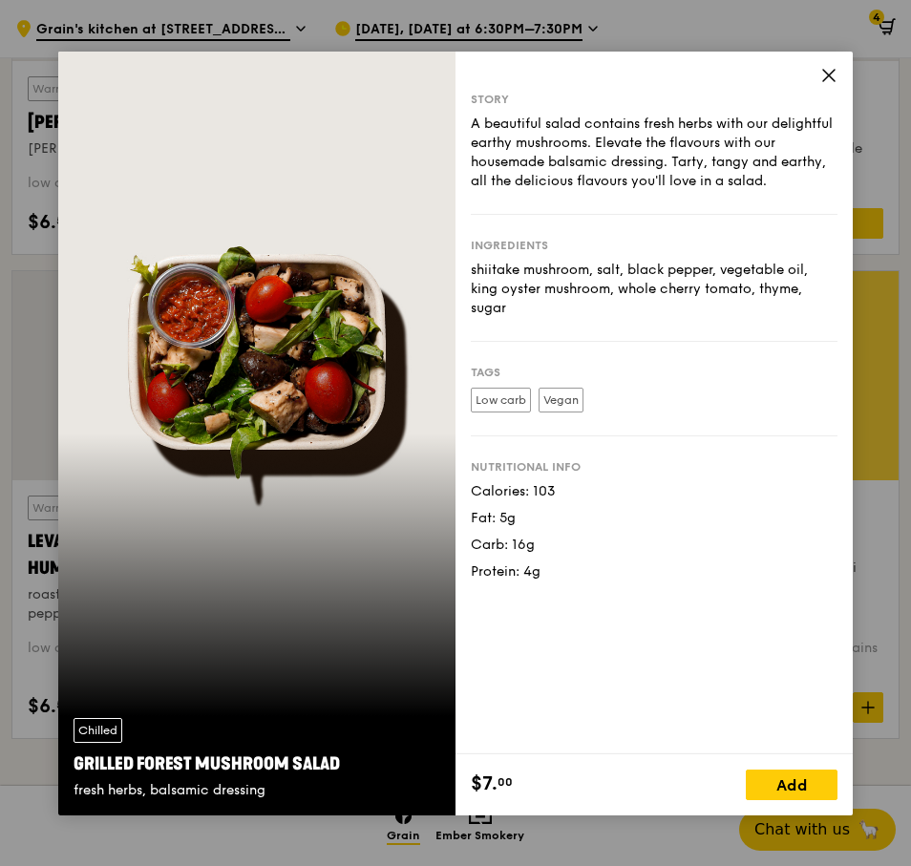
click at [830, 73] on icon at bounding box center [828, 75] width 11 height 11
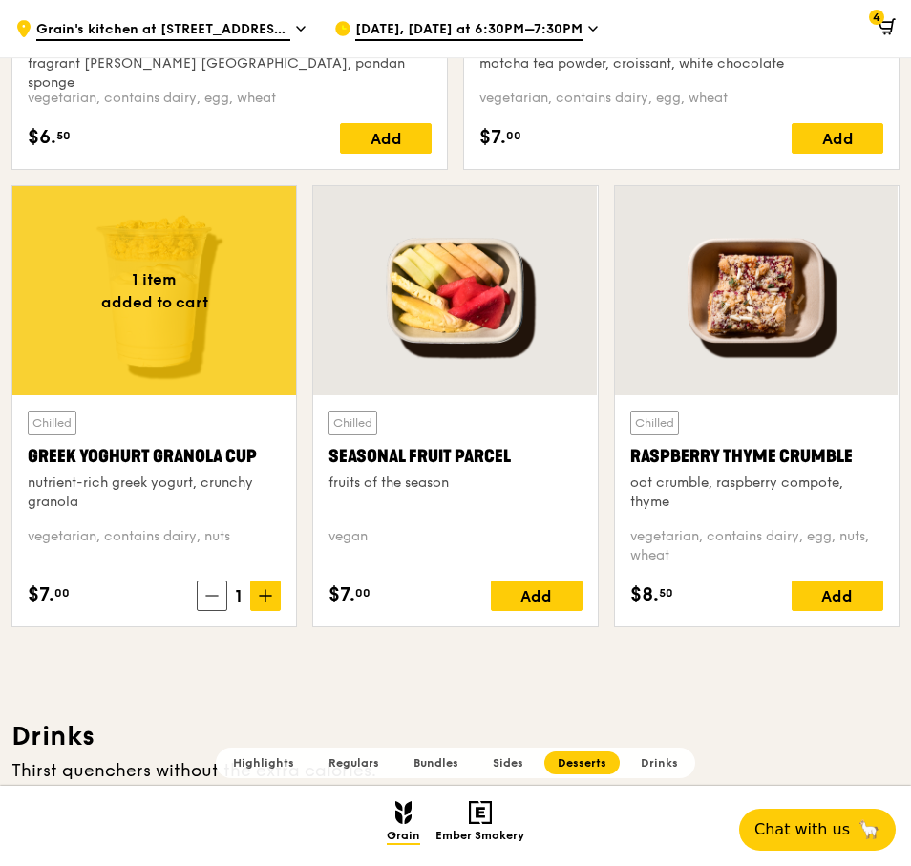
scroll to position [6013, 0]
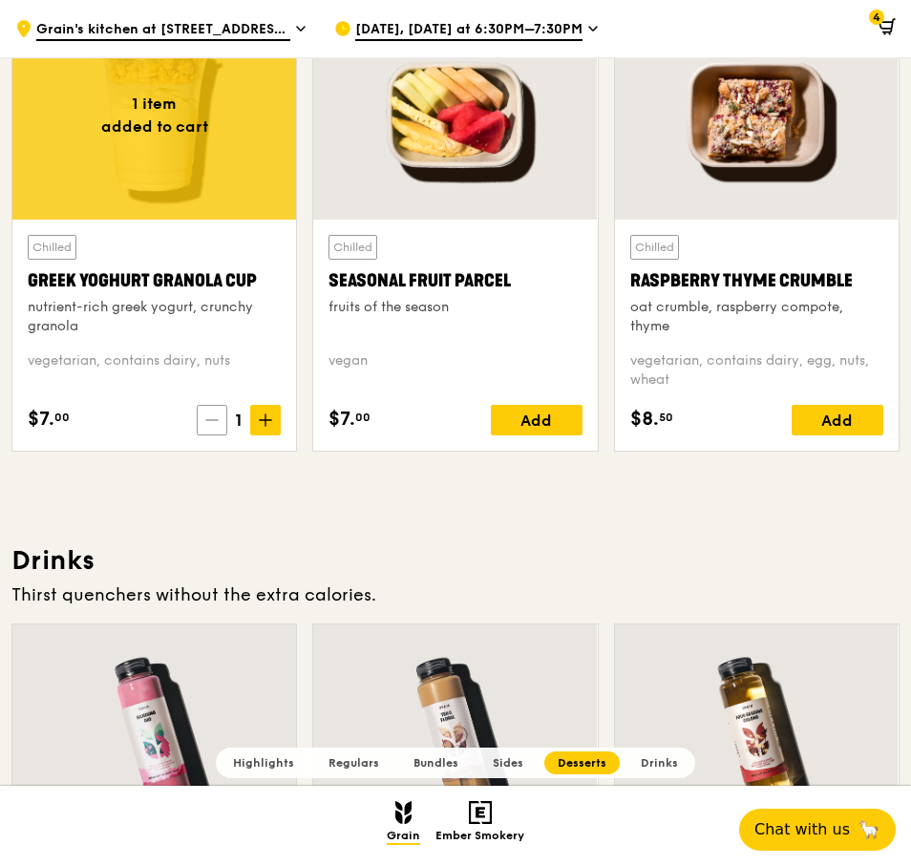
click at [212, 416] on icon at bounding box center [211, 419] width 13 height 13
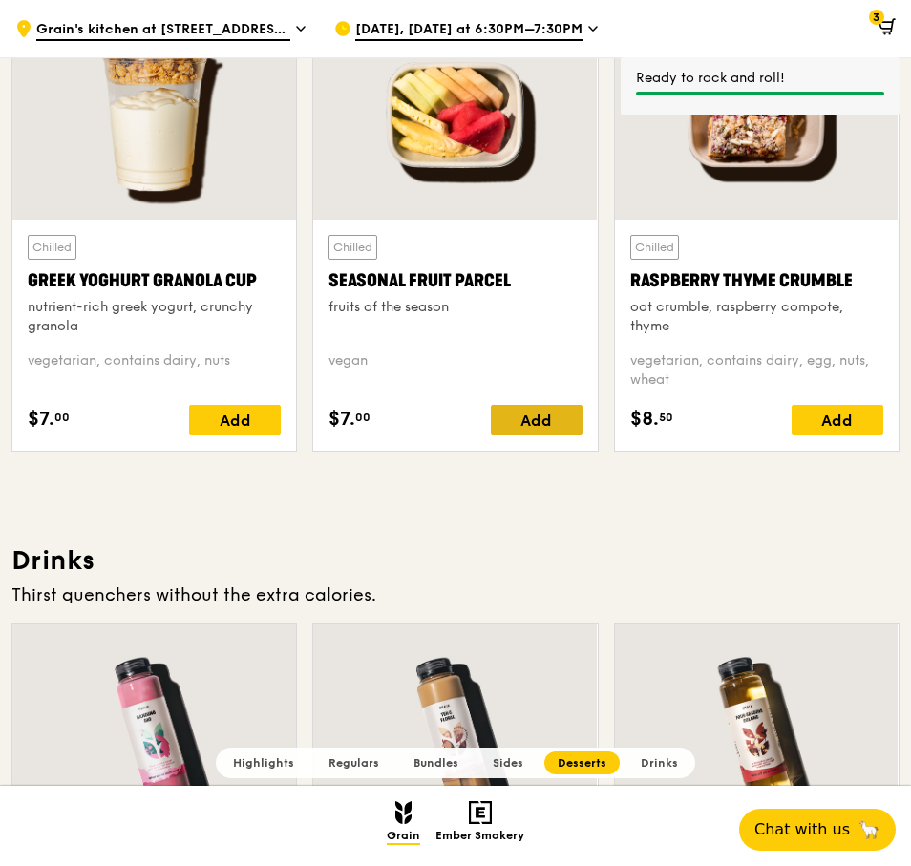
click at [541, 423] on div "Add" at bounding box center [537, 420] width 92 height 31
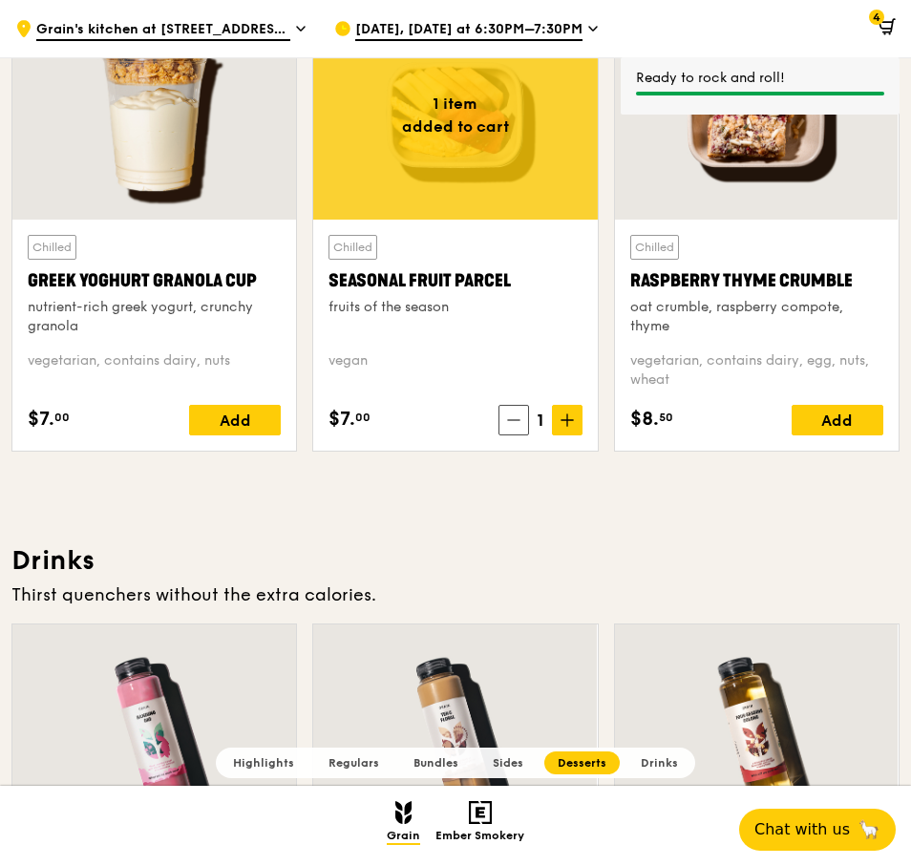
click at [878, 25] on icon at bounding box center [886, 26] width 17 height 17
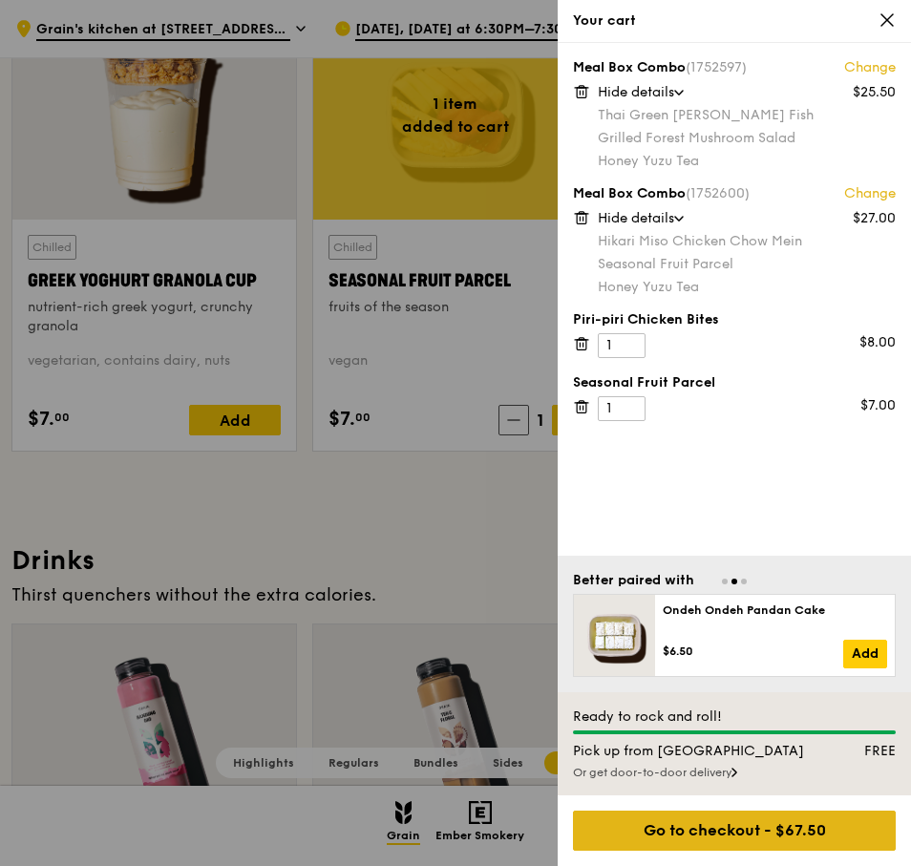
click at [806, 822] on div "Go to checkout - $67.50" at bounding box center [734, 830] width 323 height 40
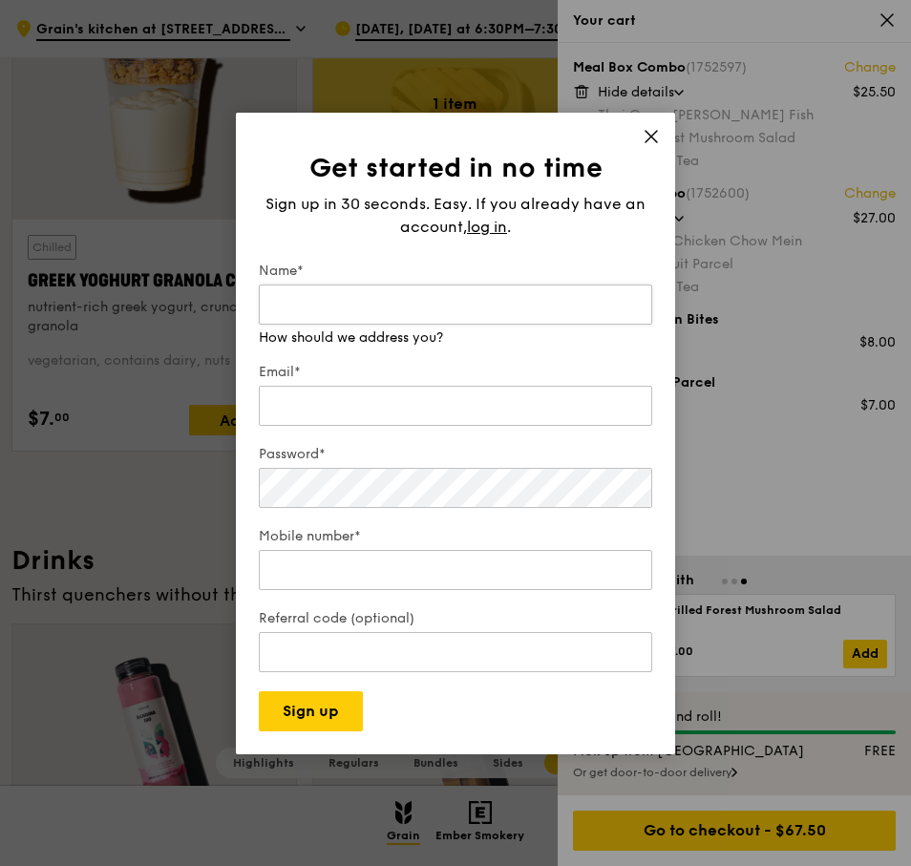
click at [506, 298] on input "Name*" at bounding box center [455, 304] width 393 height 40
type input "Pei Qin"
click at [376, 407] on div "Email*" at bounding box center [455, 396] width 393 height 67
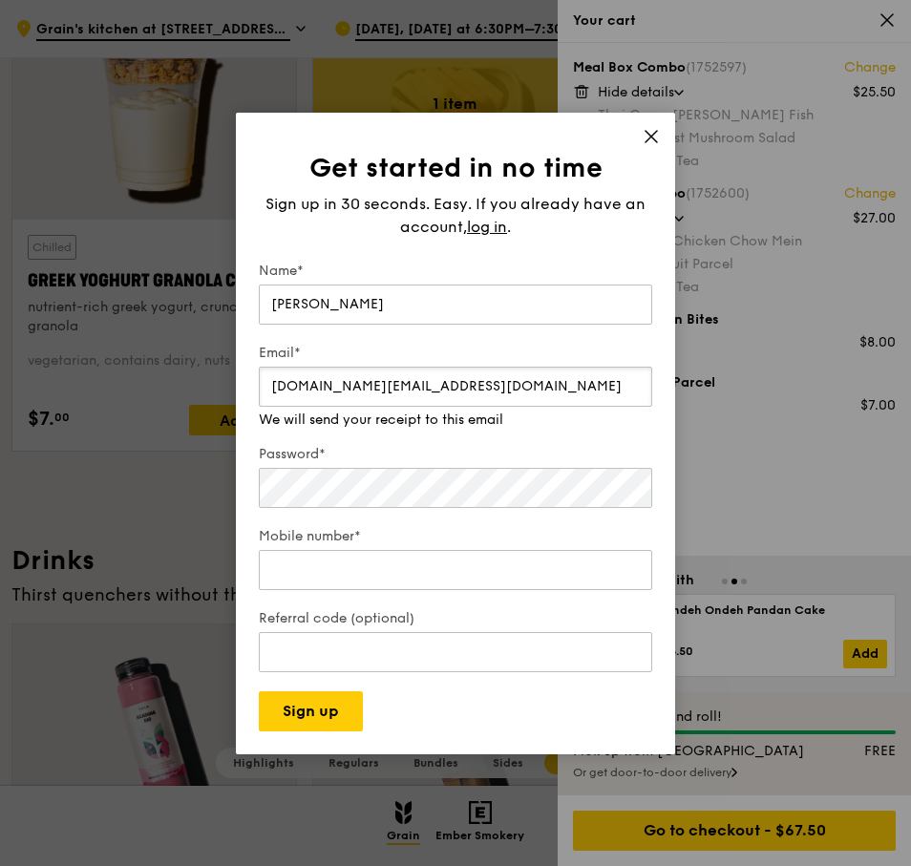
type input "menoyes.ng@gmail.com"
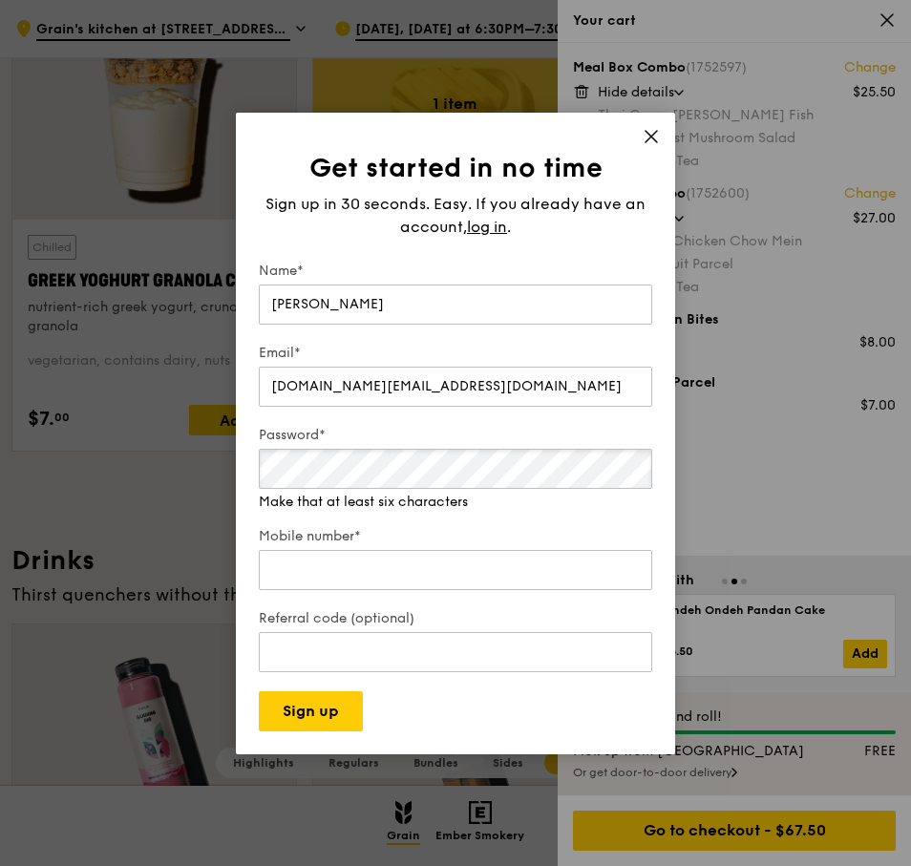
click at [134, 461] on div "Get started in no time Sign up in 30 seconds. Easy. If you already have an acco…" at bounding box center [455, 433] width 911 height 866
click at [344, 566] on input "Mobile number*" at bounding box center [455, 570] width 393 height 40
click at [342, 557] on input "Mobile number*" at bounding box center [455, 551] width 393 height 40
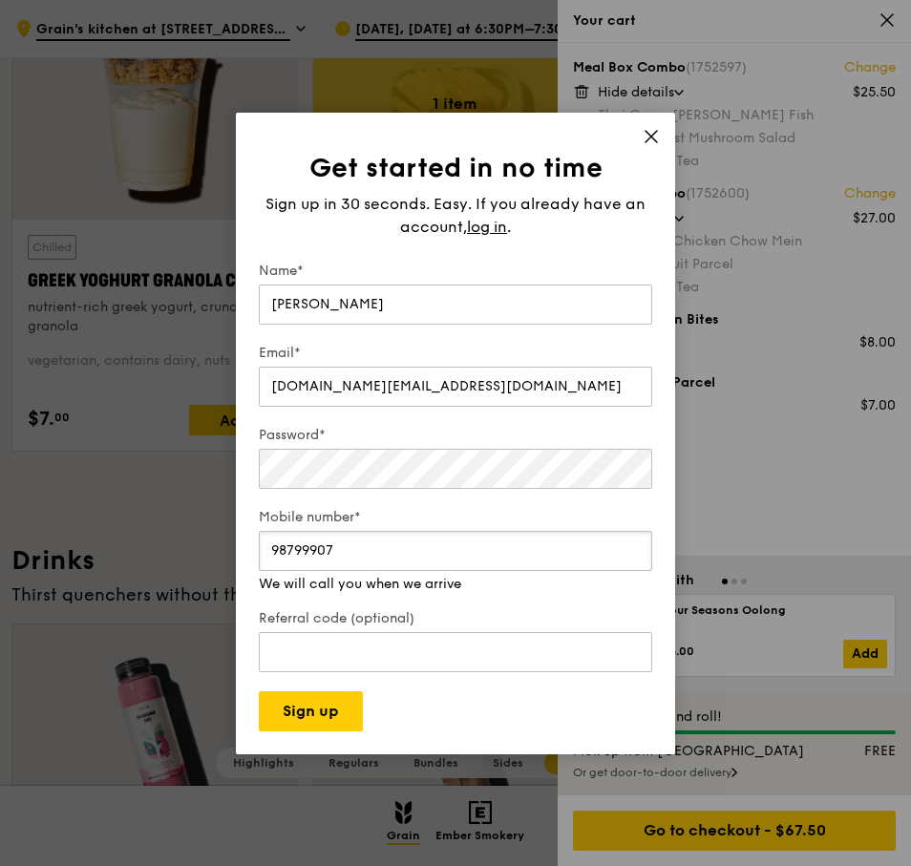
type input "98799907"
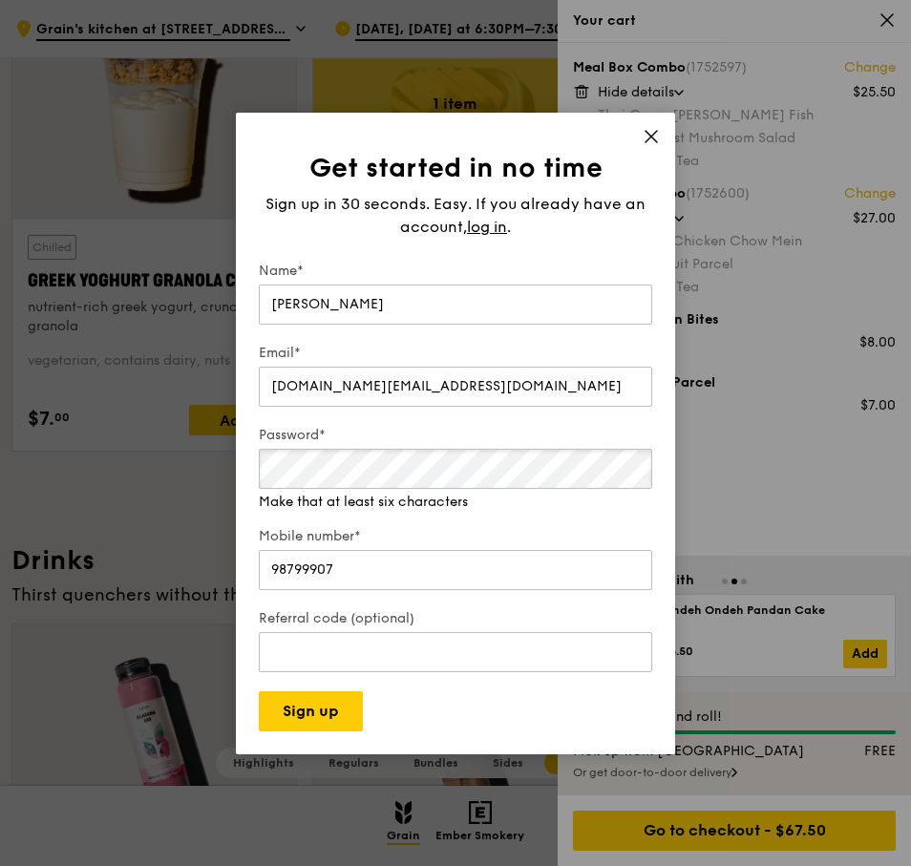
click at [127, 470] on div "Get started in no time Sign up in 30 seconds. Easy. If you already have an acco…" at bounding box center [455, 433] width 911 height 866
click at [82, 478] on div "Get started in no time Sign up in 30 seconds. Easy. If you already have an acco…" at bounding box center [455, 433] width 911 height 866
click at [167, 465] on div "Get started in no time Sign up in 30 seconds. Easy. If you already have an acco…" at bounding box center [455, 433] width 911 height 866
click at [358, 554] on input "Mobile number*" at bounding box center [455, 551] width 393 height 40
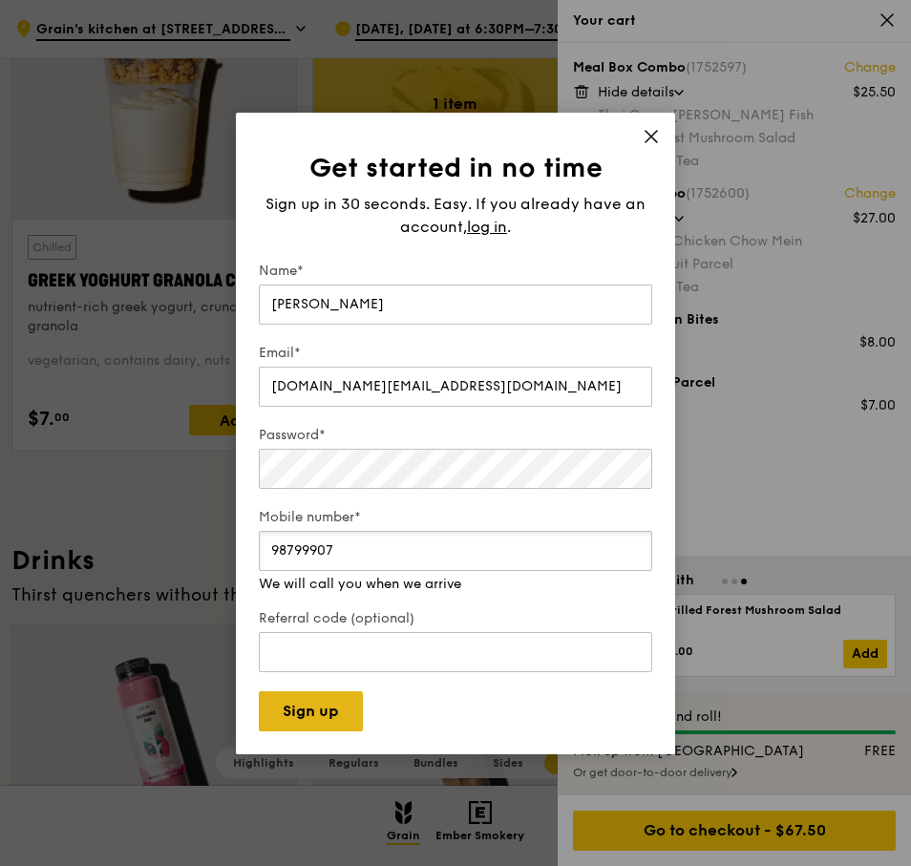
type input "98799907"
click at [333, 703] on button "Sign up" at bounding box center [311, 711] width 104 height 40
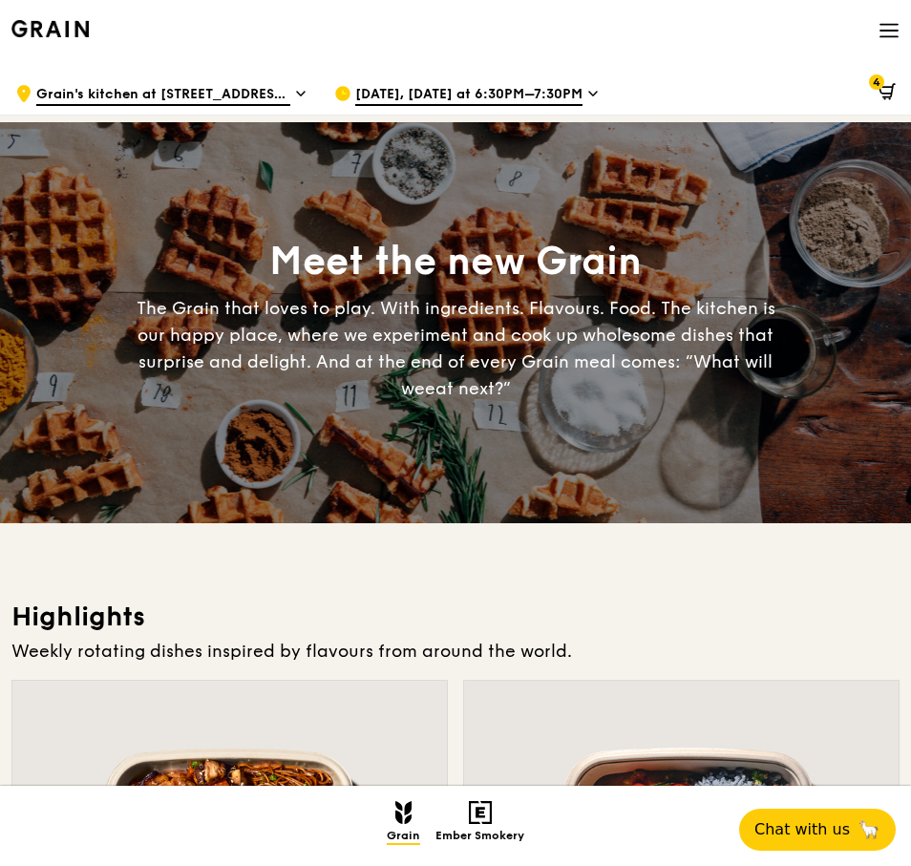
click at [871, 87] on span "4" at bounding box center [876, 81] width 15 height 15
click at [882, 89] on icon at bounding box center [886, 91] width 17 height 17
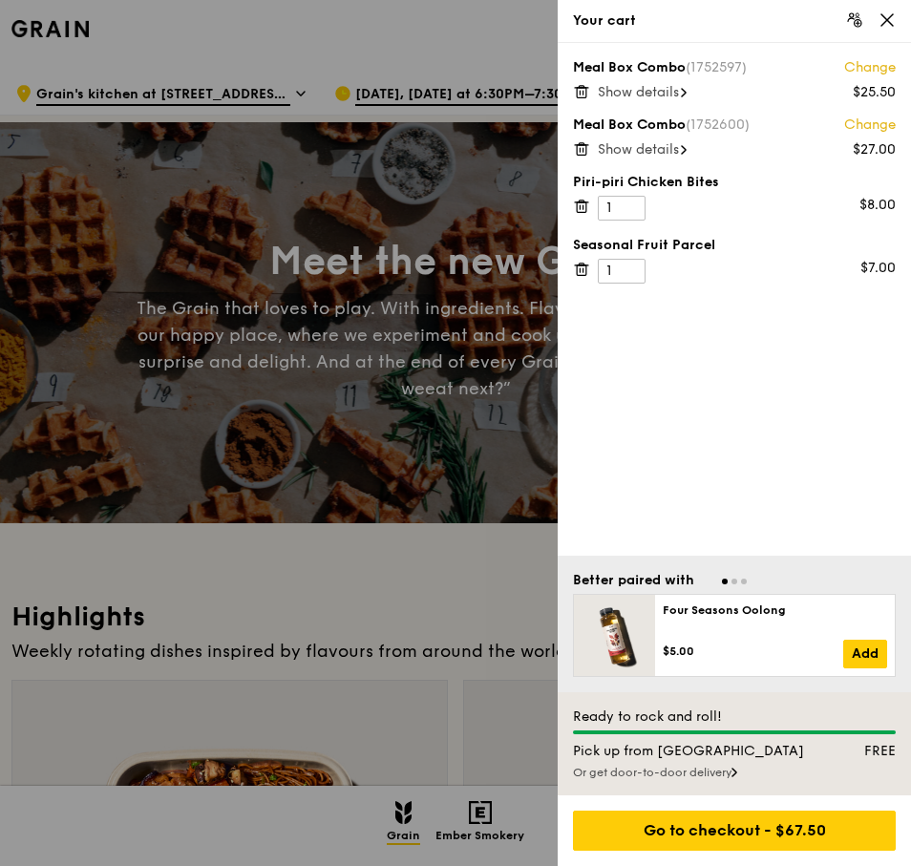
click at [395, 105] on div at bounding box center [455, 433] width 911 height 866
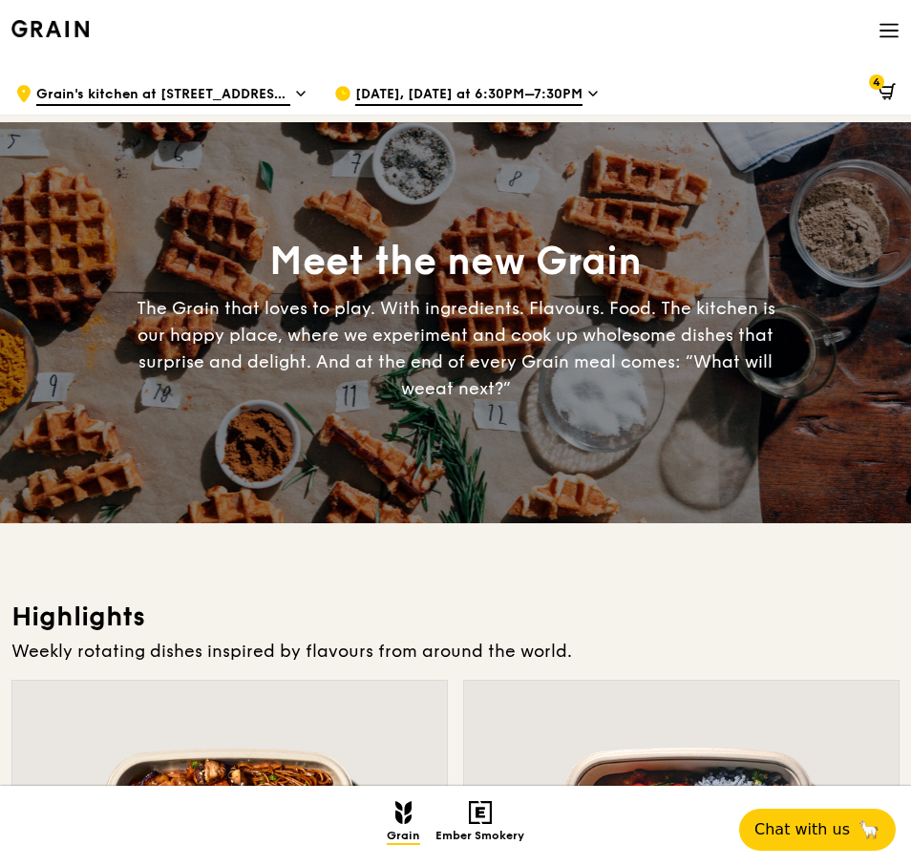
click at [456, 90] on span "[DATE], [DATE] at 6:30PM–7:30PM" at bounding box center [468, 95] width 227 height 21
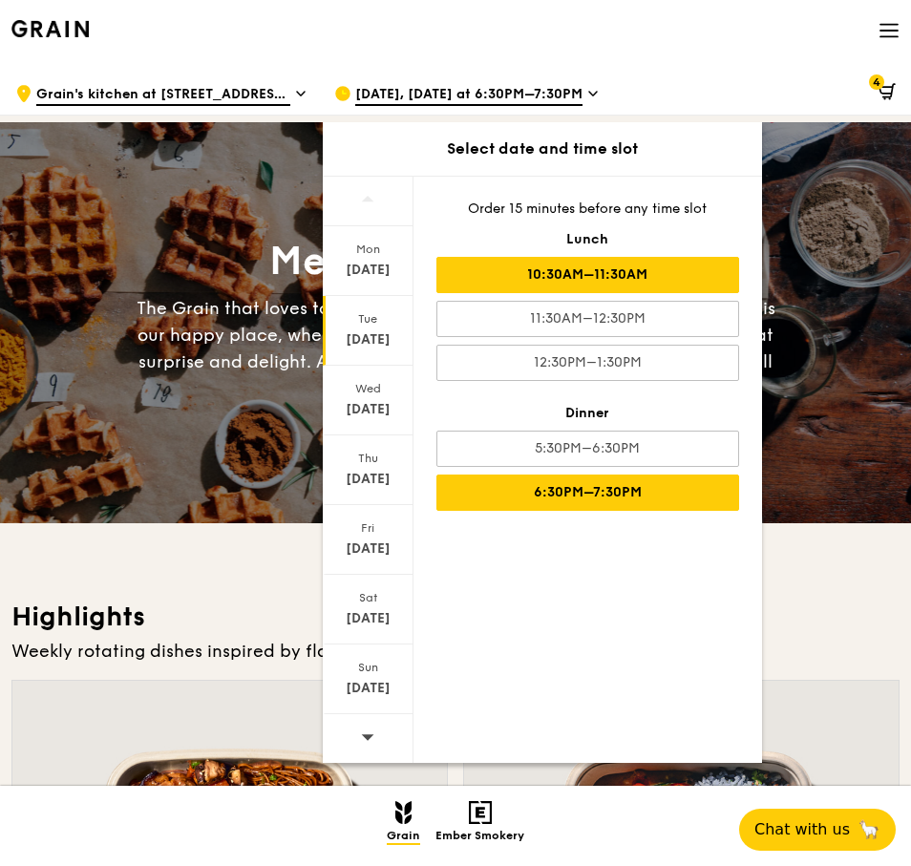
click at [634, 268] on div "10:30AM–11:30AM" at bounding box center [587, 275] width 303 height 36
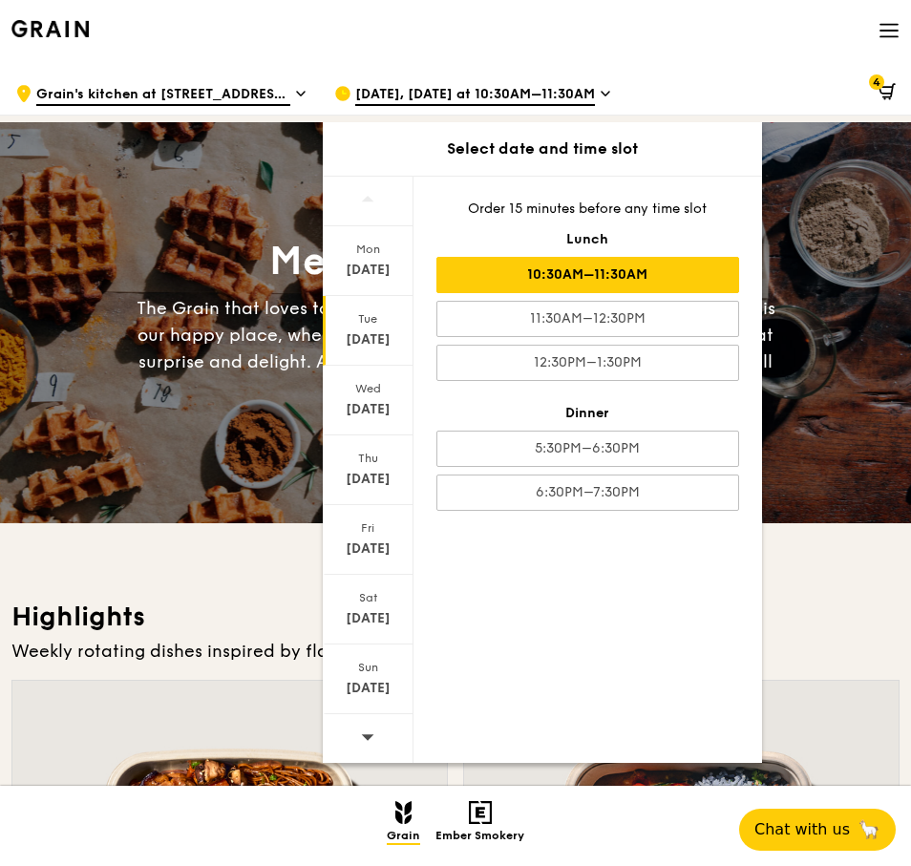
click at [670, 226] on div "Order 15 minutes before any time slot Lunch 10:30AM–11:30AM 11:30AM–12:30PM 12:…" at bounding box center [587, 355] width 348 height 357
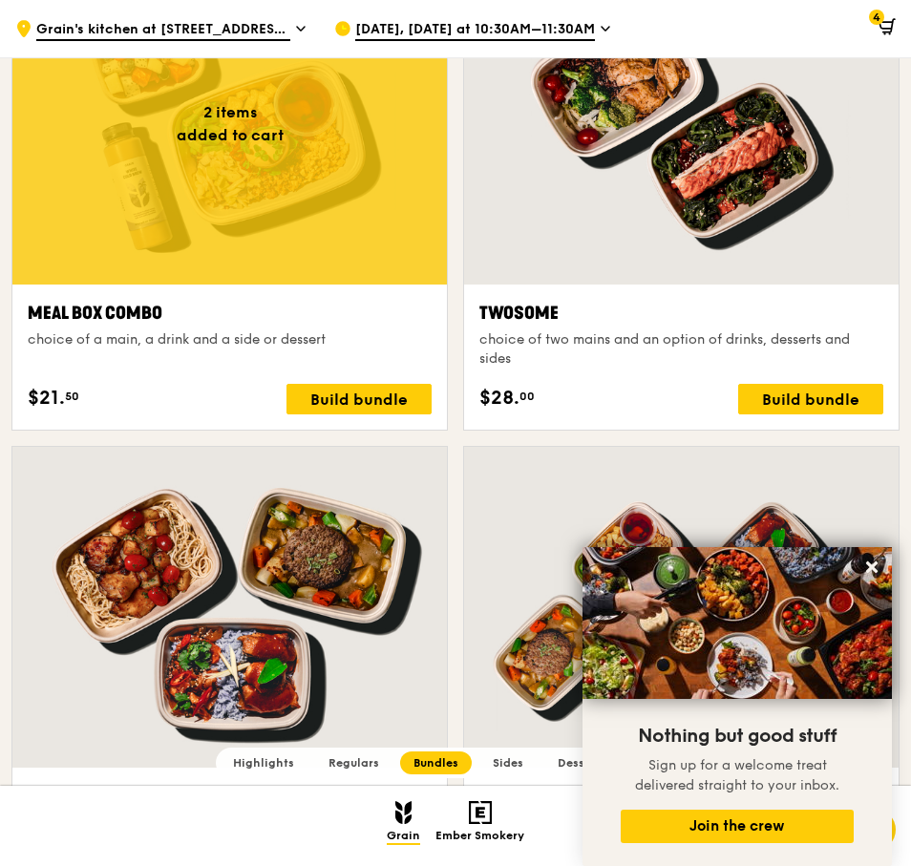
scroll to position [1721, 0]
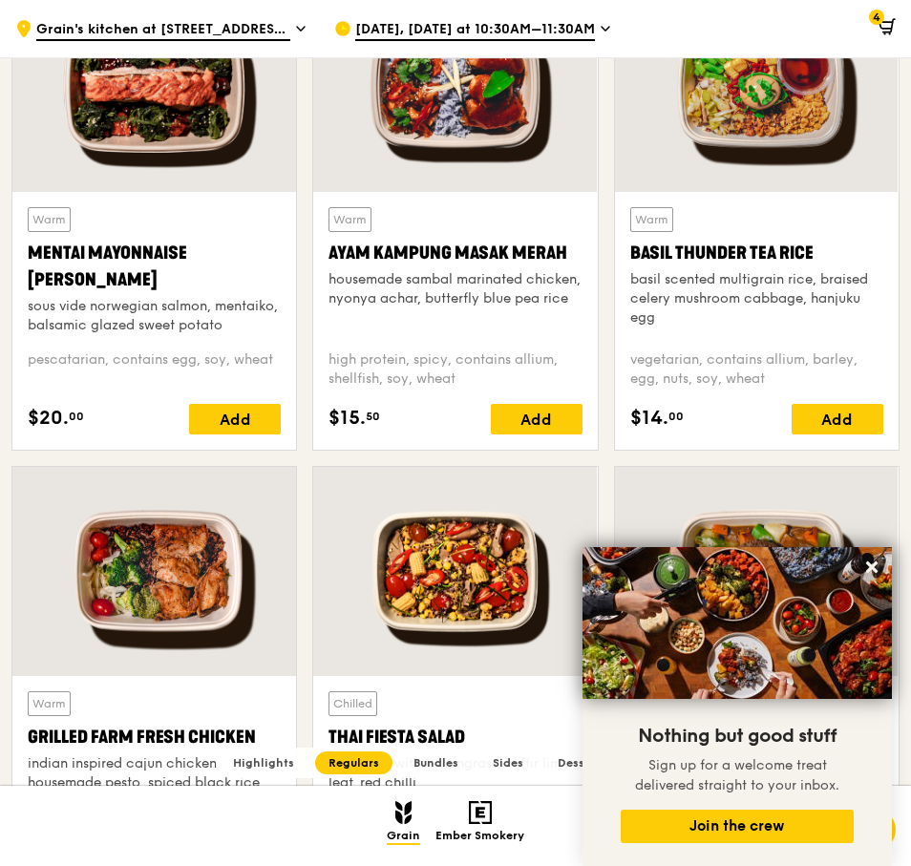
click at [889, 12] on span at bounding box center [882, 29] width 25 height 38
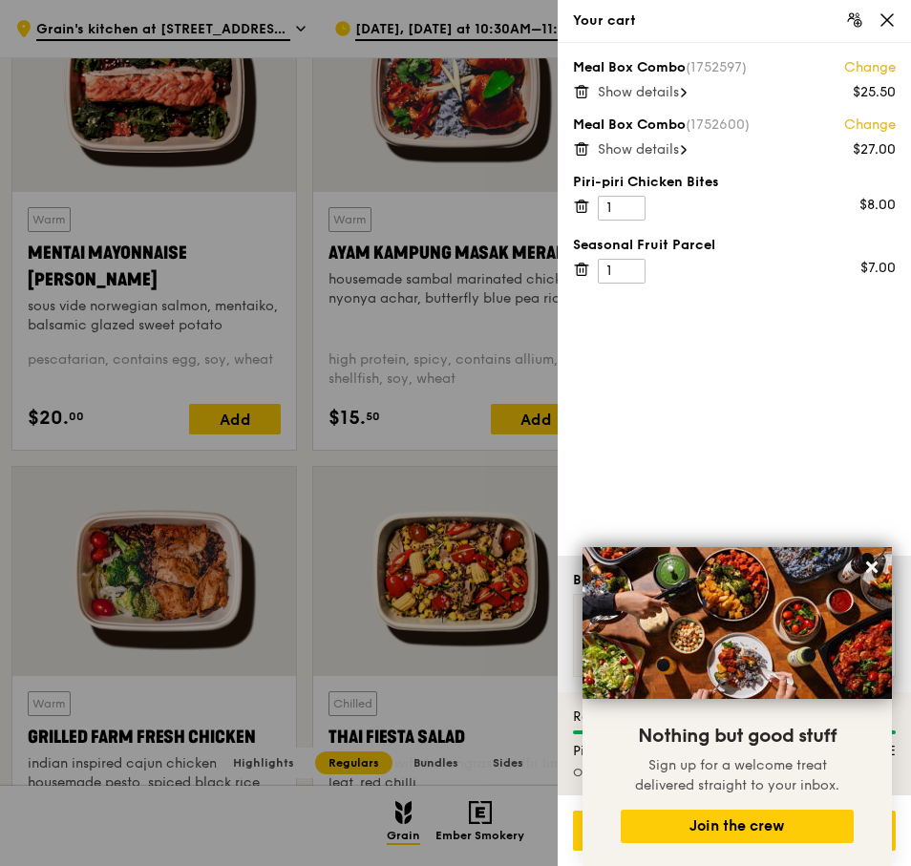
click at [889, 26] on icon at bounding box center [886, 19] width 17 height 17
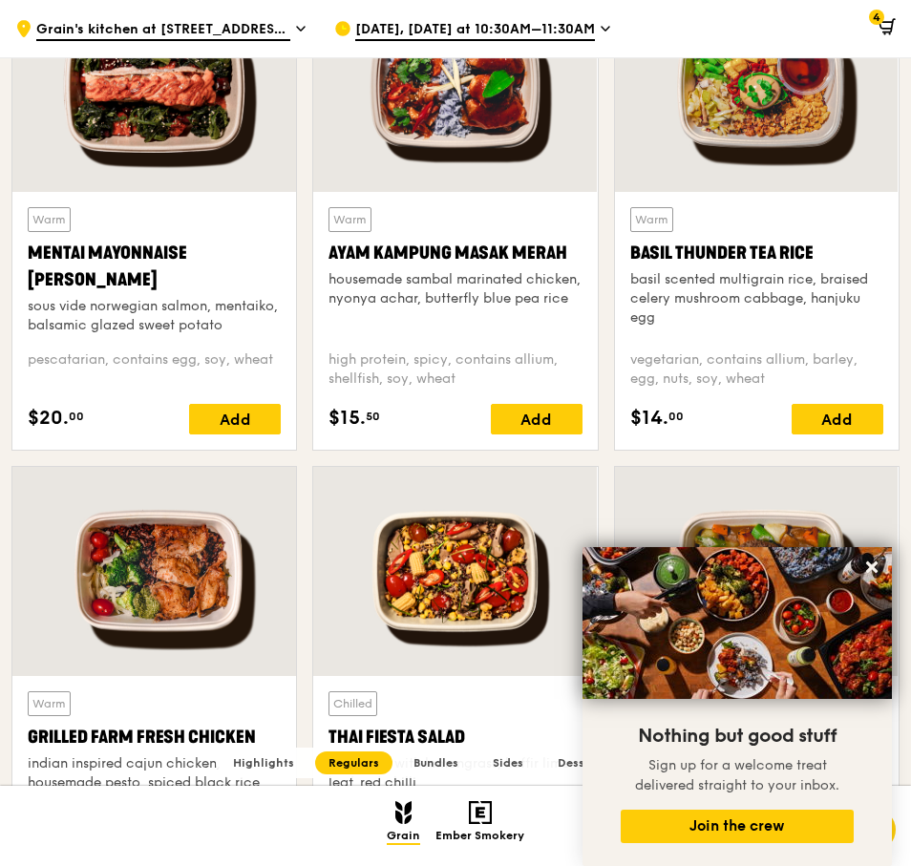
click at [889, 28] on icon at bounding box center [885, 25] width 12 height 7
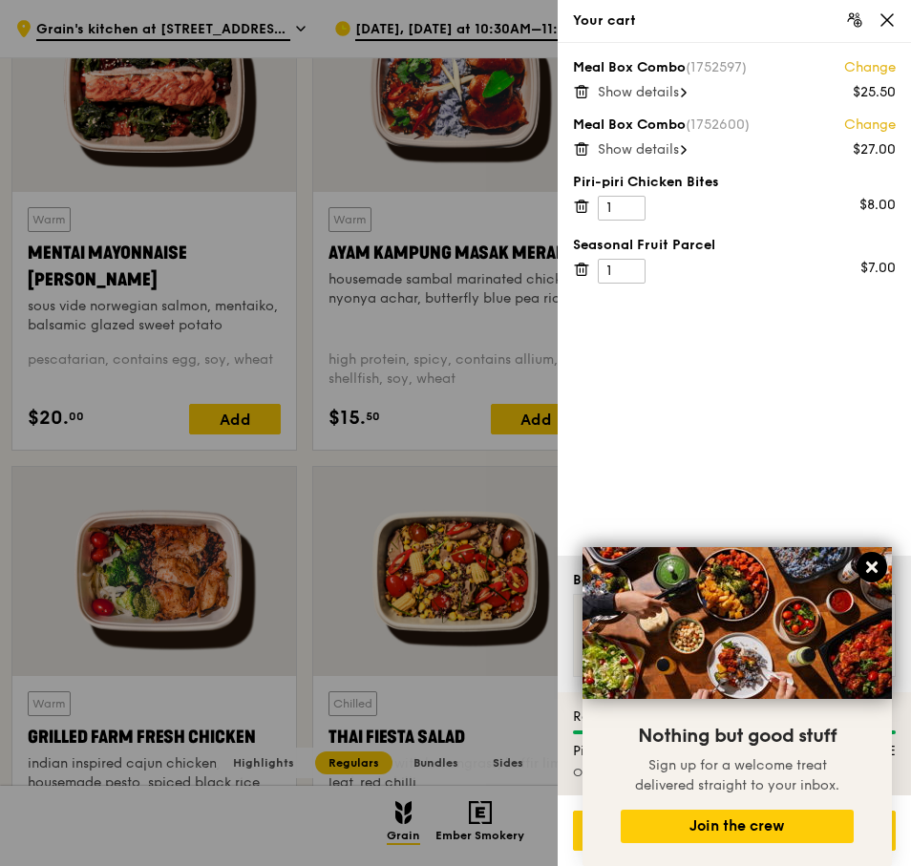
click at [871, 565] on icon at bounding box center [871, 566] width 17 height 17
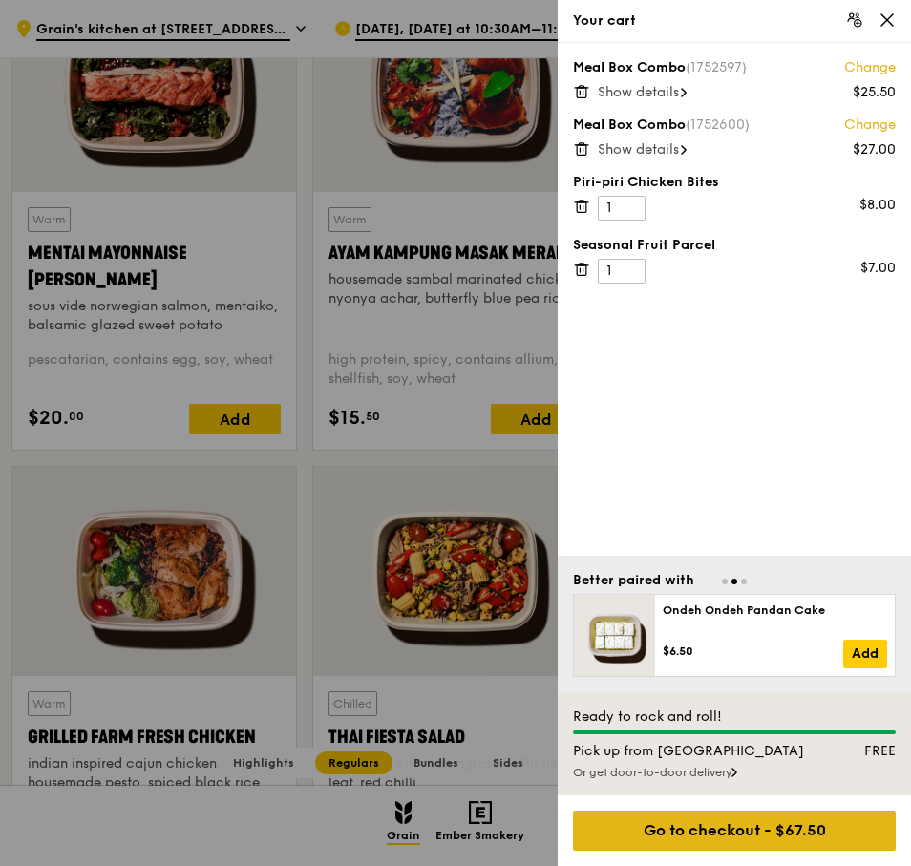
click at [765, 841] on div "Go to checkout - $67.50" at bounding box center [734, 830] width 323 height 40
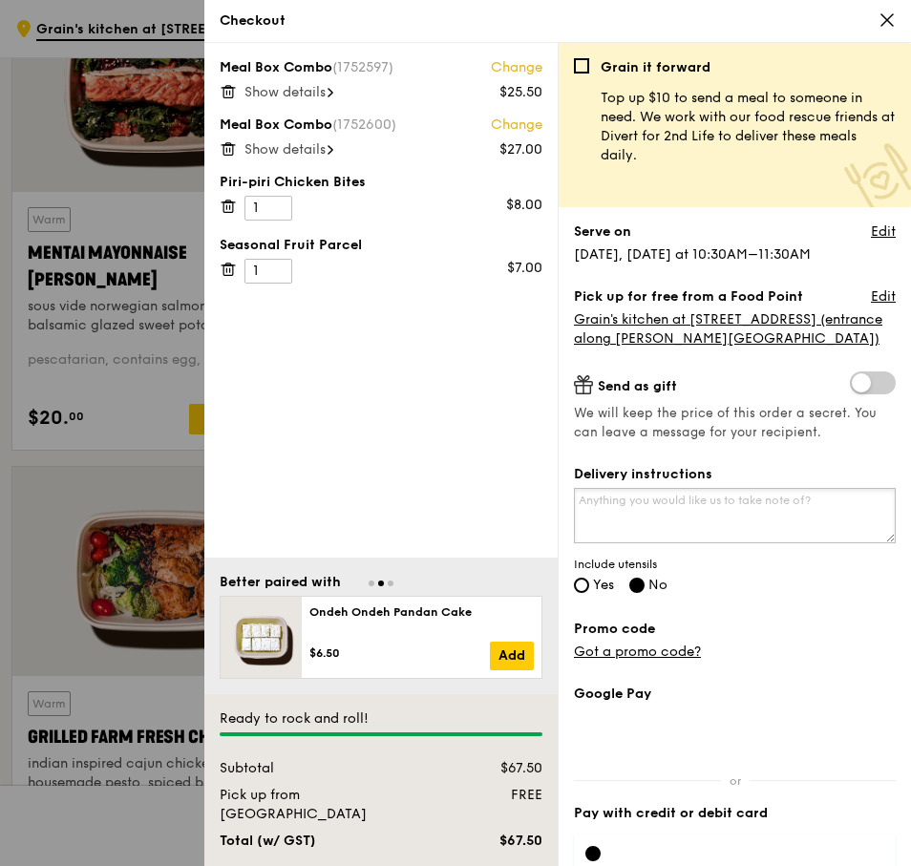
click at [774, 497] on textarea "Delivery instructions" at bounding box center [735, 515] width 322 height 55
click at [817, 514] on textarea "Delivery instructions" at bounding box center [735, 515] width 322 height 55
click at [603, 589] on span "Yes" at bounding box center [603, 585] width 21 height 16
click at [589, 589] on input "Yes" at bounding box center [581, 584] width 15 height 15
radio input "true"
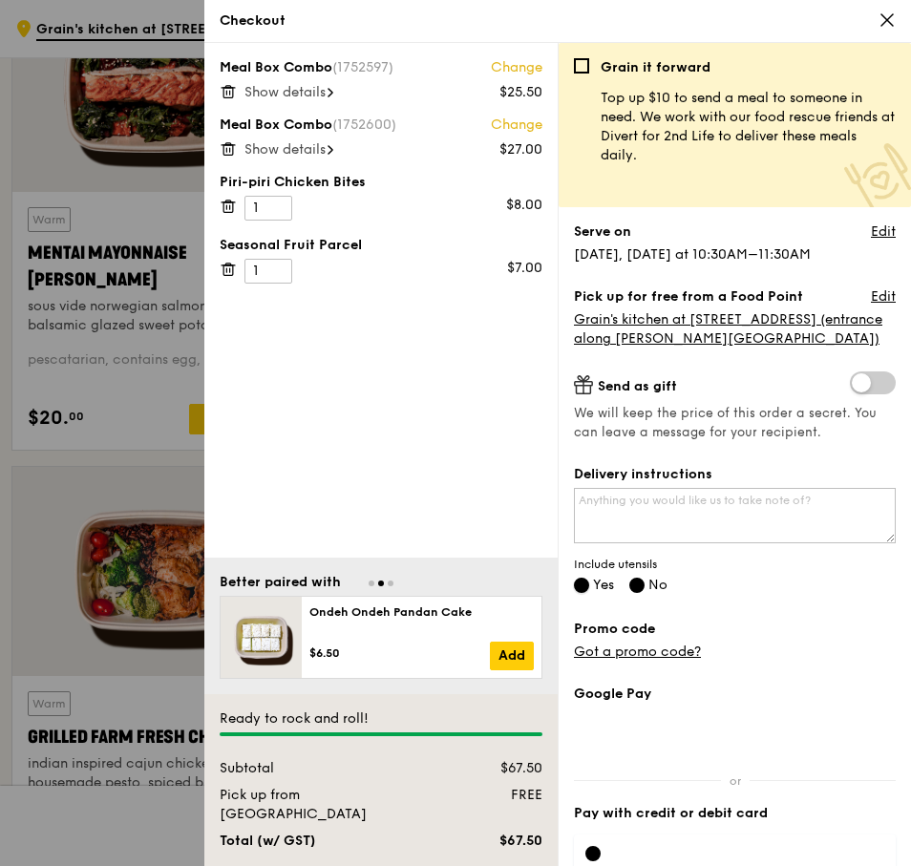
radio input "false"
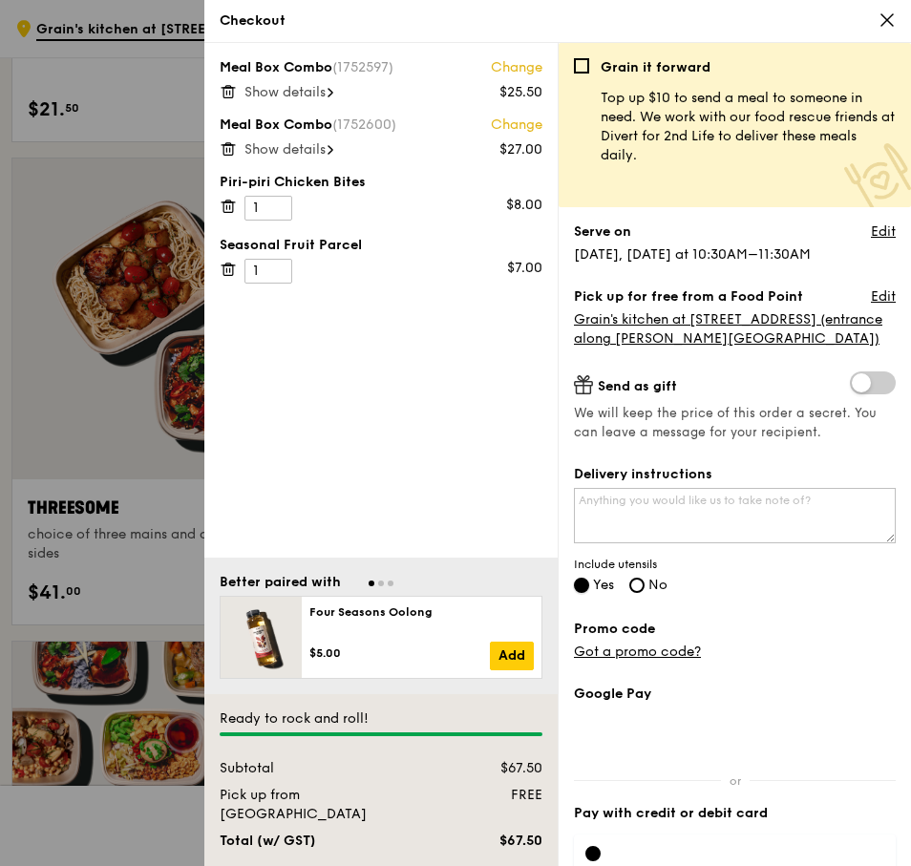
scroll to position [100, 0]
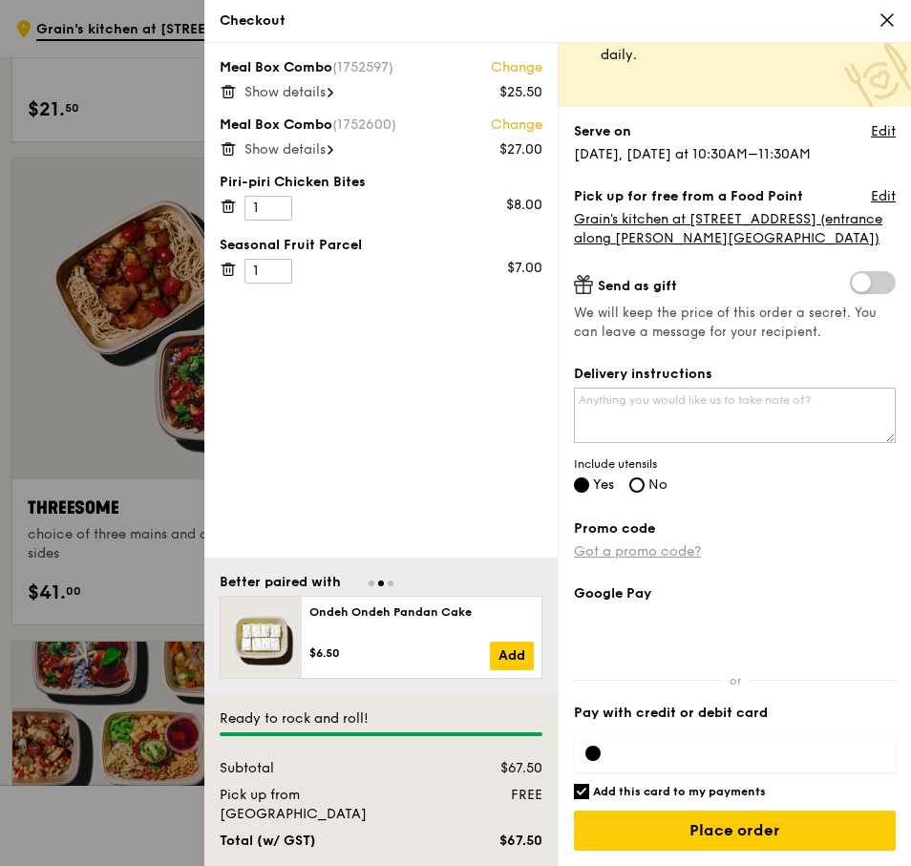
click at [643, 554] on link "Got a promo code?" at bounding box center [637, 551] width 127 height 16
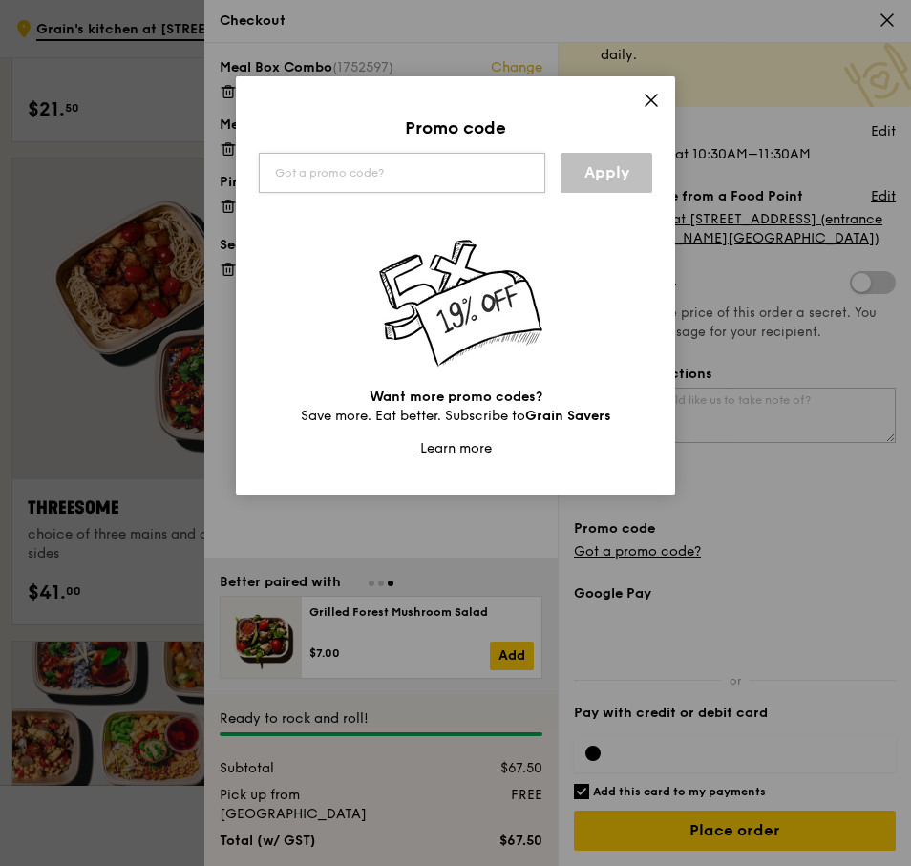
click at [461, 184] on input "text" at bounding box center [402, 173] width 286 height 40
type input "GP7PIQ"
click at [611, 163] on link "Apply" at bounding box center [606, 173] width 92 height 40
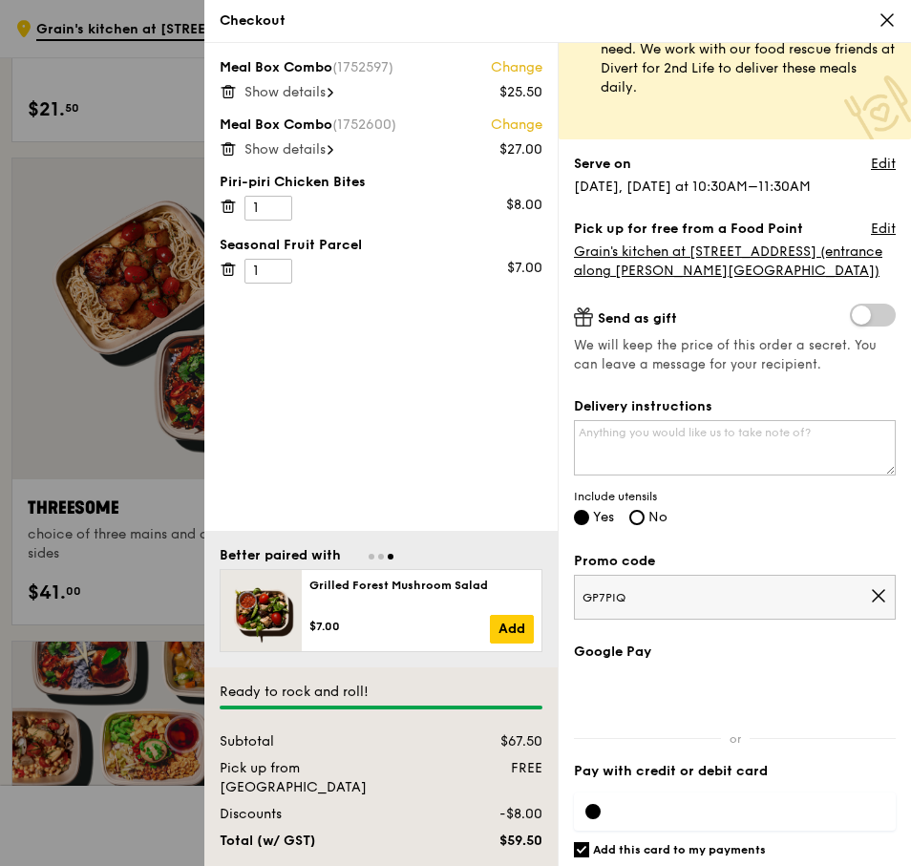
scroll to position [126, 0]
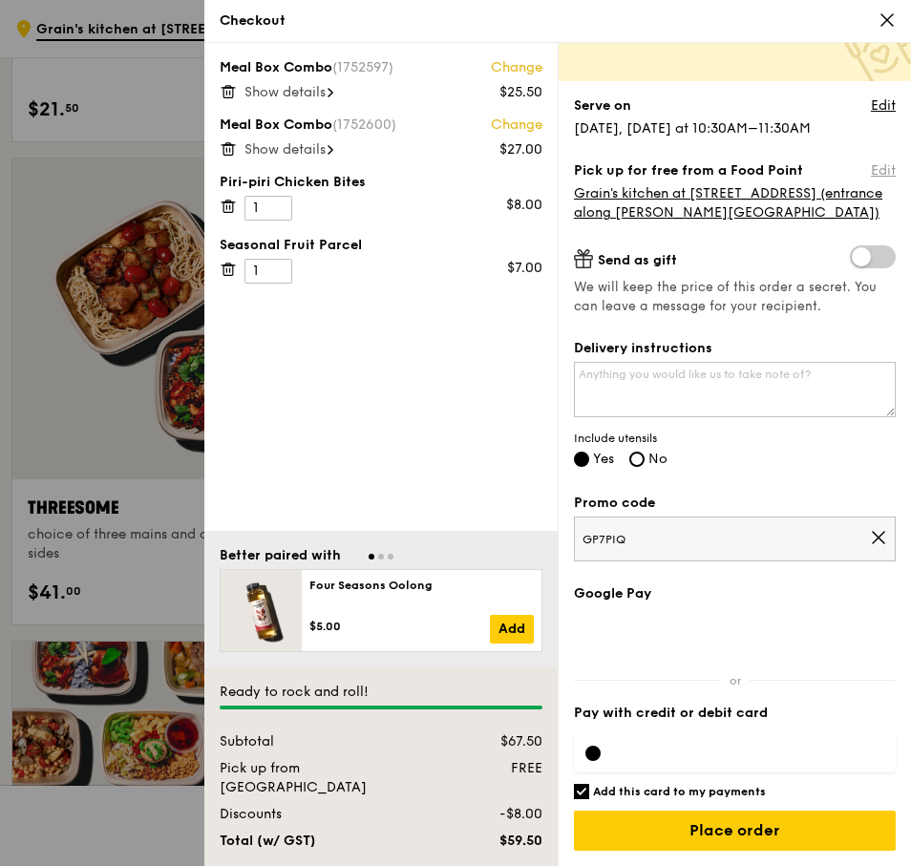
click at [872, 170] on link "Edit" at bounding box center [882, 170] width 25 height 19
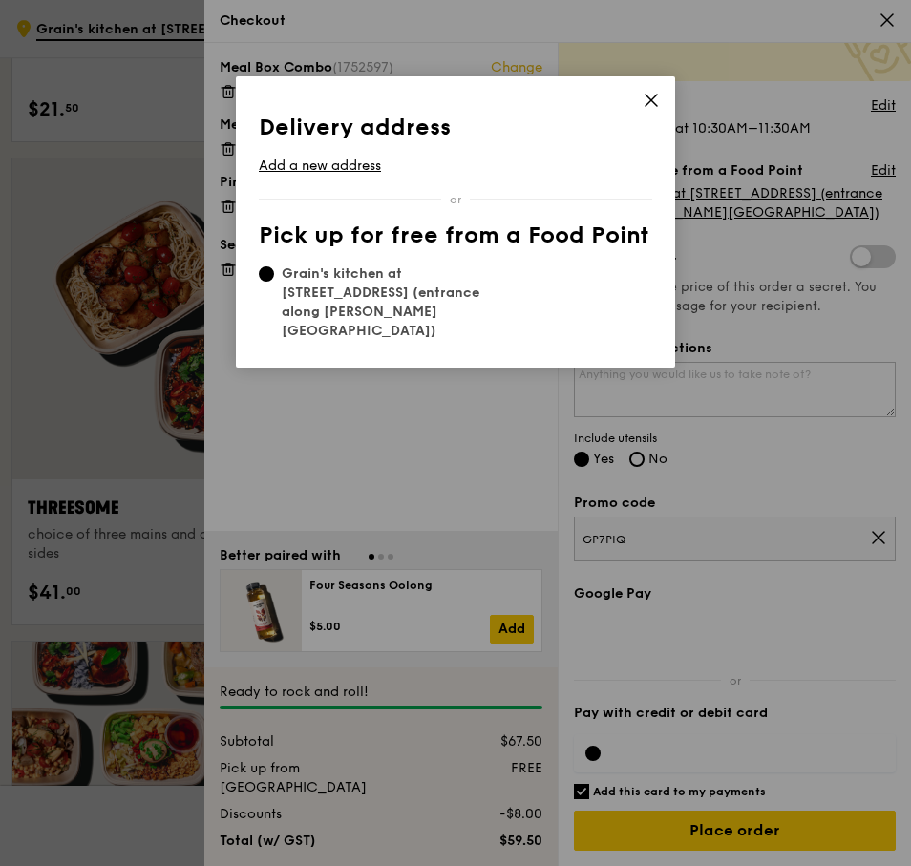
click at [655, 95] on icon at bounding box center [650, 99] width 11 height 11
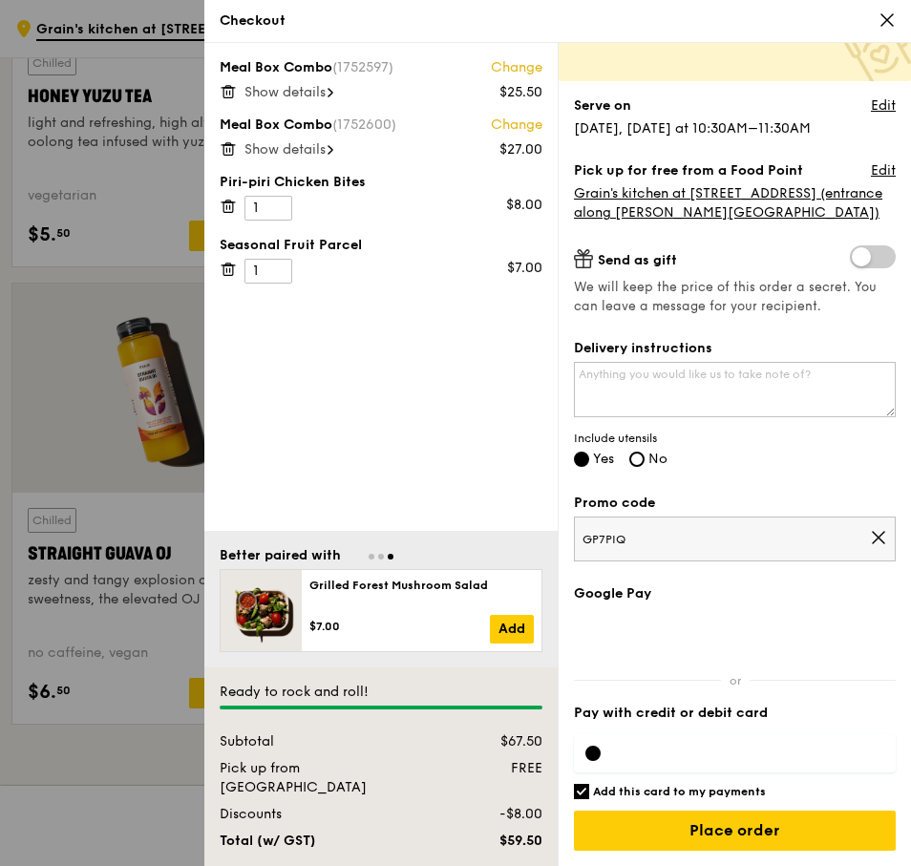
scroll to position [7914, 0]
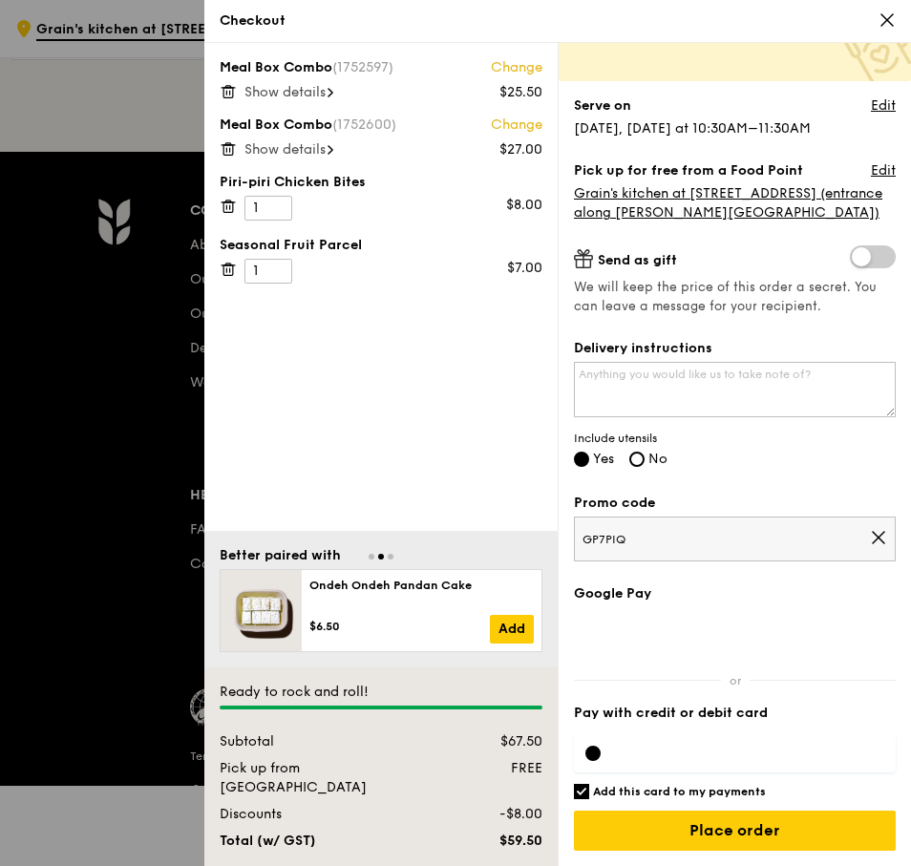
click at [592, 758] on div at bounding box center [592, 752] width 15 height 15
click at [719, 790] on h6 "Add this card to my payments" at bounding box center [679, 791] width 173 height 15
click at [589, 790] on input "Add this card to my payments" at bounding box center [581, 791] width 15 height 15
checkbox input "false"
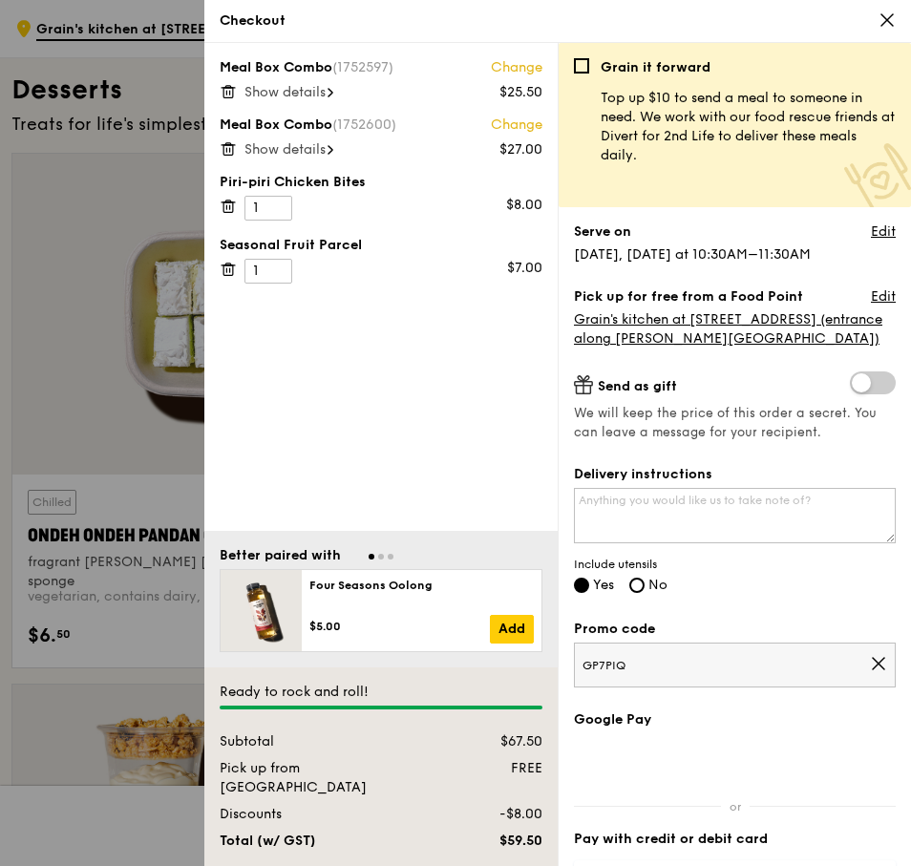
scroll to position [5336, 0]
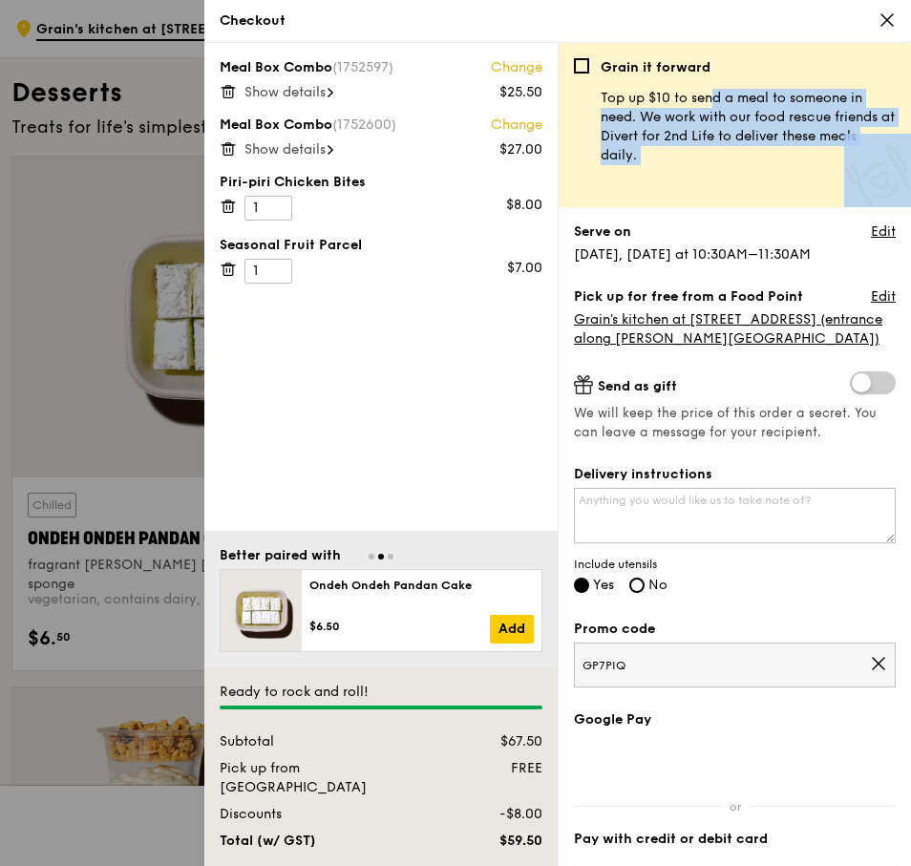
drag, startPoint x: 669, startPoint y: 95, endPoint x: 849, endPoint y: 153, distance: 189.3
click at [849, 153] on div "Grain it forward Top up $10 to send a meal to someone in need. We work with our…" at bounding box center [734, 125] width 352 height 164
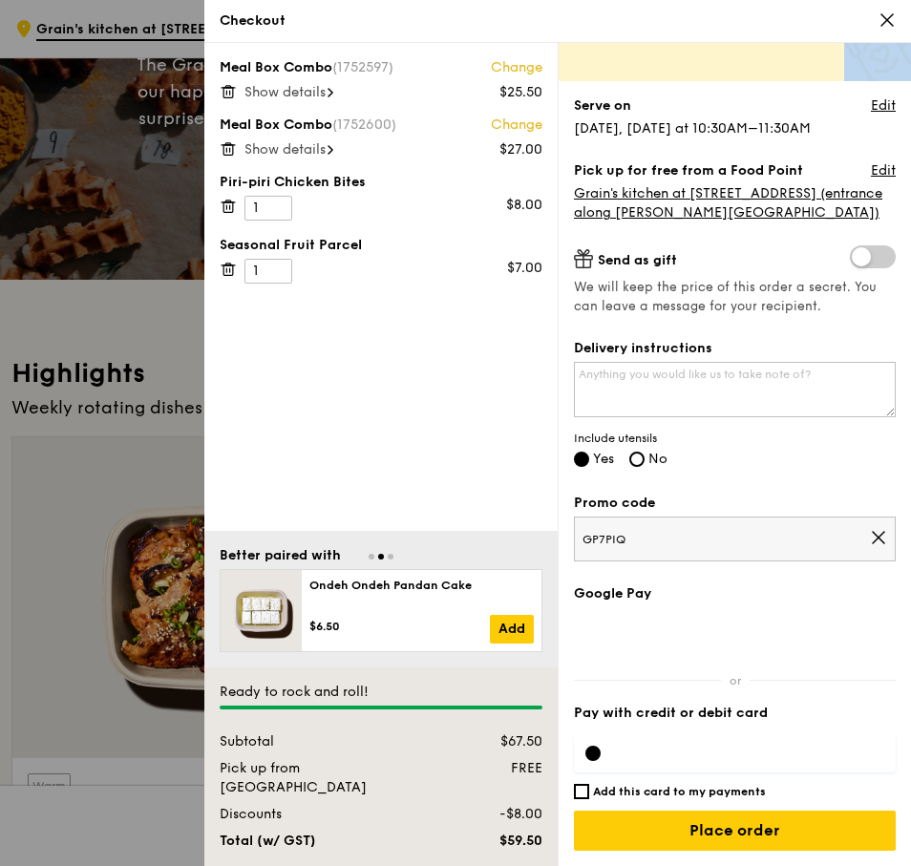
scroll to position [0, 0]
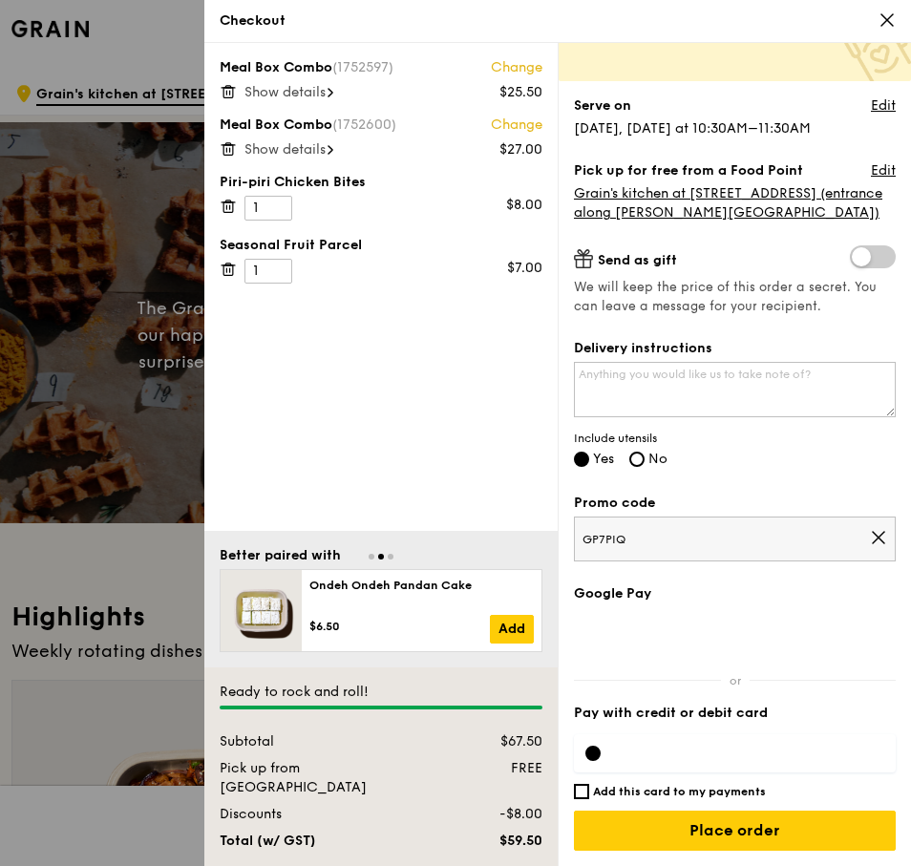
click at [228, 268] on icon at bounding box center [228, 269] width 17 height 17
click at [640, 591] on label "Google Pay" at bounding box center [735, 593] width 322 height 19
click at [638, 597] on label "Google Pay" at bounding box center [735, 593] width 322 height 19
click at [446, 396] on div "Meal Box Combo (1752597) Change $25.50 Show details Meal Box Combo (1752600) Ch…" at bounding box center [380, 287] width 353 height 488
click at [870, 107] on link "Edit" at bounding box center [882, 105] width 25 height 19
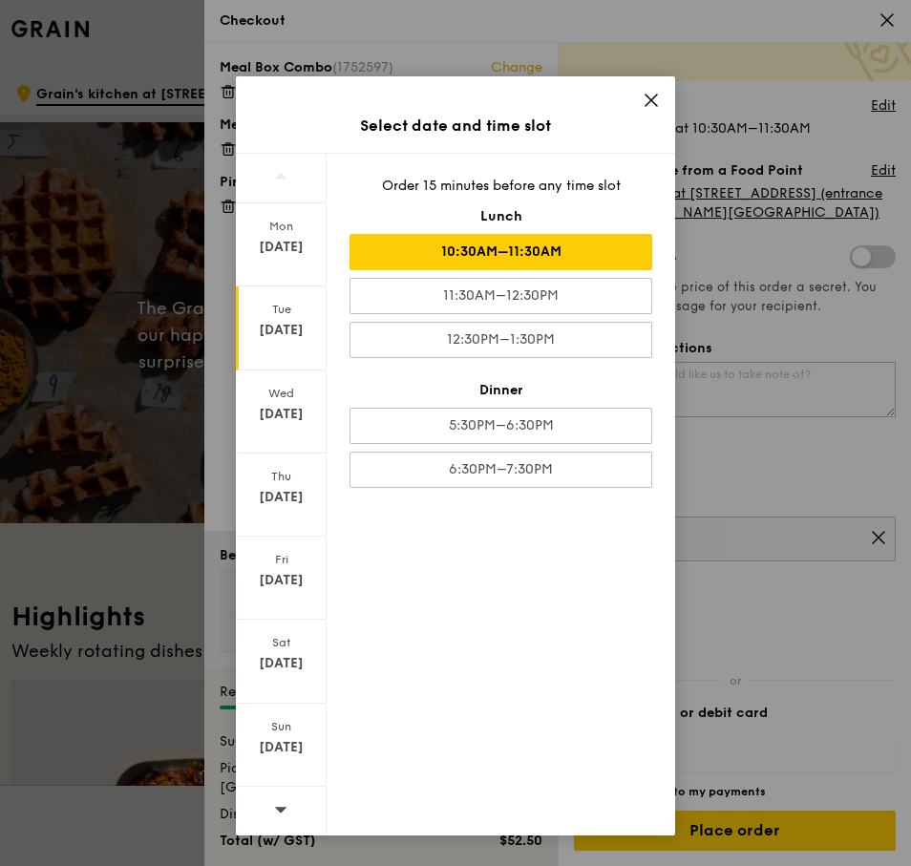
click at [654, 98] on icon at bounding box center [650, 100] width 17 height 17
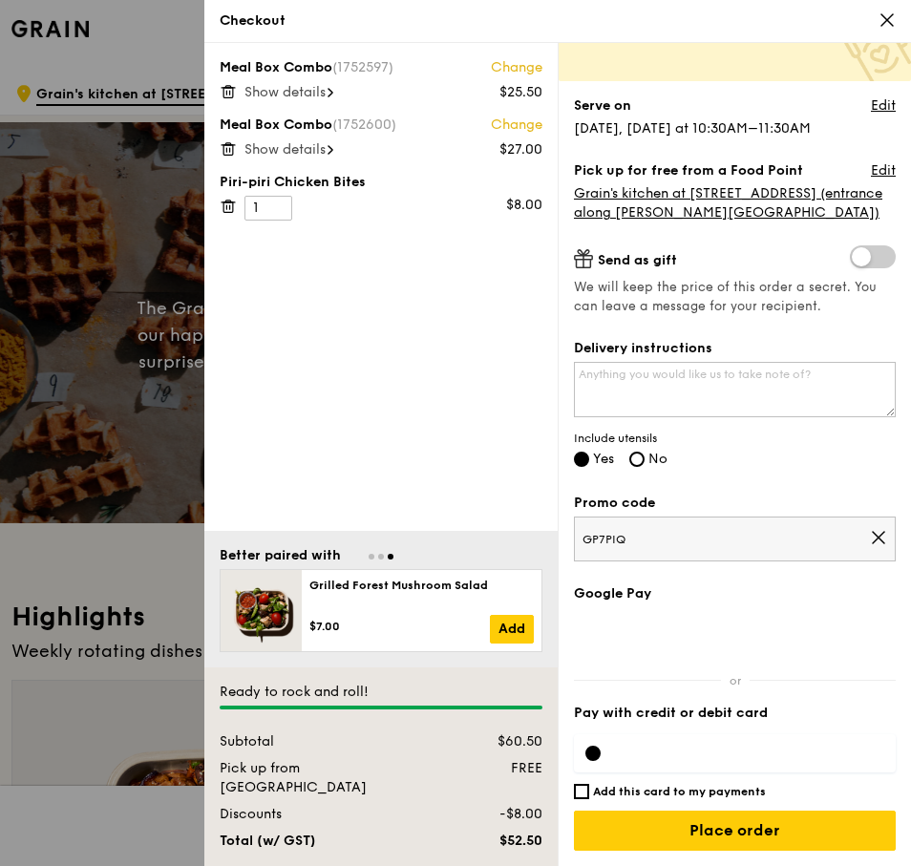
click at [881, 22] on icon at bounding box center [886, 19] width 17 height 17
